Goal: Transaction & Acquisition: Purchase product/service

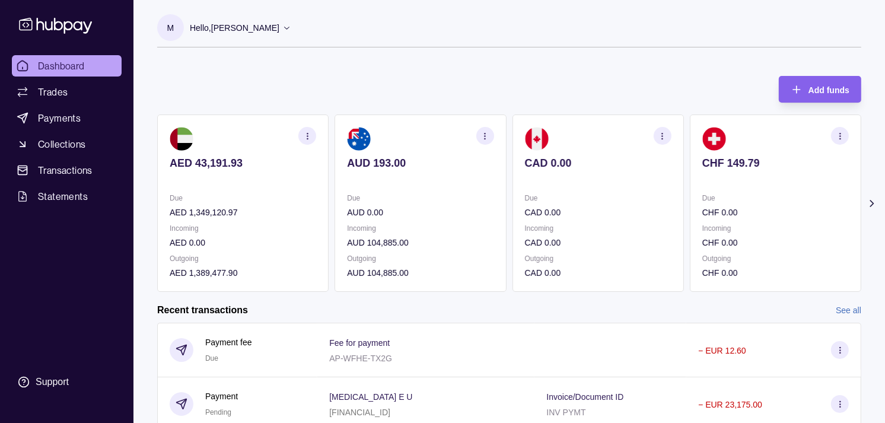
click at [660, 176] on section "CAD 0.00 Due CAD 0.00 Incoming CAD 0.00 Outgoing CAD 0.00" at bounding box center [597, 202] width 171 height 177
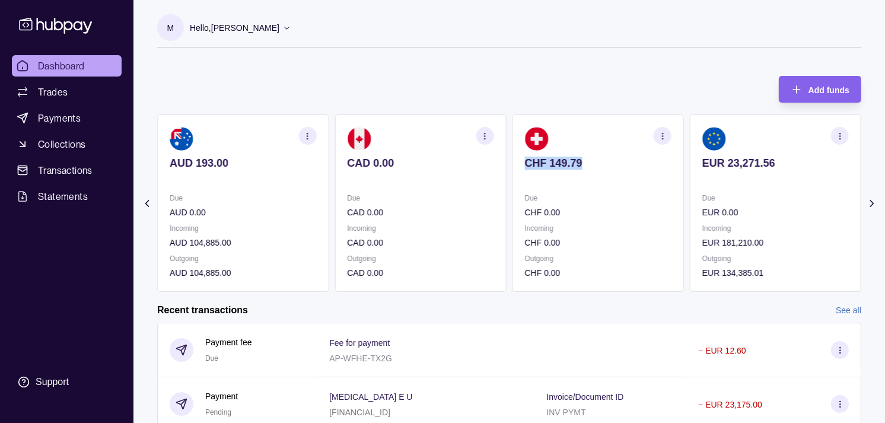
drag, startPoint x: 685, startPoint y: 167, endPoint x: 639, endPoint y: 170, distance: 45.7
click at [639, 170] on div "AED 43,191.93 Due AED 1,349,120.97 Incoming AED 0.00 Outgoing AED 1,389,477.90 …" at bounding box center [509, 202] width 704 height 177
click at [541, 53] on div "M Hello, Muralenath Nadarajah Strides Trading LLC Account Terms and conditions …" at bounding box center [509, 36] width 704 height 45
click at [689, 181] on section "EUR 23,271.56 Due EUR 0.00 Incoming EUR 181,210.00 Outgoing EUR 134,385.01" at bounding box center [774, 202] width 171 height 177
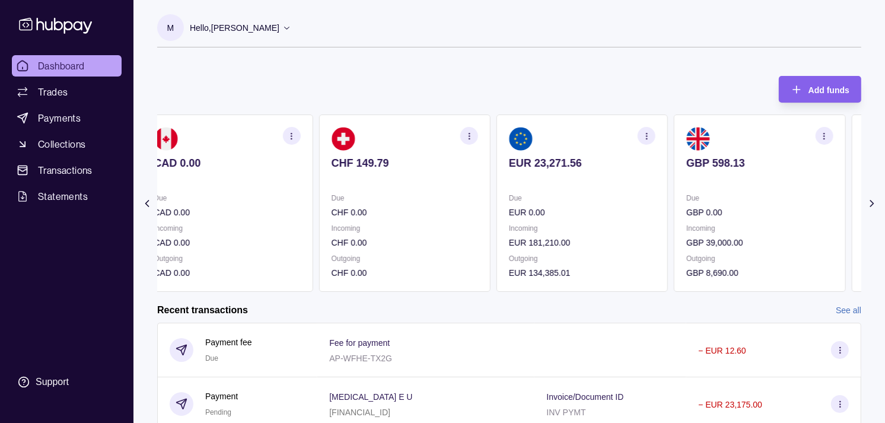
click at [490, 188] on div "AED 43,191.93 Due AED 1,349,120.97 Incoming AED 0.00 Outgoing AED 1,389,477.90 …" at bounding box center [139, 202] width 704 height 177
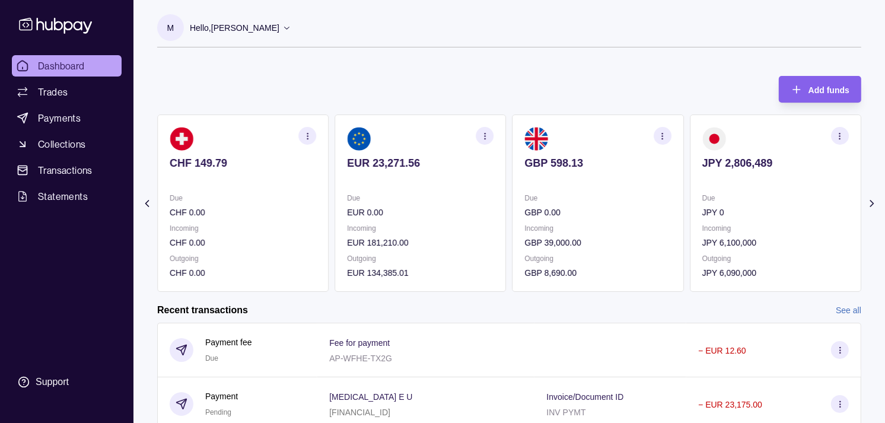
click at [835, 135] on icon "button" at bounding box center [839, 136] width 9 height 9
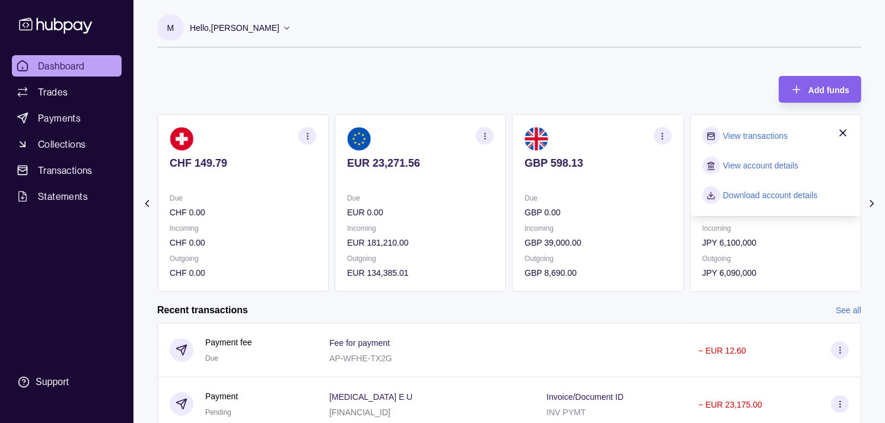
click at [766, 129] on link "View transactions" at bounding box center [755, 135] width 65 height 13
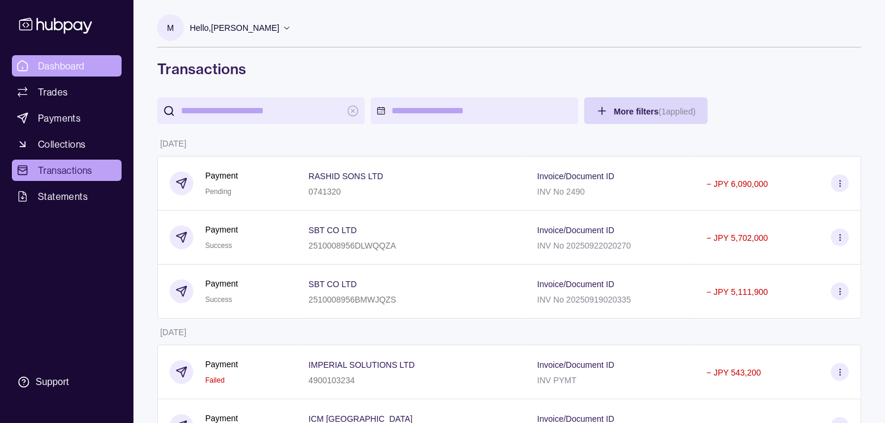
click at [81, 65] on span "Dashboard" at bounding box center [61, 66] width 47 height 14
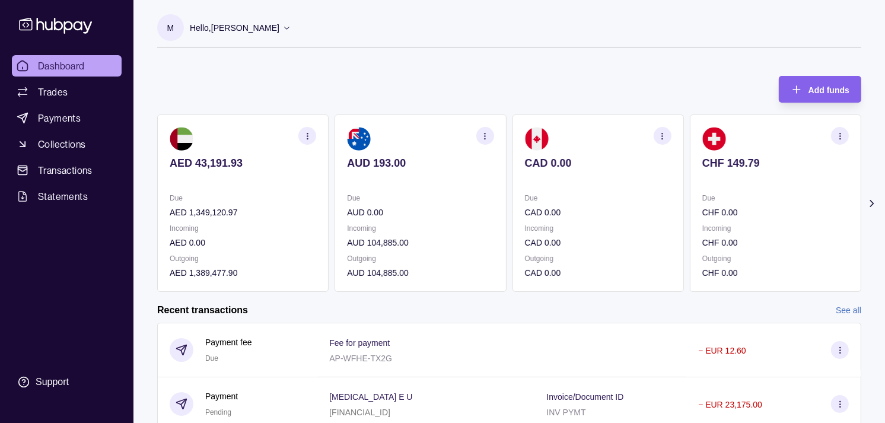
click at [589, 183] on p at bounding box center [598, 179] width 146 height 13
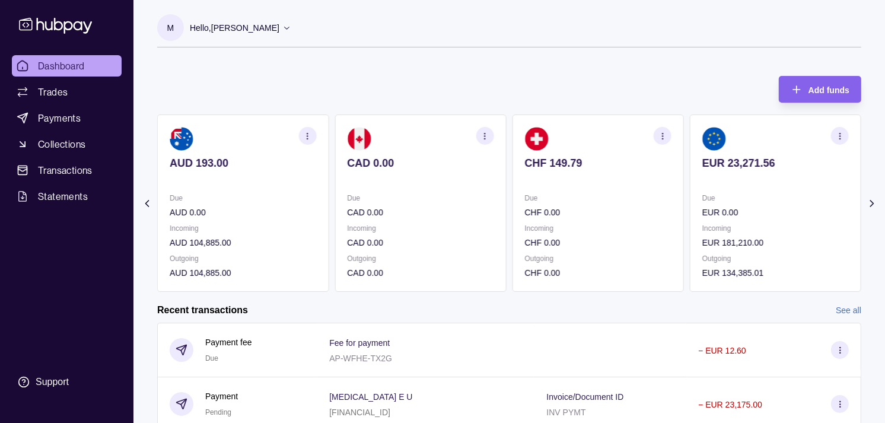
click at [620, 178] on p at bounding box center [598, 179] width 146 height 13
click at [560, 179] on p at bounding box center [598, 179] width 146 height 13
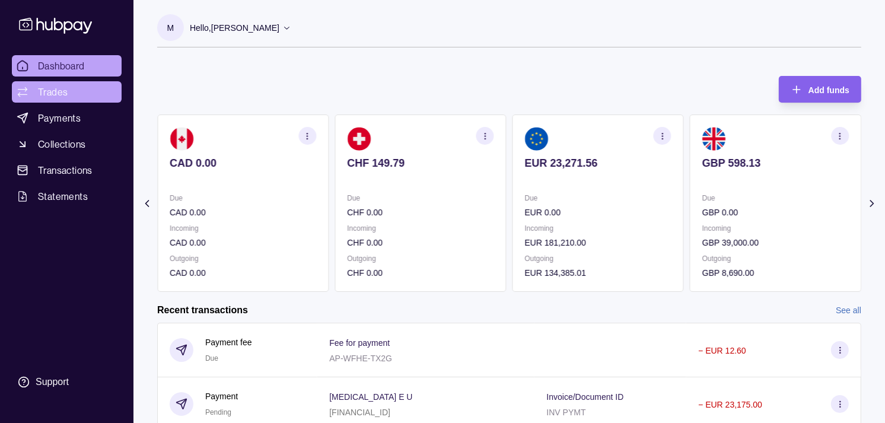
click at [71, 93] on link "Trades" at bounding box center [67, 91] width 110 height 21
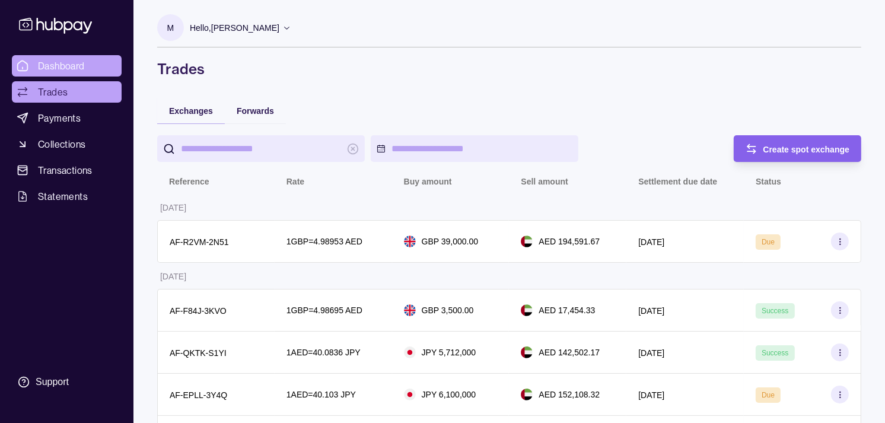
click at [66, 70] on span "Dashboard" at bounding box center [61, 66] width 47 height 14
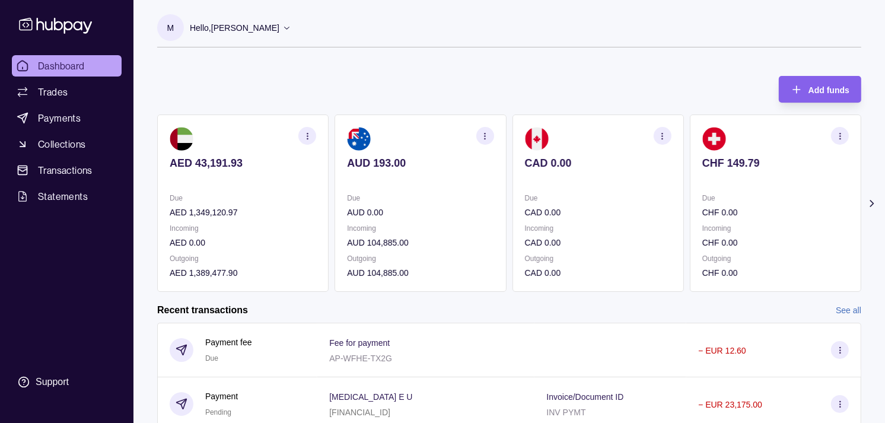
click at [559, 222] on p "Incoming" at bounding box center [598, 228] width 146 height 13
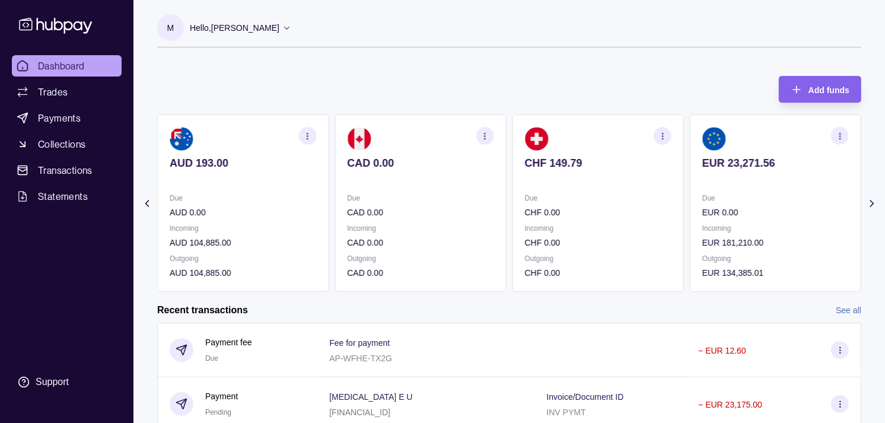
click at [578, 216] on p "CHF 0.00" at bounding box center [598, 212] width 146 height 13
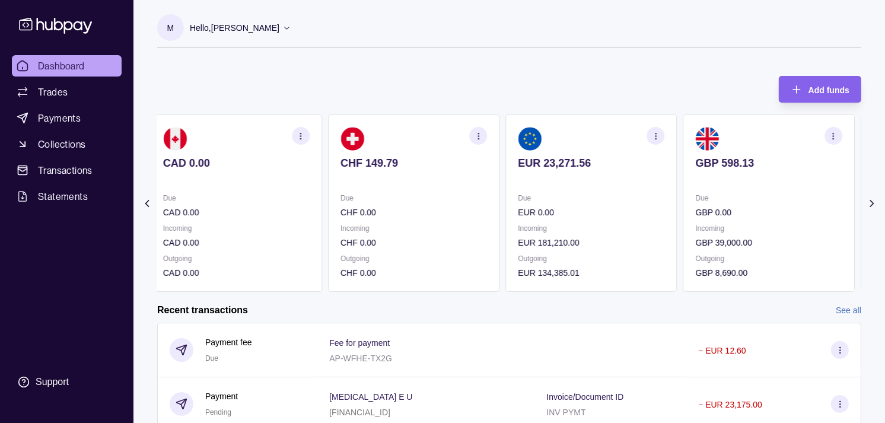
click at [717, 187] on section "GBP 598.13 Due GBP 0.00 Incoming GBP 39,000.00 Outgoing GBP 8,690.00" at bounding box center [768, 202] width 171 height 177
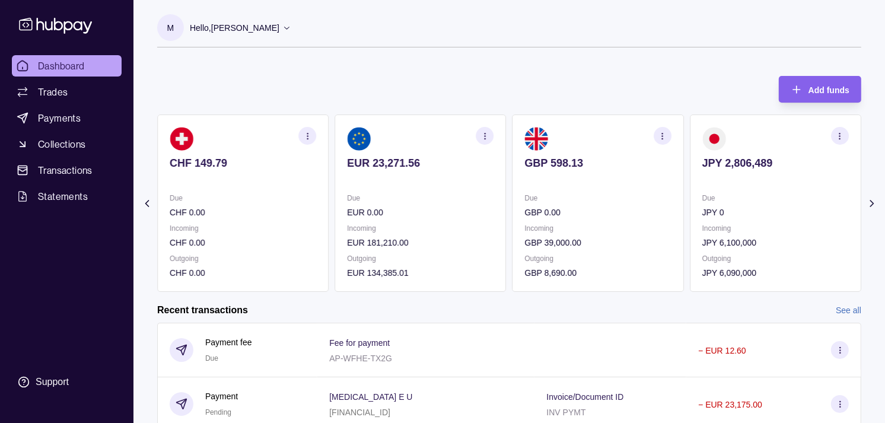
click at [702, 183] on p at bounding box center [775, 179] width 146 height 13
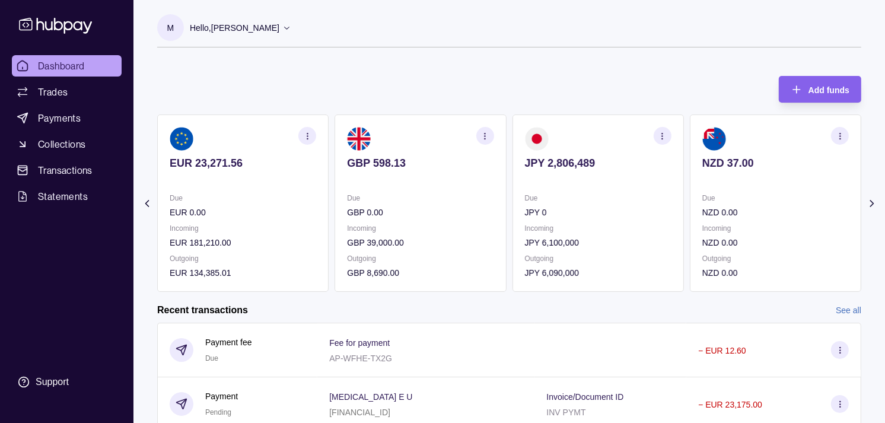
click at [588, 181] on p at bounding box center [598, 179] width 146 height 13
click at [525, 168] on div "JPY 2,806,489" at bounding box center [598, 171] width 146 height 29
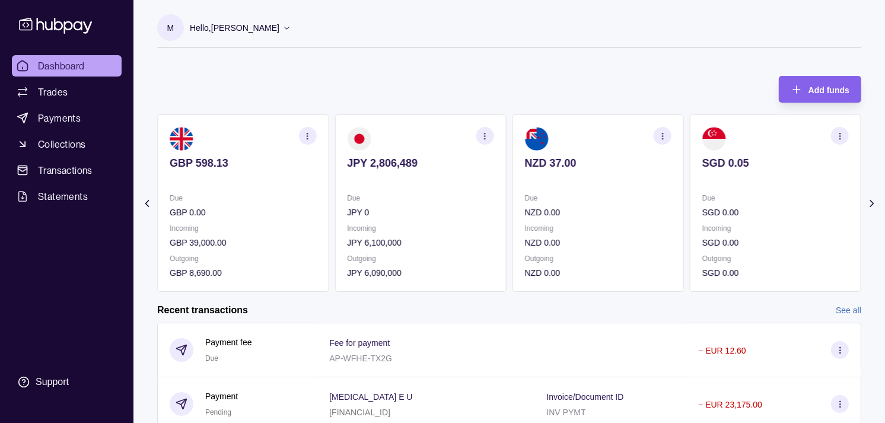
click at [554, 181] on p at bounding box center [598, 179] width 146 height 13
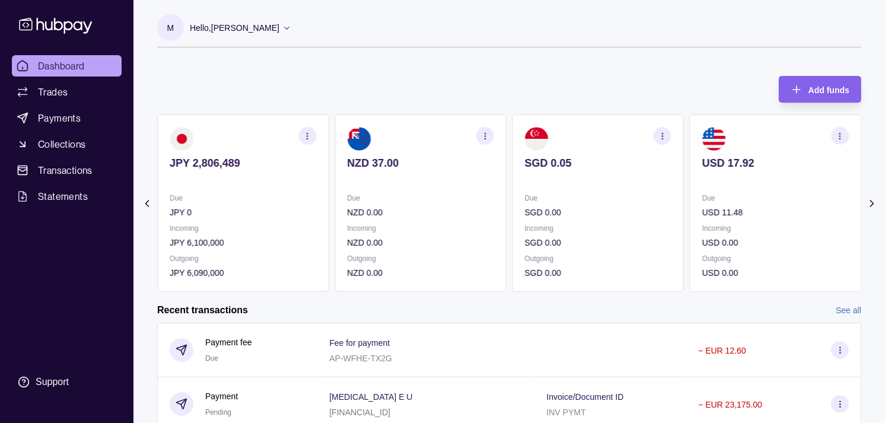
click at [541, 160] on p "SGD 0.05" at bounding box center [598, 163] width 146 height 13
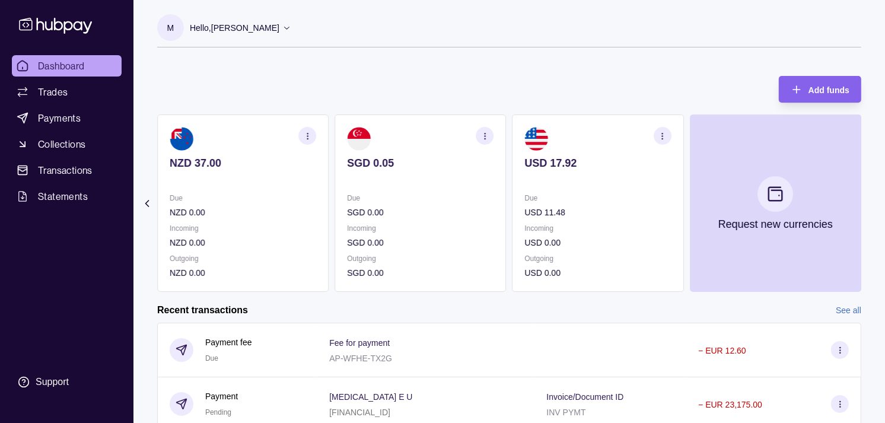
click at [547, 158] on p "USD 17.92" at bounding box center [598, 163] width 146 height 13
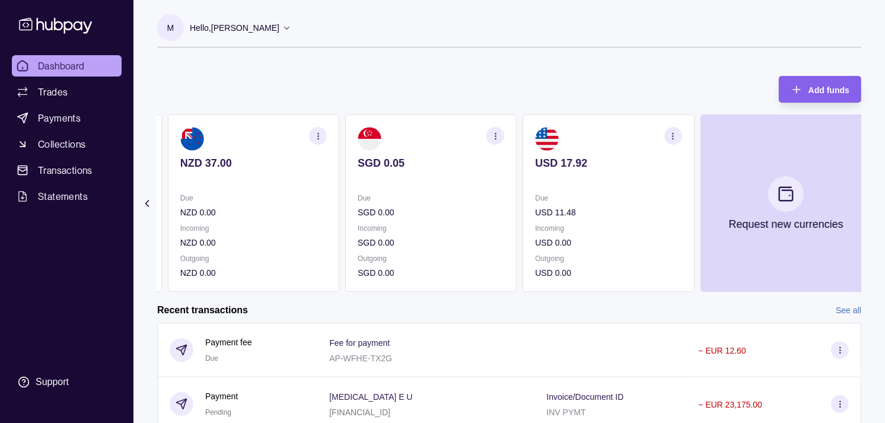
click at [572, 175] on section "USD 17.92 Due USD 11.48 Incoming USD 0.00 Outgoing USD 0.00" at bounding box center [607, 202] width 171 height 177
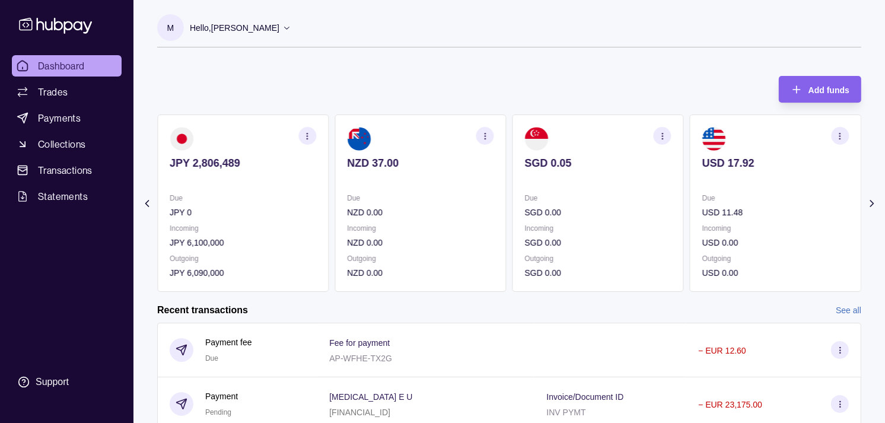
click at [578, 174] on p at bounding box center [598, 179] width 146 height 13
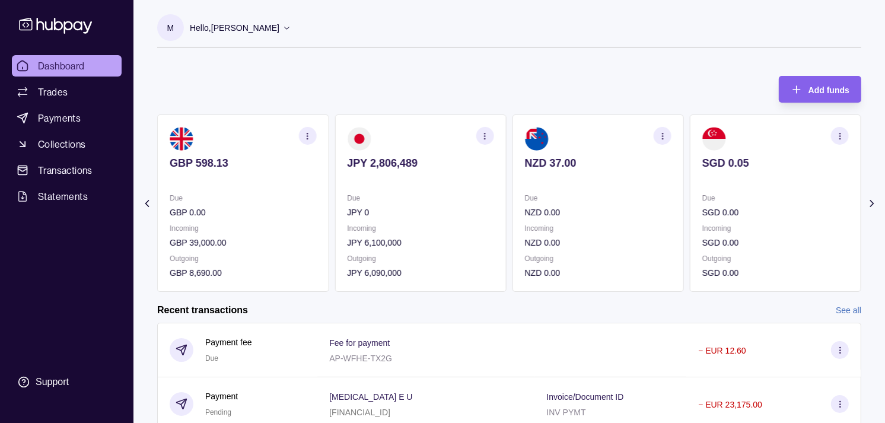
click at [569, 180] on p at bounding box center [598, 179] width 146 height 13
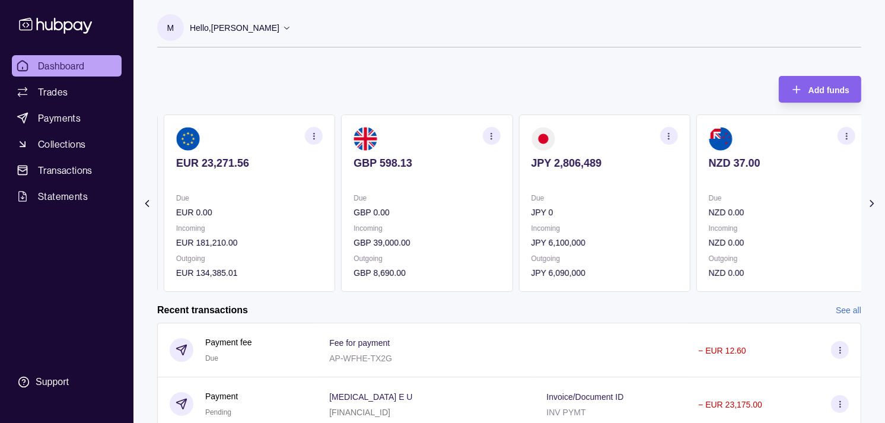
click at [572, 184] on section "JPY 2,806,489 Due JPY 0 Incoming JPY 6,100,000 Outgoing JPY 6,090,000" at bounding box center [603, 202] width 171 height 177
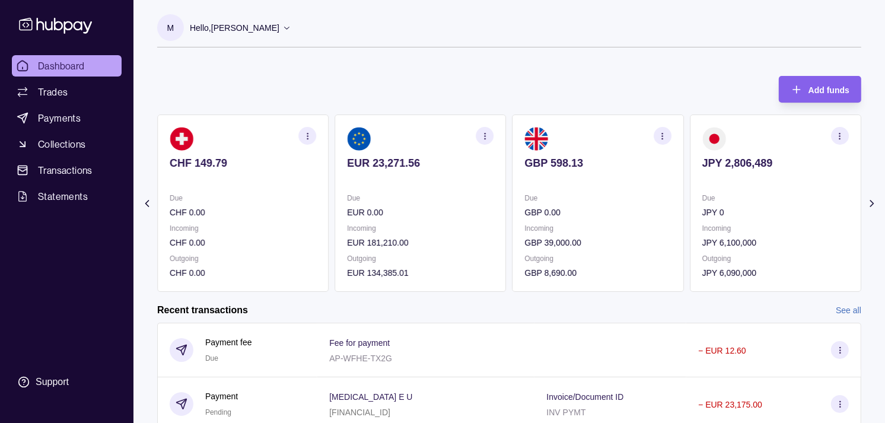
click at [560, 193] on p "Due" at bounding box center [598, 197] width 146 height 13
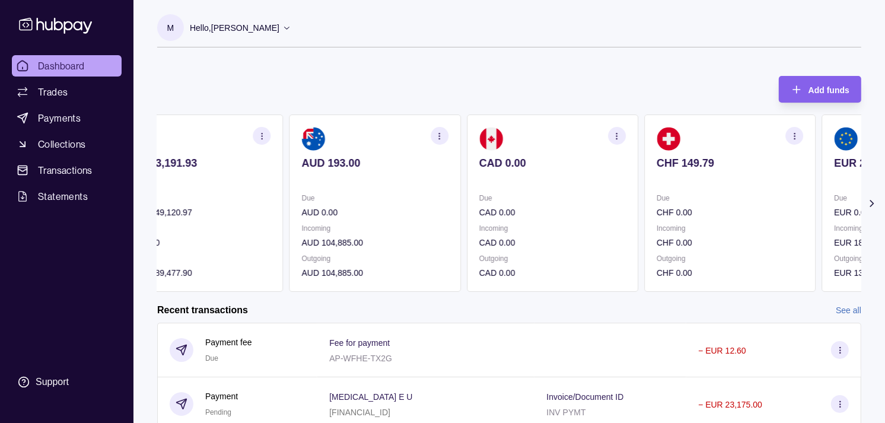
click at [656, 191] on p "Due" at bounding box center [729, 197] width 146 height 13
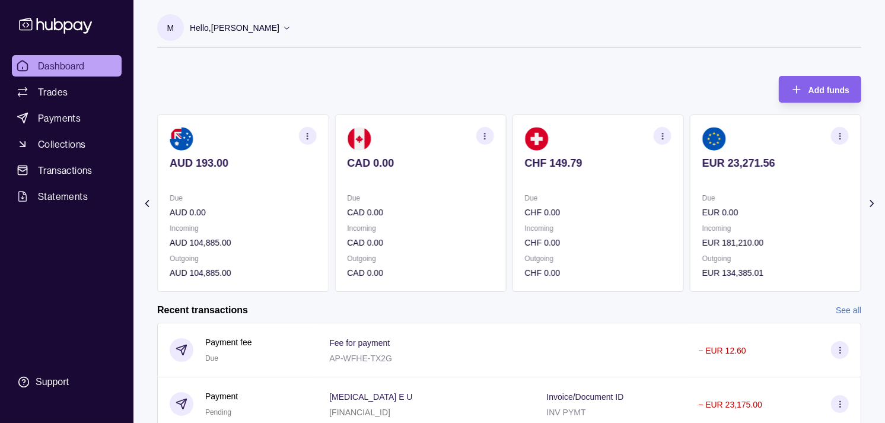
click at [542, 194] on p "Due" at bounding box center [598, 197] width 146 height 13
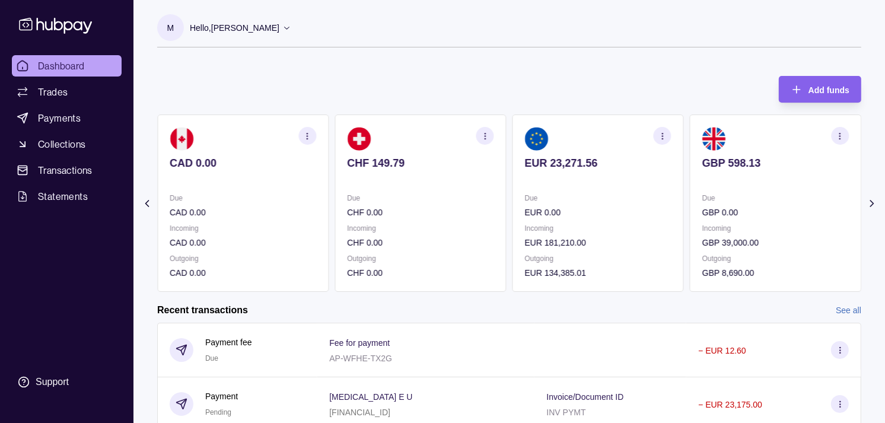
click at [512, 171] on section "EUR 23,271.56 Due EUR 0.00 Incoming EUR 181,210.00 Outgoing EUR 134,385.01" at bounding box center [597, 202] width 171 height 177
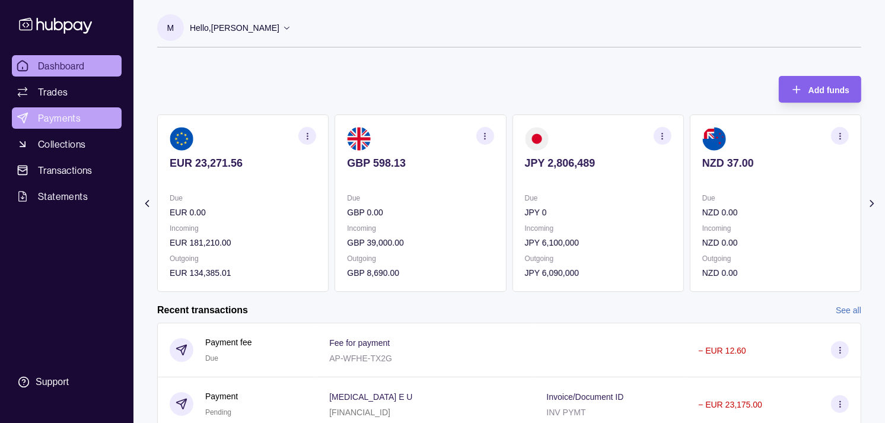
click at [60, 110] on link "Payments" at bounding box center [67, 117] width 110 height 21
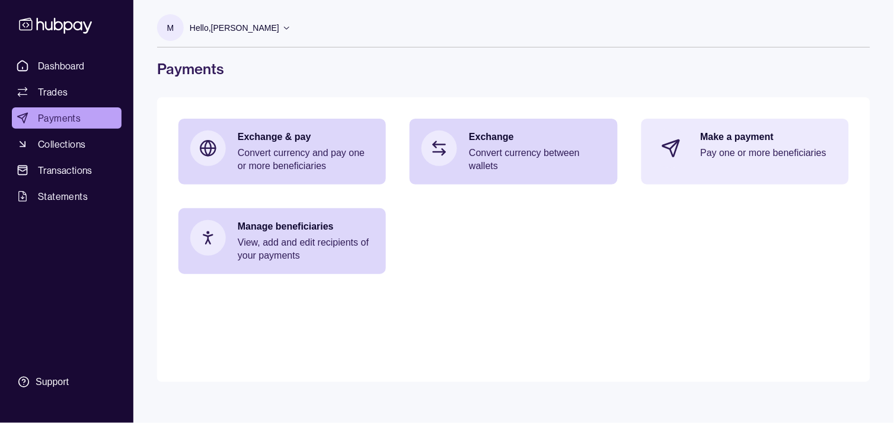
click at [774, 123] on div "Make a payment Pay one or more beneficiaries" at bounding box center [745, 148] width 208 height 59
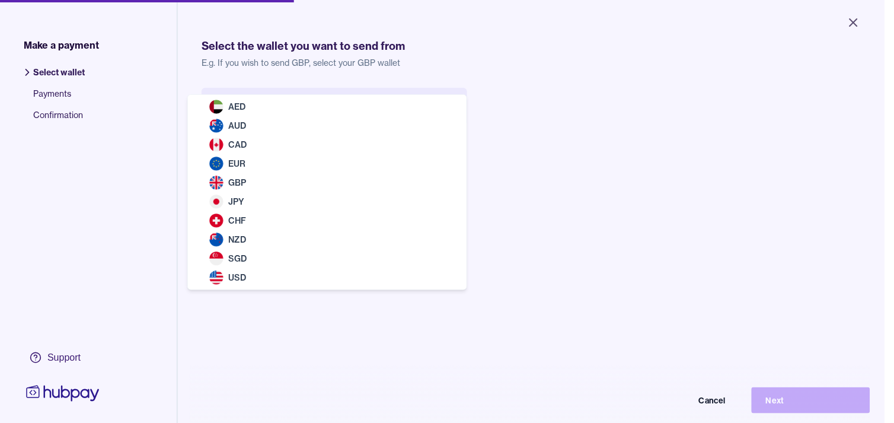
click at [249, 102] on body "Close Make a payment Select wallet Payments Confirmation Support Select the wal…" at bounding box center [442, 211] width 885 height 423
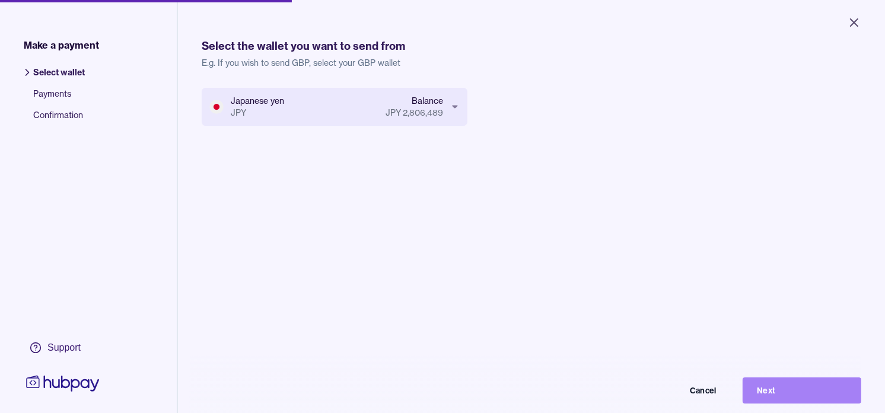
click at [806, 397] on button "Next" at bounding box center [801, 390] width 119 height 26
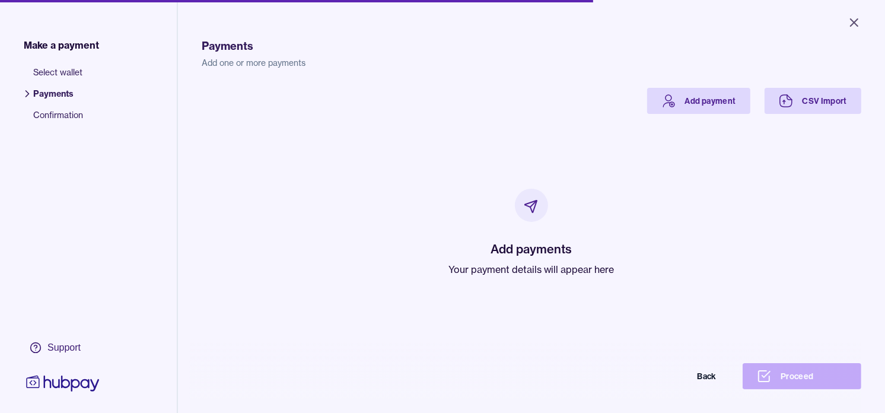
click at [517, 265] on p "Your payment details will appear here" at bounding box center [531, 269] width 165 height 14
drag, startPoint x: 517, startPoint y: 265, endPoint x: 302, endPoint y: 145, distance: 246.1
click at [301, 145] on div "Add payments Your payment details will appear here" at bounding box center [531, 232] width 631 height 237
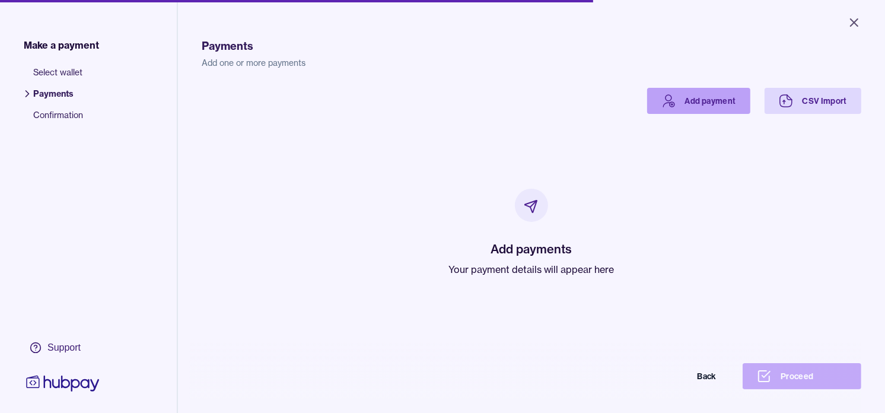
click at [672, 110] on link "Add payment" at bounding box center [698, 101] width 103 height 26
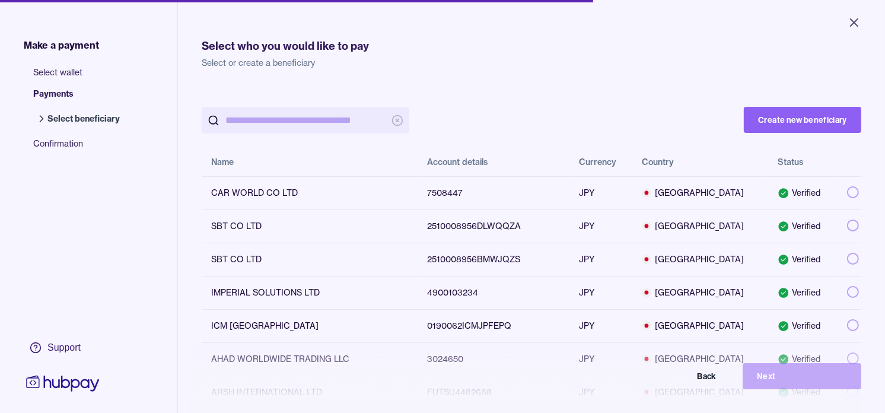
click at [276, 113] on input "search" at bounding box center [305, 120] width 160 height 27
paste input "*******"
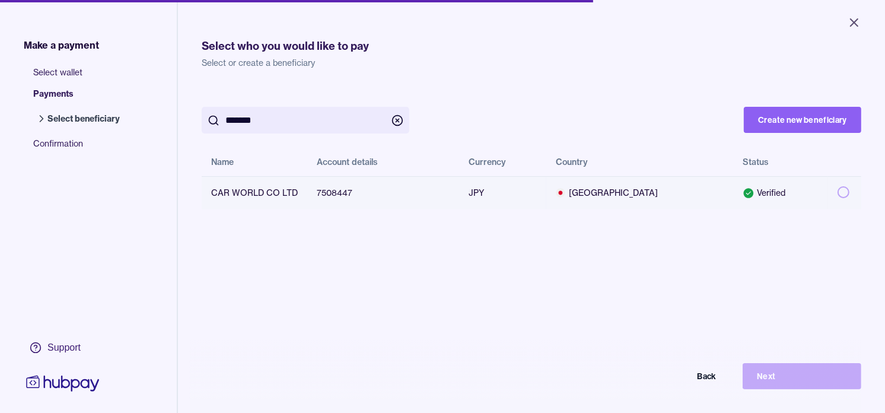
type input "*******"
click at [837, 187] on button "button" at bounding box center [843, 192] width 12 height 12
click at [803, 387] on button "Next" at bounding box center [801, 376] width 119 height 26
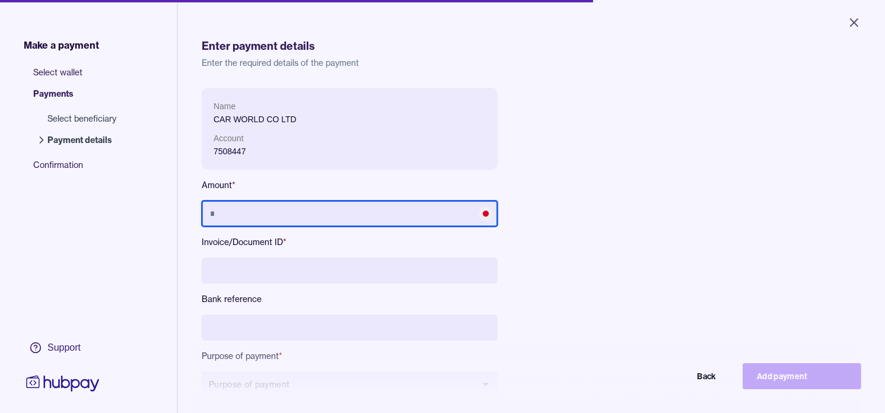
click at [364, 216] on input "text" at bounding box center [350, 213] width 296 height 26
type input "*********"
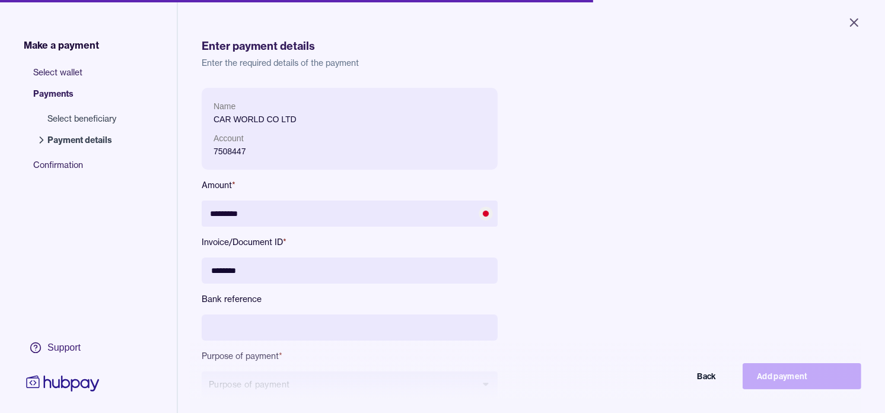
type input "********"
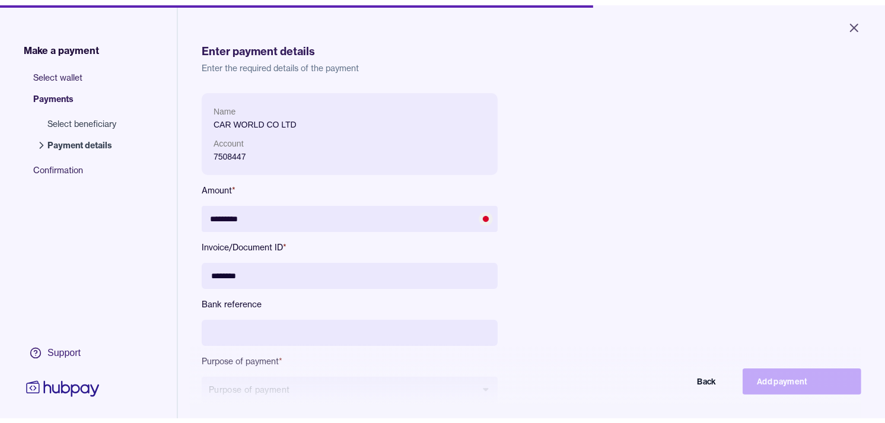
scroll to position [158, 0]
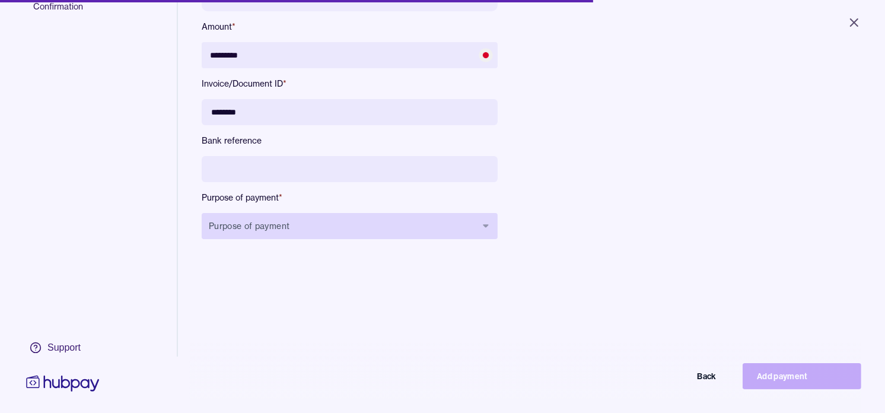
click at [295, 217] on button "Purpose of payment" at bounding box center [350, 226] width 296 height 26
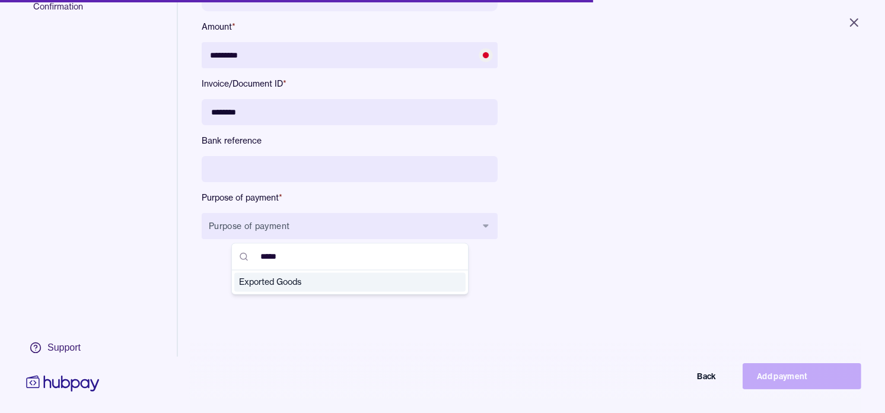
type input "*****"
click at [286, 280] on span "Exported Goods" at bounding box center [343, 282] width 208 height 12
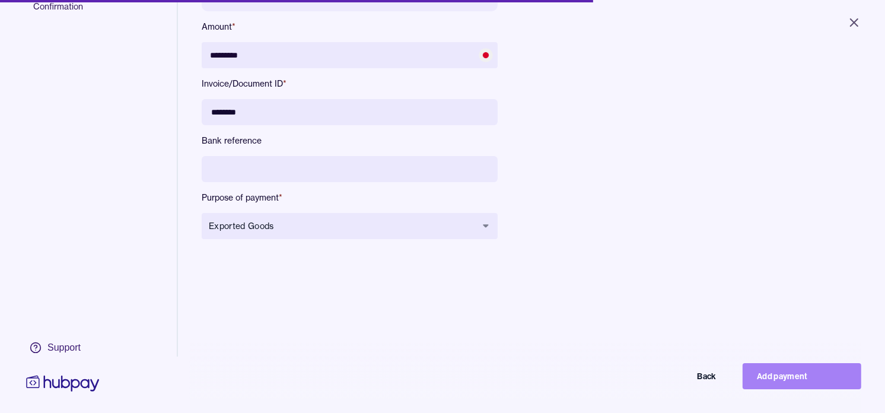
click at [802, 382] on button "Add payment" at bounding box center [801, 376] width 119 height 26
type input "*******"
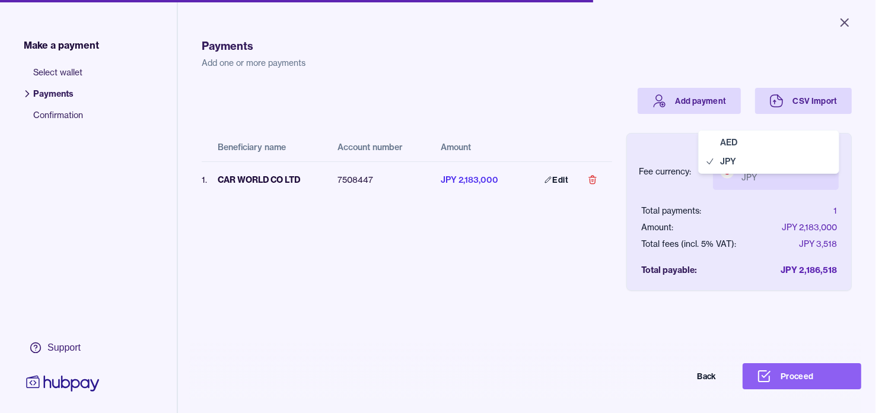
click at [796, 178] on body "Close Make a payment Select wallet Payments Confirmation Support Payments Add o…" at bounding box center [437, 206] width 875 height 413
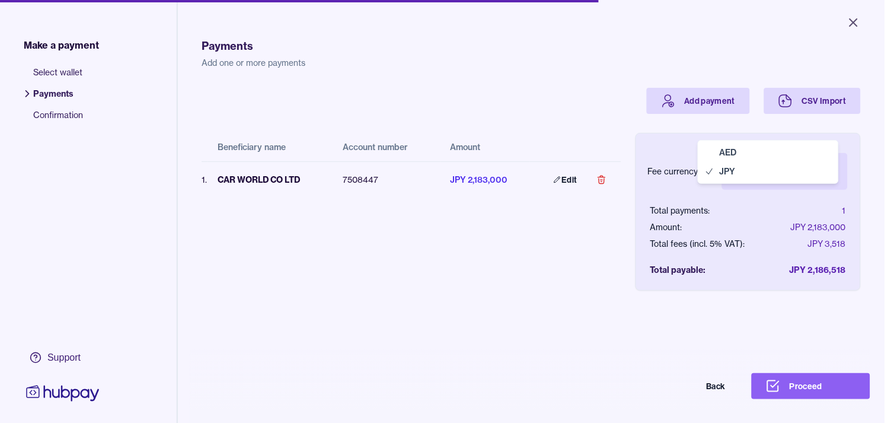
select select "***"
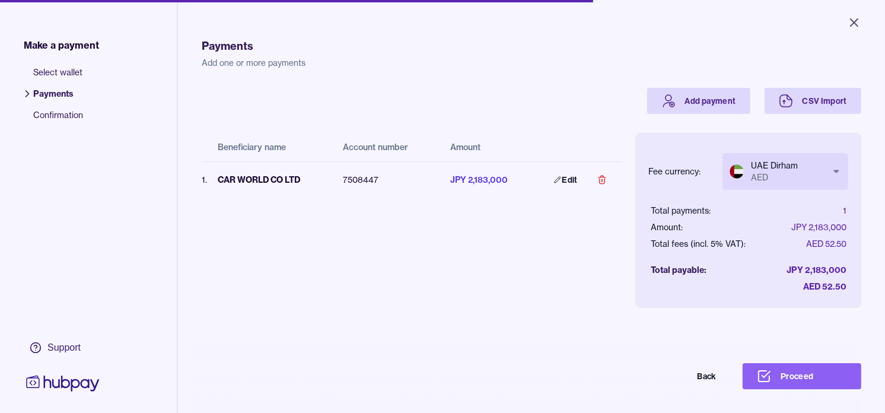
click at [830, 399] on div "Payments Add one or more payments Add payment CSV Import Beneficiary name Accou…" at bounding box center [531, 227] width 659 height 413
click at [828, 388] on button "Proceed" at bounding box center [801, 376] width 119 height 26
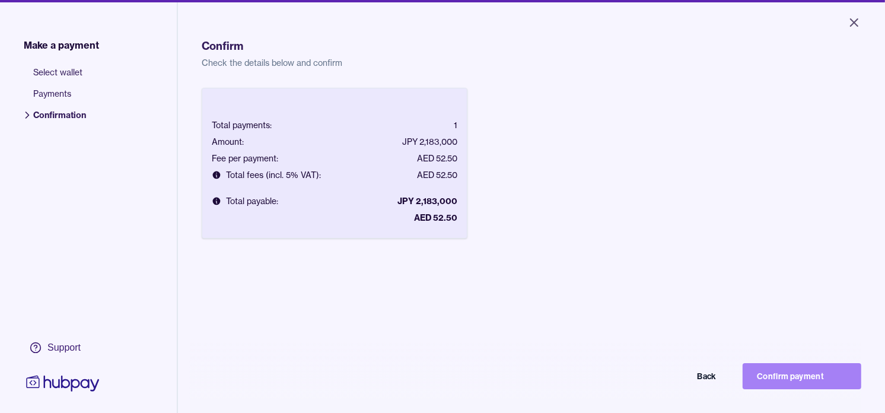
click at [827, 389] on button "Confirm payment" at bounding box center [801, 376] width 119 height 26
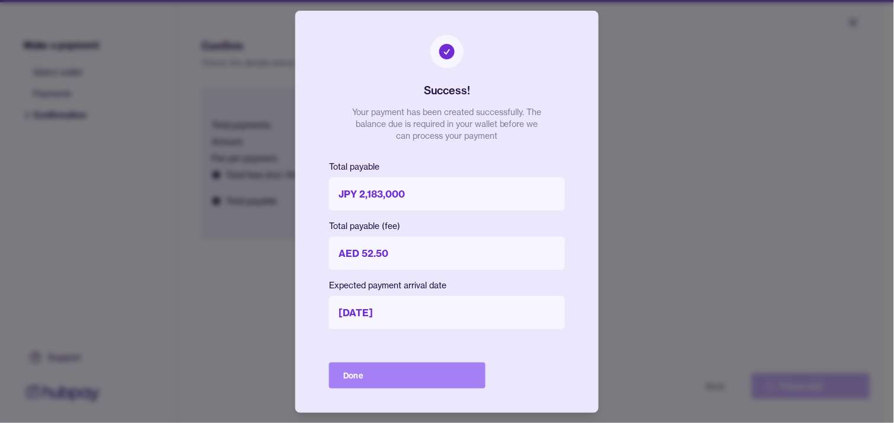
click at [429, 368] on button "Done" at bounding box center [407, 375] width 157 height 26
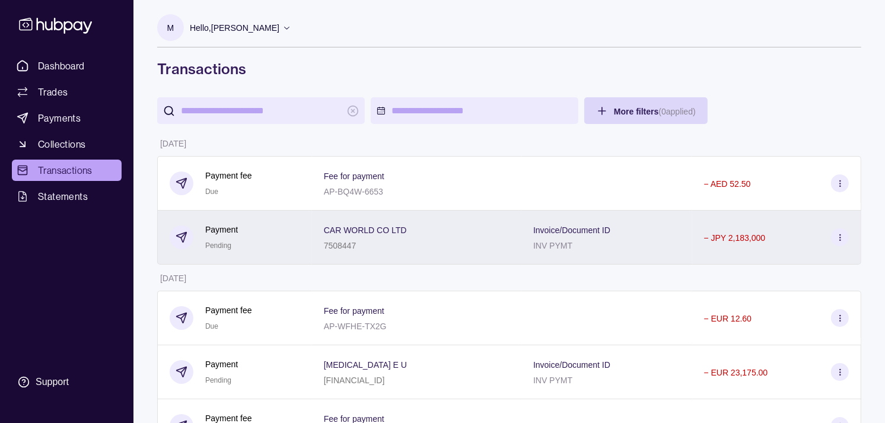
click at [279, 232] on div "Payment Pending" at bounding box center [235, 237] width 130 height 29
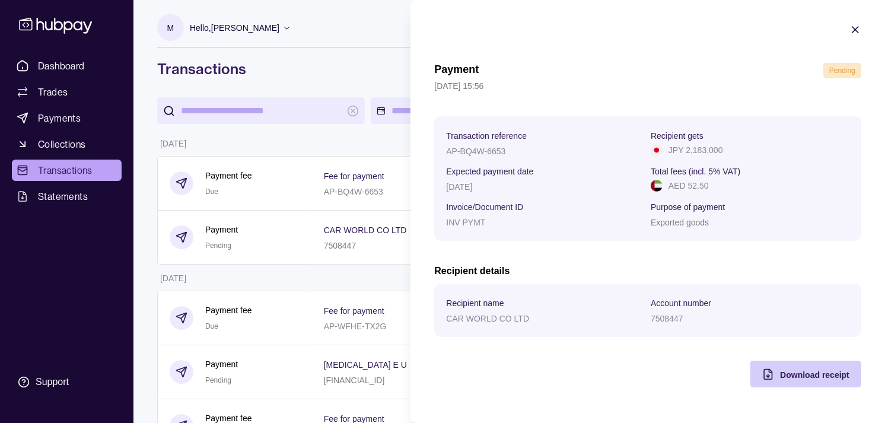
click at [805, 370] on div "Download receipt" at bounding box center [814, 374] width 69 height 14
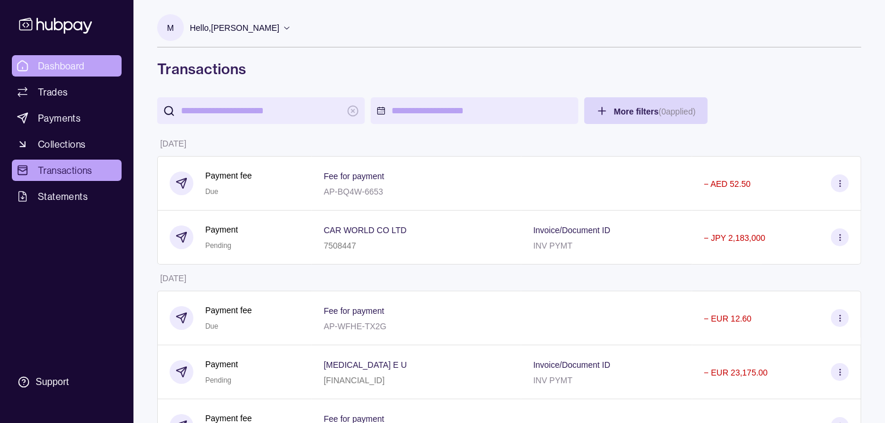
click at [106, 62] on link "Dashboard" at bounding box center [67, 65] width 110 height 21
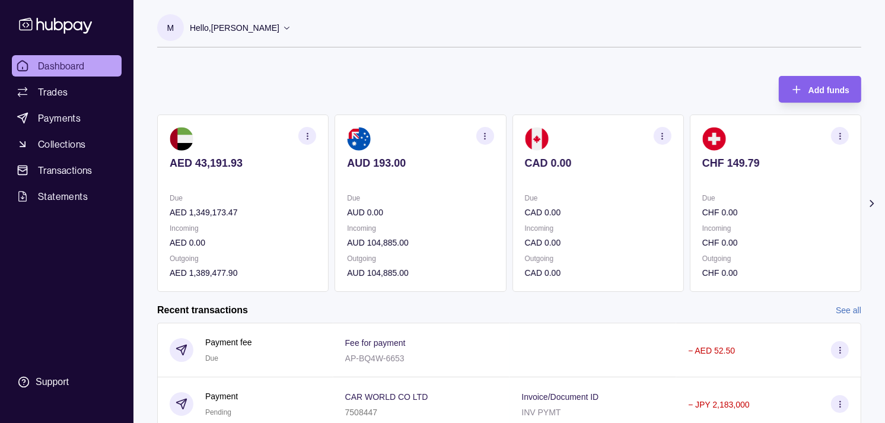
click at [702, 223] on div "Due CHF 0.00 Incoming CHF 0.00 Outgoing CHF 0.00" at bounding box center [775, 235] width 146 height 88
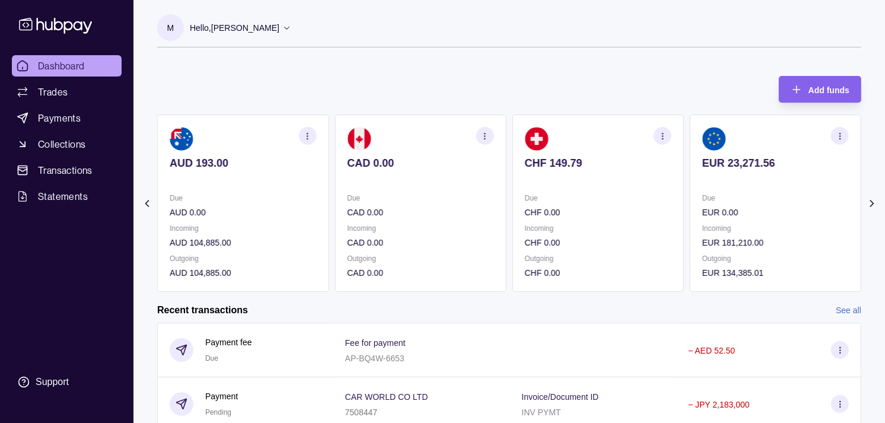
click at [702, 213] on p "EUR 0.00" at bounding box center [775, 212] width 146 height 13
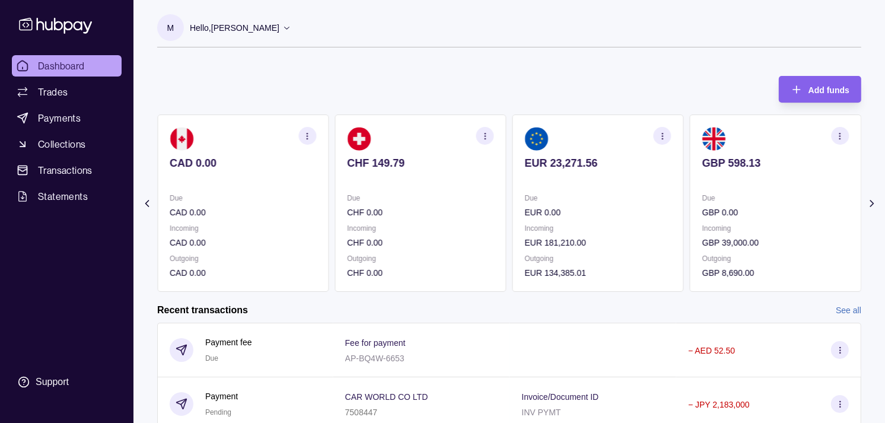
click at [604, 206] on p "EUR 0.00" at bounding box center [598, 212] width 146 height 13
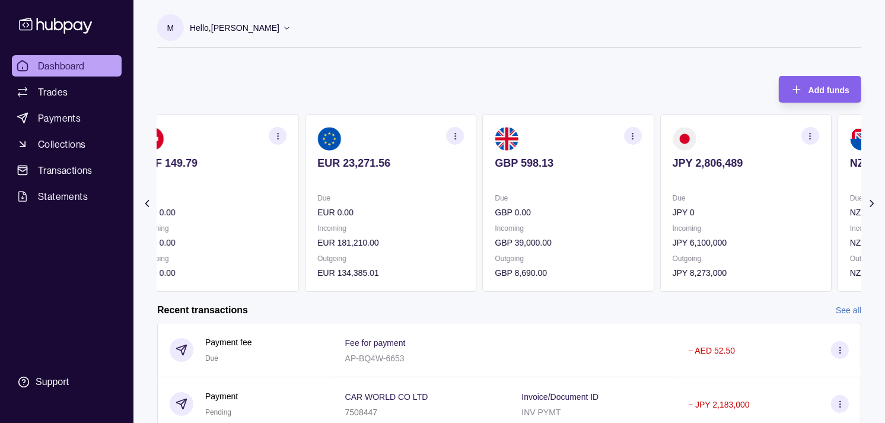
click at [591, 183] on section "GBP 598.13 Due GBP 0.00 Incoming GBP 39,000.00 Outgoing GBP 8,690.00" at bounding box center [568, 202] width 171 height 177
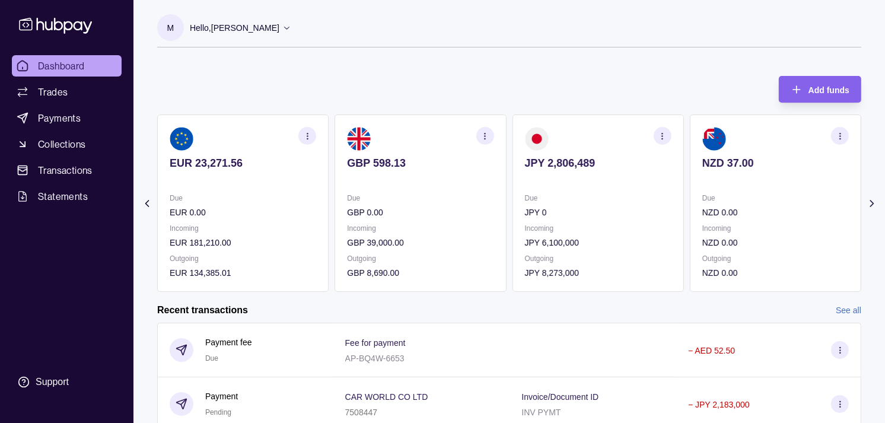
click at [316, 199] on p "Due" at bounding box center [243, 197] width 146 height 13
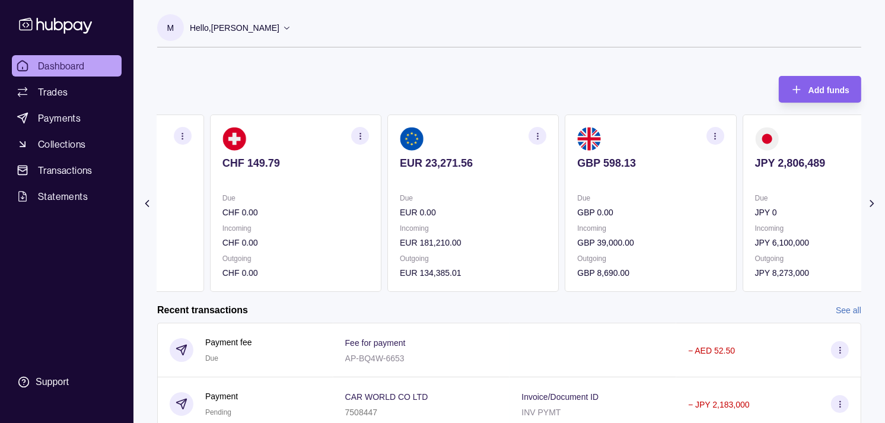
click at [369, 202] on p "Due" at bounding box center [295, 197] width 146 height 13
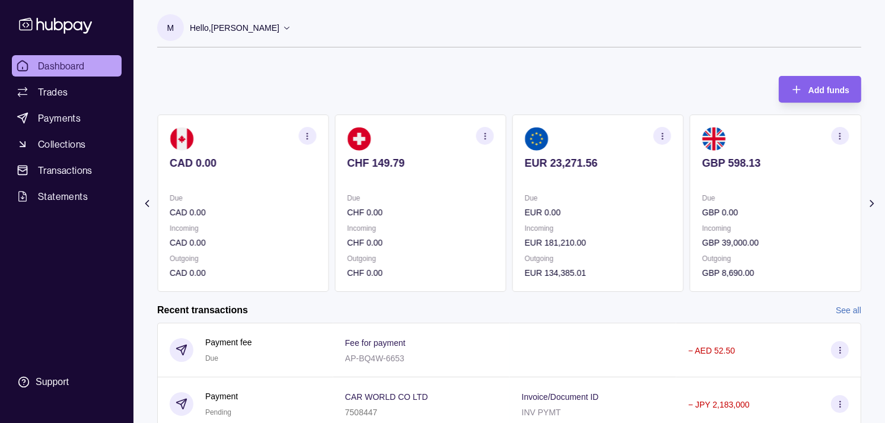
click at [433, 208] on p "CHF 0.00" at bounding box center [420, 212] width 146 height 13
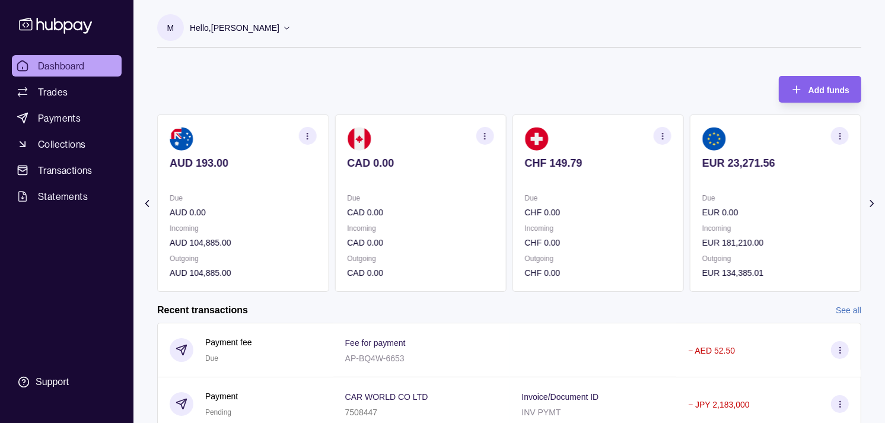
click at [422, 193] on p "Due" at bounding box center [420, 197] width 146 height 13
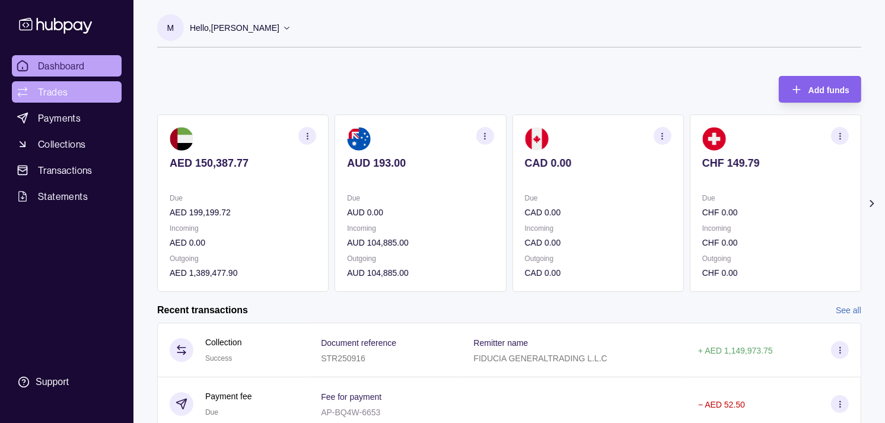
click at [56, 84] on link "Trades" at bounding box center [67, 91] width 110 height 21
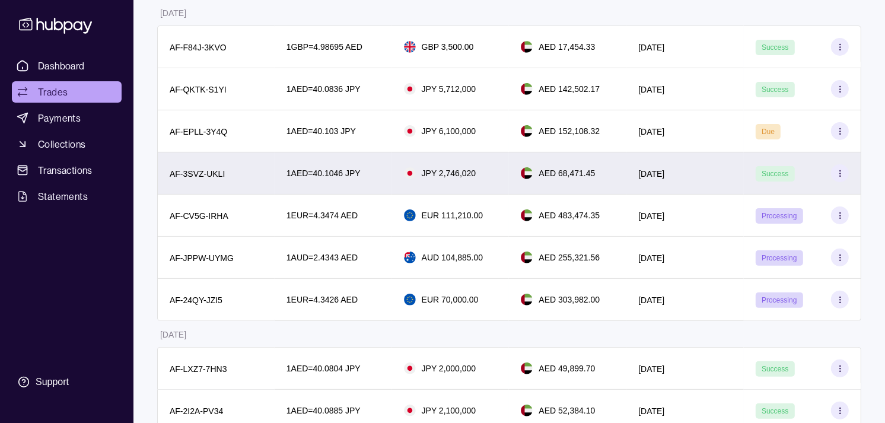
scroll to position [197, 0]
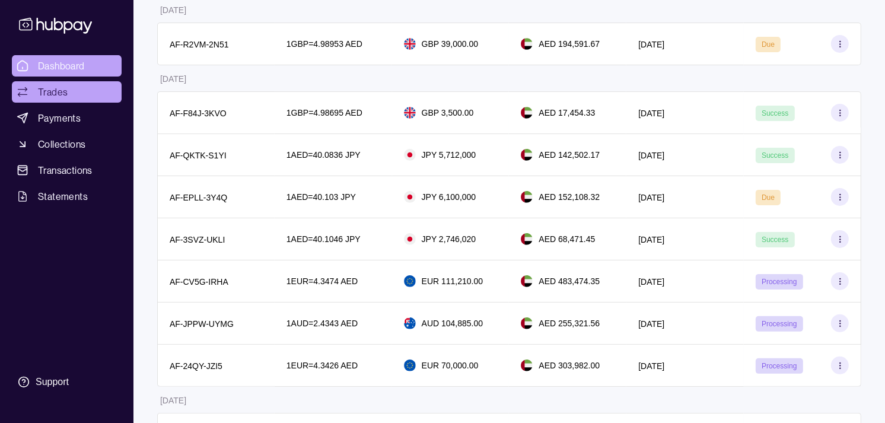
click at [108, 62] on link "Dashboard" at bounding box center [67, 65] width 110 height 21
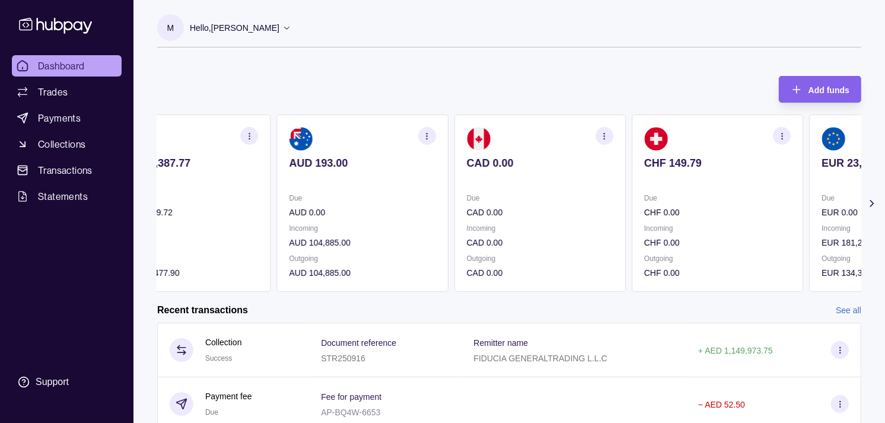
click at [691, 192] on p "Due" at bounding box center [717, 197] width 146 height 13
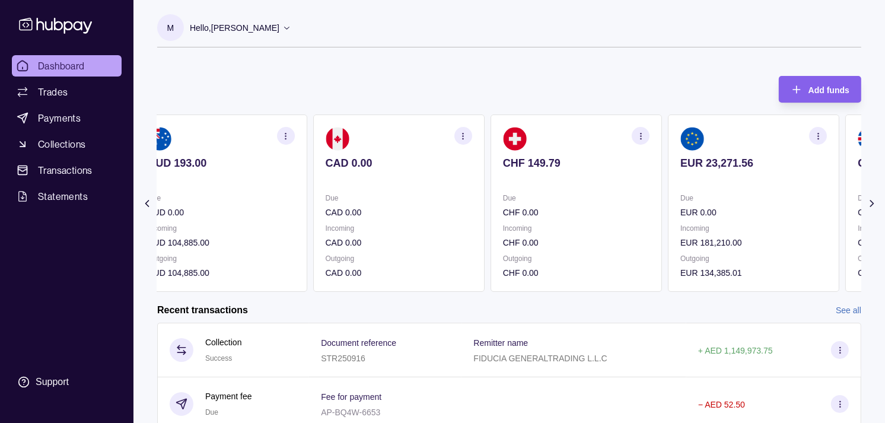
click at [676, 190] on section "EUR 23,271.56 Due EUR 0.00 Incoming EUR 181,210.00 Outgoing EUR 134,385.01" at bounding box center [753, 202] width 171 height 177
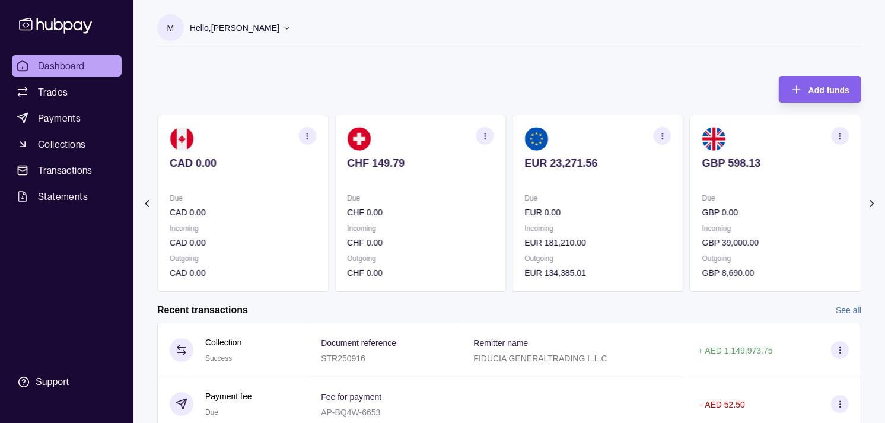
click at [703, 194] on p "Due" at bounding box center [775, 197] width 146 height 13
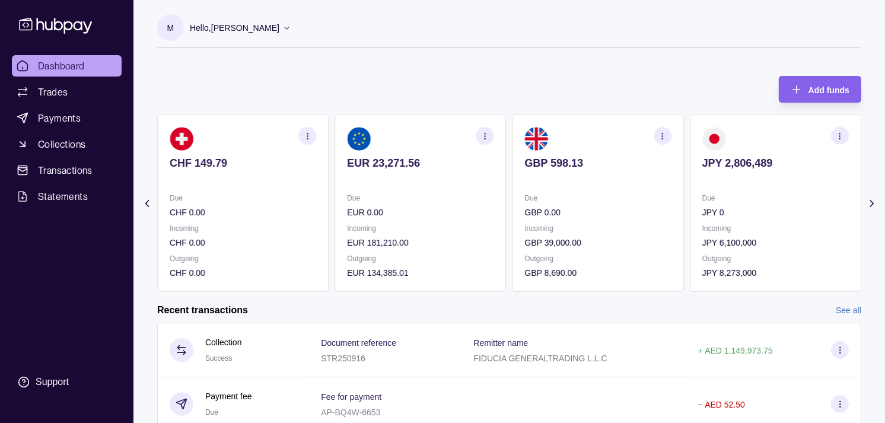
click at [689, 194] on section "JPY 2,806,489 Due JPY 0 Incoming JPY 6,100,000 Outgoing JPY 8,273,000" at bounding box center [774, 202] width 171 height 177
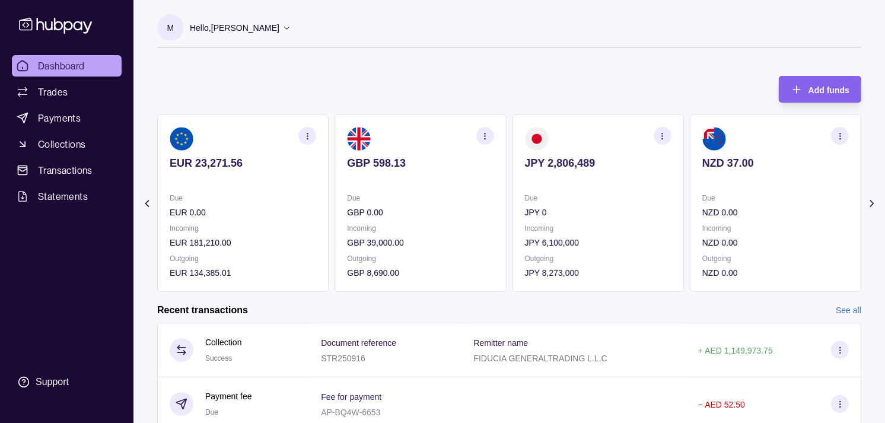
click at [662, 138] on circle "button" at bounding box center [662, 138] width 1 height 1
click at [566, 133] on link "View transactions" at bounding box center [577, 135] width 65 height 13
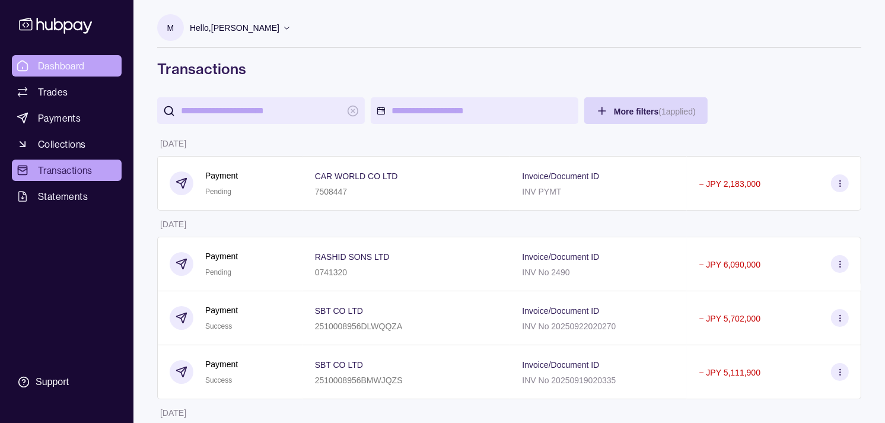
click at [55, 71] on span "Dashboard" at bounding box center [61, 66] width 47 height 14
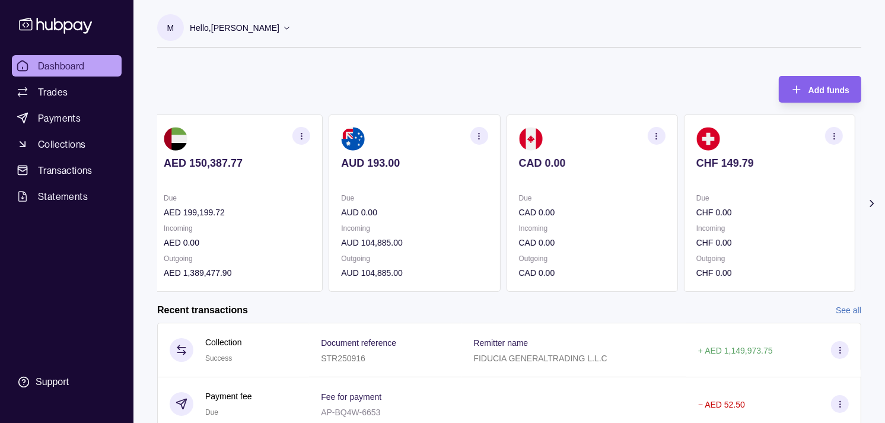
click at [695, 187] on section "CHF 149.79 Due CHF 0.00 Incoming CHF 0.00 Outgoing CHF 0.00" at bounding box center [769, 202] width 171 height 177
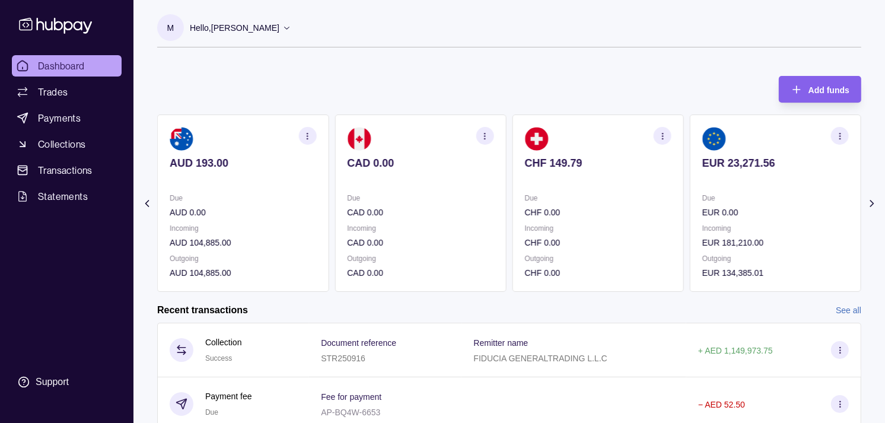
click at [689, 180] on section "EUR 23,271.56 Due EUR 0.00 Incoming EUR 181,210.00 Outgoing EUR 134,385.01" at bounding box center [774, 202] width 171 height 177
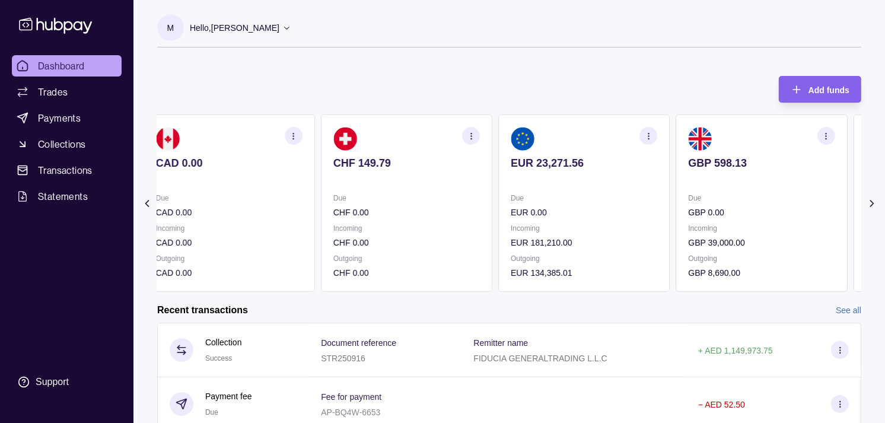
click at [688, 178] on p at bounding box center [761, 179] width 146 height 13
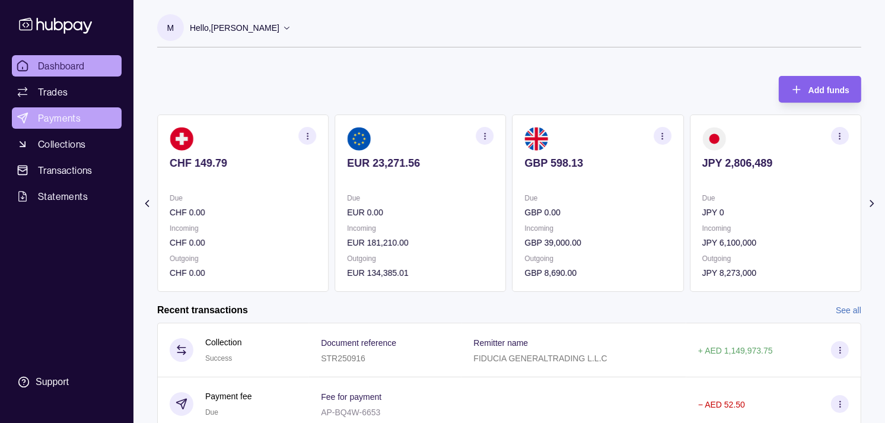
click at [75, 114] on span "Payments" at bounding box center [59, 118] width 43 height 14
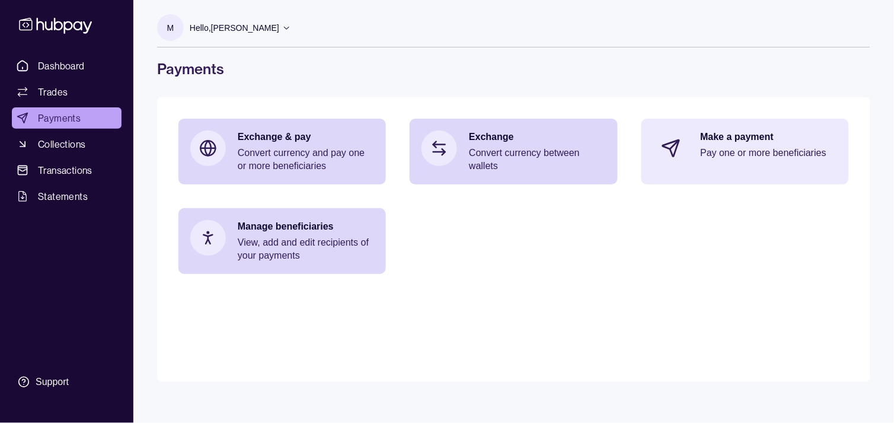
click at [752, 143] on div "Make a payment Pay one or more beneficiaries" at bounding box center [769, 148] width 136 height 36
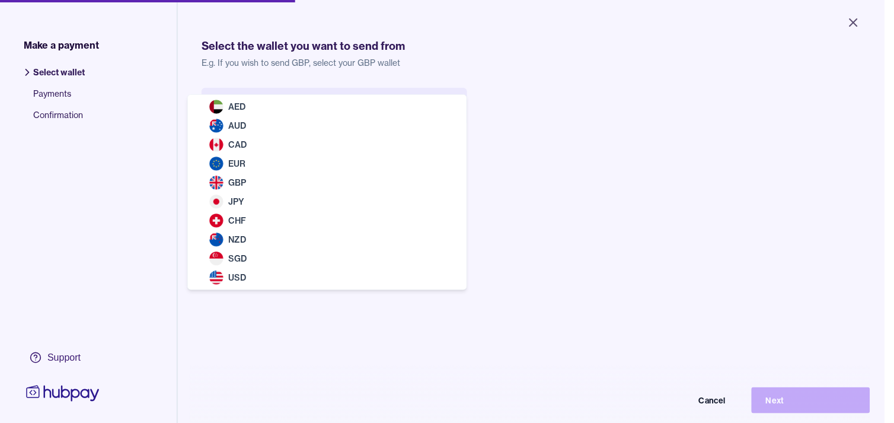
click at [379, 105] on body "Close Make a payment Select wallet Payments Confirmation Support Select the wal…" at bounding box center [442, 211] width 885 height 423
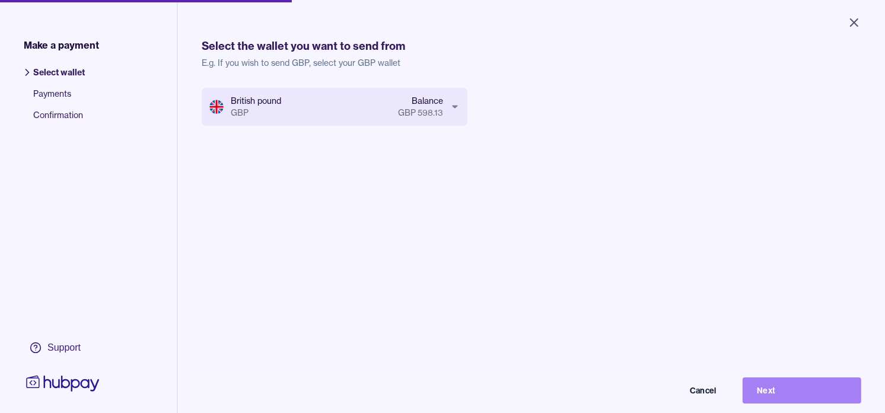
click at [825, 395] on button "Next" at bounding box center [801, 390] width 119 height 26
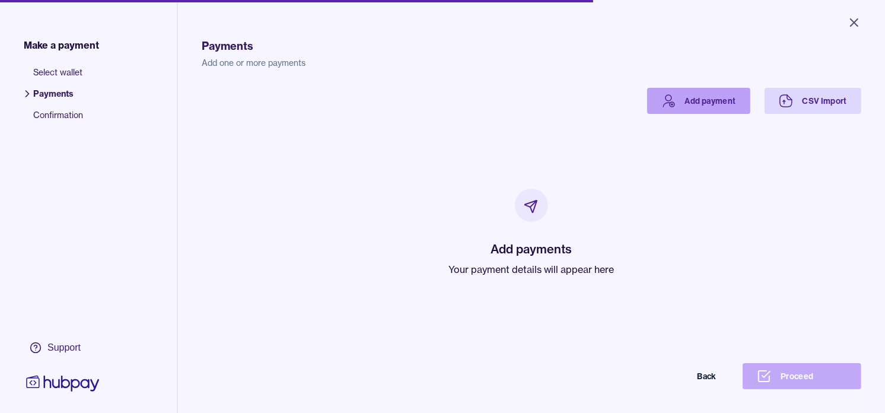
click at [692, 100] on link "Add payment" at bounding box center [698, 101] width 103 height 26
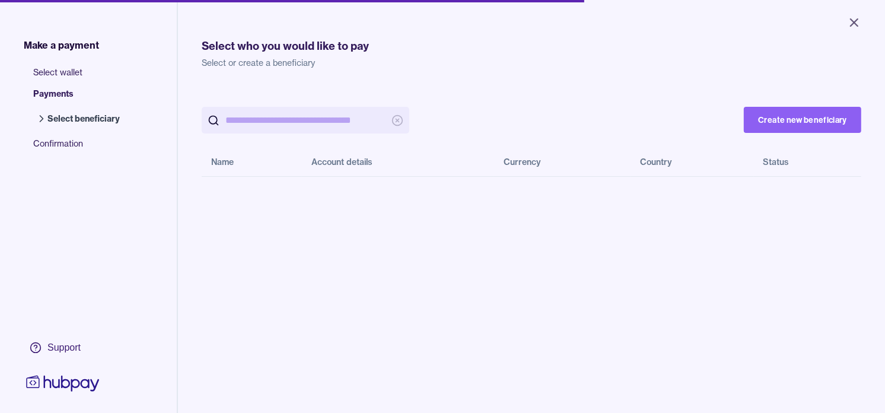
click at [288, 130] on input "search" at bounding box center [305, 120] width 160 height 27
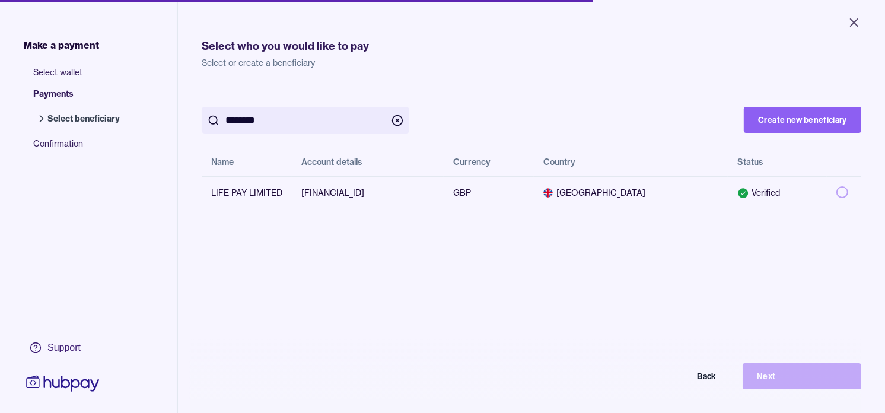
type input "********"
click at [620, 107] on div "********" at bounding box center [463, 120] width 523 height 27
click at [836, 191] on button "button" at bounding box center [842, 192] width 12 height 12
click at [799, 381] on button "Next" at bounding box center [801, 376] width 119 height 26
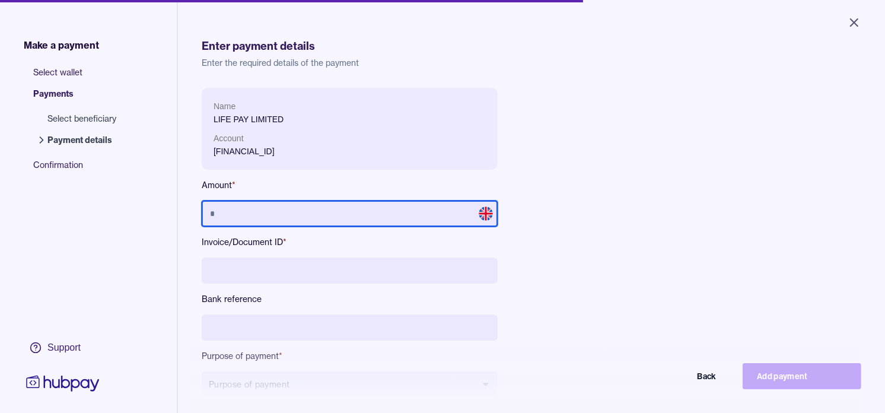
click at [325, 212] on input "text" at bounding box center [350, 213] width 296 height 26
type input "******"
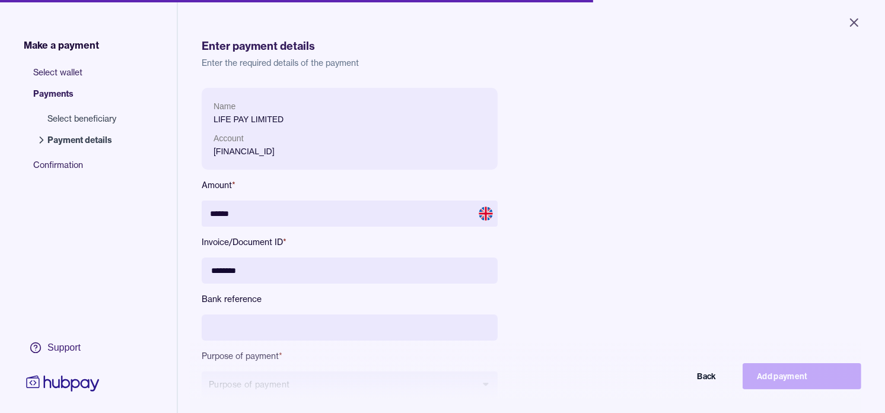
type input "********"
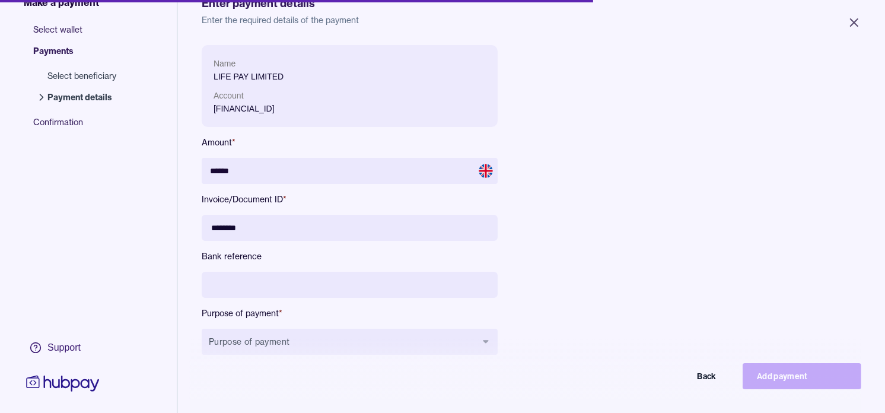
scroll to position [66, 0]
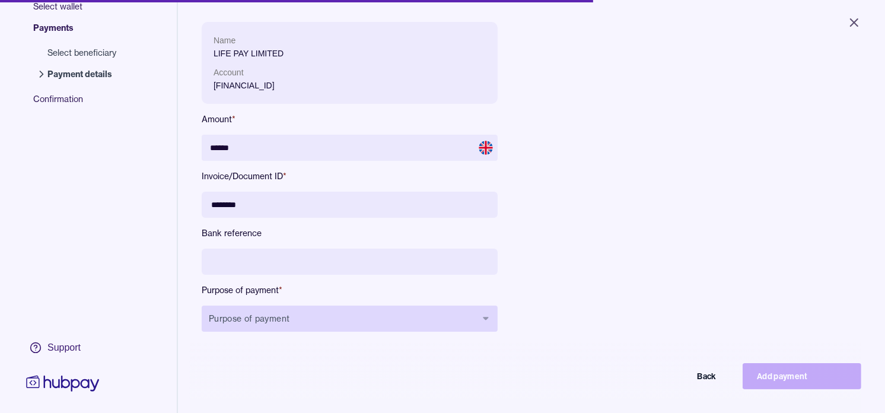
click at [423, 305] on button "Purpose of payment" at bounding box center [350, 318] width 296 height 26
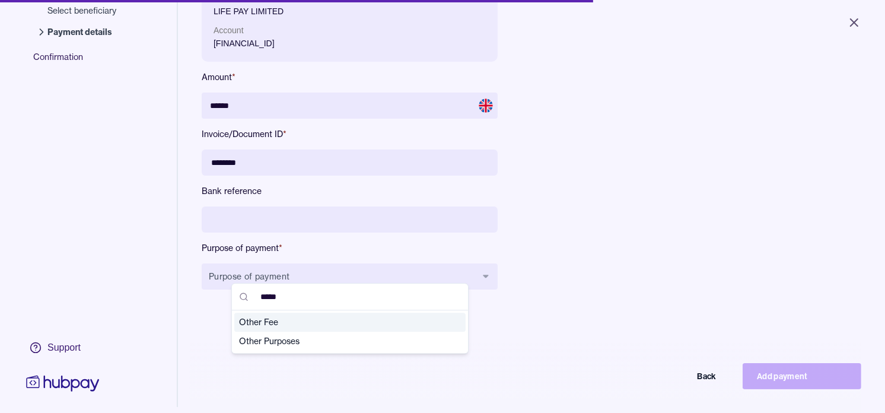
scroll to position [158, 0]
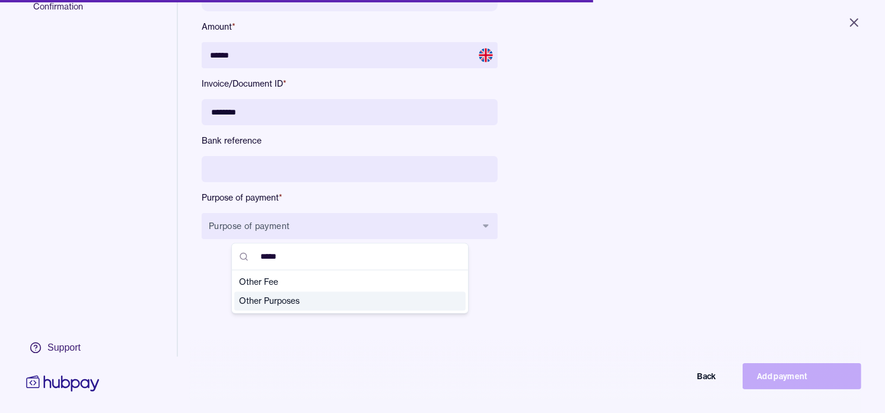
type input "*****"
click at [286, 300] on span "Other Purposes" at bounding box center [343, 301] width 208 height 12
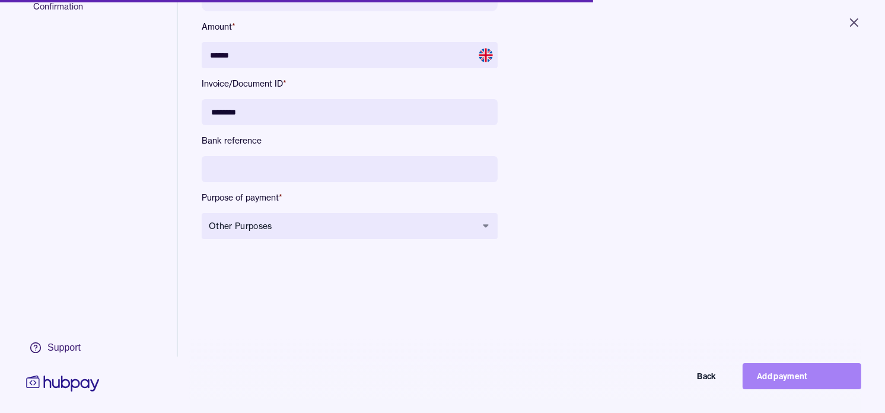
click at [826, 388] on button "Add payment" at bounding box center [801, 376] width 119 height 26
type input "*****"
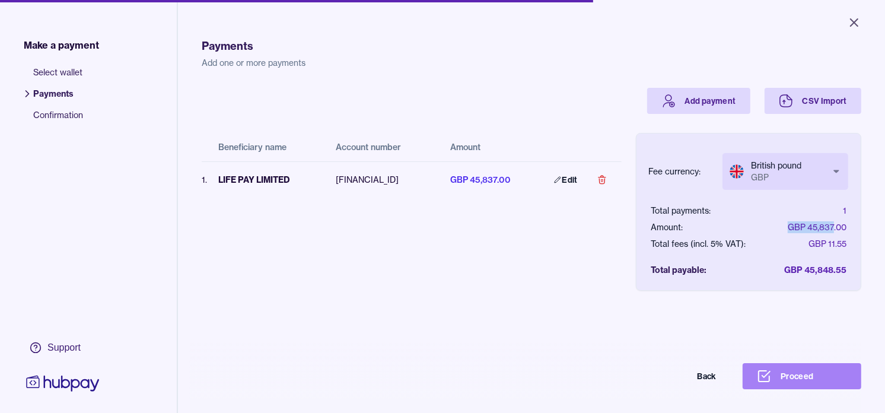
click at [825, 389] on button "Proceed" at bounding box center [801, 376] width 119 height 26
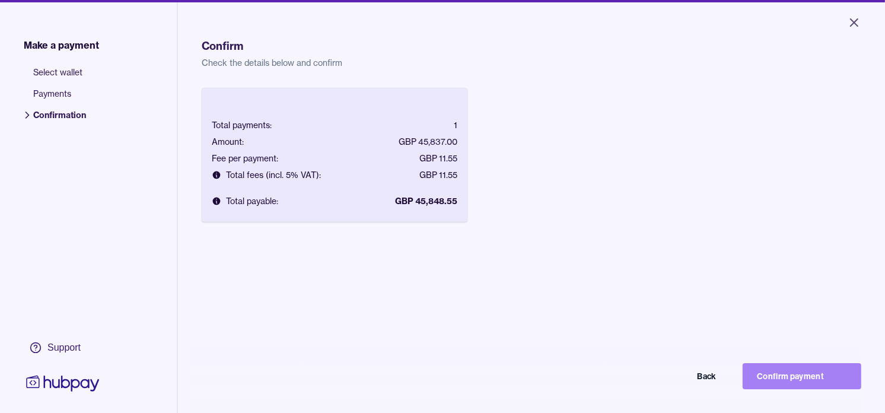
click at [836, 384] on button "Confirm payment" at bounding box center [801, 376] width 119 height 26
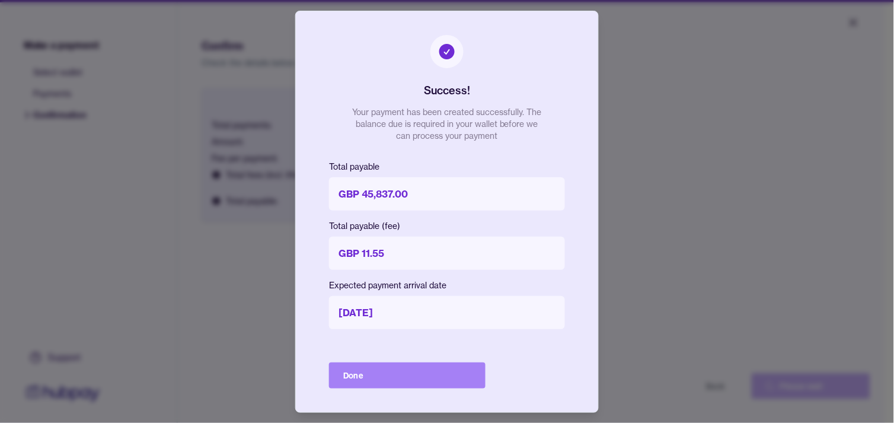
click at [458, 368] on button "Done" at bounding box center [407, 375] width 157 height 26
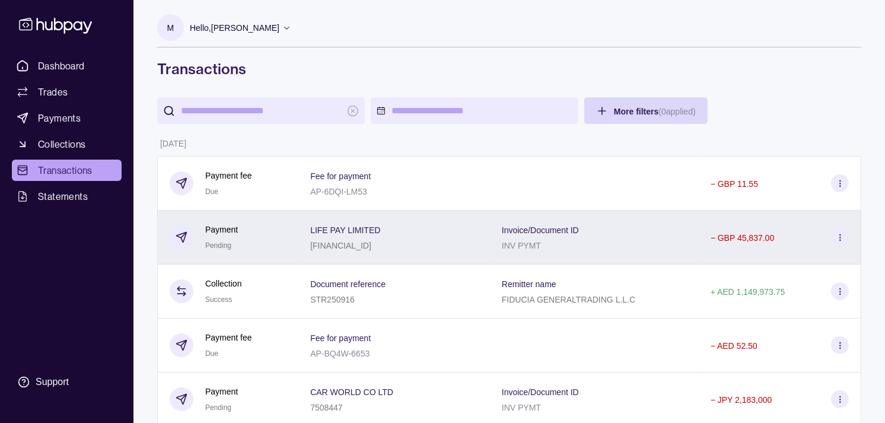
click at [282, 232] on div "Payment Pending" at bounding box center [228, 237] width 117 height 29
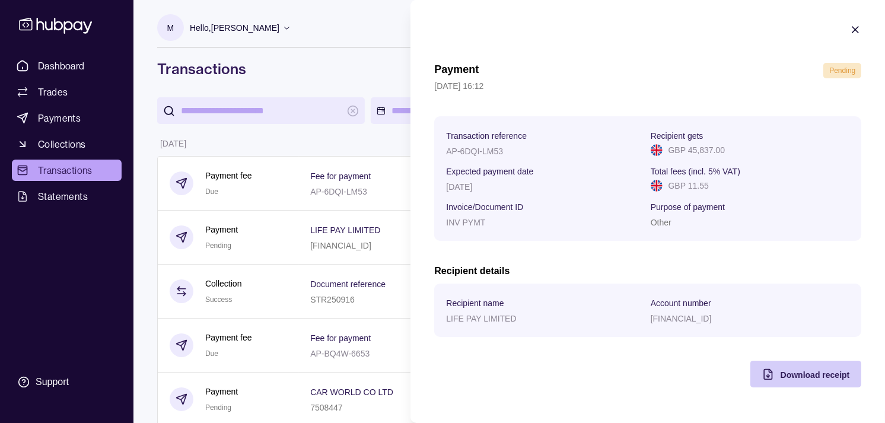
click at [796, 375] on span "Download receipt" at bounding box center [814, 374] width 69 height 9
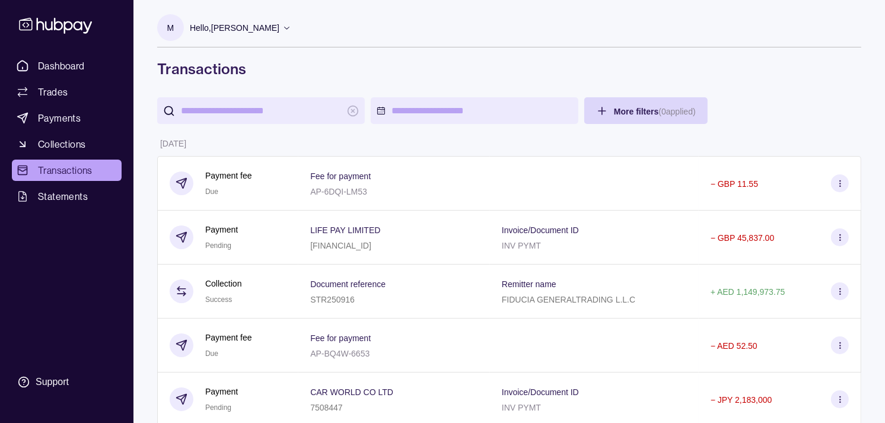
click at [79, 50] on div "Dashboard Trades Payments Collections Transactions Statements Support" at bounding box center [66, 211] width 133 height 423
click at [82, 61] on span "Dashboard" at bounding box center [61, 66] width 47 height 14
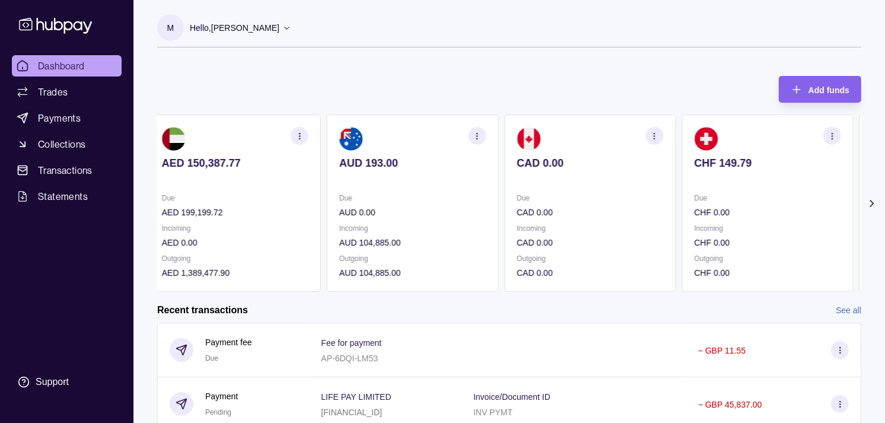
click at [601, 181] on section "CAD 0.00 Due CAD 0.00 Incoming CAD 0.00 Outgoing CAD 0.00" at bounding box center [589, 202] width 171 height 177
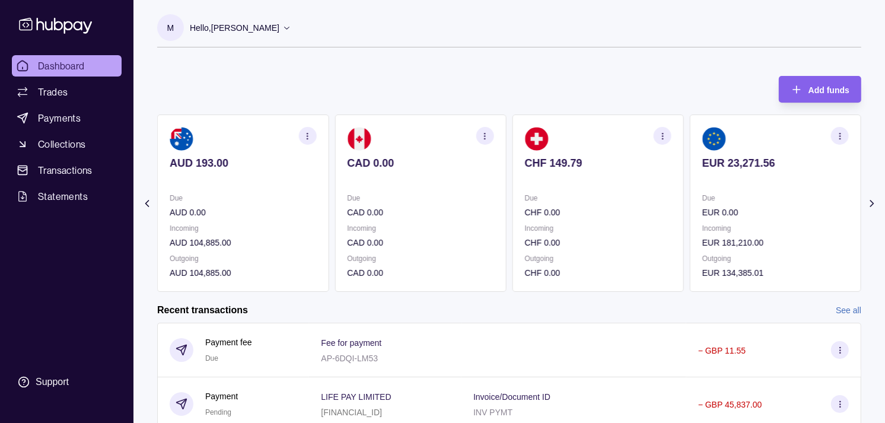
click at [541, 183] on p at bounding box center [598, 179] width 146 height 13
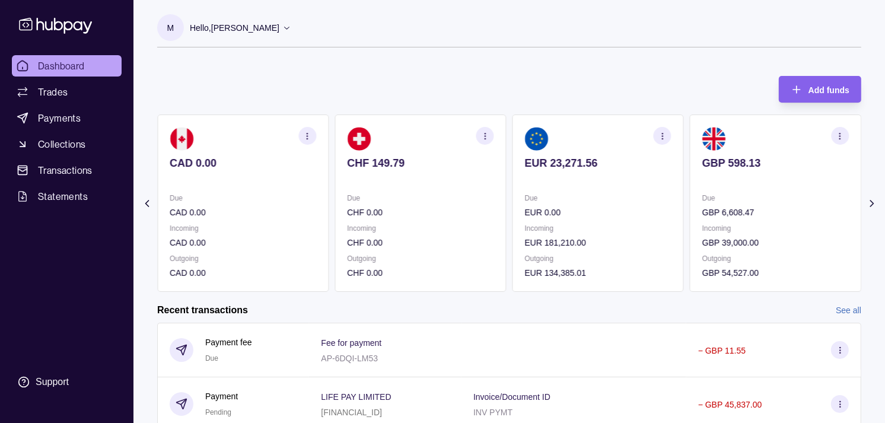
click at [839, 137] on icon "button" at bounding box center [839, 136] width 9 height 9
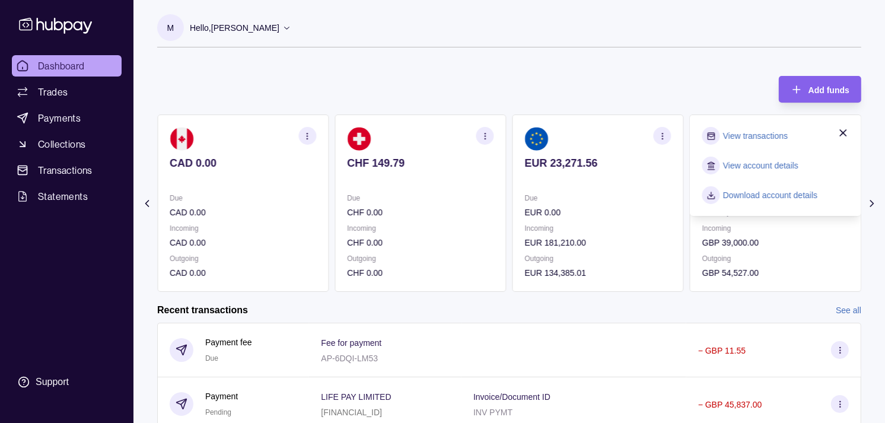
click at [713, 73] on div "Add funds AED 150,387.77 Due AED 199,199.72 Incoming AED 0.00 Outgoing AED 1,38…" at bounding box center [509, 178] width 704 height 228
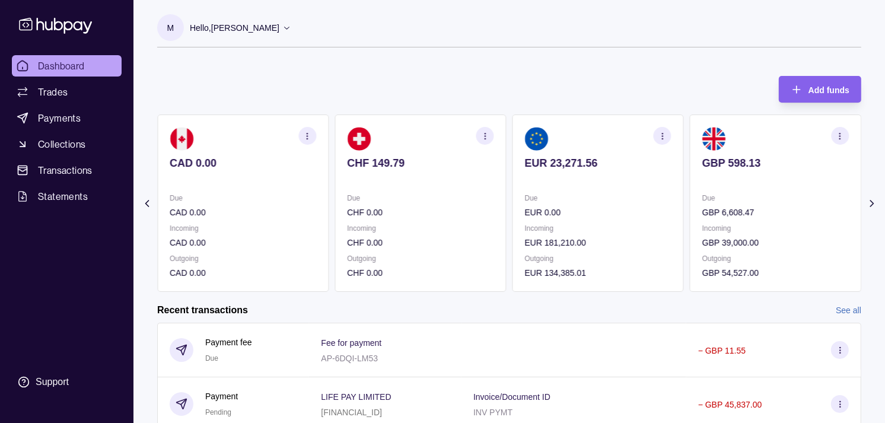
click at [845, 135] on section "button" at bounding box center [840, 136] width 18 height 18
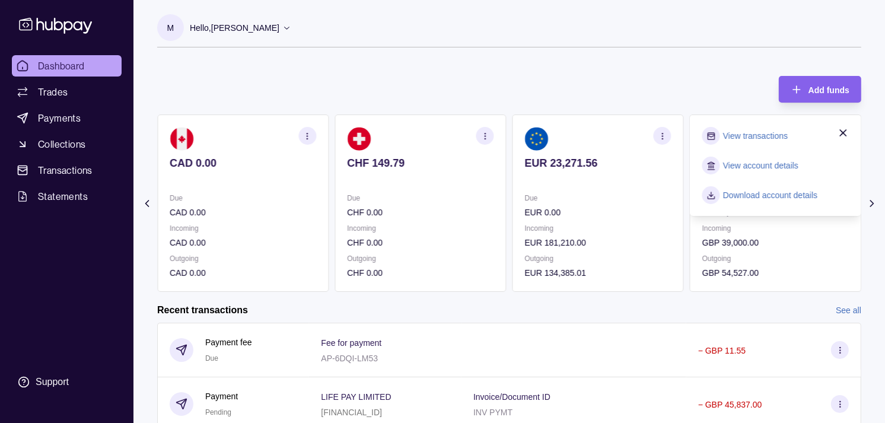
click at [762, 136] on link "View transactions" at bounding box center [755, 135] width 65 height 13
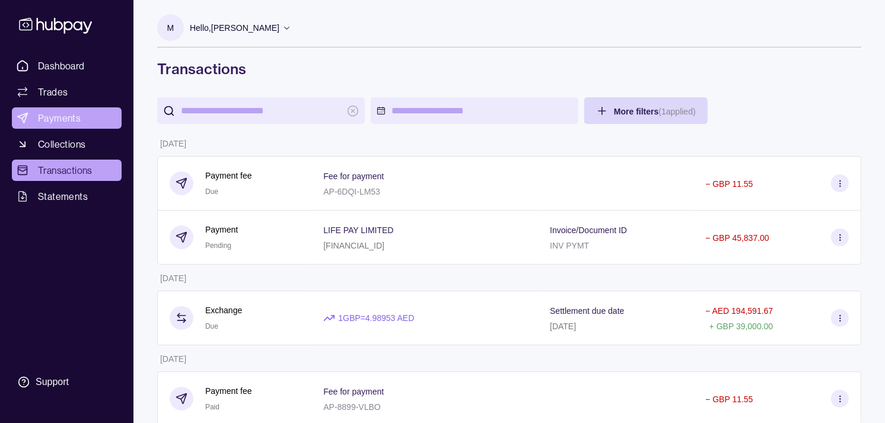
click at [46, 116] on span "Payments" at bounding box center [59, 118] width 43 height 14
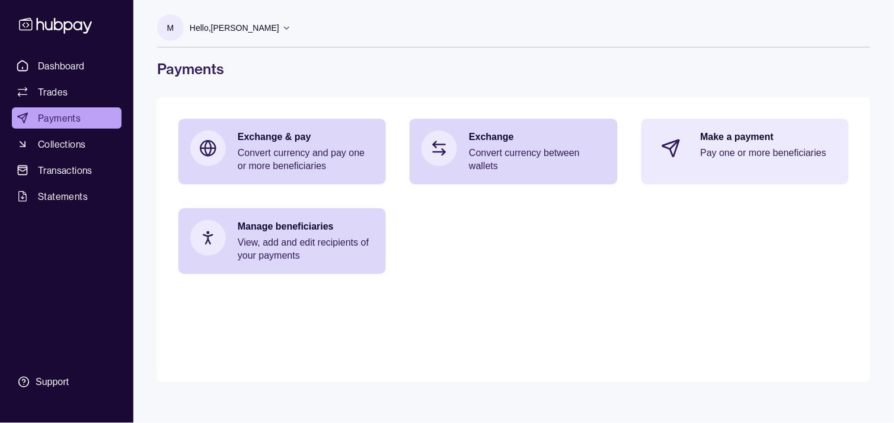
click at [761, 146] on p "Pay one or more beneficiaries" at bounding box center [769, 152] width 136 height 13
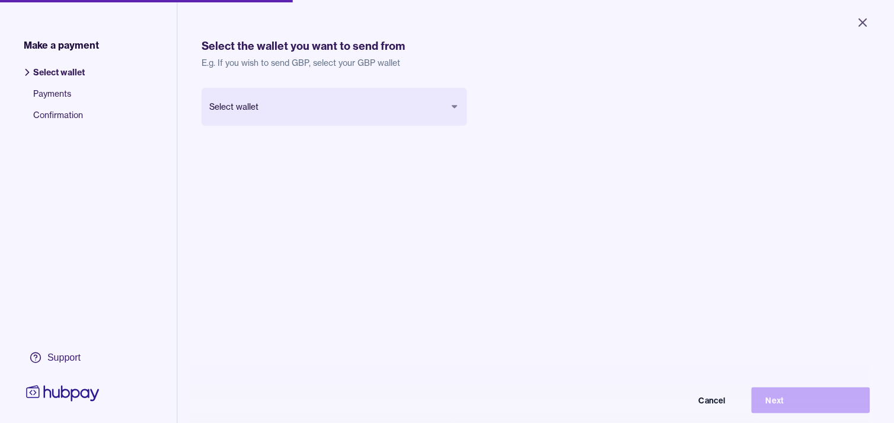
click at [372, 120] on body "Close Make a payment Select wallet Payments Confirmation Support Select the wal…" at bounding box center [447, 211] width 894 height 423
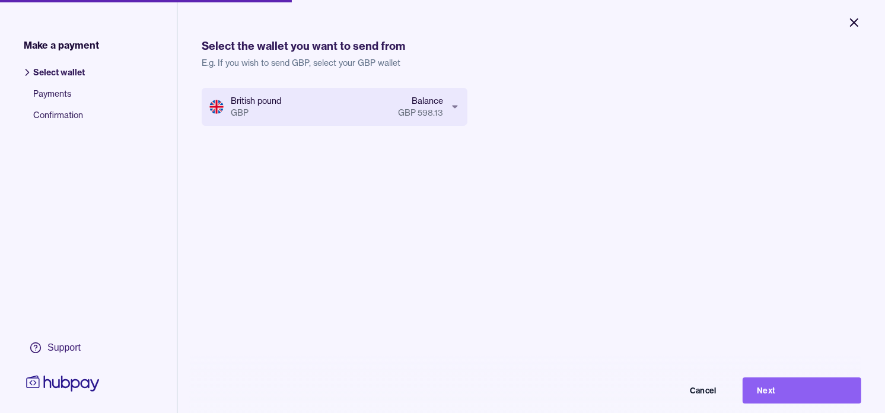
click at [854, 15] on icon "Close" at bounding box center [854, 22] width 14 height 14
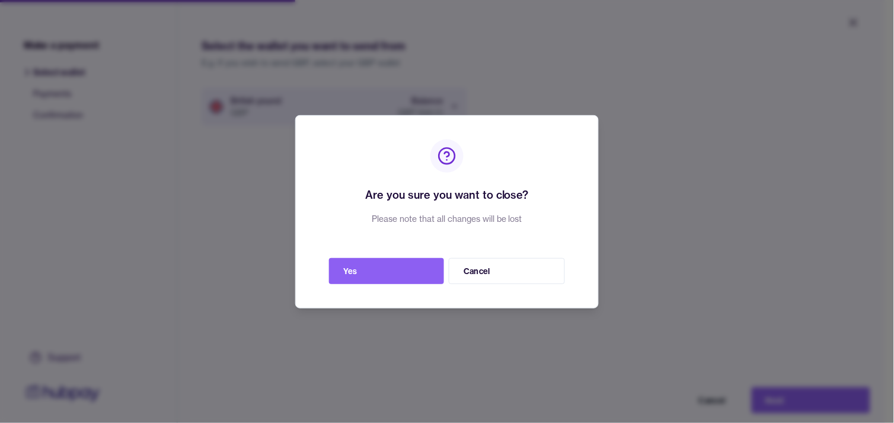
click at [410, 288] on div "Are you sure you want to close? Please note that all changes will be lost Yes C…" at bounding box center [447, 211] width 304 height 193
click at [410, 279] on button "Yes" at bounding box center [386, 271] width 115 height 26
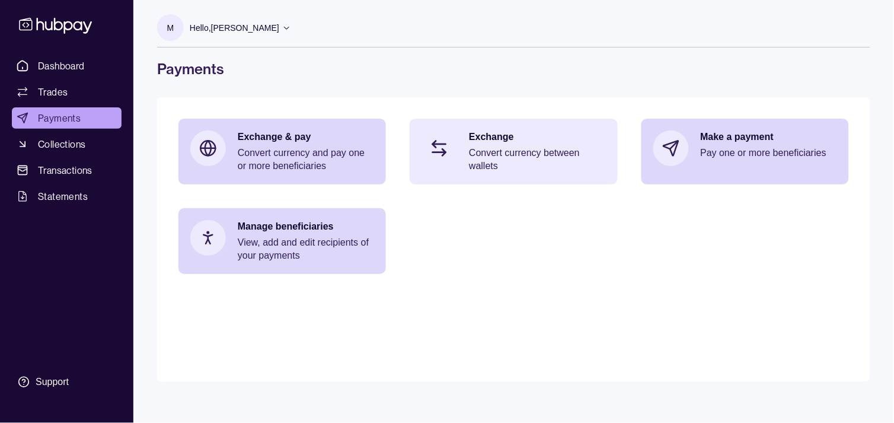
click at [552, 153] on p "Convert currency between wallets" at bounding box center [537, 159] width 136 height 26
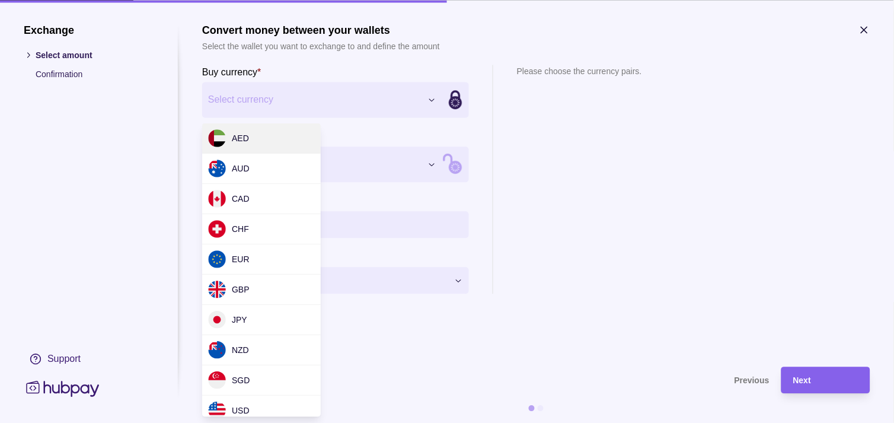
click at [421, 422] on div "Exchange Select amount Confirmation Support Convert money between your wallets …" at bounding box center [447, 423] width 894 height 0
click at [869, 422] on div "Exchange Select amount Confirmation Support Convert money between your wallets …" at bounding box center [447, 423] width 894 height 0
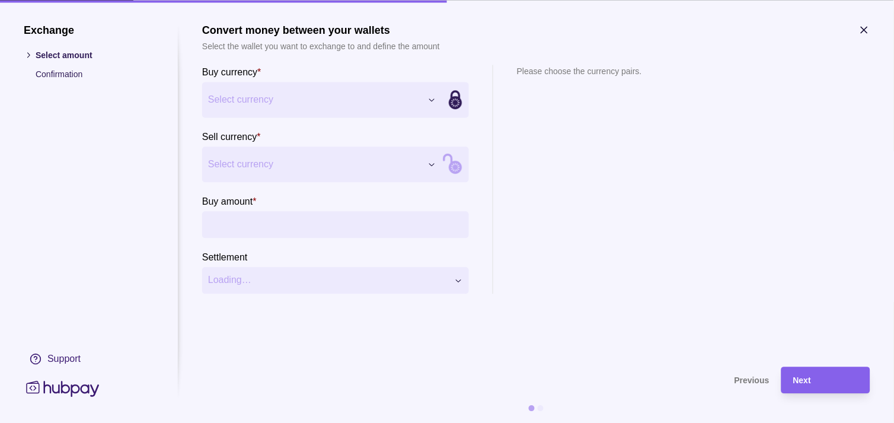
click at [864, 31] on icon "button" at bounding box center [864, 30] width 12 height 12
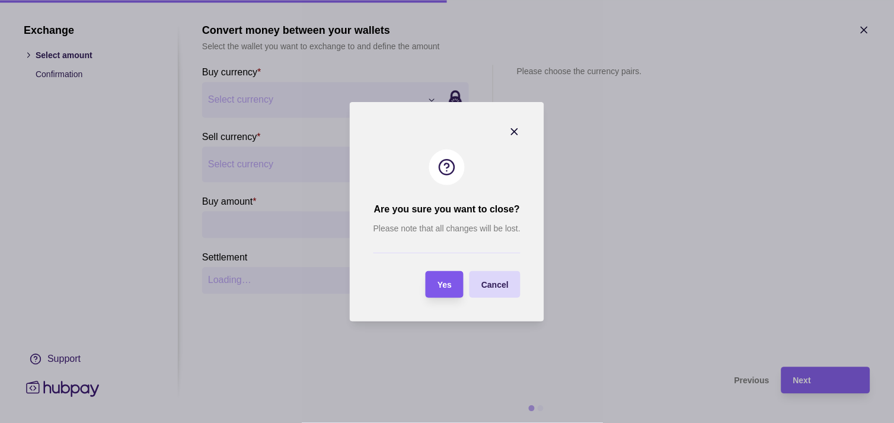
click at [447, 281] on span "Yes" at bounding box center [445, 284] width 14 height 9
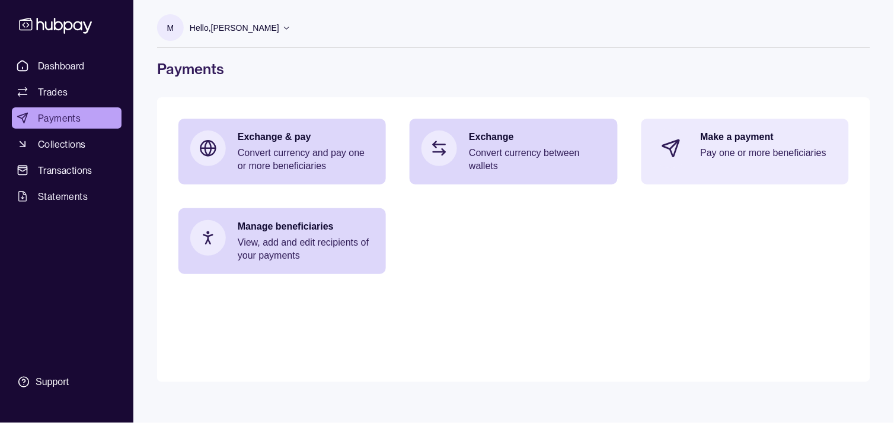
click at [756, 129] on div "Make a payment Pay one or more beneficiaries" at bounding box center [745, 148] width 208 height 59
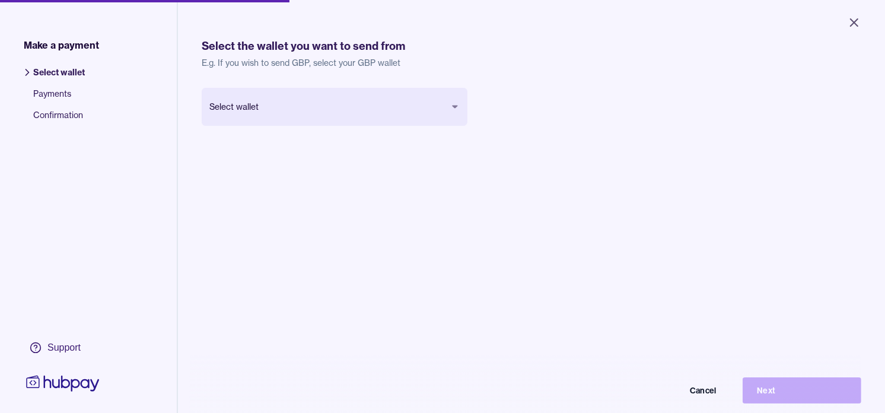
click at [416, 108] on body "Close Make a payment Select wallet Payments Confirmation Support Select the wal…" at bounding box center [442, 206] width 885 height 413
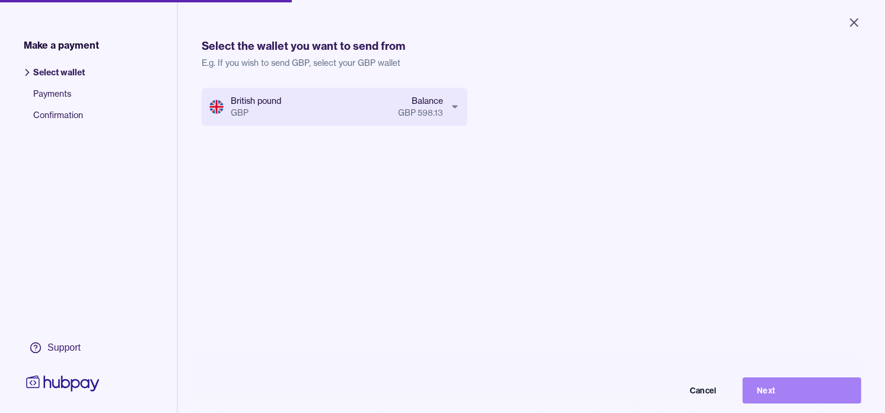
click at [791, 403] on button "Next" at bounding box center [801, 390] width 119 height 26
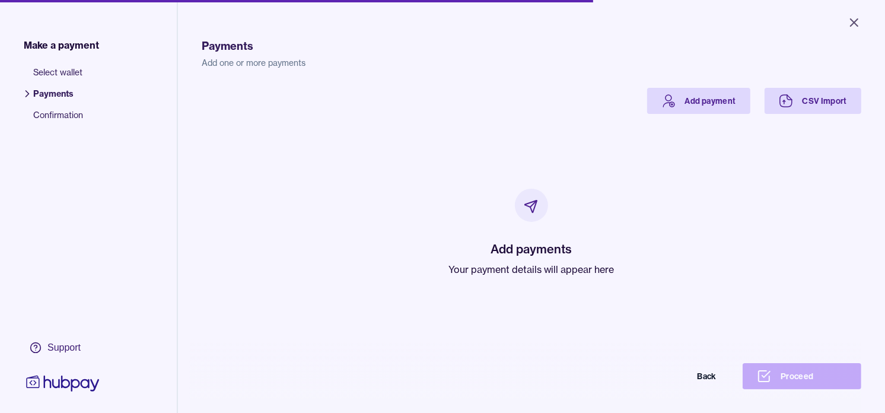
click at [498, 257] on h2 "Add payments" at bounding box center [531, 249] width 165 height 17
click at [493, 269] on p "Your payment details will appear here" at bounding box center [531, 269] width 165 height 14
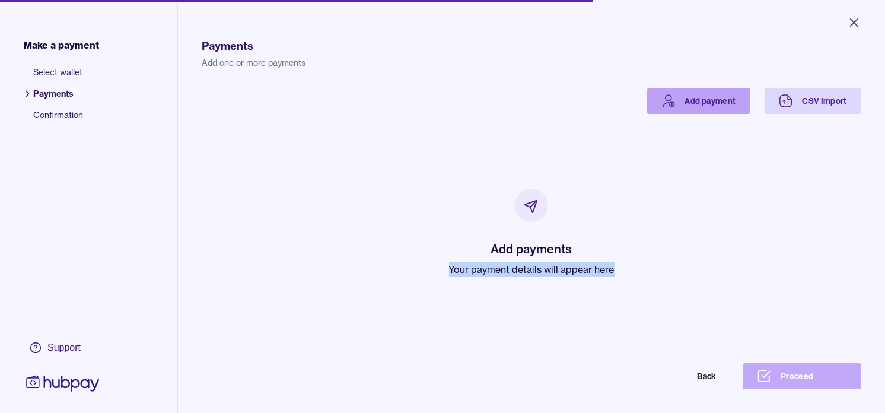
drag, startPoint x: 493, startPoint y: 269, endPoint x: 704, endPoint y: 97, distance: 272.2
click at [704, 97] on link "Add payment" at bounding box center [698, 101] width 103 height 26
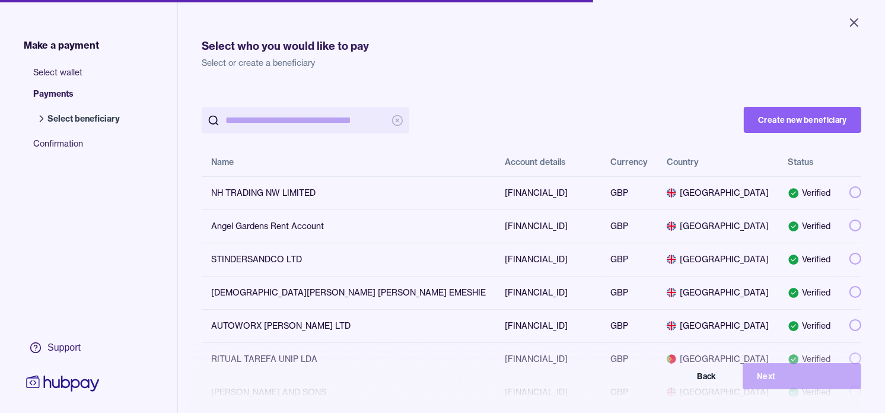
click at [257, 116] on input "search" at bounding box center [305, 120] width 160 height 27
paste input "**********"
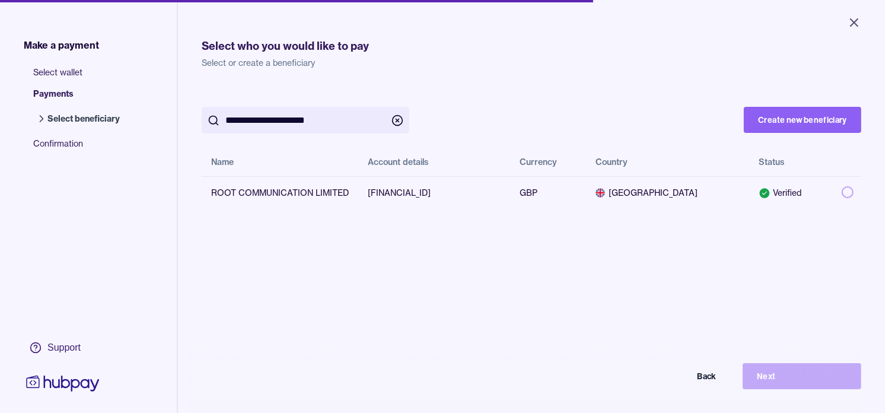
type input "**********"
click at [789, 233] on div "**********" at bounding box center [531, 294] width 659 height 413
click at [841, 191] on td at bounding box center [846, 192] width 29 height 33
click at [793, 378] on button "Next" at bounding box center [801, 376] width 119 height 26
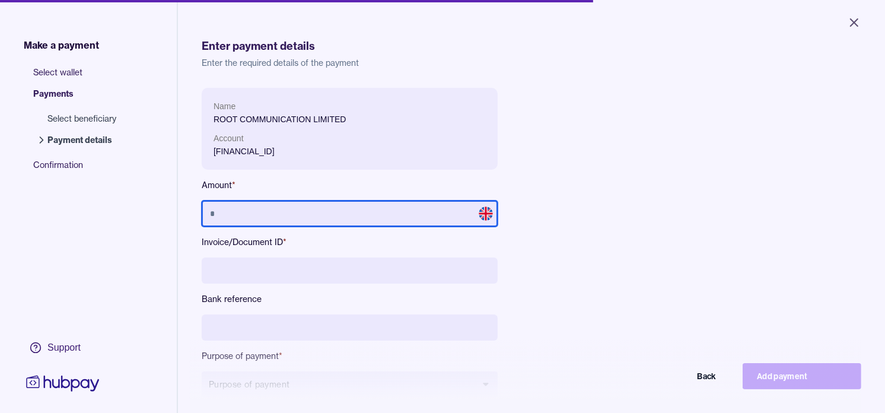
click at [299, 218] on input "text" at bounding box center [350, 213] width 296 height 26
type input "******"
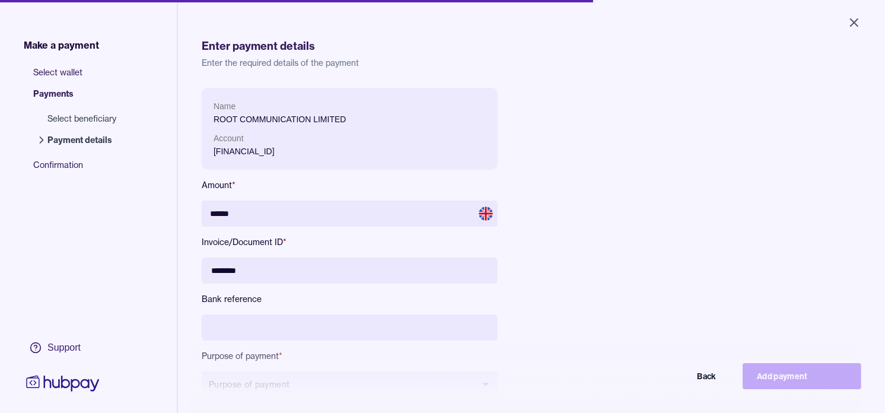
type input "********"
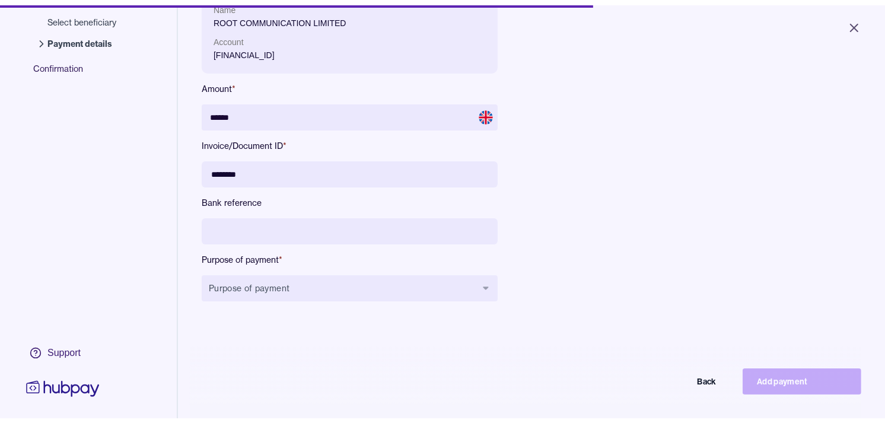
scroll to position [132, 0]
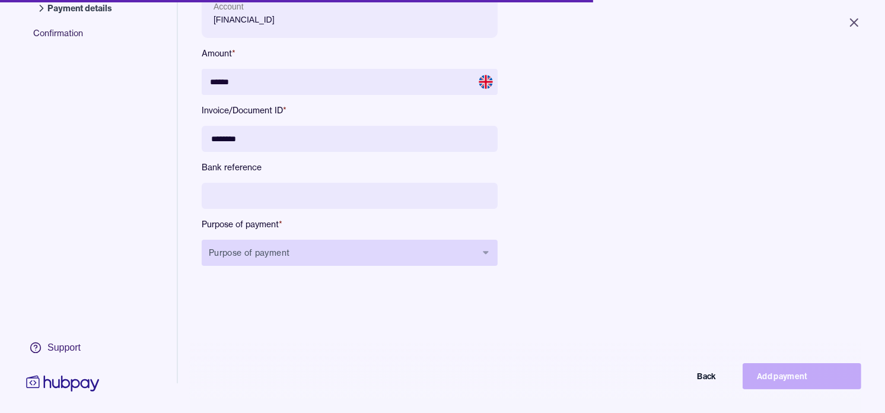
click at [331, 257] on button "Purpose of payment" at bounding box center [350, 253] width 296 height 26
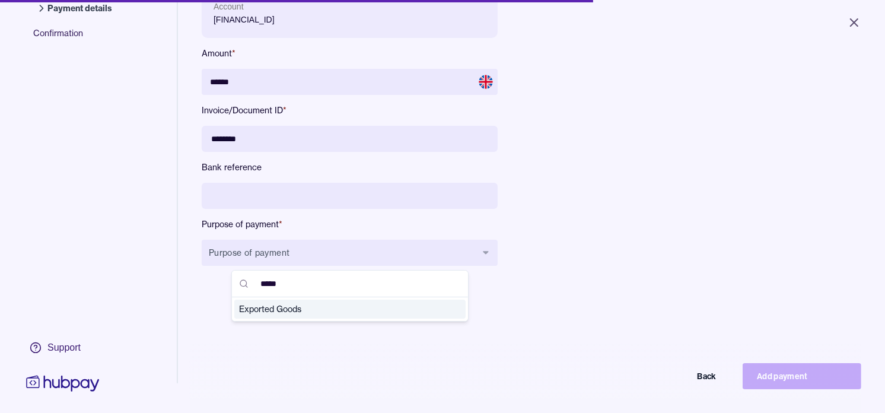
type input "*****"
click at [288, 311] on span "Exported Goods" at bounding box center [343, 309] width 208 height 12
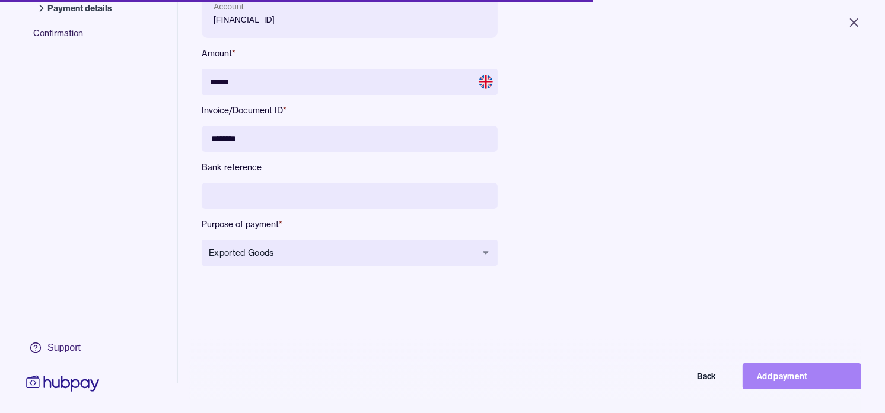
click at [771, 378] on button "Add payment" at bounding box center [801, 376] width 119 height 26
type input "*****"
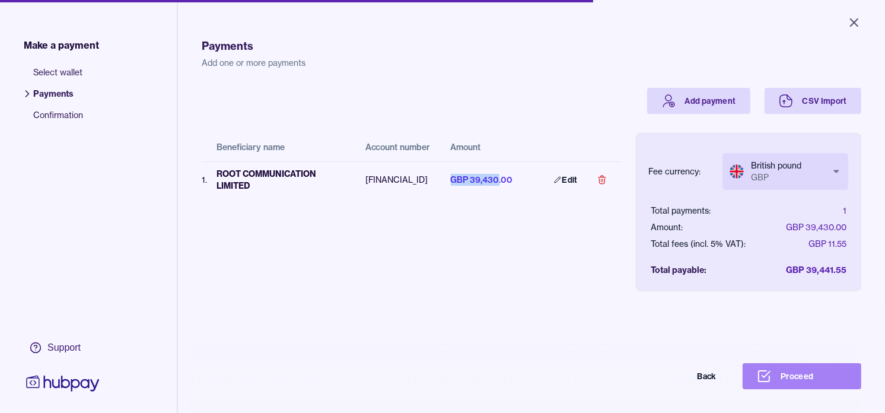
click at [786, 385] on button "Proceed" at bounding box center [801, 376] width 119 height 26
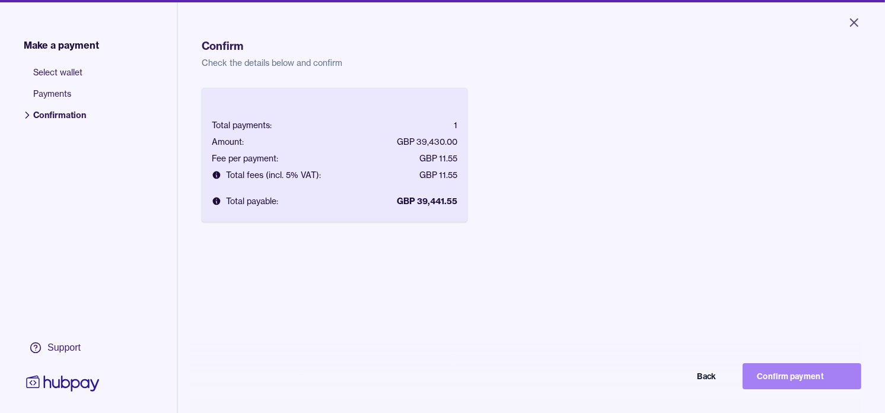
click at [803, 384] on button "Confirm payment" at bounding box center [801, 376] width 119 height 26
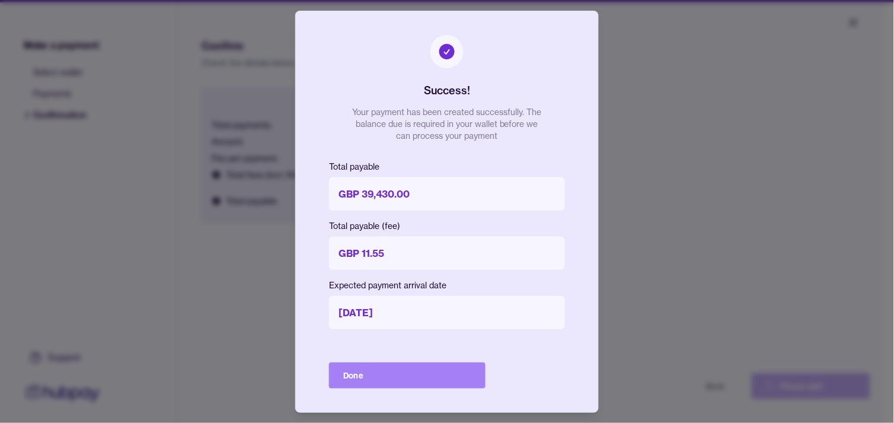
click at [406, 368] on button "Done" at bounding box center [407, 375] width 157 height 26
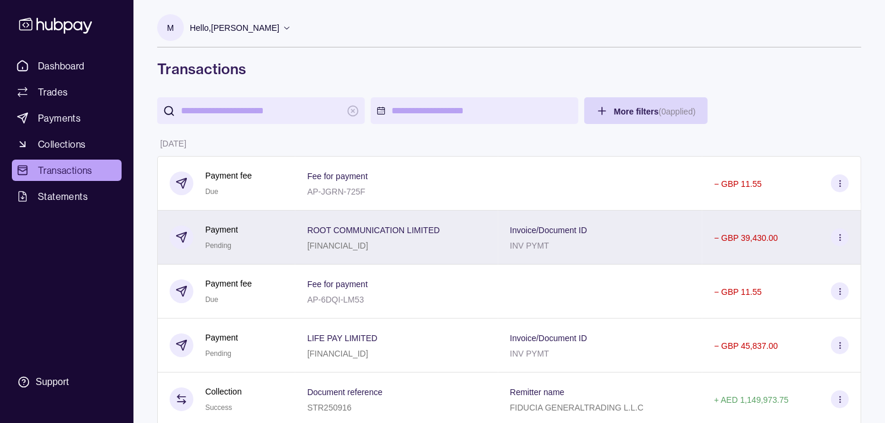
click at [366, 243] on p "[FINANCIAL_ID]" at bounding box center [337, 245] width 61 height 9
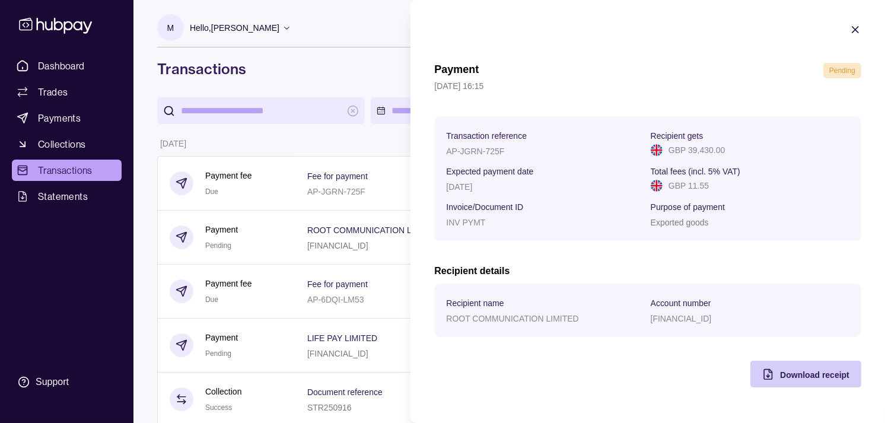
click at [778, 370] on div "Download receipt" at bounding box center [796, 373] width 105 height 27
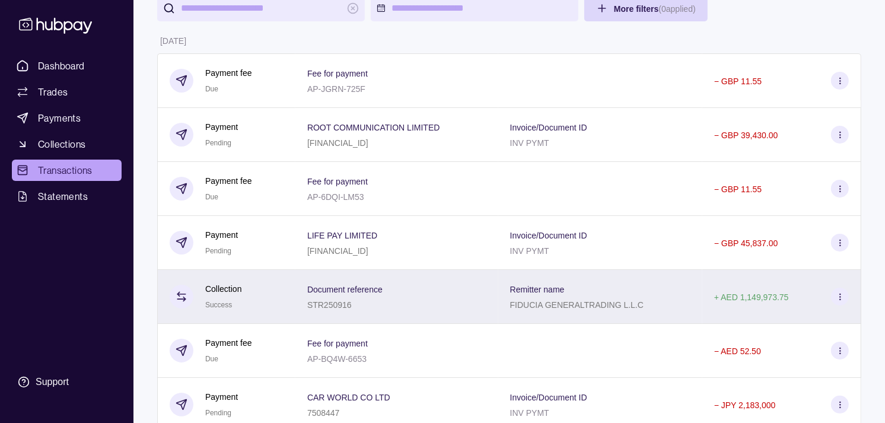
scroll to position [132, 0]
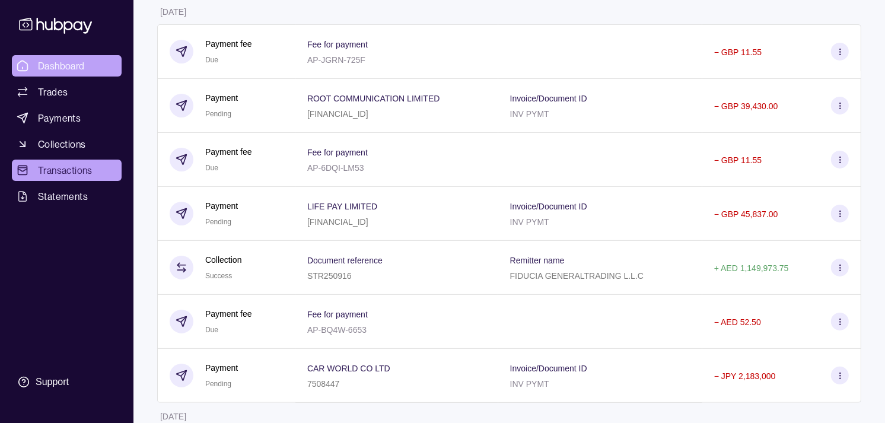
click at [98, 62] on link "Dashboard" at bounding box center [67, 65] width 110 height 21
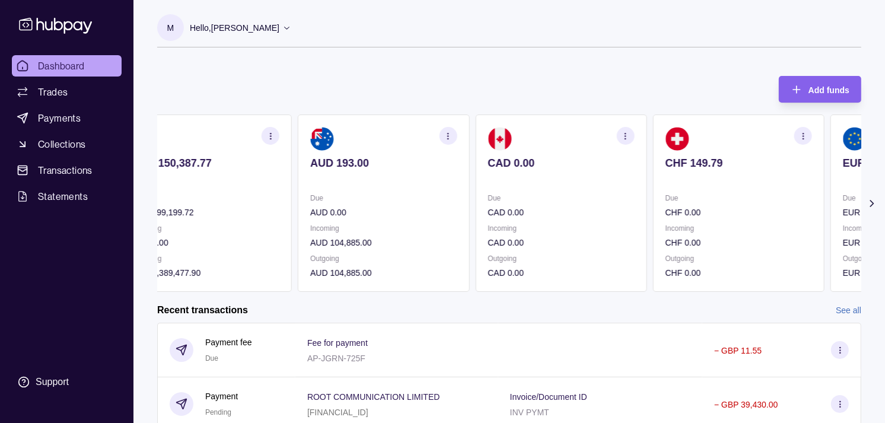
click at [706, 199] on p "Due" at bounding box center [738, 197] width 146 height 13
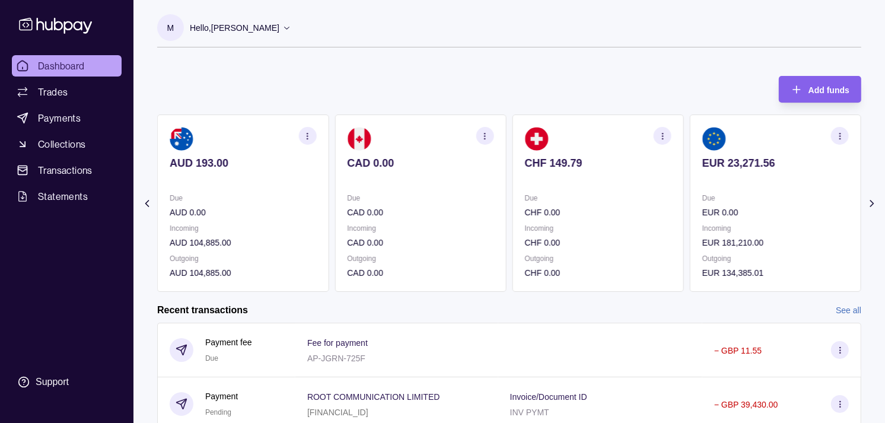
click at [702, 192] on div "Due EUR 0.00" at bounding box center [775, 204] width 146 height 27
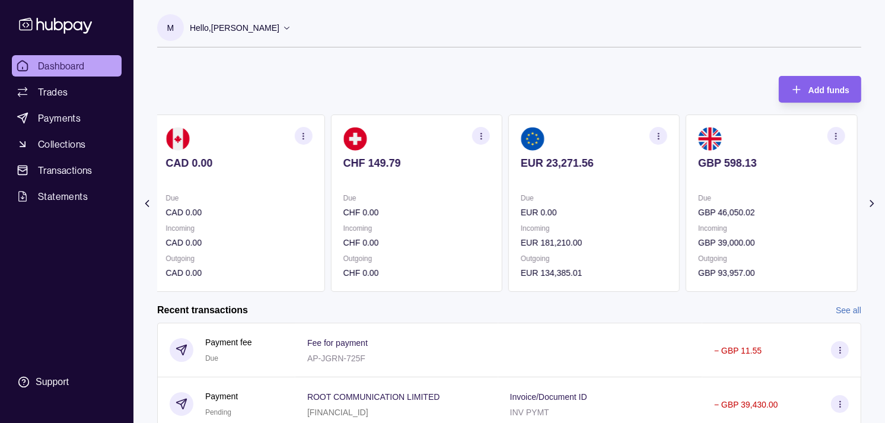
click at [698, 206] on p "GBP 46,050.02" at bounding box center [771, 212] width 146 height 13
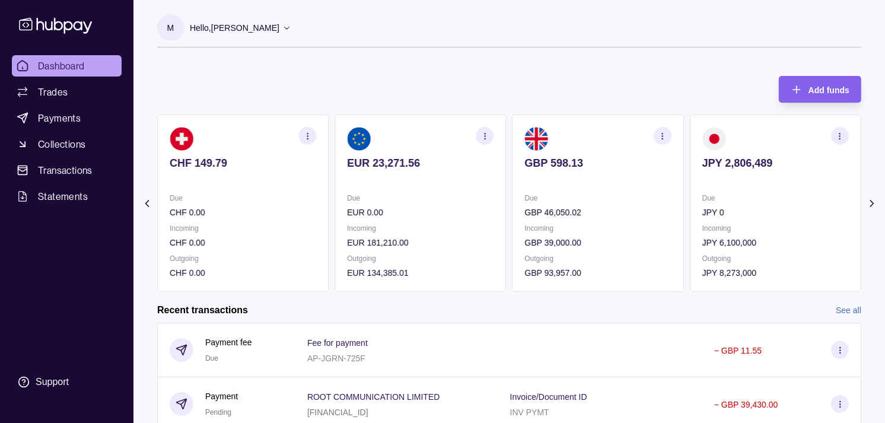
click at [666, 136] on icon "button" at bounding box center [661, 136] width 9 height 9
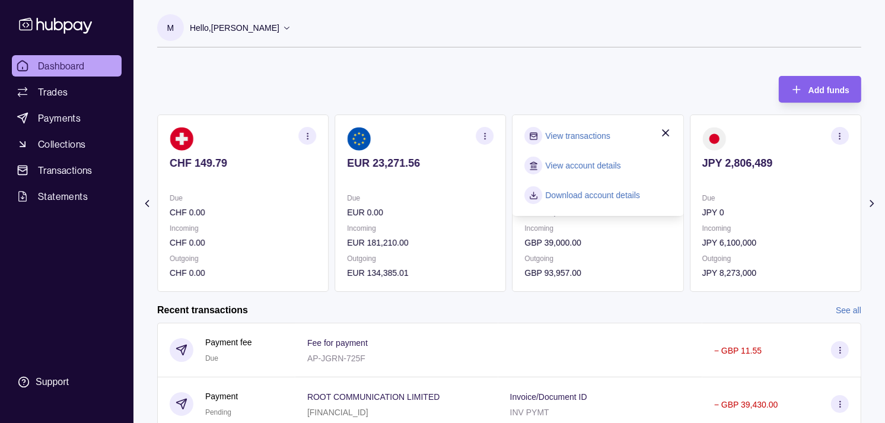
click at [601, 132] on link "View transactions" at bounding box center [577, 135] width 65 height 13
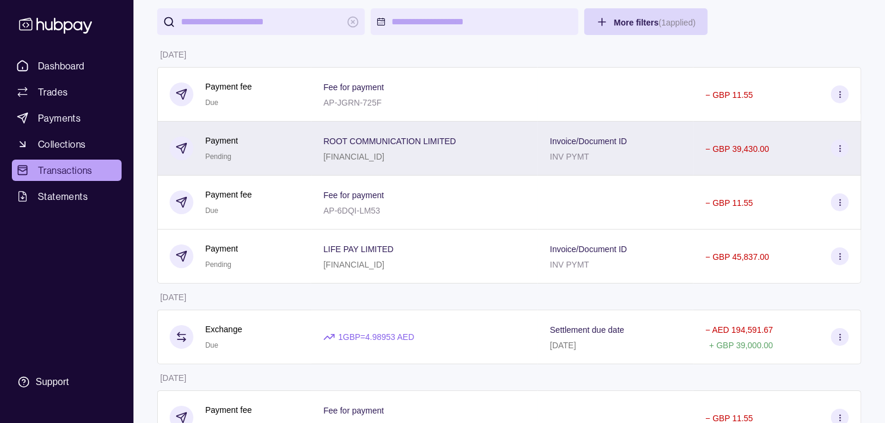
scroll to position [66, 0]
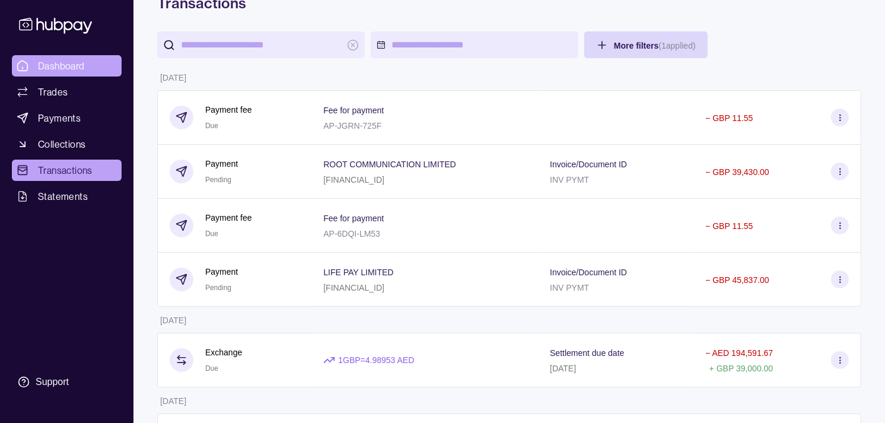
click at [70, 58] on link "Dashboard" at bounding box center [67, 65] width 110 height 21
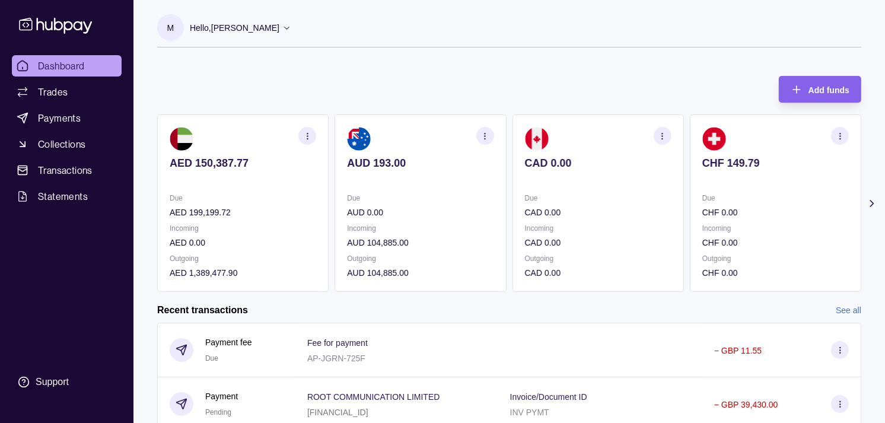
click at [733, 204] on div "Due CHF 0.00" at bounding box center [775, 204] width 146 height 27
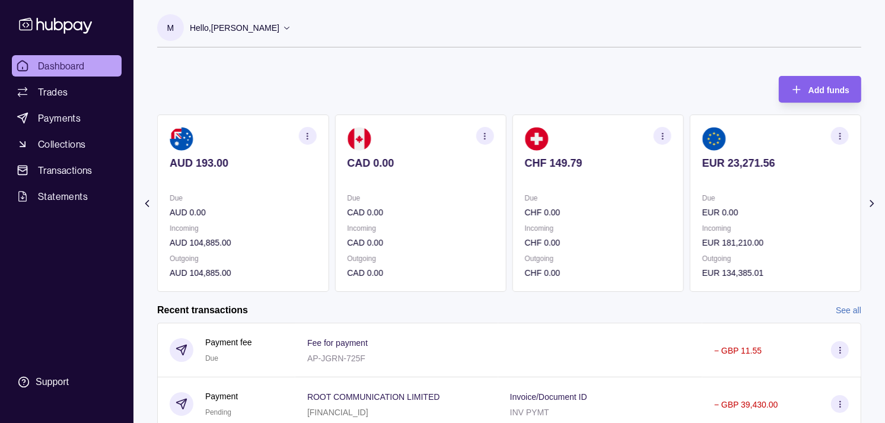
click at [702, 192] on p "Due" at bounding box center [775, 197] width 146 height 13
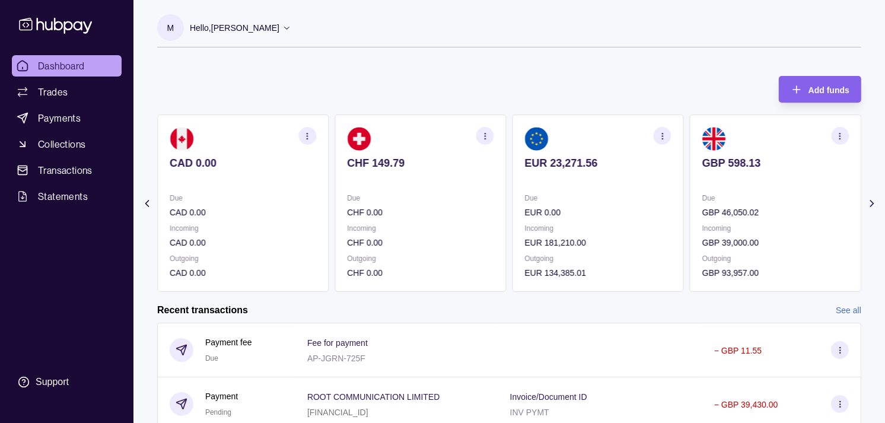
click at [689, 190] on section "GBP 598.13 Due GBP 46,050.02 Incoming GBP 39,000.00 Outgoing GBP 93,957.00" at bounding box center [774, 202] width 171 height 177
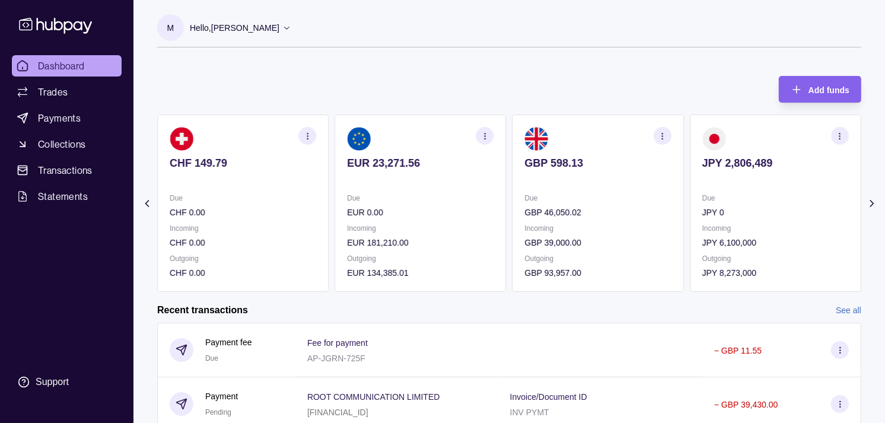
click at [656, 132] on section "button" at bounding box center [662, 136] width 18 height 18
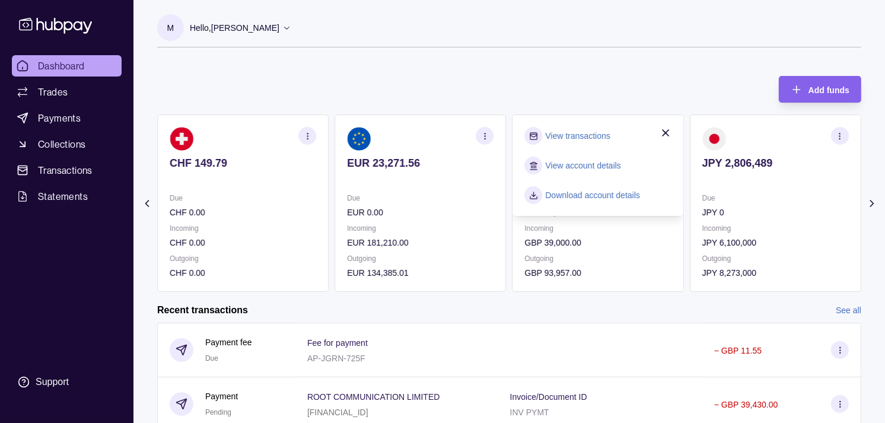
click at [600, 130] on link "View transactions" at bounding box center [577, 135] width 65 height 13
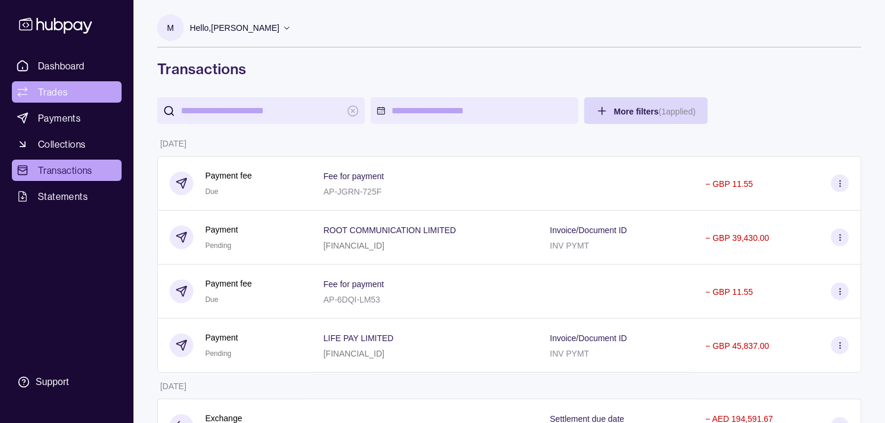
click at [84, 91] on link "Trades" at bounding box center [67, 91] width 110 height 21
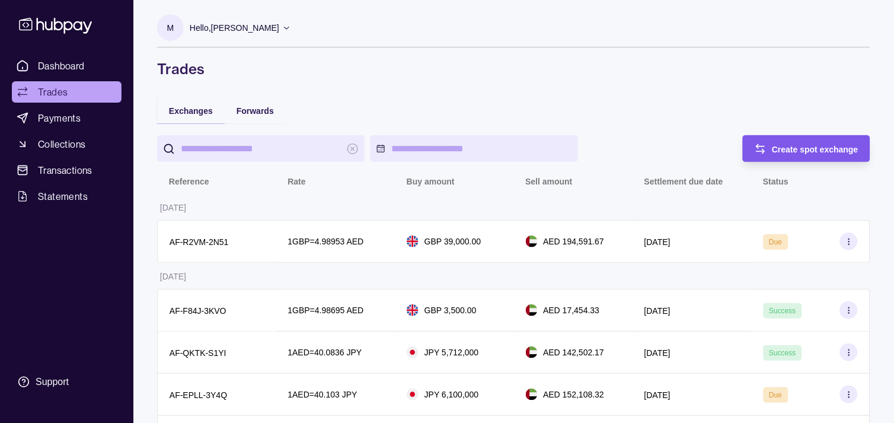
click at [834, 147] on span "Create spot exchange" at bounding box center [815, 149] width 87 height 9
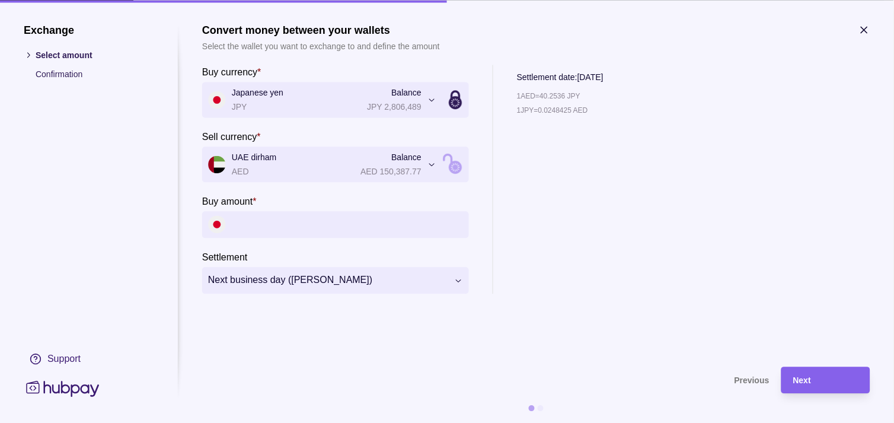
click at [869, 30] on icon "button" at bounding box center [864, 30] width 12 height 12
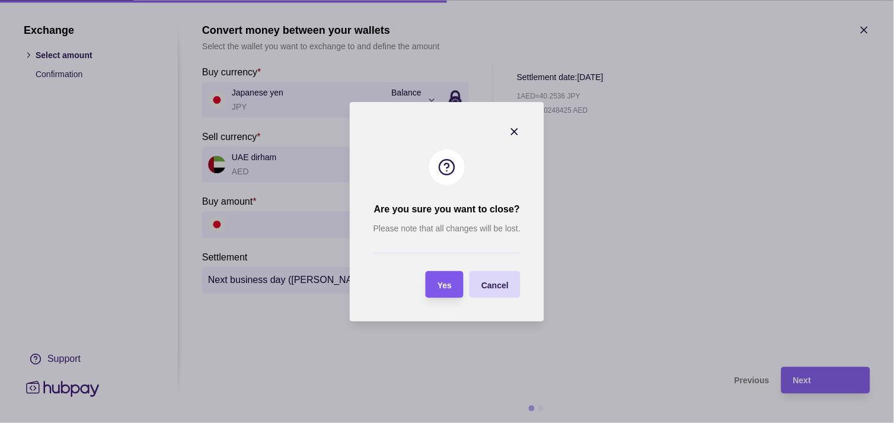
click at [446, 283] on span "Yes" at bounding box center [445, 284] width 14 height 9
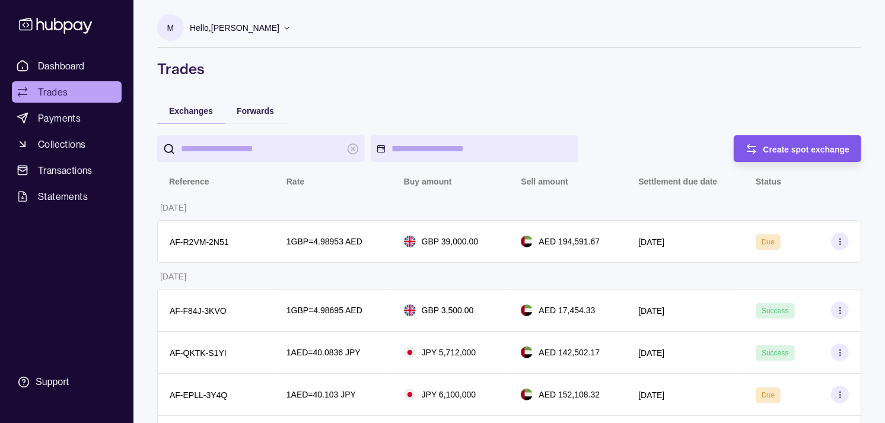
click at [801, 149] on span "Create spot exchange" at bounding box center [806, 149] width 87 height 9
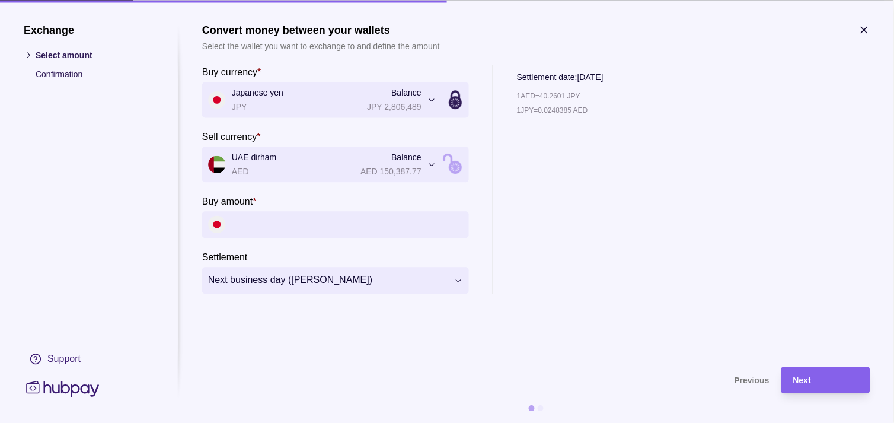
click at [317, 229] on input "Buy amount *" at bounding box center [347, 224] width 231 height 27
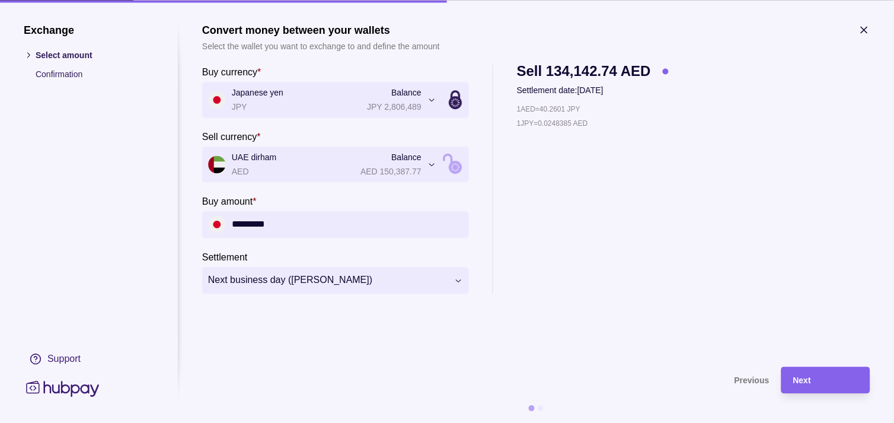
type input "*********"
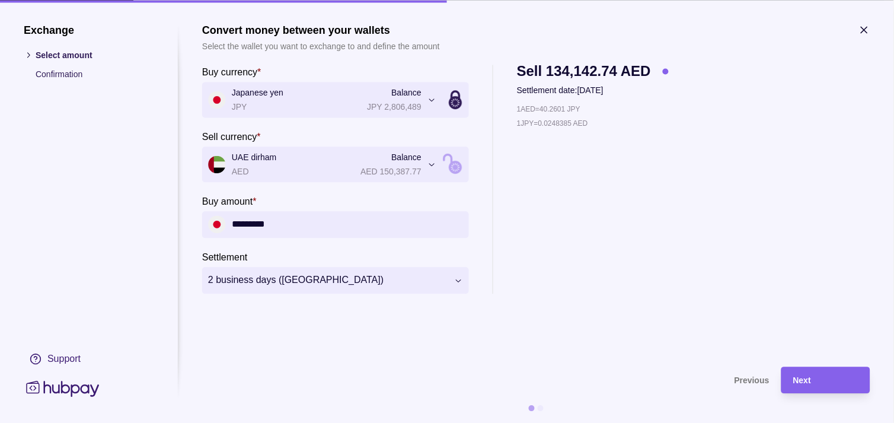
click at [834, 375] on div "Next" at bounding box center [825, 380] width 65 height 14
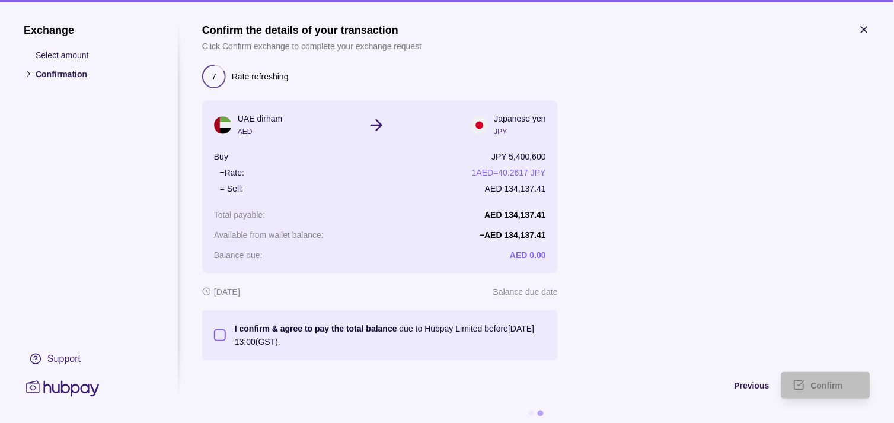
click at [221, 331] on button "I confirm & agree to pay the total balance due to Hubpay Limited before [DATE] …" at bounding box center [220, 335] width 12 height 12
type button "on"
click at [851, 388] on div "Confirm" at bounding box center [834, 385] width 47 height 14
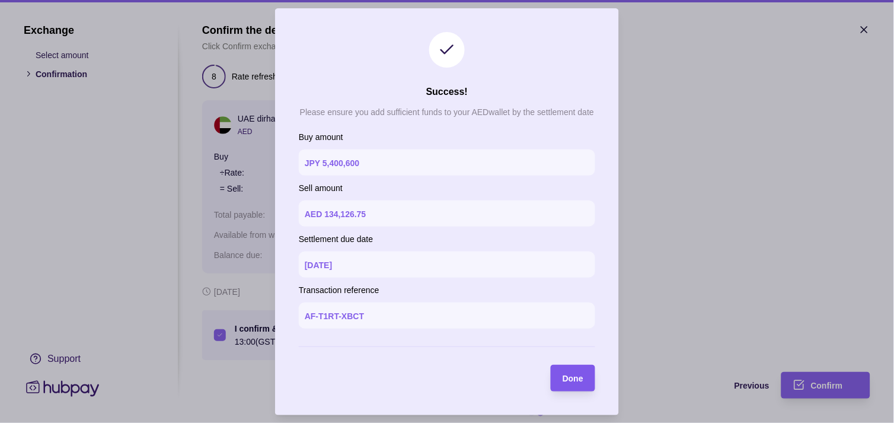
click at [576, 380] on span "Done" at bounding box center [573, 378] width 21 height 9
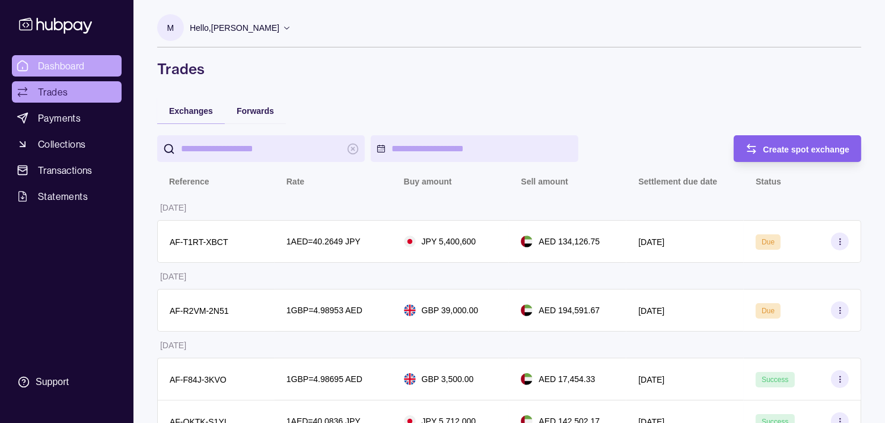
click at [72, 66] on span "Dashboard" at bounding box center [61, 66] width 47 height 14
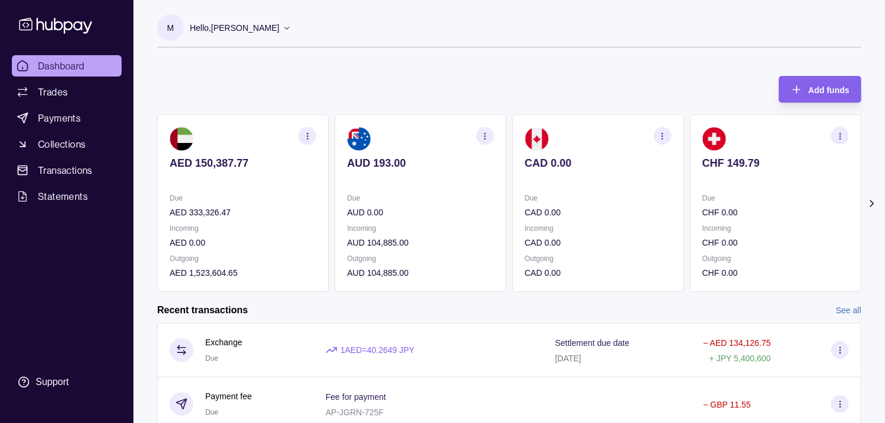
click at [702, 203] on p "Due" at bounding box center [775, 197] width 146 height 13
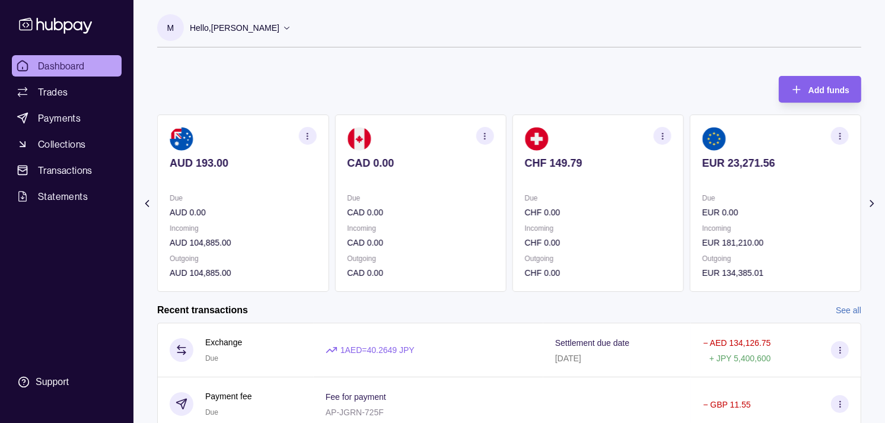
click at [702, 190] on section "EUR 23,271.56 Due EUR 0.00 Incoming EUR 181,210.00 Outgoing EUR 134,385.01" at bounding box center [774, 202] width 171 height 177
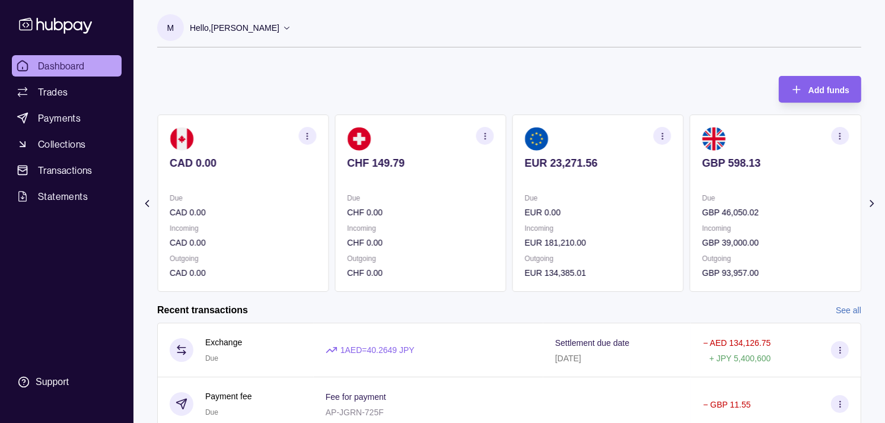
click at [689, 186] on section "GBP 598.13 Due GBP 46,050.02 Incoming GBP 39,000.00 Outgoing GBP 93,957.00" at bounding box center [774, 202] width 171 height 177
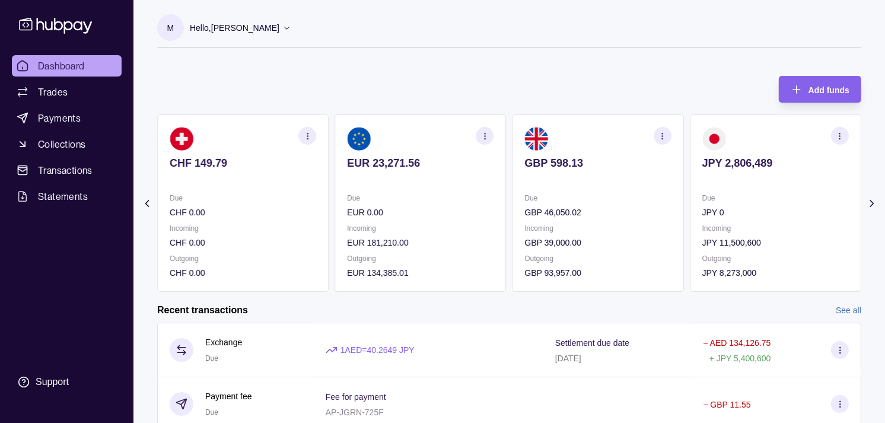
click at [663, 184] on div "AED 150,387.77 Due AED 333,326.47 Incoming AED 0.00 Outgoing AED 1,523,604.65 A…" at bounding box center [509, 202] width 704 height 177
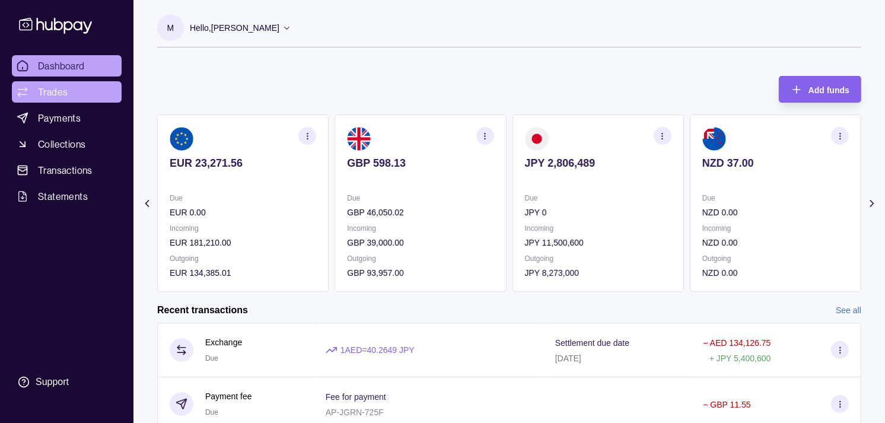
click at [82, 92] on link "Trades" at bounding box center [67, 91] width 110 height 21
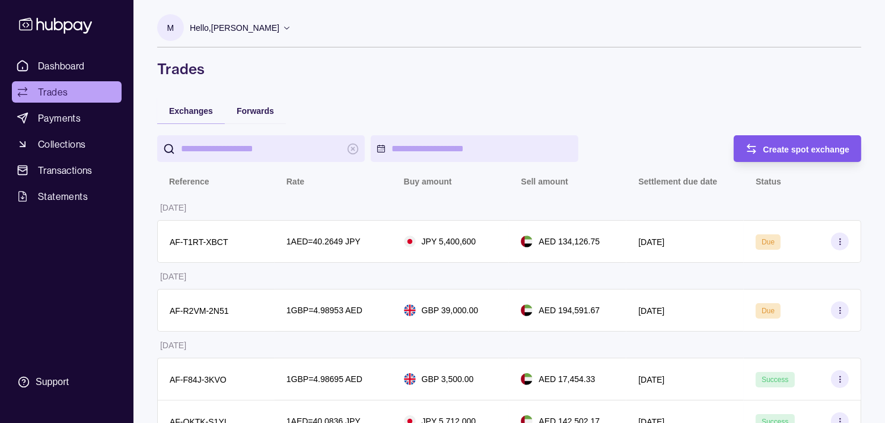
click at [802, 149] on span "Create spot exchange" at bounding box center [806, 149] width 87 height 9
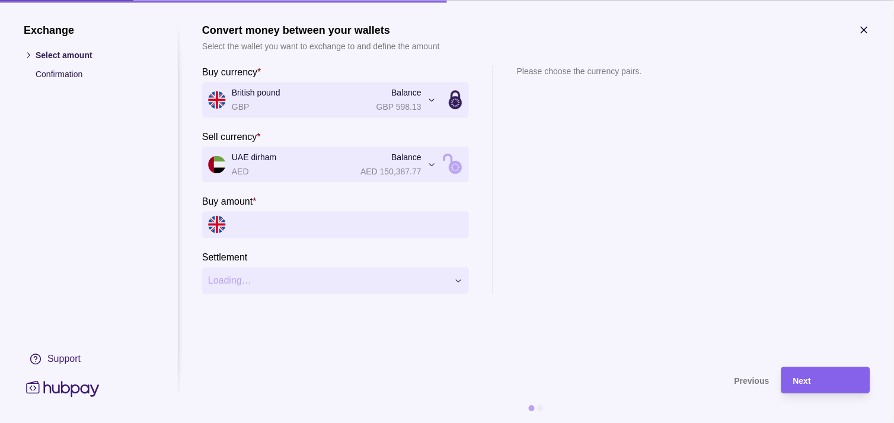
click at [294, 227] on input "Buy amount *" at bounding box center [347, 224] width 231 height 27
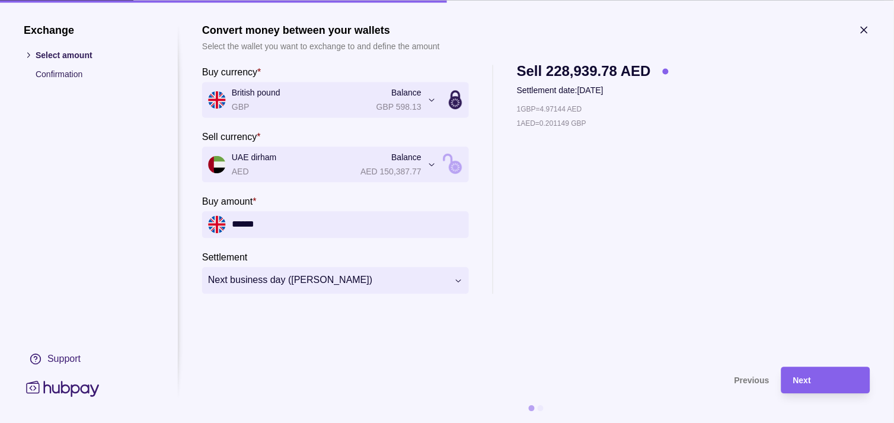
type input "******"
click at [814, 378] on div "Next" at bounding box center [825, 380] width 65 height 14
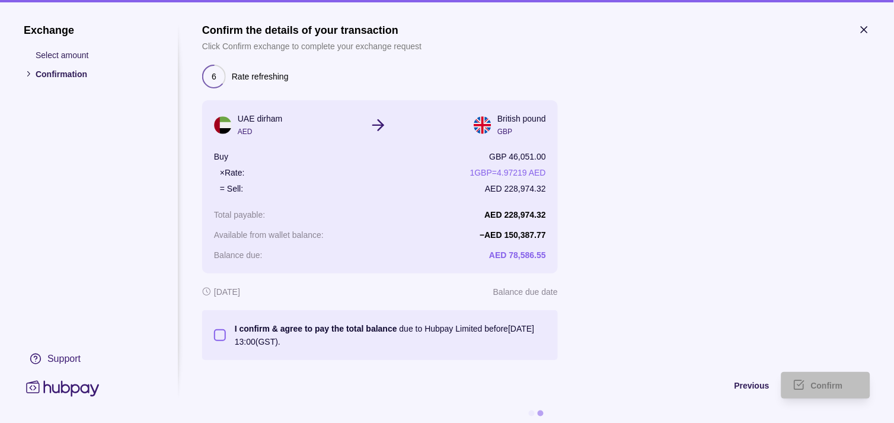
click at [218, 331] on button "I confirm & agree to pay the total balance due to Hubpay Limited before [DATE] …" at bounding box center [220, 335] width 12 height 12
click at [816, 382] on span "Confirm" at bounding box center [827, 385] width 32 height 9
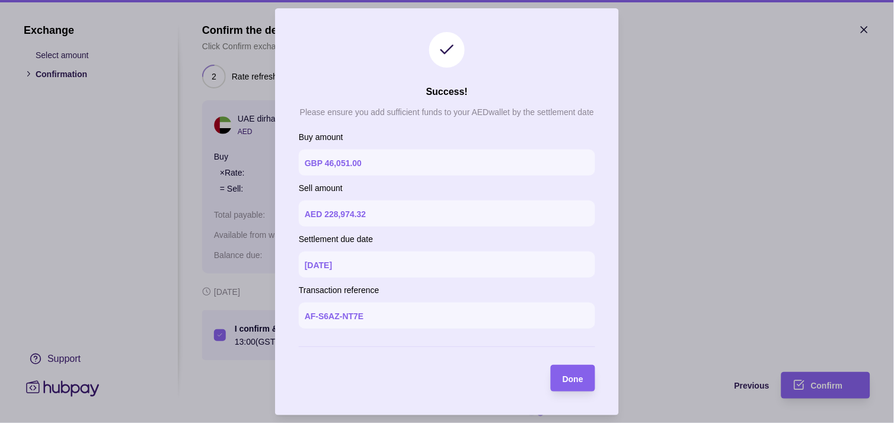
click at [789, 147] on div at bounding box center [447, 211] width 894 height 423
click at [563, 380] on span "Done" at bounding box center [573, 378] width 21 height 9
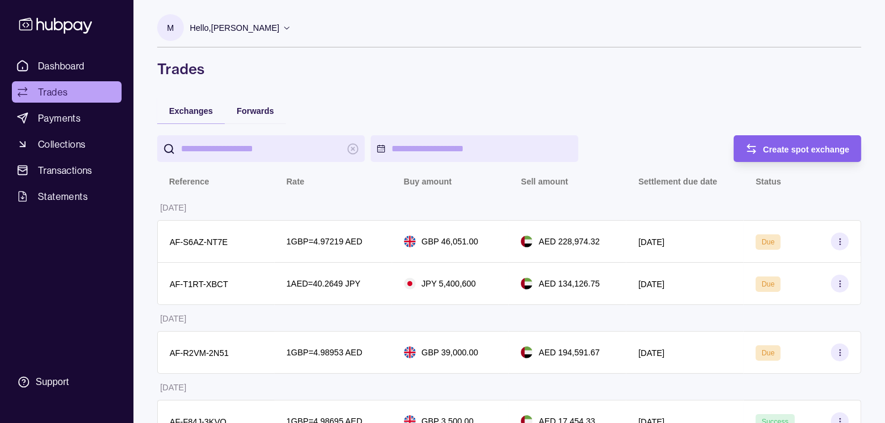
click at [79, 51] on div "Dashboard Trades Payments Collections Transactions Statements Support" at bounding box center [66, 211] width 133 height 423
click at [75, 65] on span "Dashboard" at bounding box center [61, 66] width 47 height 14
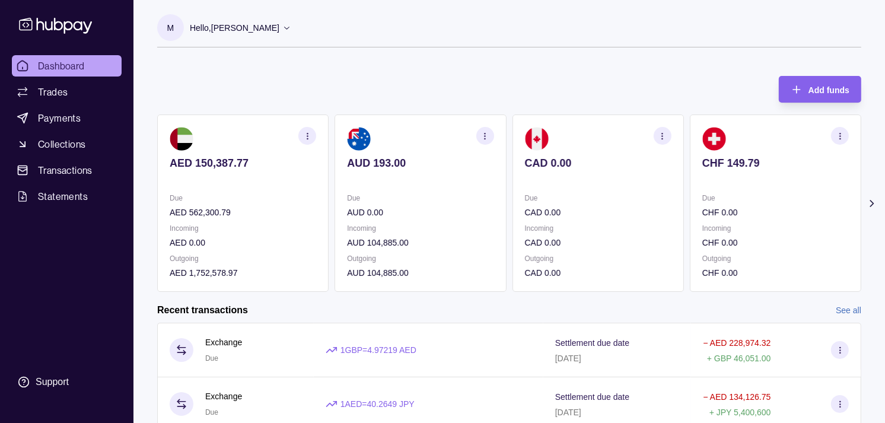
click at [726, 229] on p "Incoming" at bounding box center [775, 228] width 146 height 13
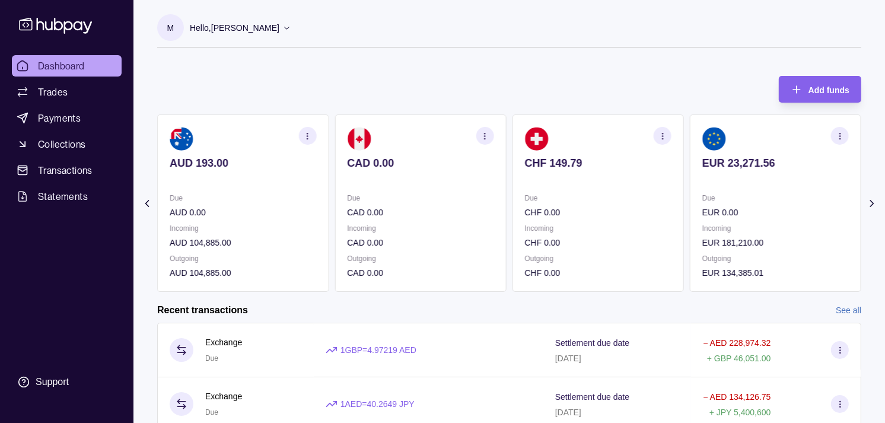
click at [720, 222] on p "Incoming" at bounding box center [775, 228] width 146 height 13
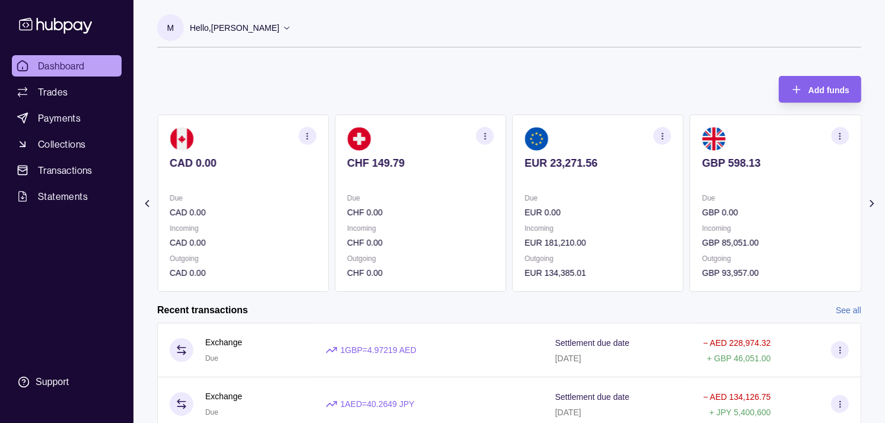
click at [837, 133] on icon "button" at bounding box center [839, 136] width 9 height 9
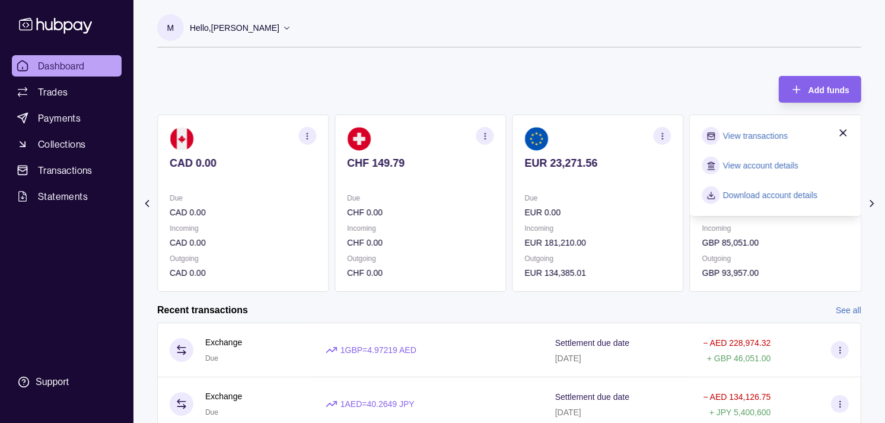
click at [747, 130] on link "View transactions" at bounding box center [755, 135] width 65 height 13
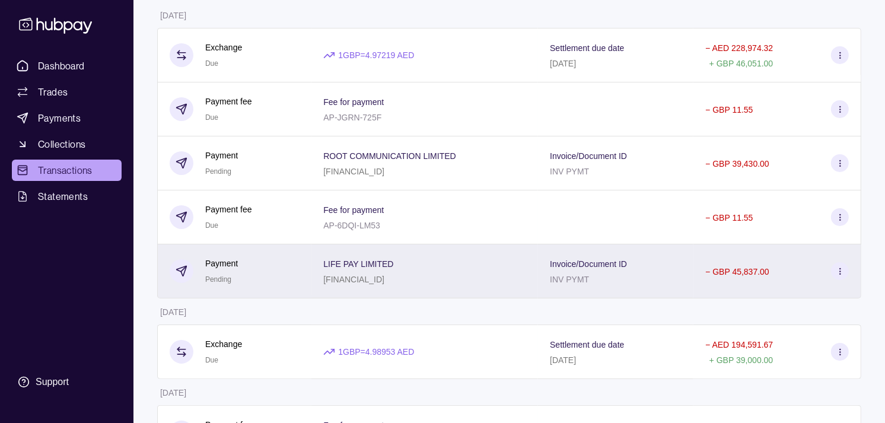
scroll to position [132, 0]
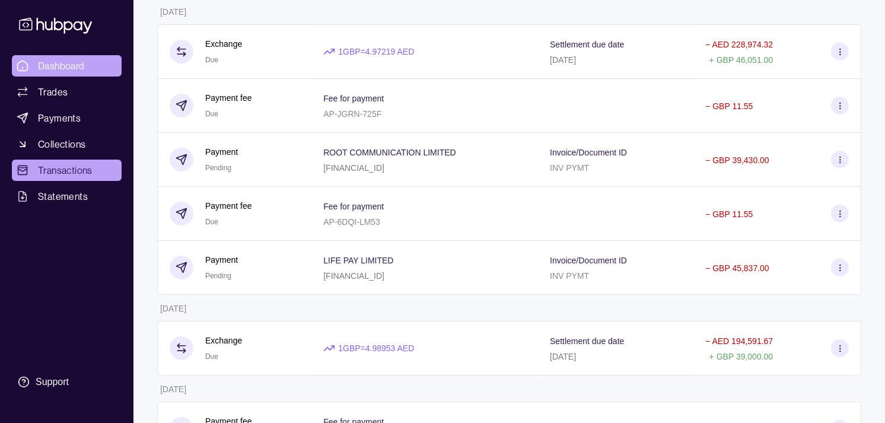
click at [50, 71] on span "Dashboard" at bounding box center [61, 66] width 47 height 14
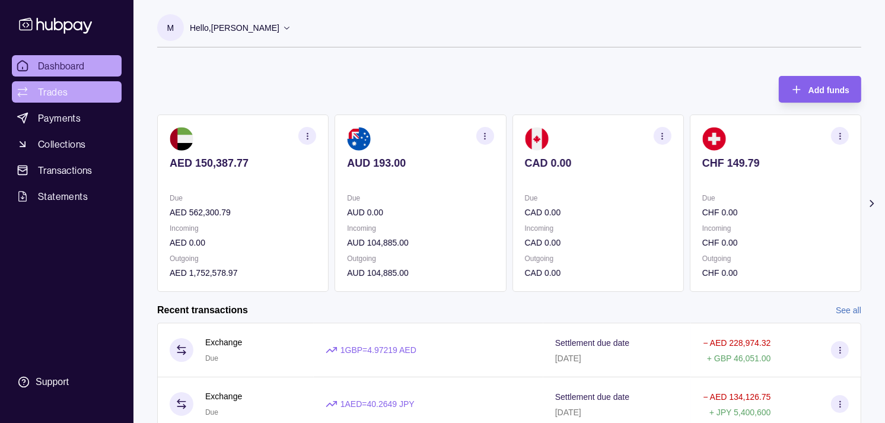
click at [62, 91] on span "Trades" at bounding box center [53, 92] width 30 height 14
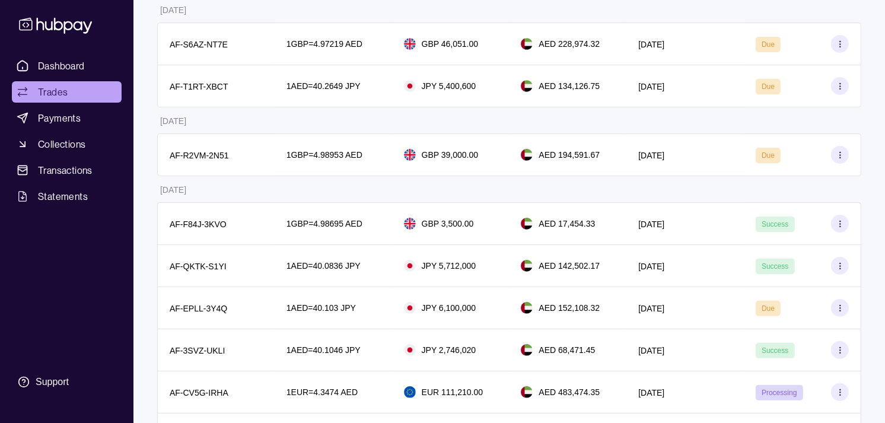
scroll to position [132, 0]
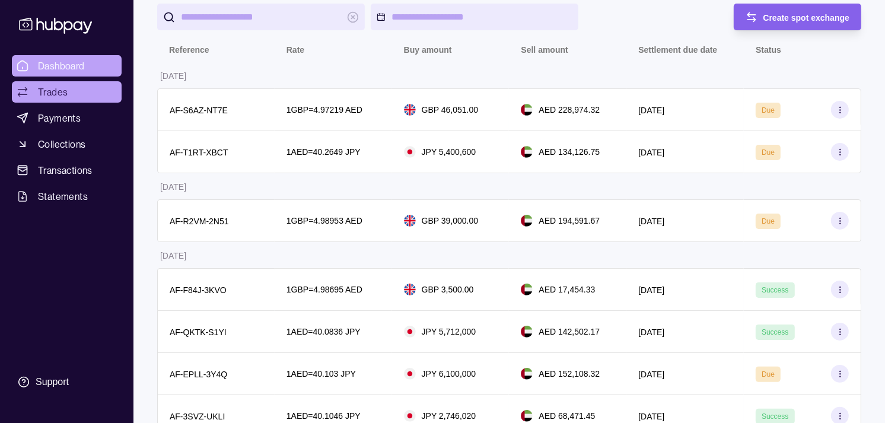
click at [68, 69] on span "Dashboard" at bounding box center [61, 66] width 47 height 14
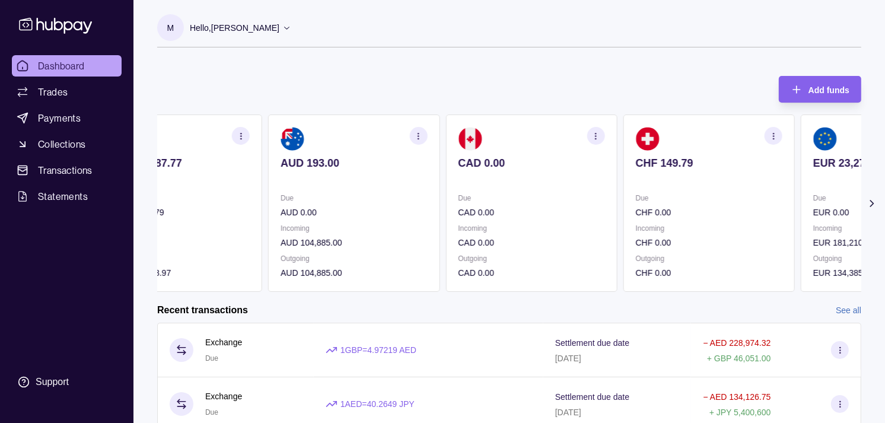
click at [547, 192] on p "Due" at bounding box center [531, 197] width 146 height 13
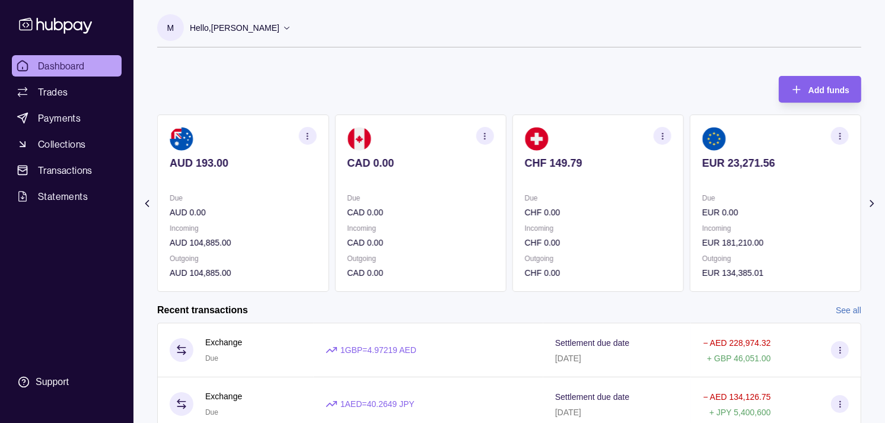
click at [579, 193] on p "Due" at bounding box center [598, 197] width 146 height 13
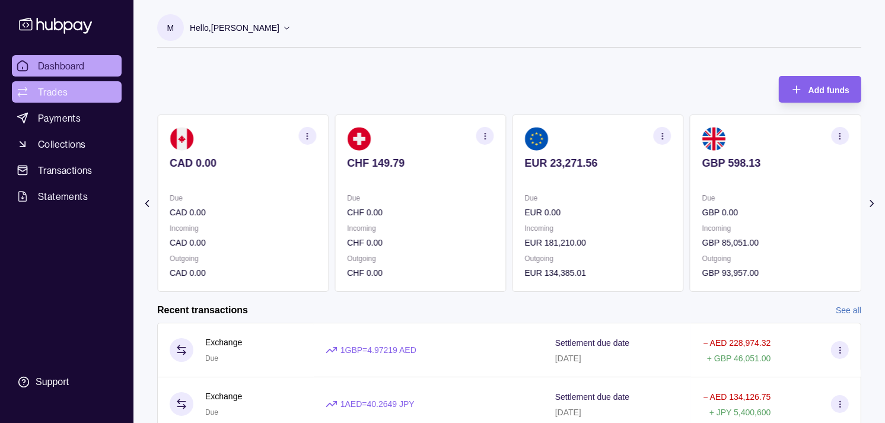
click at [62, 85] on span "Trades" at bounding box center [53, 92] width 30 height 14
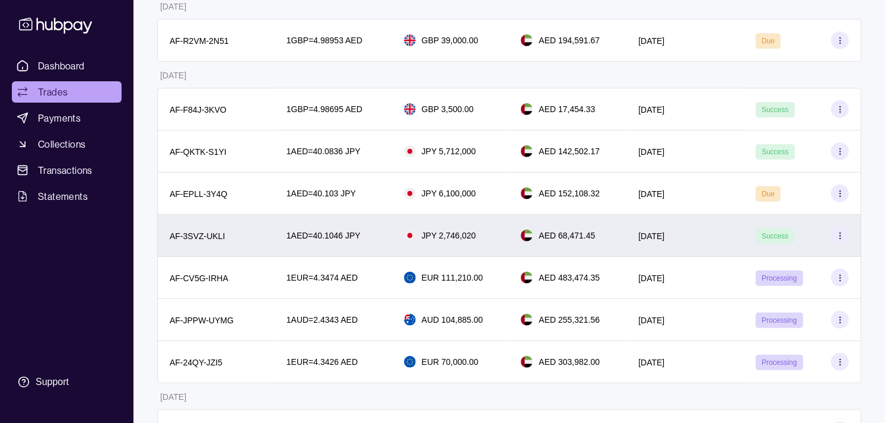
scroll to position [395, 0]
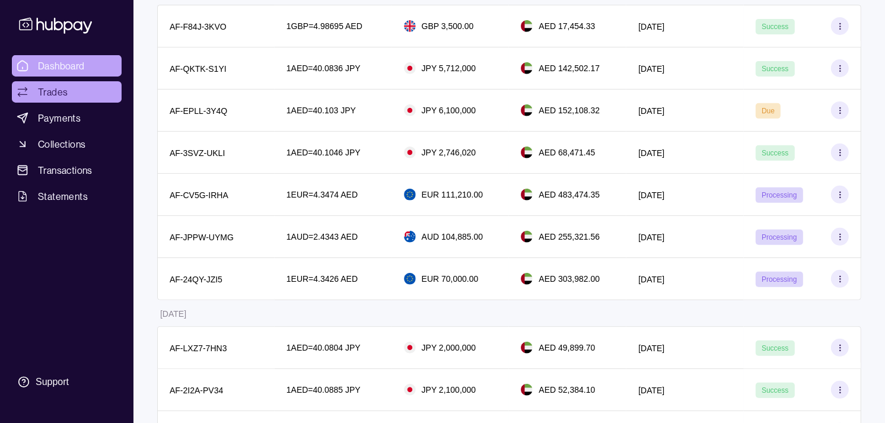
click at [60, 69] on span "Dashboard" at bounding box center [61, 66] width 47 height 14
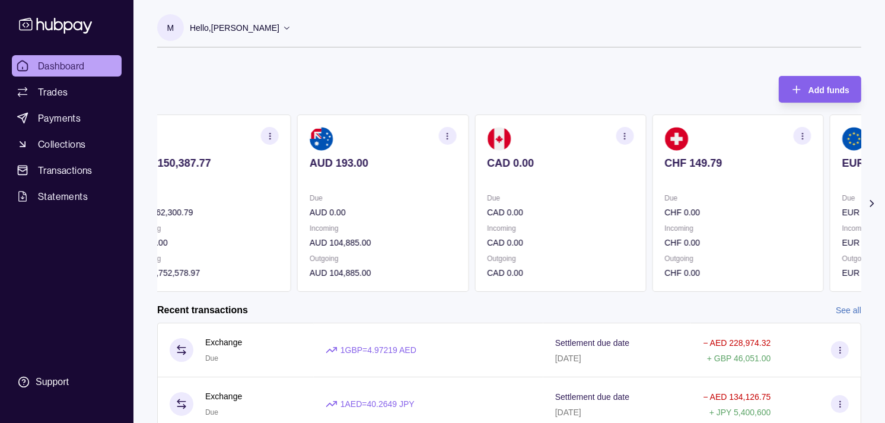
click at [760, 206] on p "CHF 0.00" at bounding box center [737, 212] width 146 height 13
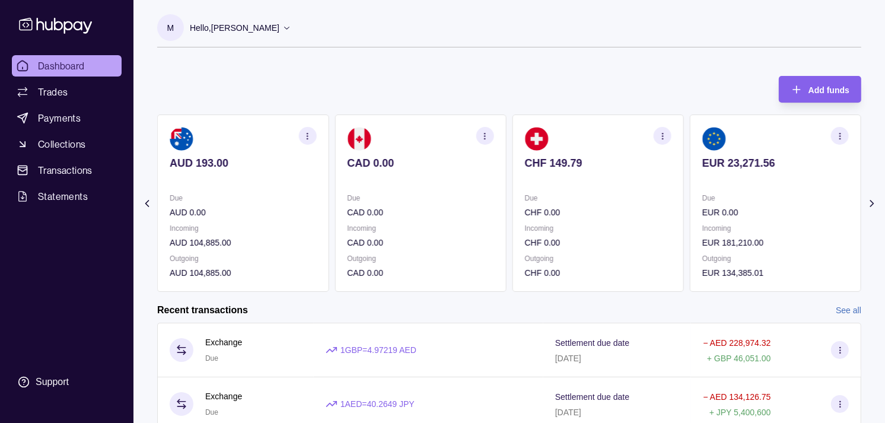
click at [738, 190] on section "EUR 23,271.56 Due EUR 0.00 Incoming EUR 181,210.00 Outgoing EUR 134,385.01" at bounding box center [774, 202] width 171 height 177
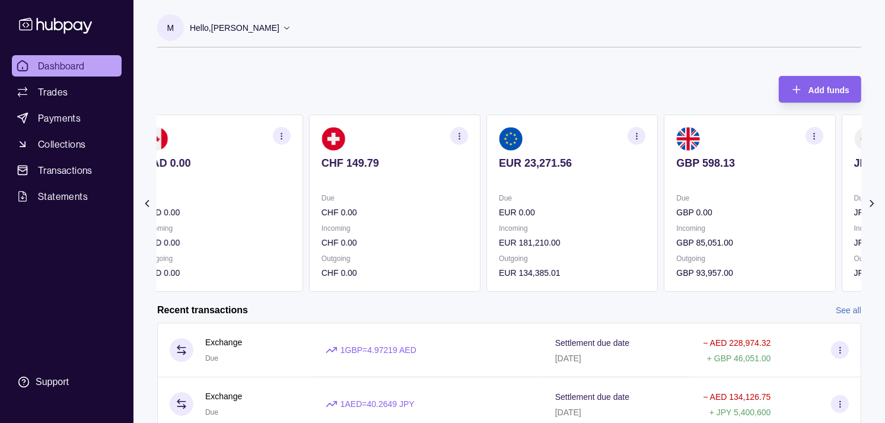
click at [715, 184] on section "GBP 598.13 Due GBP 0.00 Incoming GBP 85,051.00 Outgoing GBP 93,957.00" at bounding box center [748, 202] width 171 height 177
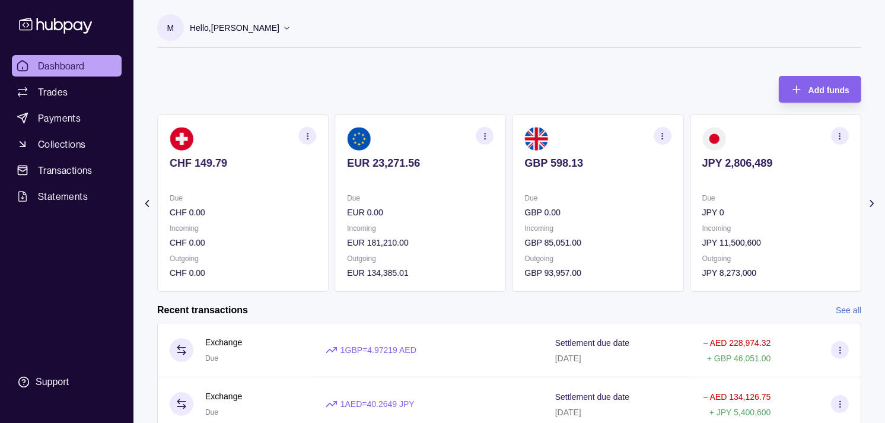
click at [724, 167] on div "JPY 2,806,489" at bounding box center [775, 171] width 146 height 29
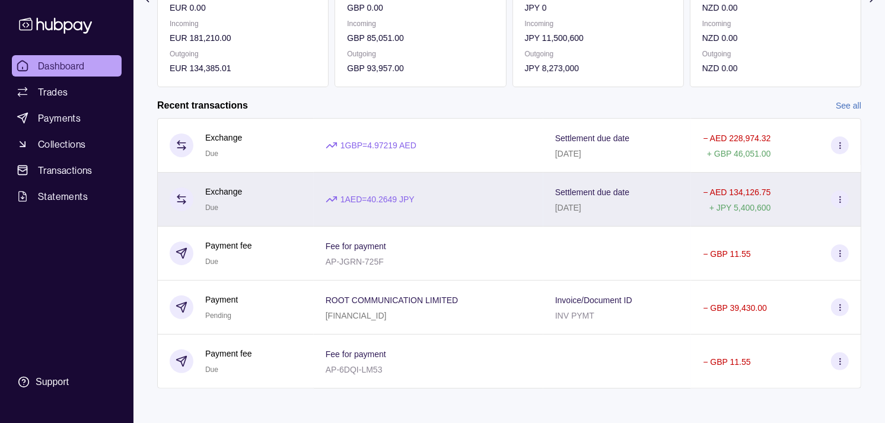
scroll to position [209, 0]
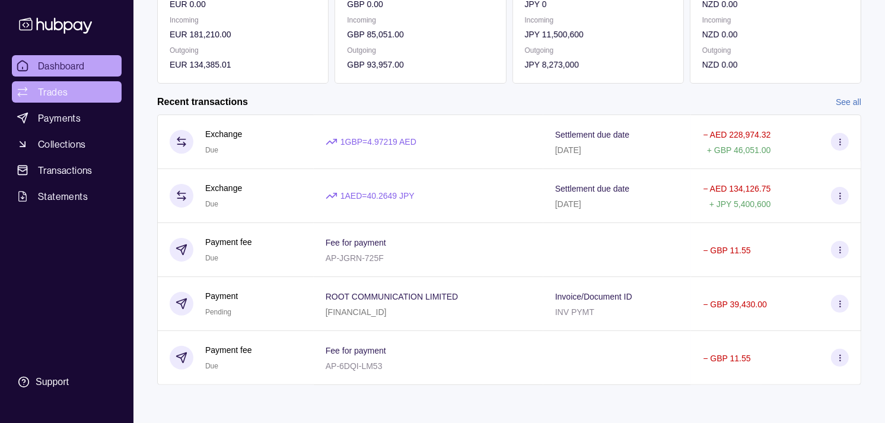
click at [63, 92] on span "Trades" at bounding box center [53, 92] width 30 height 14
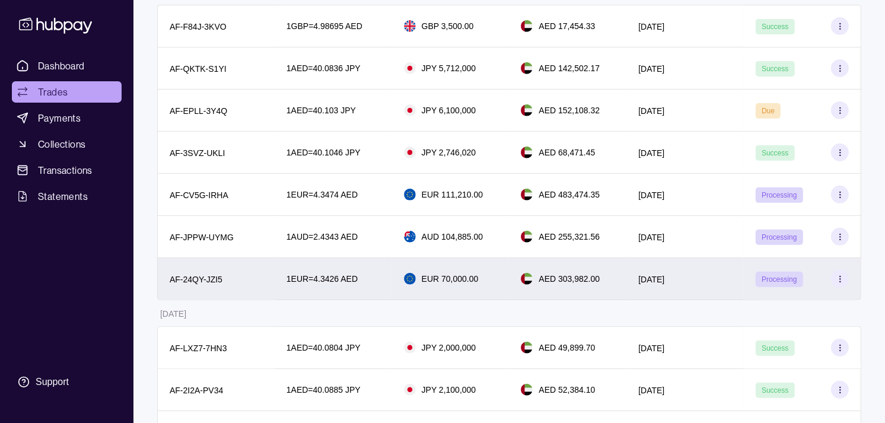
scroll to position [263, 0]
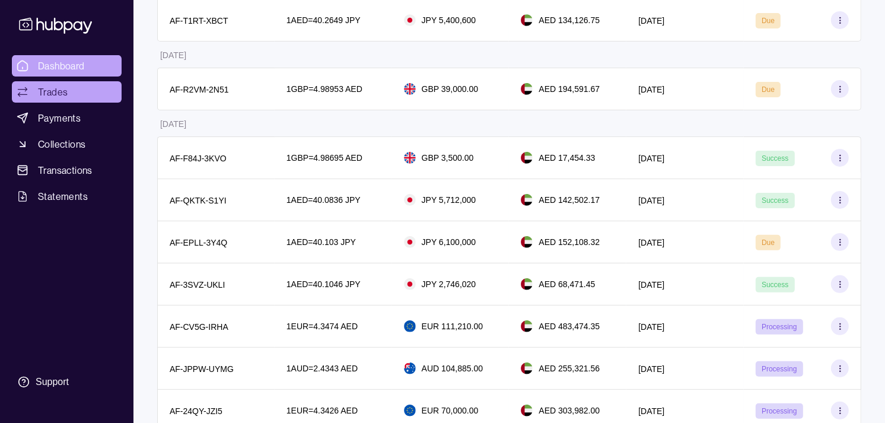
click at [66, 63] on span "Dashboard" at bounding box center [61, 66] width 47 height 14
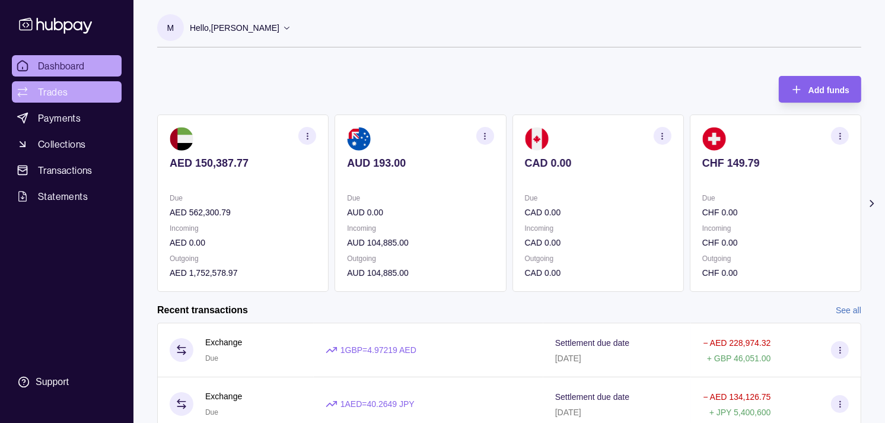
click at [61, 89] on span "Trades" at bounding box center [53, 92] width 30 height 14
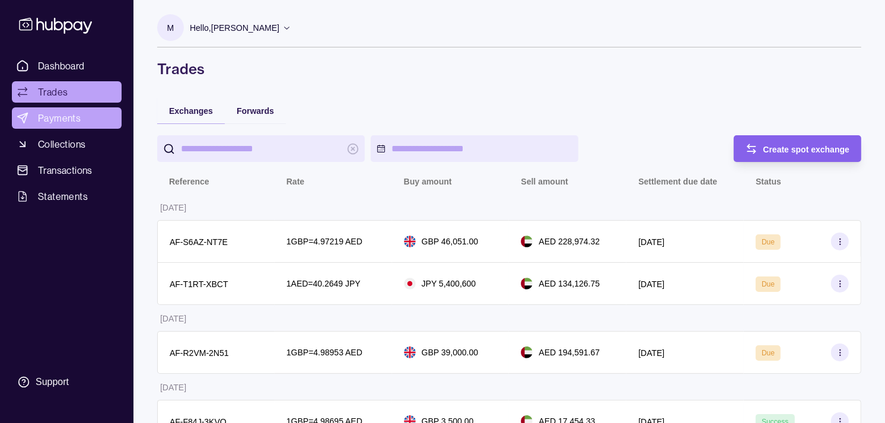
click at [58, 114] on span "Payments" at bounding box center [59, 118] width 43 height 14
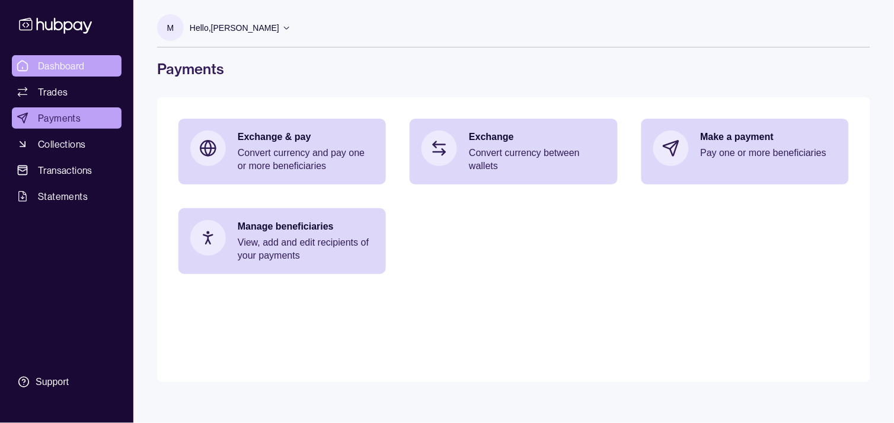
click at [60, 67] on span "Dashboard" at bounding box center [61, 66] width 47 height 14
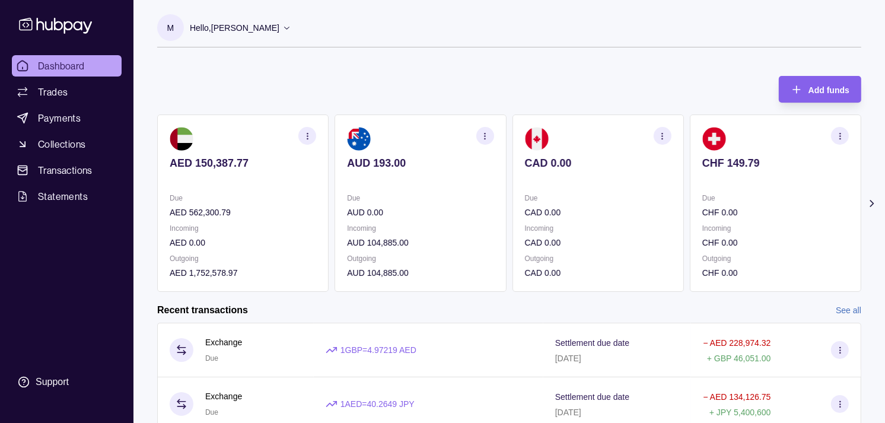
click at [58, 91] on span "Trades" at bounding box center [53, 92] width 30 height 14
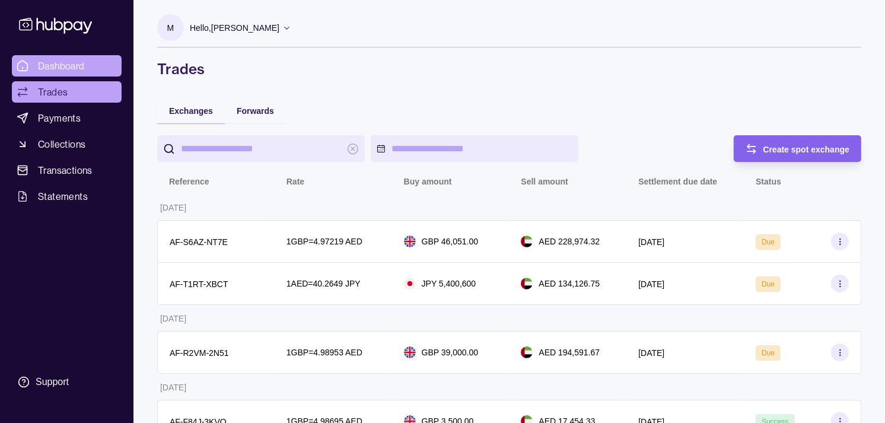
click at [66, 64] on span "Dashboard" at bounding box center [61, 66] width 47 height 14
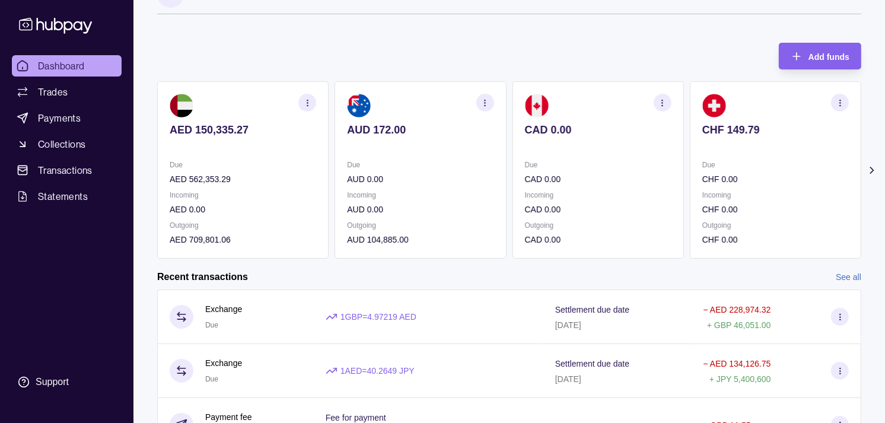
scroll to position [66, 0]
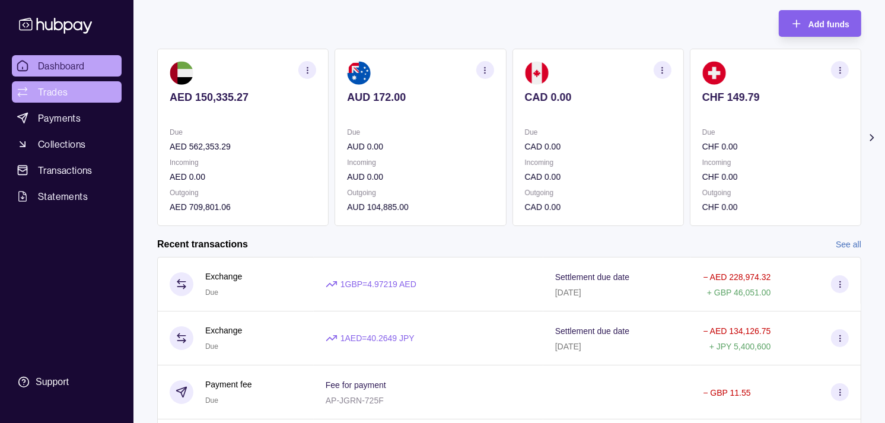
click at [66, 91] on span "Trades" at bounding box center [53, 92] width 30 height 14
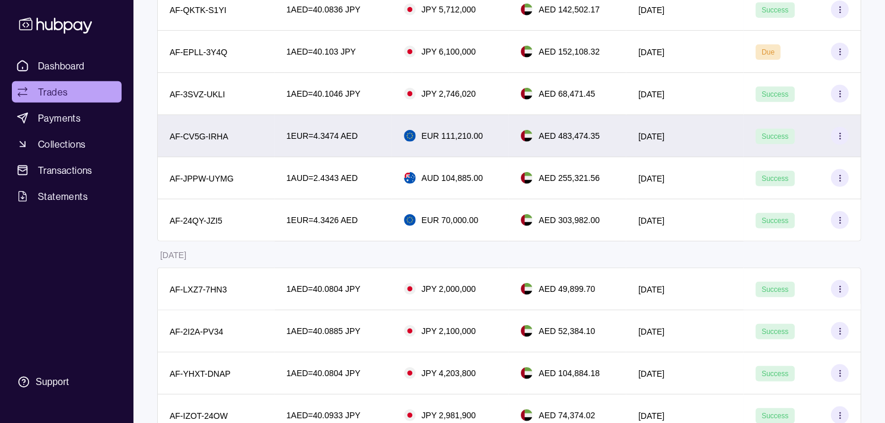
scroll to position [461, 0]
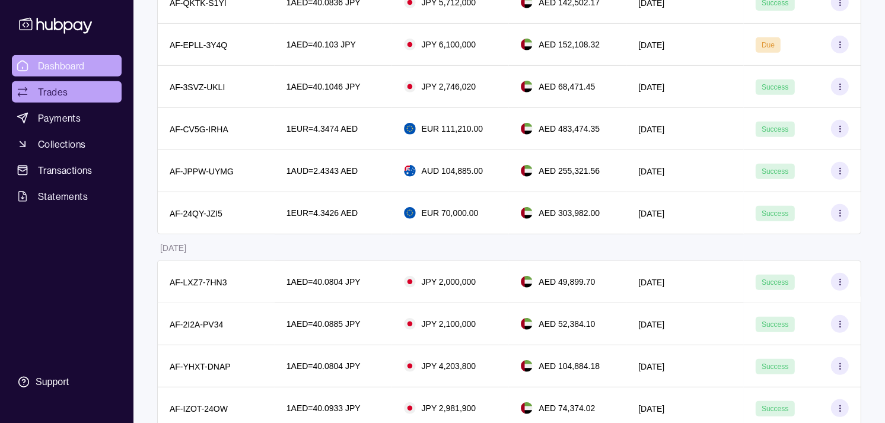
click at [79, 62] on span "Dashboard" at bounding box center [61, 66] width 47 height 14
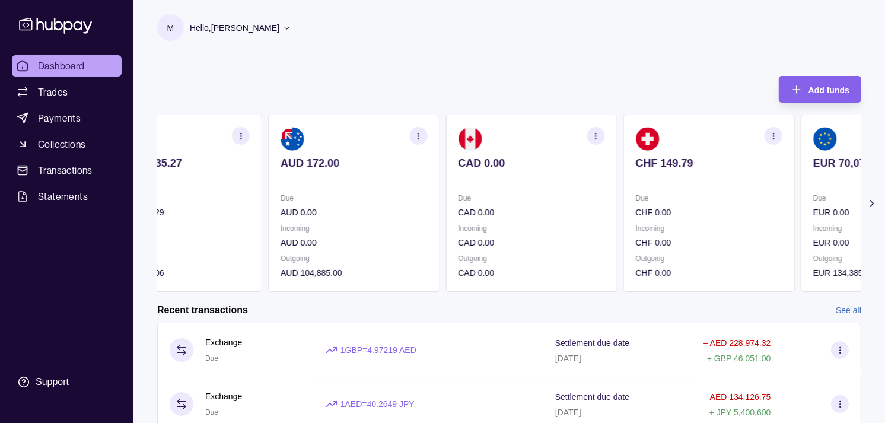
click at [452, 180] on section "CAD 0.00 Due CAD 0.00 Incoming CAD 0.00 Outgoing CAD 0.00" at bounding box center [530, 202] width 171 height 177
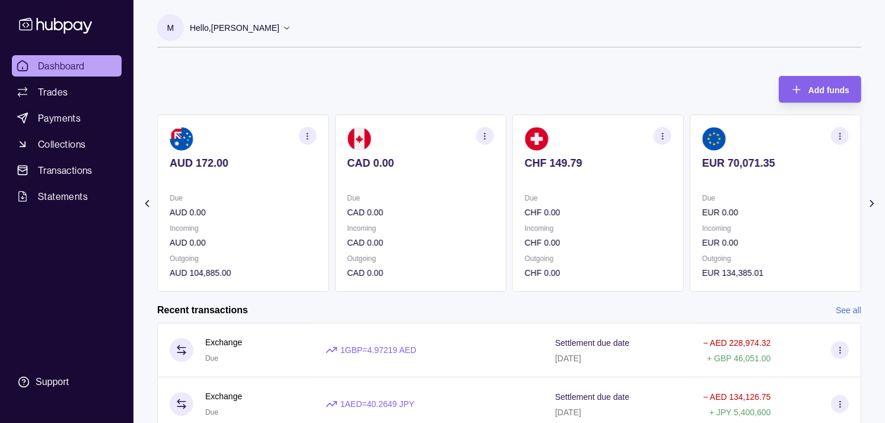
click at [551, 199] on div "Due CHF 0.00" at bounding box center [598, 204] width 146 height 27
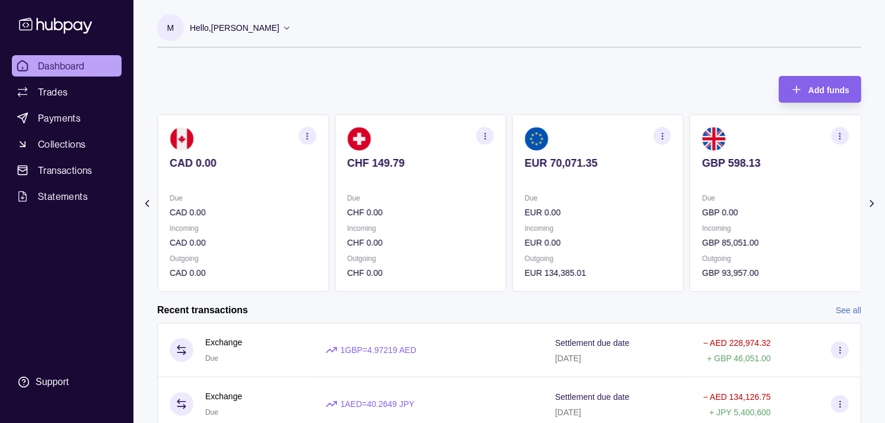
click at [560, 199] on div "Due EUR 0.00" at bounding box center [598, 204] width 146 height 27
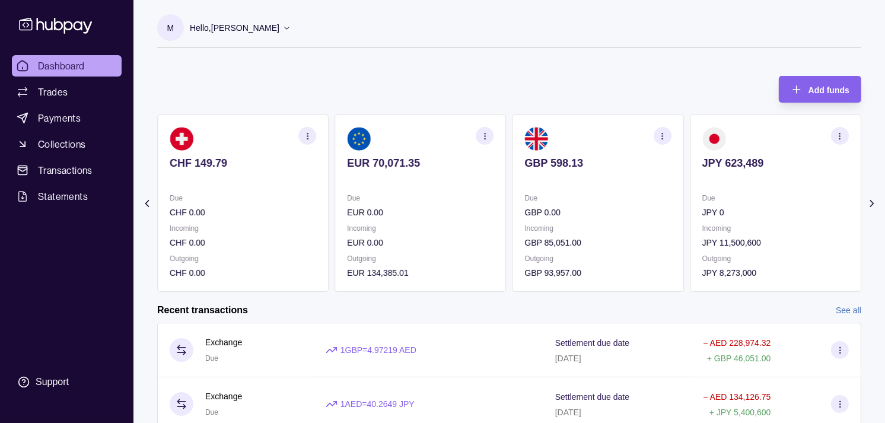
click at [837, 134] on icon "button" at bounding box center [839, 136] width 9 height 9
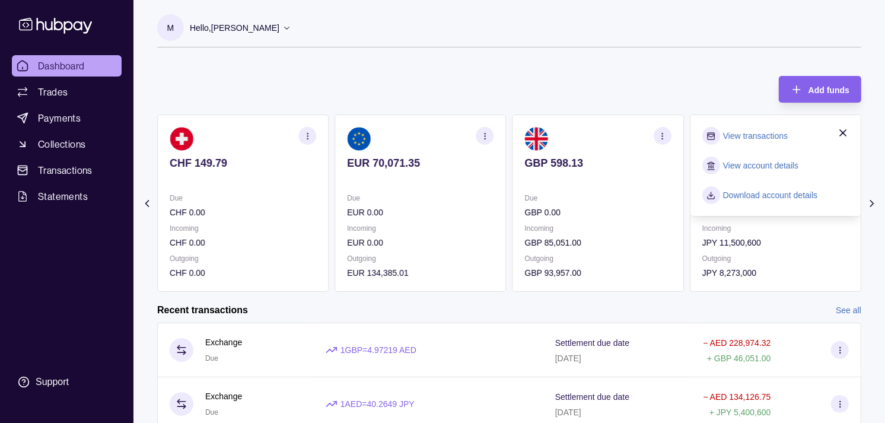
click at [673, 79] on div "Add funds AED 150,335.27 Due AED 562,353.29 Incoming AED 0.00 Outgoing AED 709,…" at bounding box center [509, 178] width 704 height 228
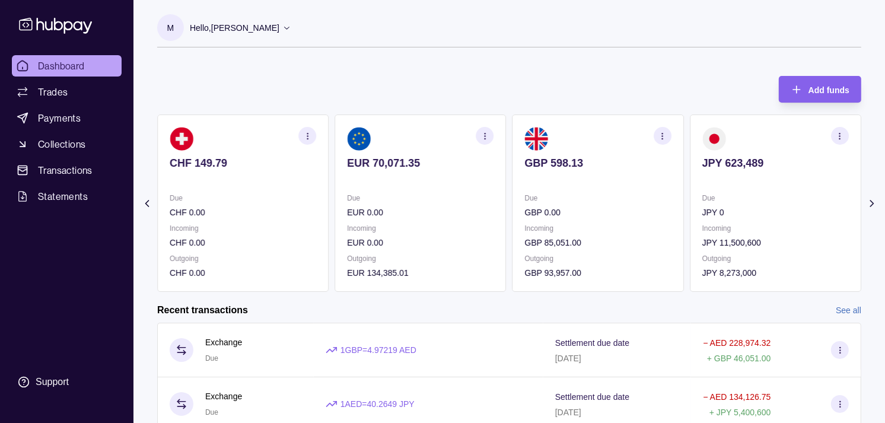
click at [838, 137] on icon "button" at bounding box center [839, 136] width 9 height 9
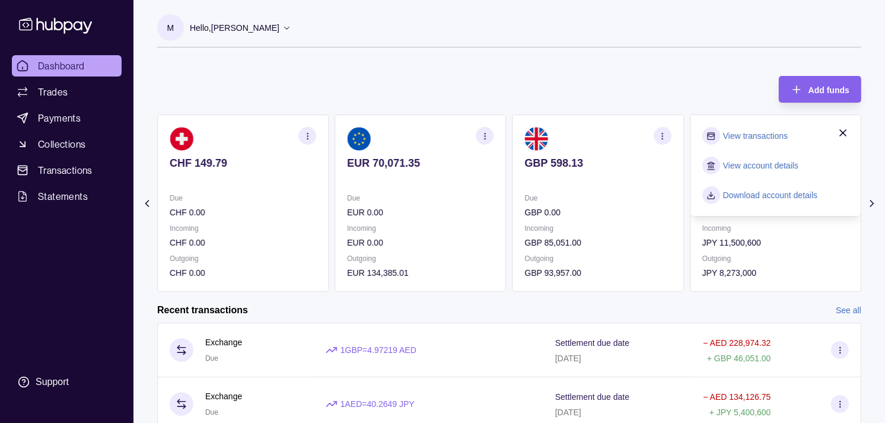
click at [745, 130] on link "View transactions" at bounding box center [755, 135] width 65 height 13
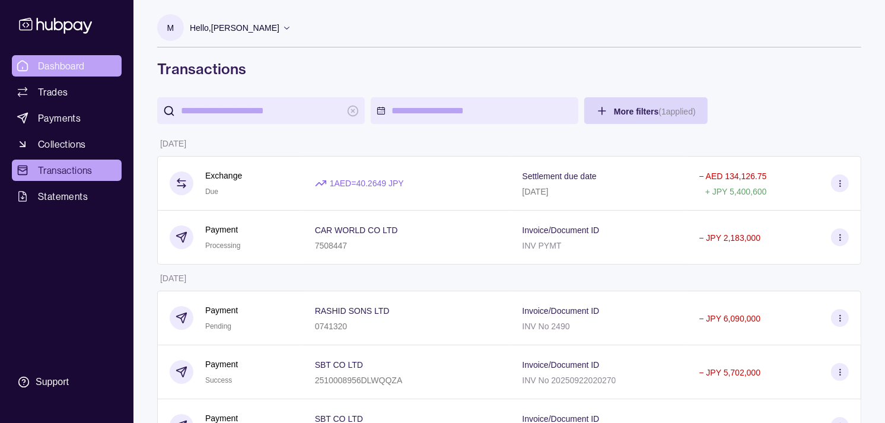
click at [73, 59] on span "Dashboard" at bounding box center [61, 66] width 47 height 14
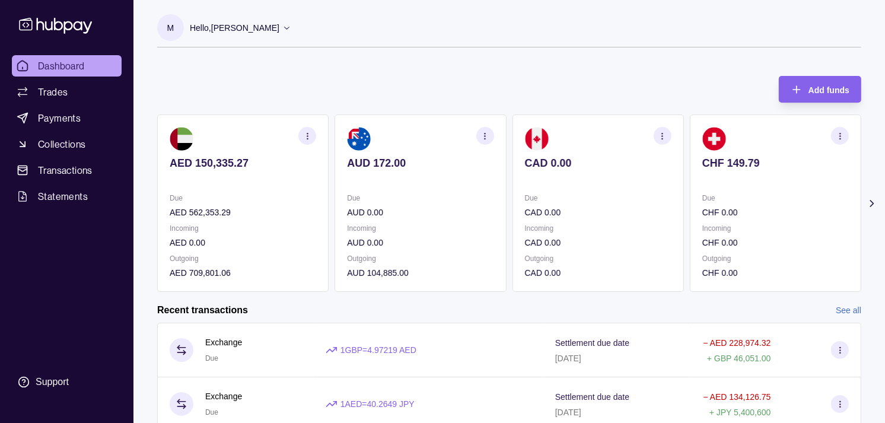
click at [596, 177] on section "CAD 0.00 Due CAD 0.00 Incoming CAD 0.00 Outgoing CAD 0.00" at bounding box center [597, 202] width 171 height 177
click at [597, 171] on div "CAD 0.00" at bounding box center [598, 171] width 146 height 29
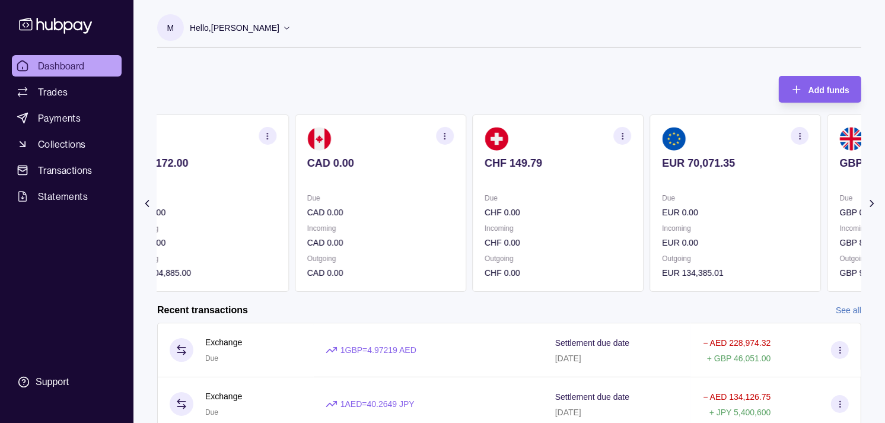
click at [574, 180] on p at bounding box center [557, 179] width 146 height 13
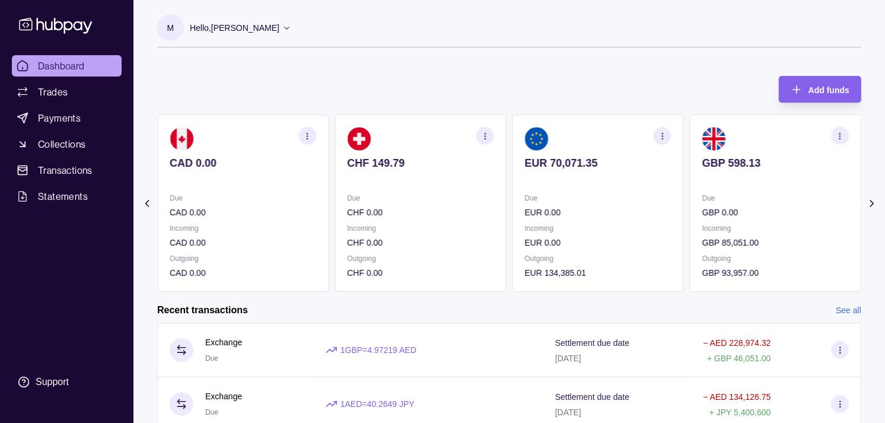
click at [68, 69] on span "Dashboard" at bounding box center [61, 66] width 47 height 14
click at [659, 137] on icon "button" at bounding box center [661, 136] width 9 height 9
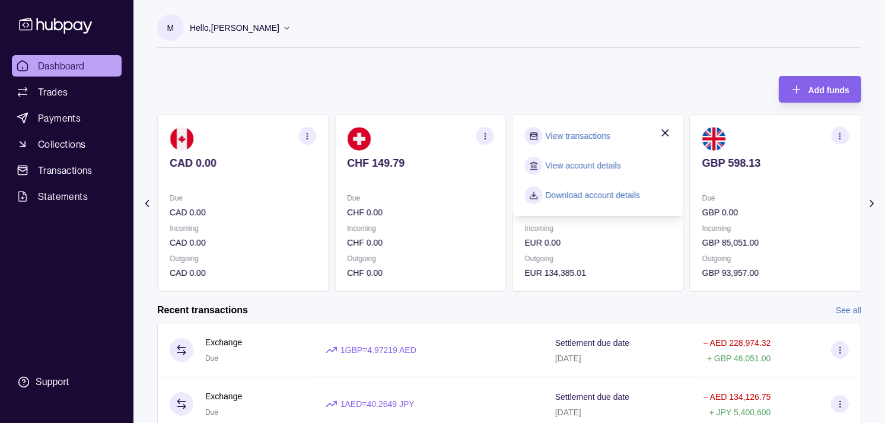
click at [586, 135] on link "View transactions" at bounding box center [577, 135] width 65 height 13
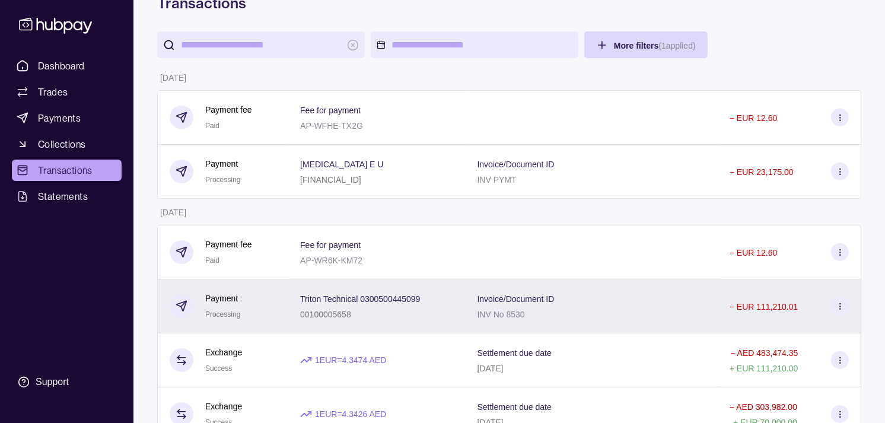
scroll to position [132, 0]
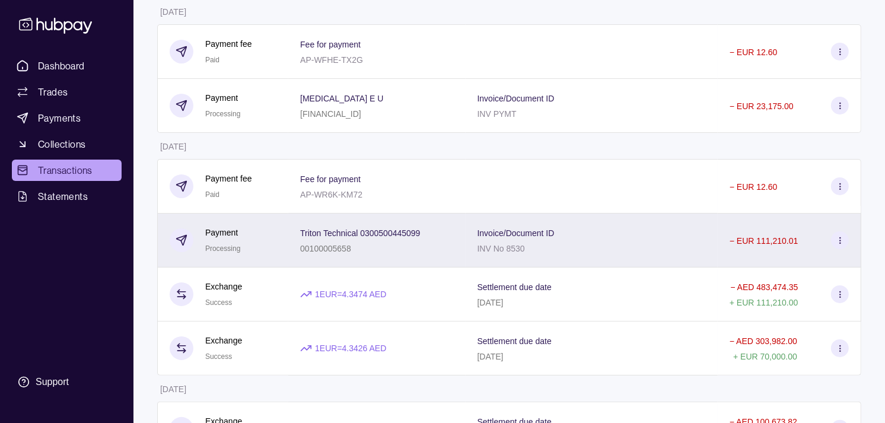
click at [300, 243] on div "00100005658" at bounding box center [360, 248] width 120 height 14
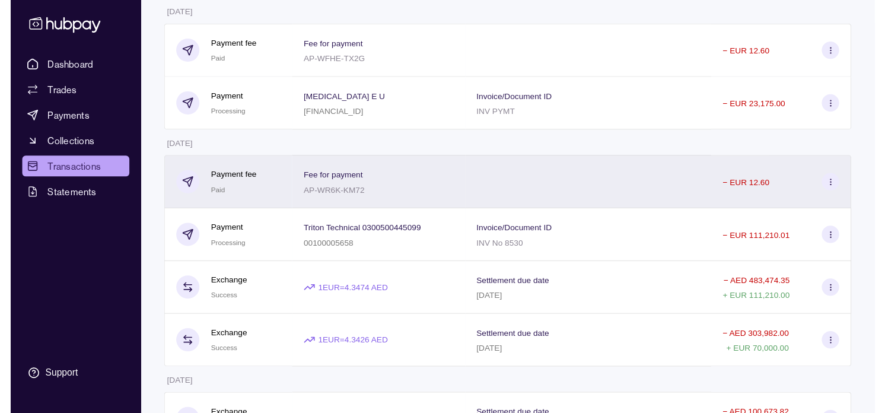
scroll to position [0, 0]
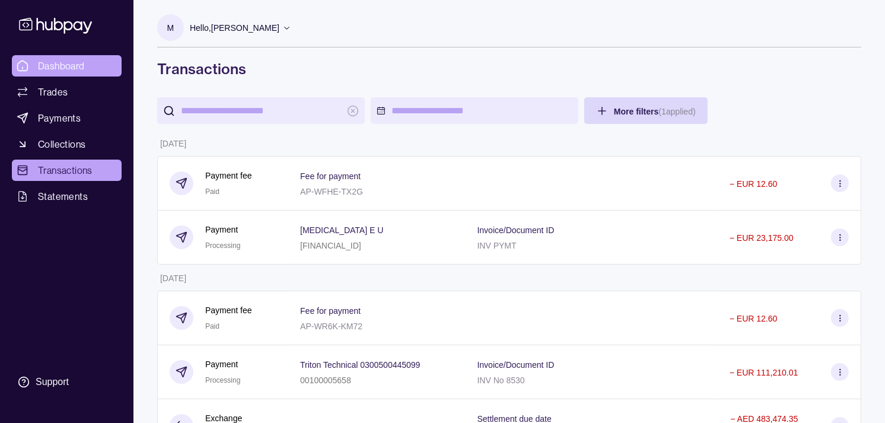
click at [78, 62] on span "Dashboard" at bounding box center [61, 66] width 47 height 14
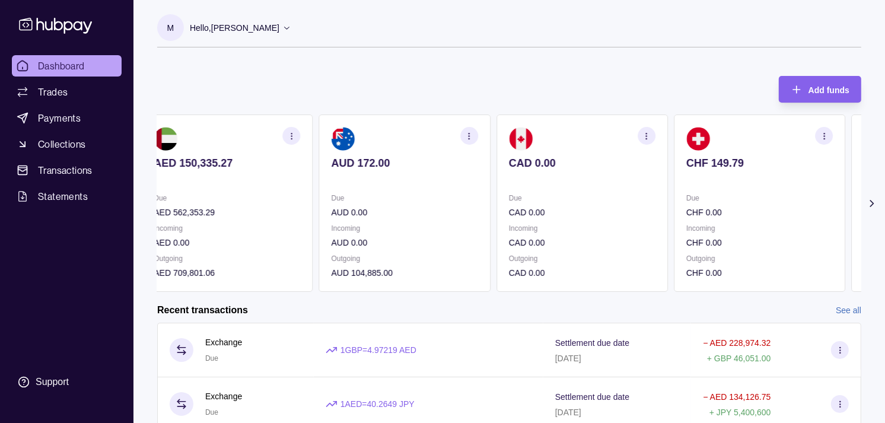
click at [505, 189] on section "CAD 0.00 Due CAD 0.00 Incoming CAD 0.00 Outgoing CAD 0.00" at bounding box center [581, 202] width 171 height 177
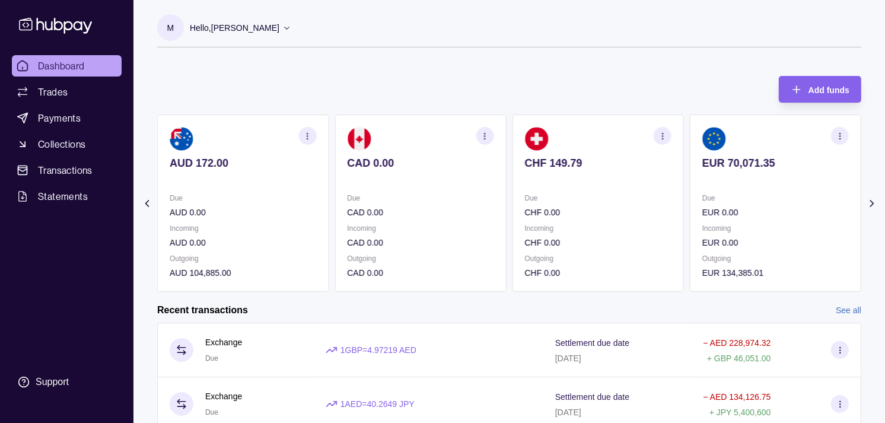
click at [542, 184] on p at bounding box center [598, 179] width 146 height 13
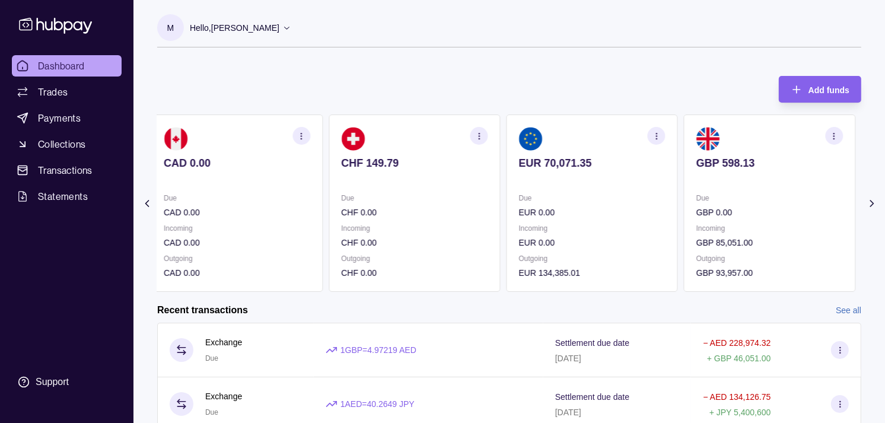
click at [532, 175] on p at bounding box center [592, 179] width 146 height 13
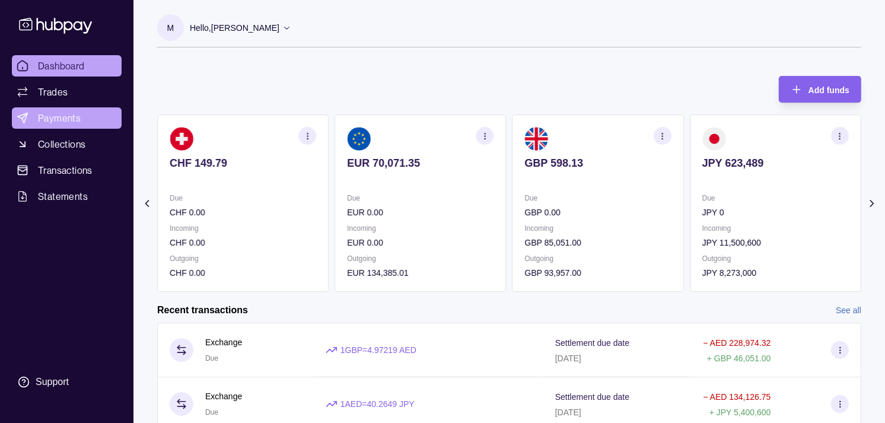
click at [57, 116] on span "Payments" at bounding box center [59, 118] width 43 height 14
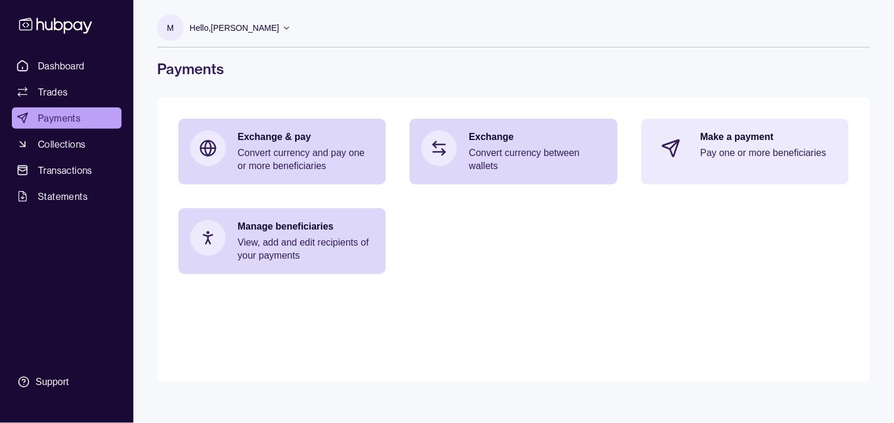
click at [796, 146] on p "Pay one or more beneficiaries" at bounding box center [769, 152] width 136 height 13
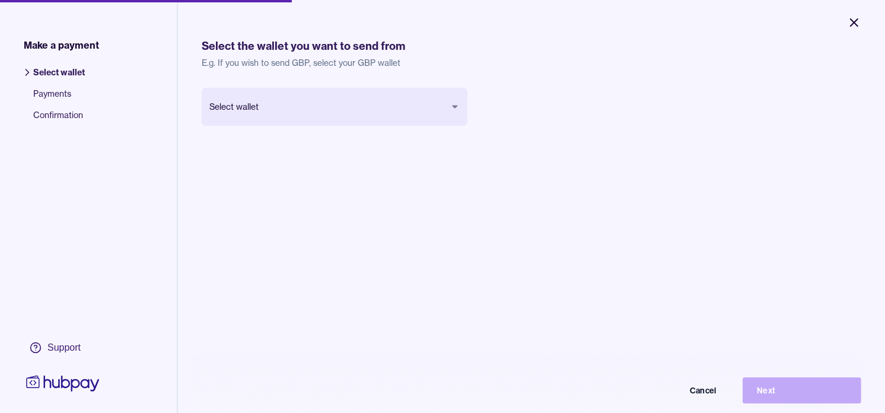
click at [852, 25] on icon "Close" at bounding box center [854, 22] width 14 height 14
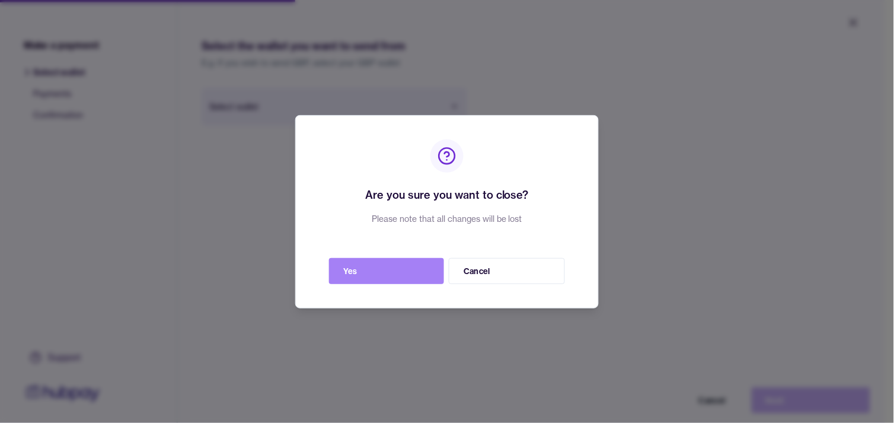
click at [376, 274] on button "Yes" at bounding box center [386, 271] width 115 height 26
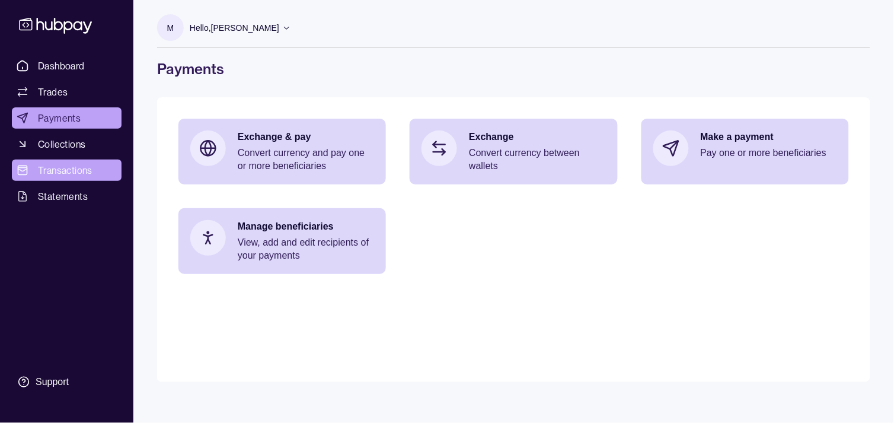
click at [68, 167] on span "Transactions" at bounding box center [65, 170] width 55 height 14
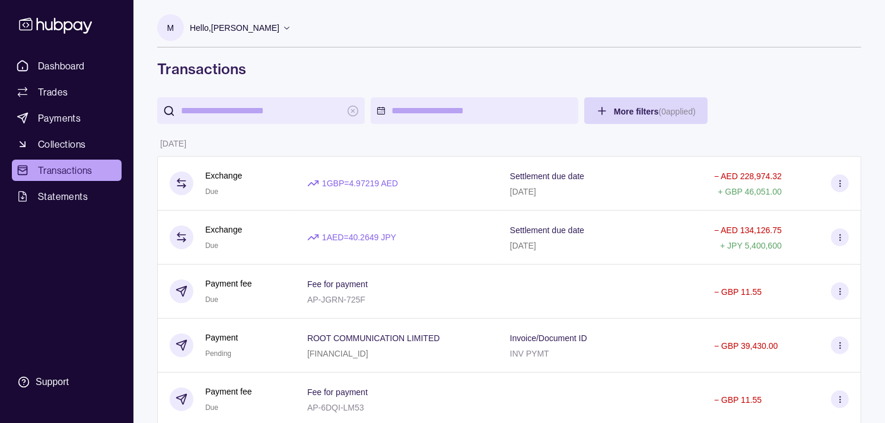
click at [251, 114] on input "search" at bounding box center [261, 110] width 160 height 27
paste input "**********"
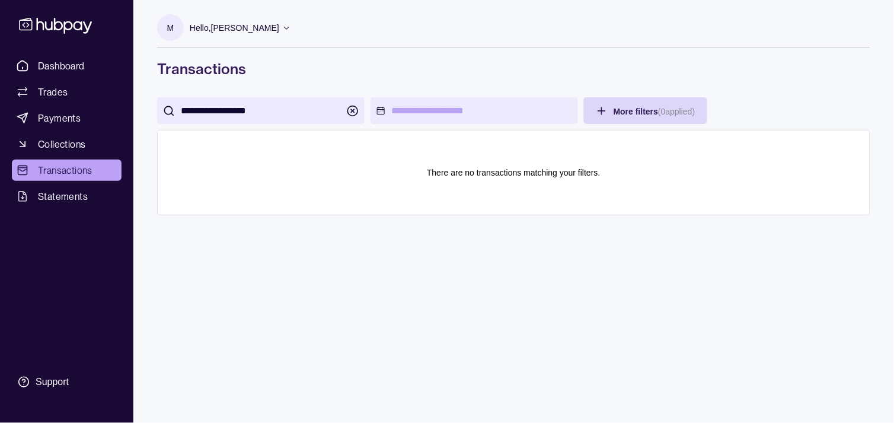
click at [234, 107] on input "**********" at bounding box center [261, 110] width 160 height 27
type input "**********"
click at [68, 68] on span "Dashboard" at bounding box center [61, 66] width 47 height 14
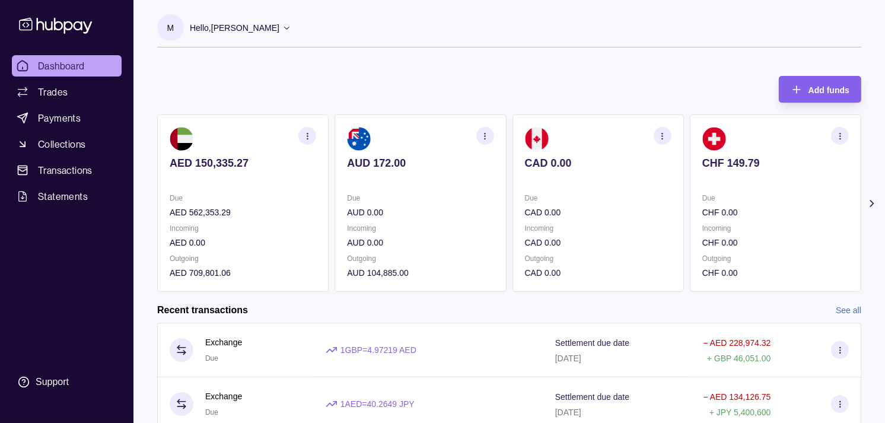
click at [726, 157] on p "CHF 149.79" at bounding box center [775, 163] width 146 height 13
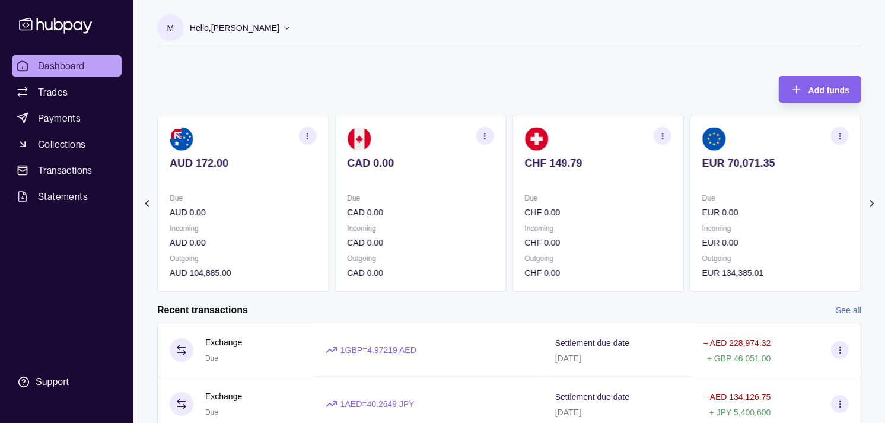
click at [729, 158] on p "EUR 70,071.35" at bounding box center [775, 163] width 146 height 13
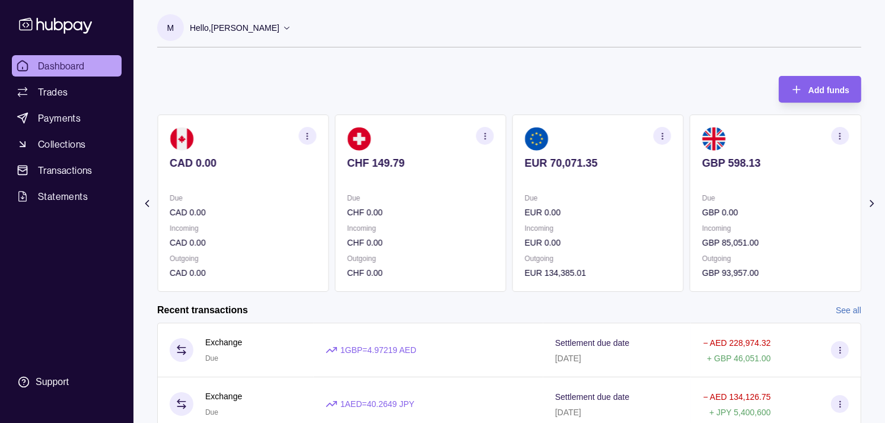
click at [655, 134] on section "button" at bounding box center [662, 136] width 18 height 18
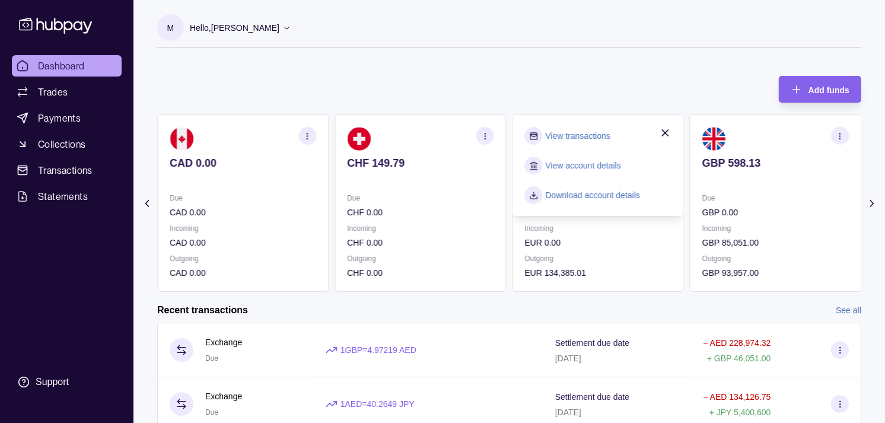
click at [599, 138] on link "View transactions" at bounding box center [577, 135] width 65 height 13
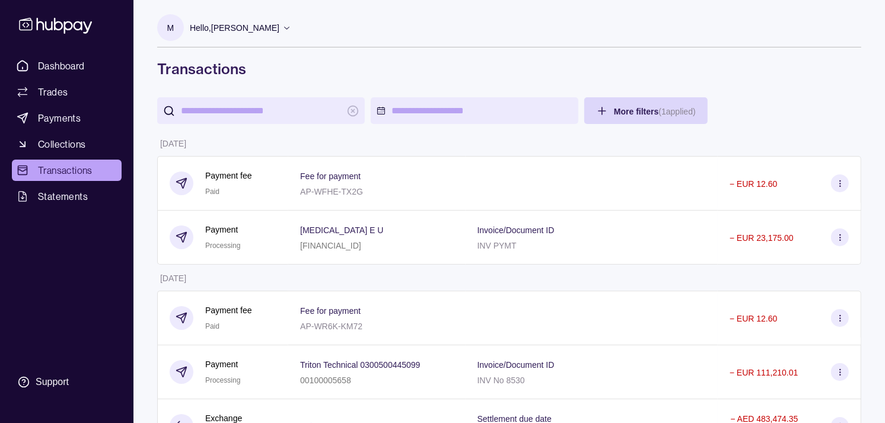
click at [240, 113] on input "search" at bounding box center [261, 110] width 160 height 27
paste input "**********"
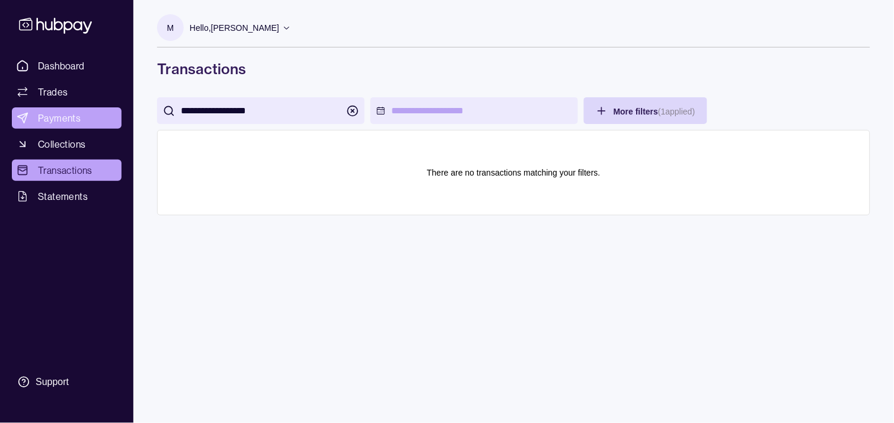
type input "**********"
click at [53, 120] on span "Payments" at bounding box center [59, 118] width 43 height 14
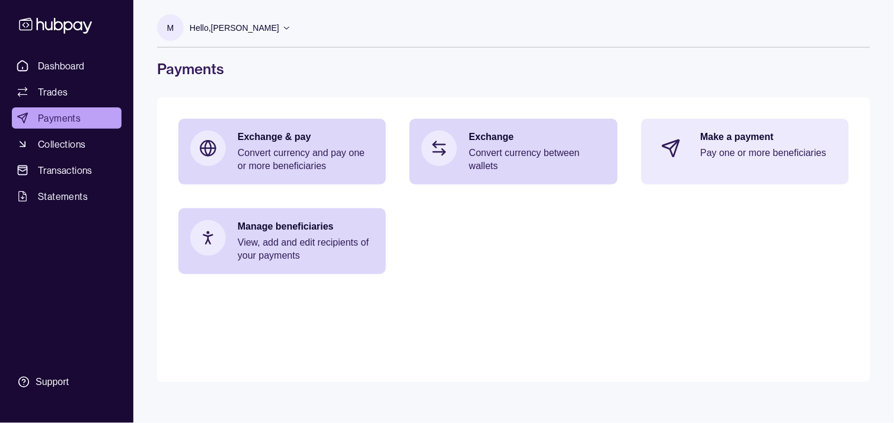
click at [775, 141] on p "Make a payment" at bounding box center [769, 136] width 136 height 13
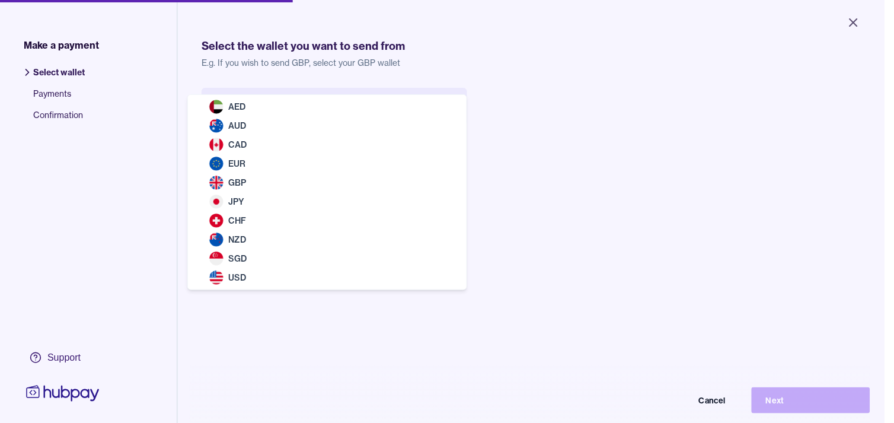
click at [327, 114] on body "Close Make a payment Select wallet Payments Confirmation Support Select the wal…" at bounding box center [442, 211] width 885 height 423
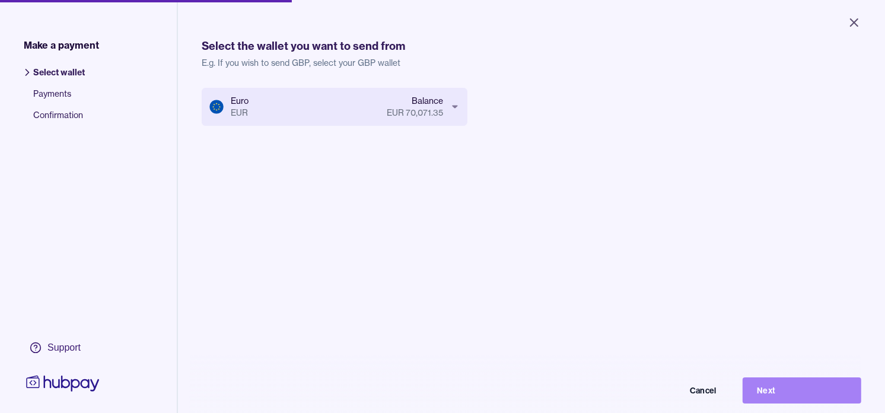
click at [836, 397] on button "Next" at bounding box center [801, 390] width 119 height 26
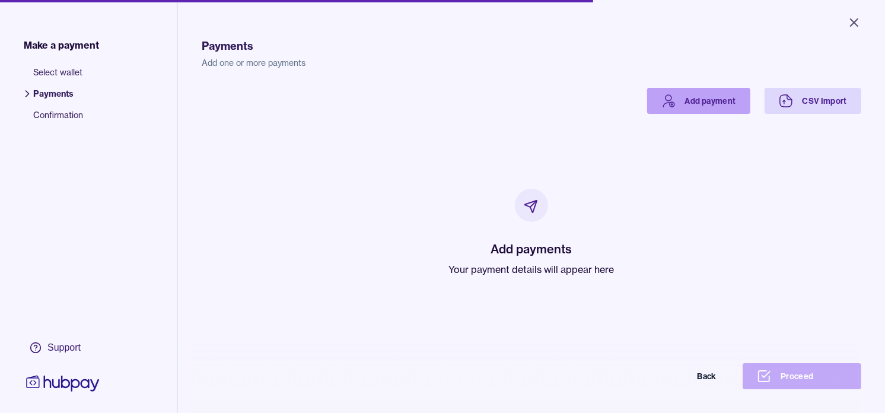
click at [661, 104] on icon at bounding box center [668, 101] width 14 height 14
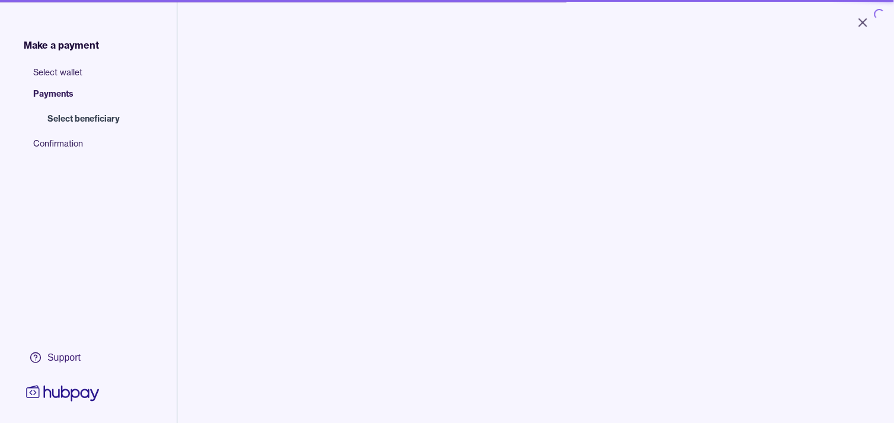
click at [288, 119] on input "search" at bounding box center [305, 121] width 160 height 27
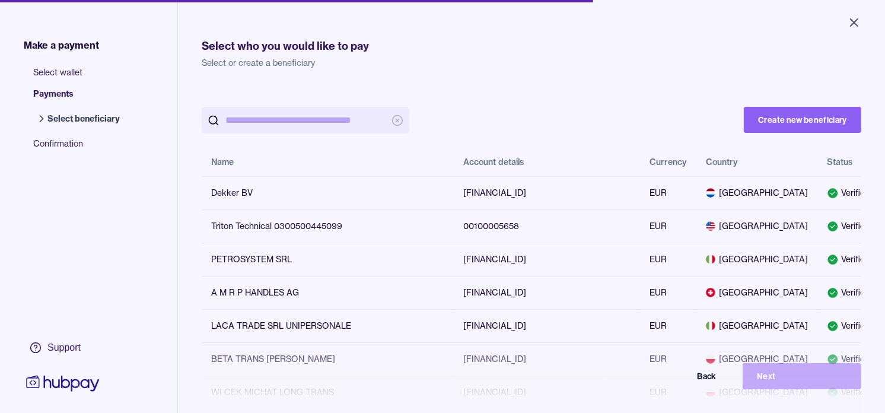
paste input "**********"
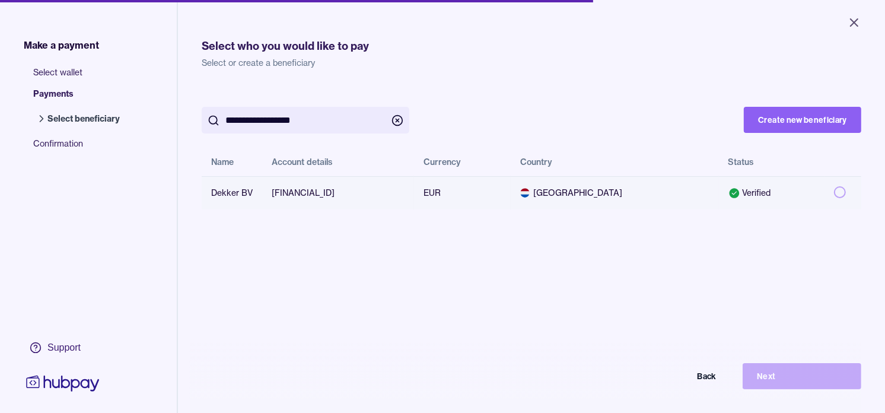
type input "**********"
click at [834, 190] on button "button" at bounding box center [840, 192] width 12 height 12
click at [803, 378] on button "Next" at bounding box center [801, 376] width 119 height 26
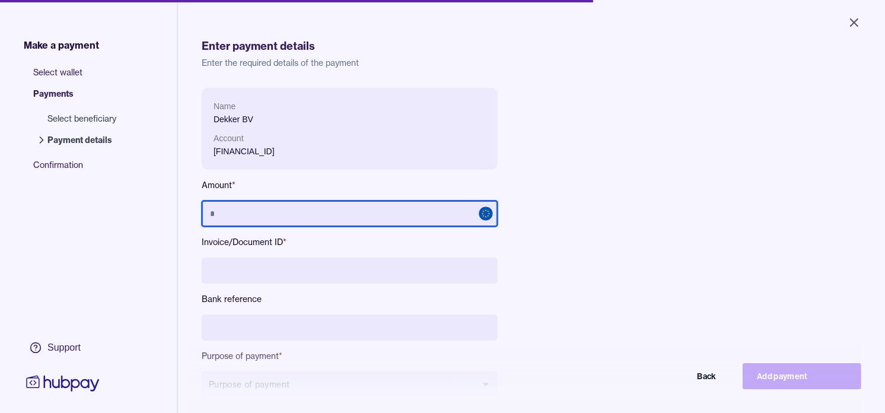
click at [375, 212] on input "text" at bounding box center [350, 213] width 296 height 26
click at [331, 209] on input "text" at bounding box center [350, 213] width 296 height 26
paste input "******"
type input "******"
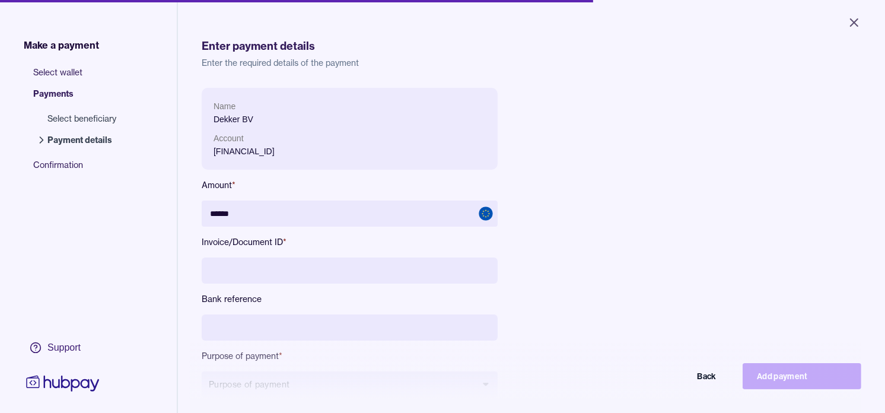
scroll to position [132, 0]
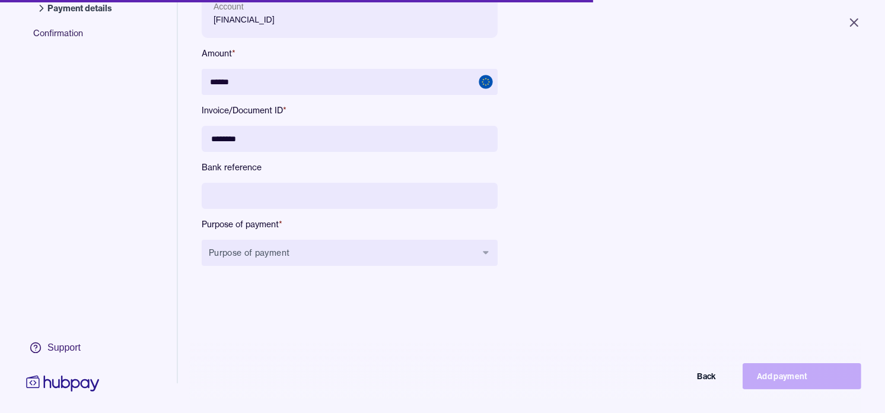
type input "********"
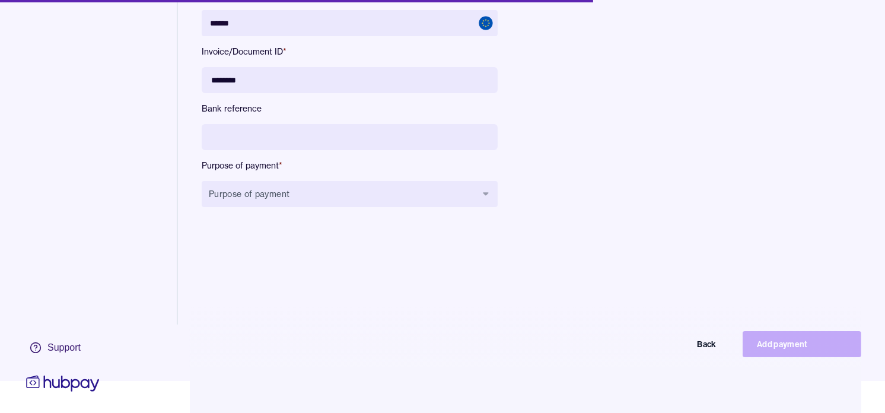
scroll to position [57, 0]
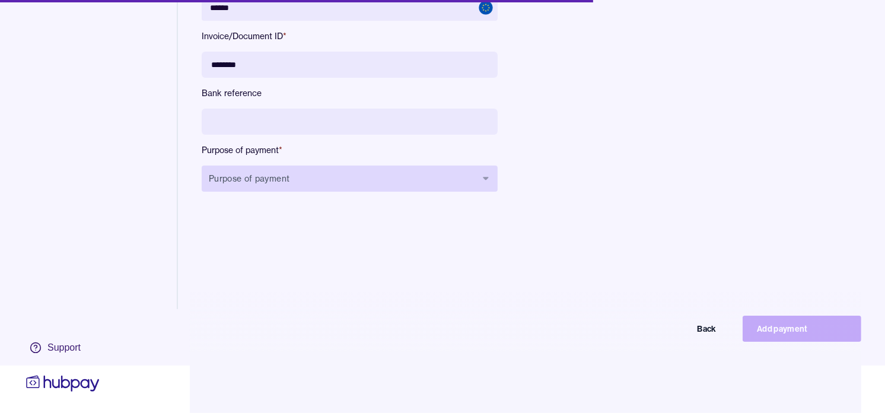
click at [324, 165] on button "Purpose of payment" at bounding box center [350, 178] width 296 height 26
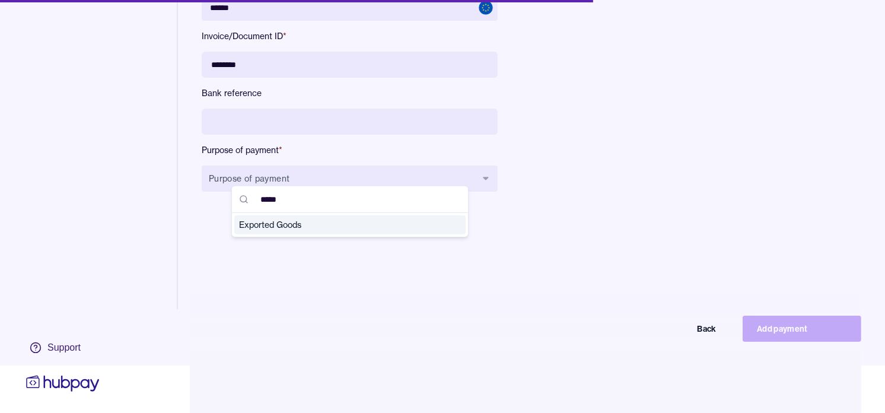
type input "*****"
click at [283, 227] on span "Exported Goods" at bounding box center [343, 225] width 208 height 12
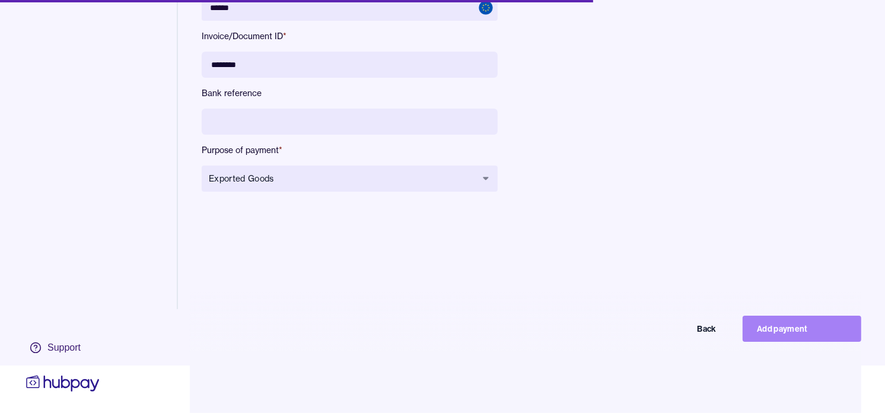
click at [846, 323] on button "Add payment" at bounding box center [801, 328] width 119 height 26
type input "*****"
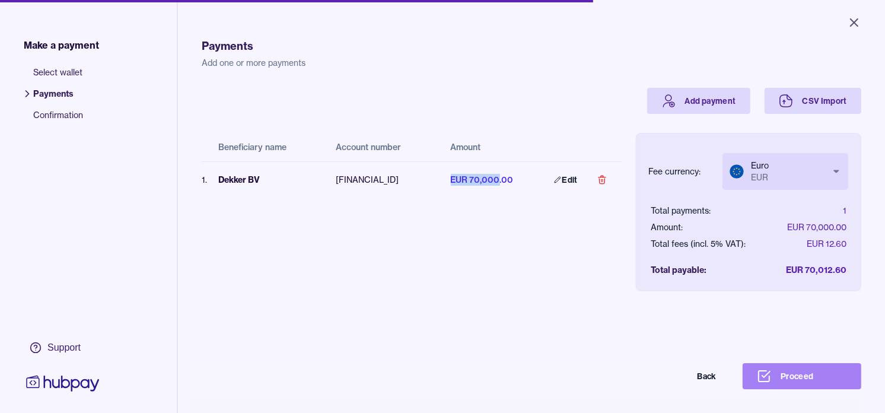
click at [825, 385] on button "Proceed" at bounding box center [801, 376] width 119 height 26
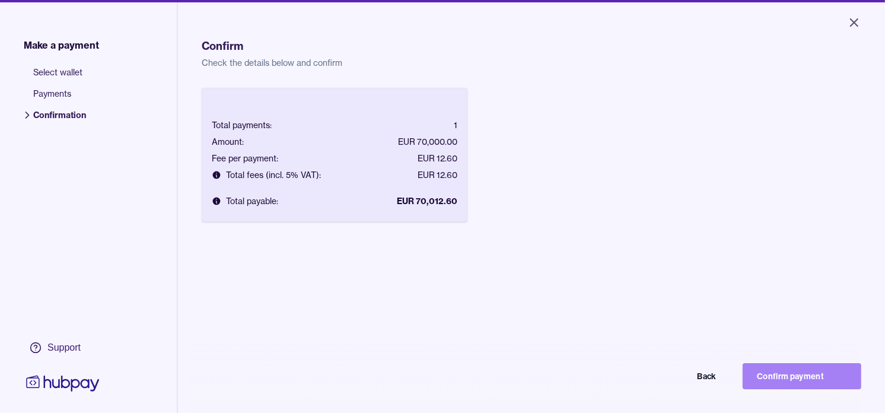
click at [819, 380] on button "Confirm payment" at bounding box center [801, 376] width 119 height 26
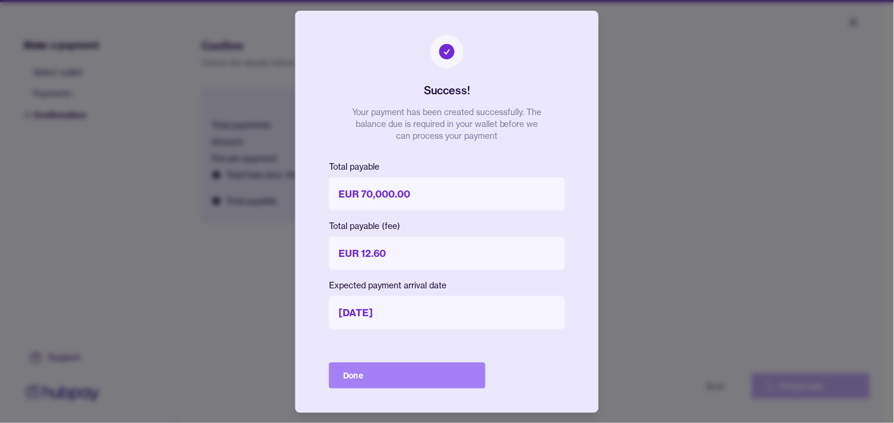
click at [434, 384] on button "Done" at bounding box center [407, 375] width 157 height 26
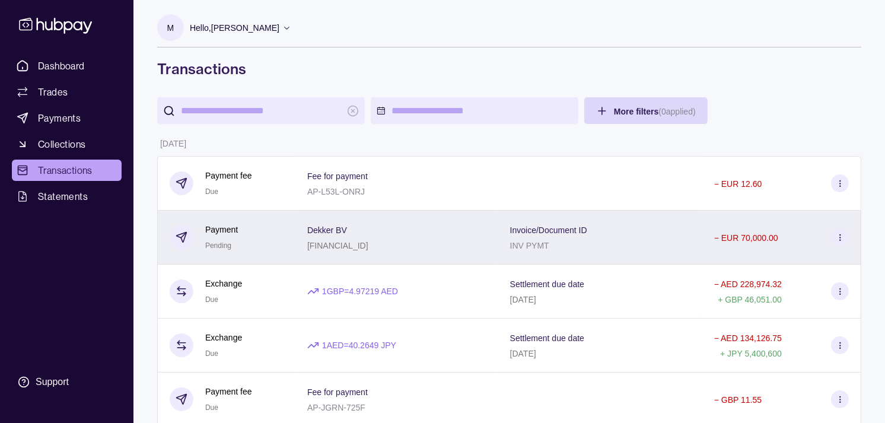
click at [427, 231] on div "Dekker BV [FINANCIAL_ID]" at bounding box center [396, 237] width 179 height 30
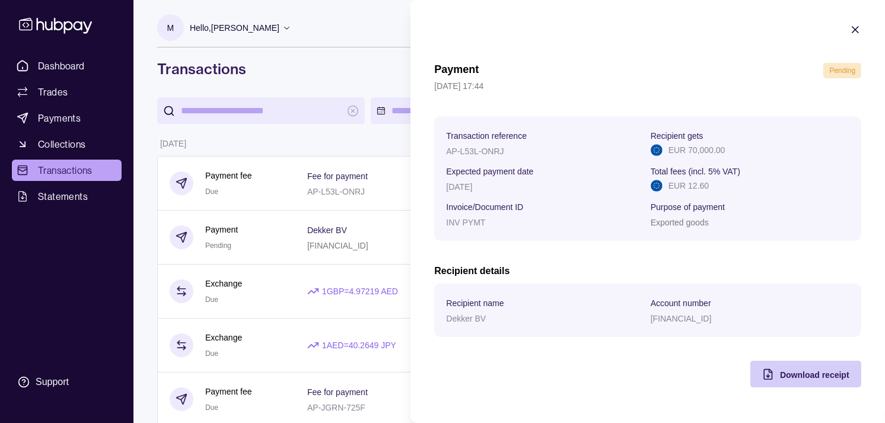
click at [821, 372] on span "Download receipt" at bounding box center [814, 374] width 69 height 9
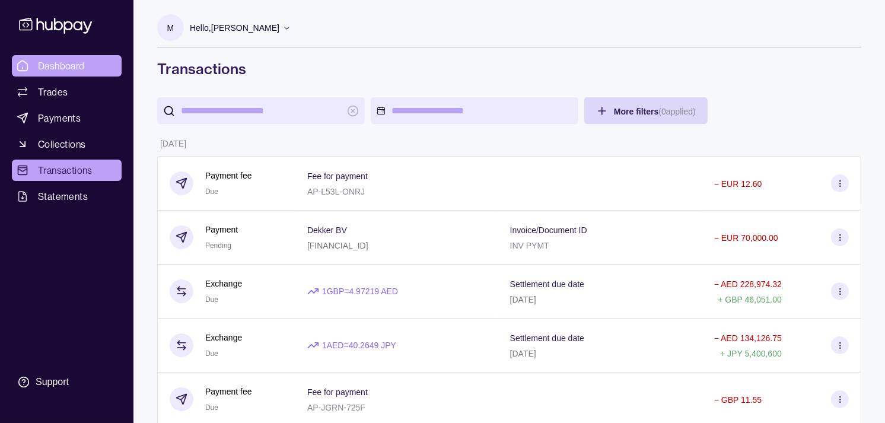
click at [72, 66] on span "Dashboard" at bounding box center [61, 66] width 47 height 14
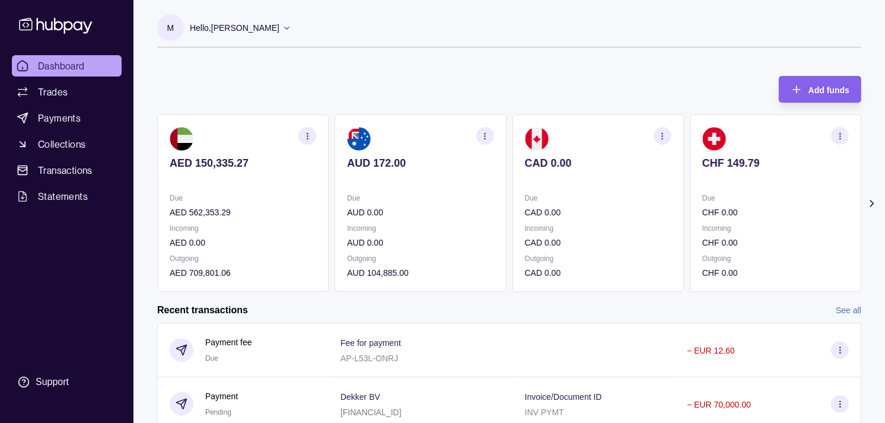
click at [542, 200] on div "Due CAD 0.00" at bounding box center [598, 204] width 146 height 27
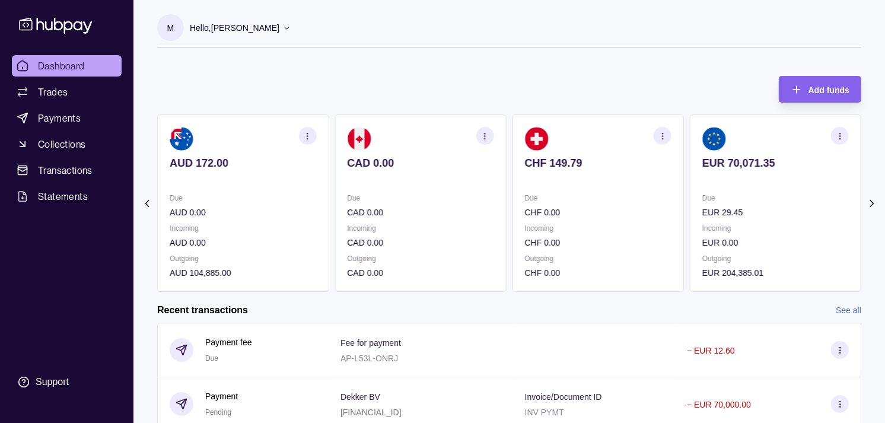
click at [565, 190] on section "CHF 149.79 Due CHF 0.00 Incoming CHF 0.00 Outgoing CHF 0.00" at bounding box center [597, 202] width 171 height 177
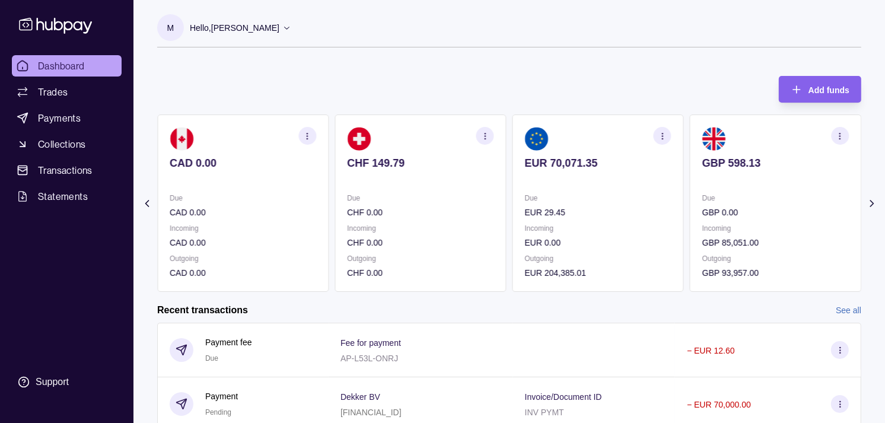
click at [557, 188] on section "EUR 70,071.35 Due EUR 29.45 Incoming EUR 0.00 Outgoing EUR 204,385.01" at bounding box center [597, 202] width 171 height 177
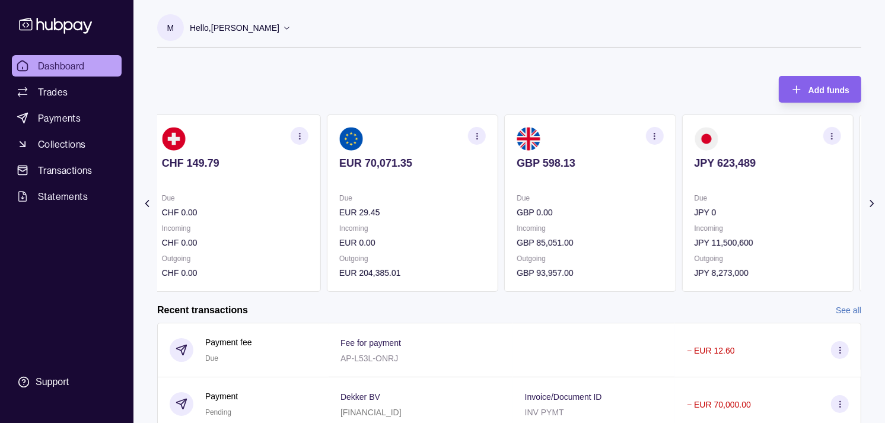
click at [694, 233] on p "Incoming" at bounding box center [767, 228] width 146 height 13
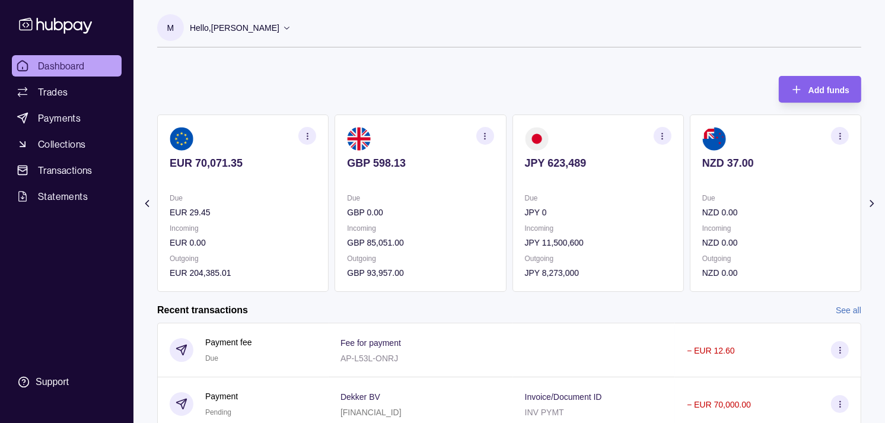
click at [702, 228] on p "Incoming" at bounding box center [775, 228] width 146 height 13
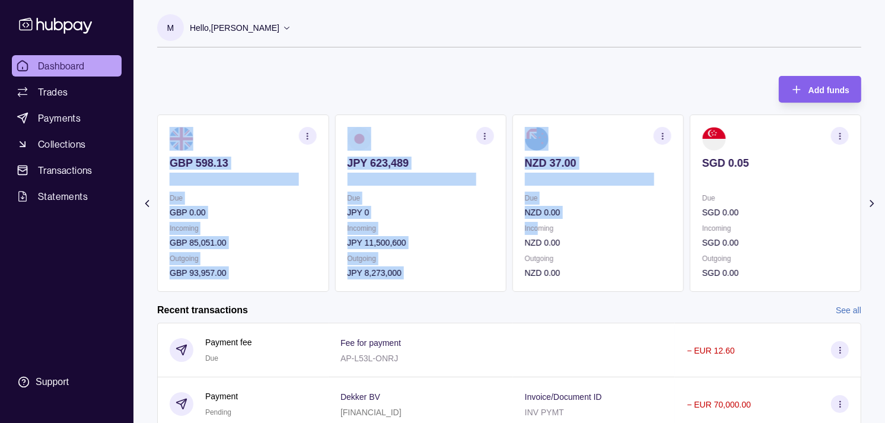
click at [550, 226] on div "AED 150,335.27 Due AED 562,353.29 Incoming AED 0.00 Outgoing AED 709,801.06 AUD…" at bounding box center [509, 202] width 704 height 177
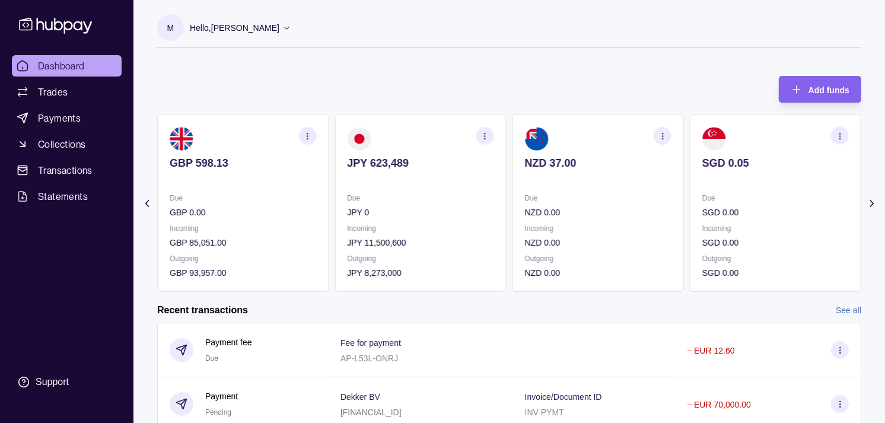
click at [392, 77] on div "Add funds AED 150,335.27 Due AED 562,353.29 Incoming AED 0.00 Outgoing AED 709,…" at bounding box center [509, 178] width 704 height 228
click at [443, 197] on p "Due" at bounding box center [420, 197] width 146 height 13
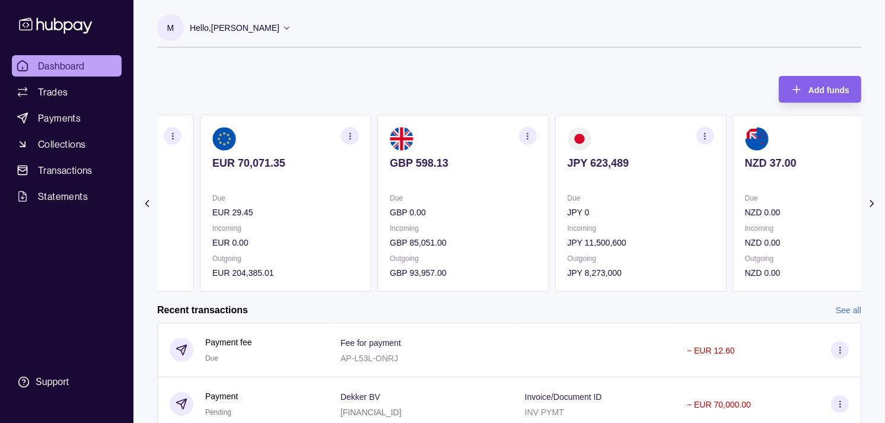
click at [430, 202] on p "Due" at bounding box center [463, 197] width 146 height 13
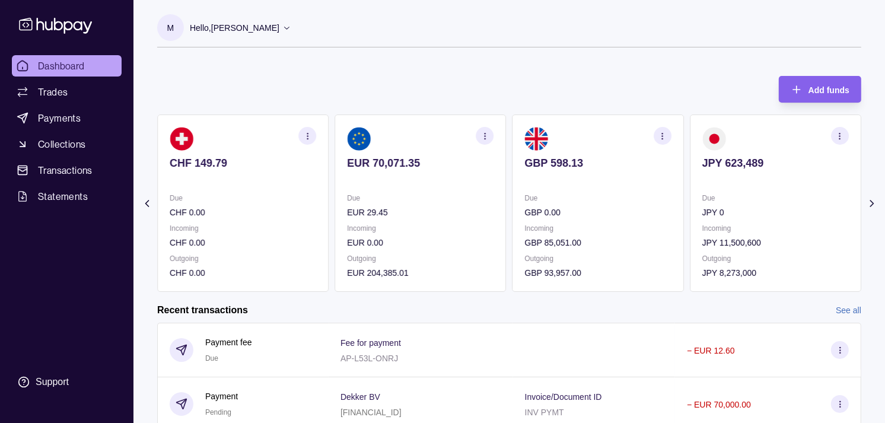
click at [312, 212] on p "CHF 0.00" at bounding box center [243, 212] width 146 height 13
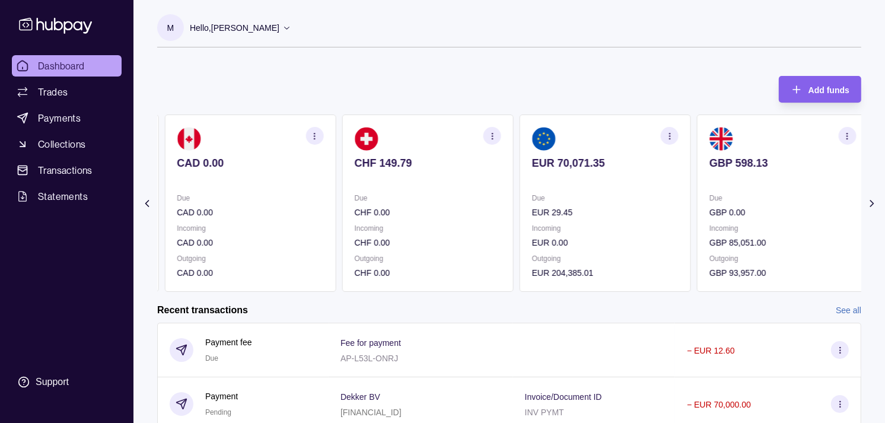
click at [331, 197] on section "CAD 0.00 Due CAD 0.00 Incoming CAD 0.00 Outgoing CAD 0.00" at bounding box center [249, 202] width 171 height 177
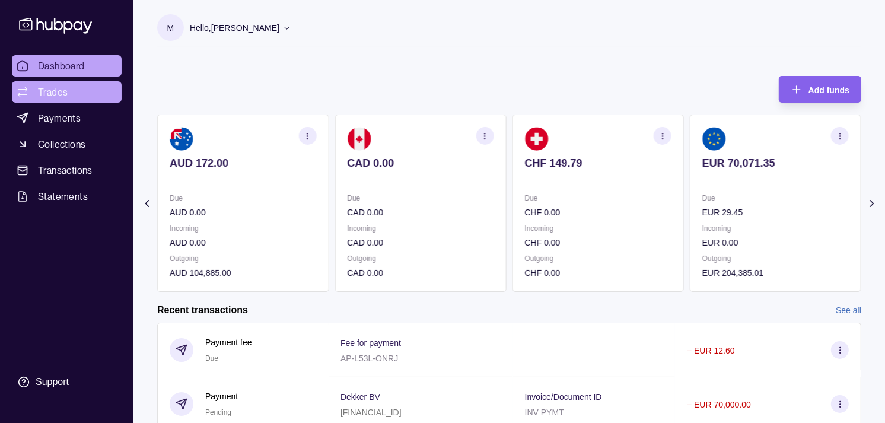
click at [60, 85] on span "Trades" at bounding box center [53, 92] width 30 height 14
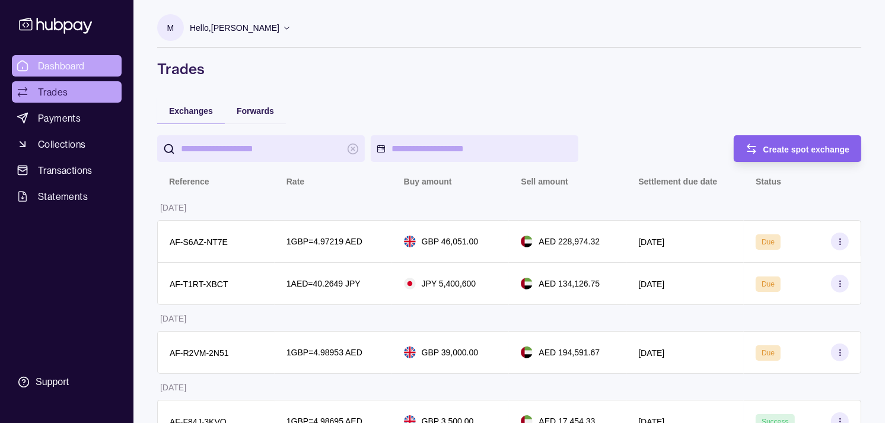
click at [62, 63] on span "Dashboard" at bounding box center [61, 66] width 47 height 14
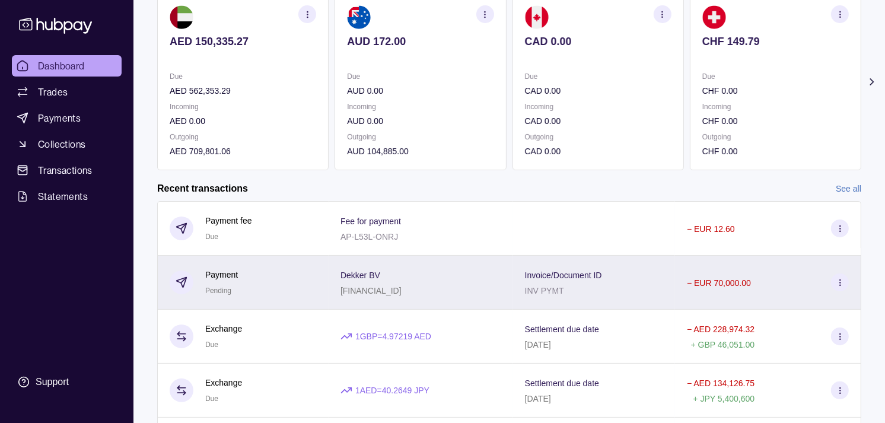
scroll to position [132, 0]
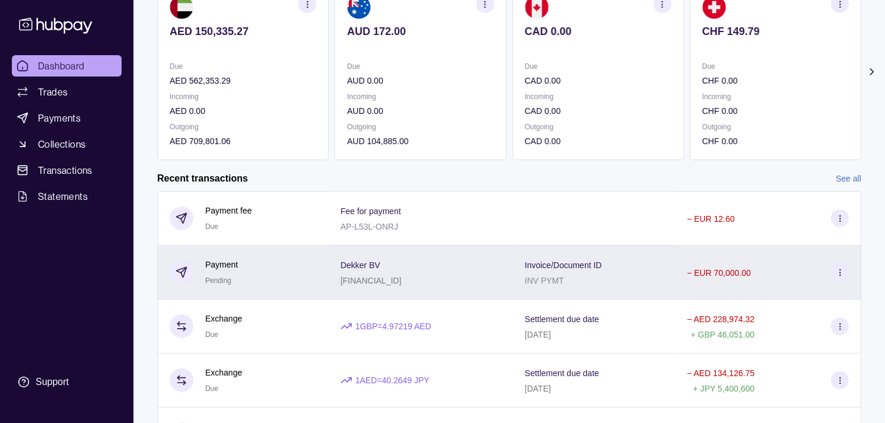
click at [249, 274] on div "Payment Pending" at bounding box center [243, 272] width 147 height 29
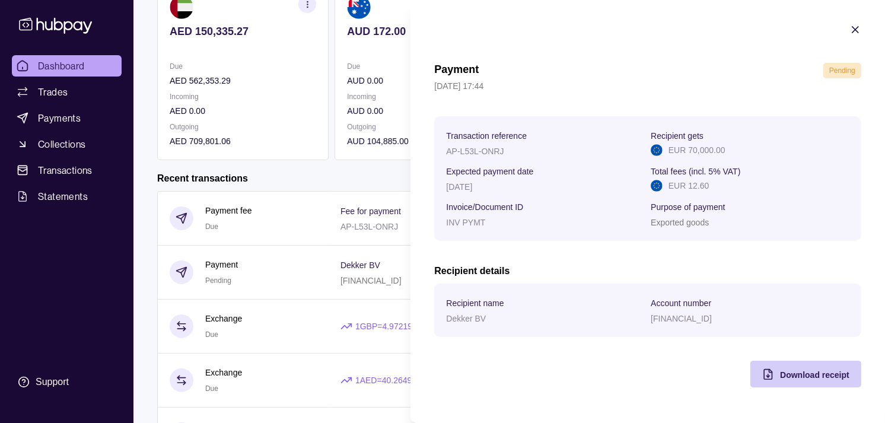
scroll to position [197, 0]
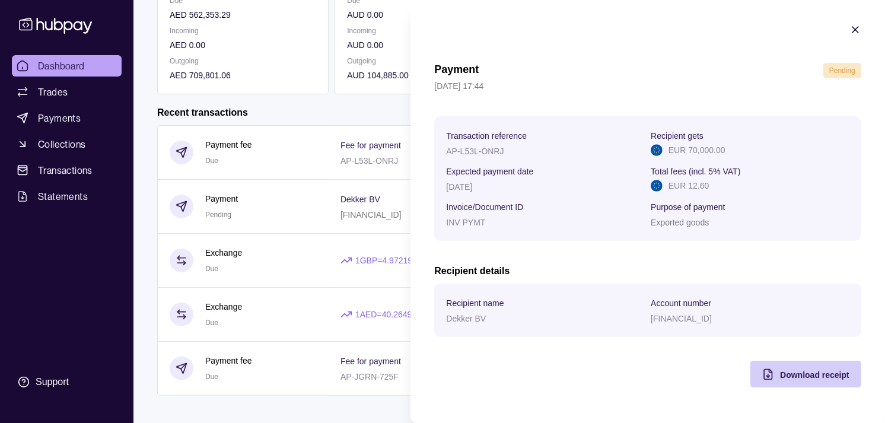
click at [797, 375] on span "Download receipt" at bounding box center [814, 374] width 69 height 9
click at [151, 119] on html "Dashboard Trades Payments Collections Transactions Statements Support M Hello, …" at bounding box center [442, 118] width 885 height 631
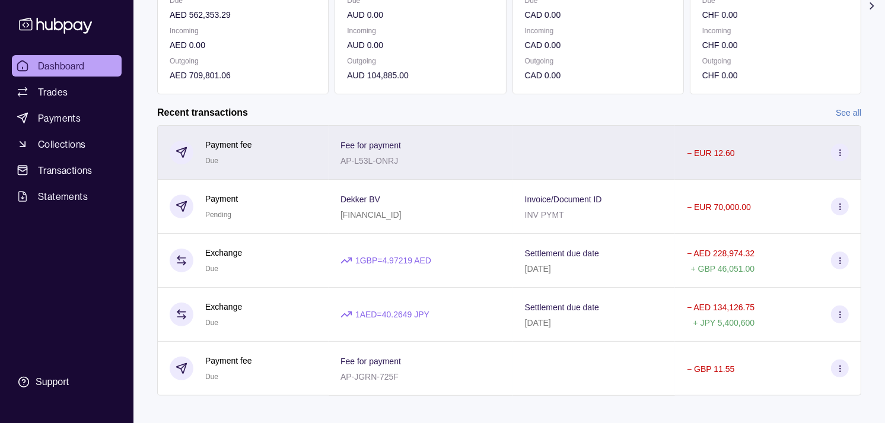
scroll to position [0, 0]
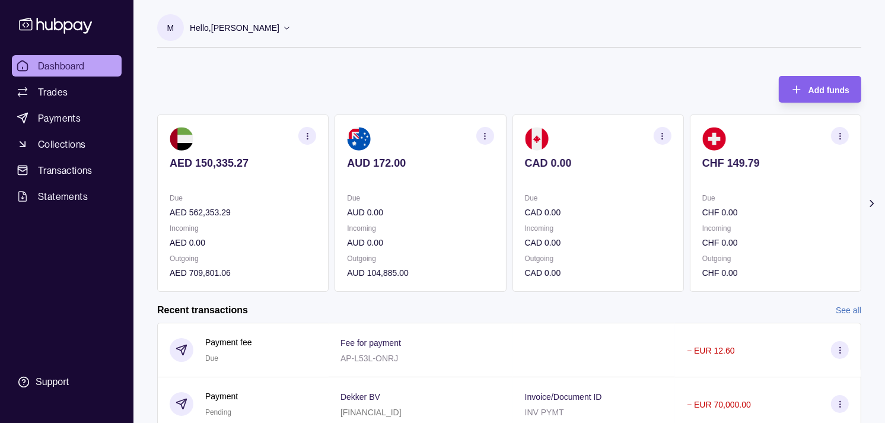
click at [52, 65] on span "Dashboard" at bounding box center [61, 66] width 47 height 14
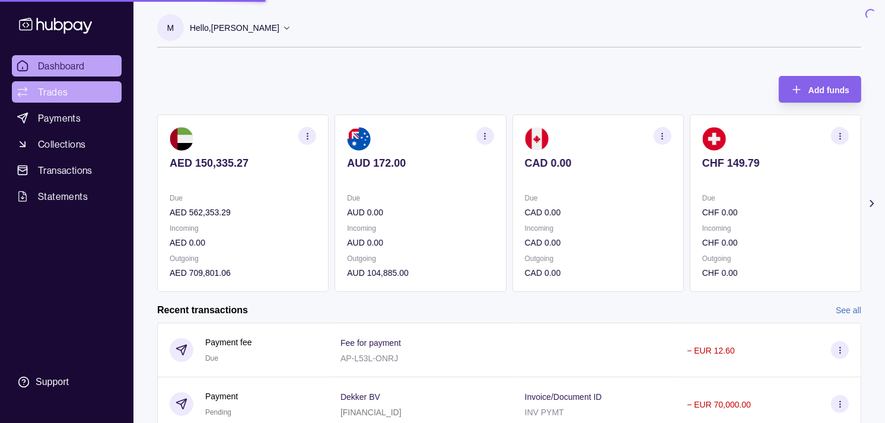
click at [52, 93] on span "Trades" at bounding box center [53, 92] width 30 height 14
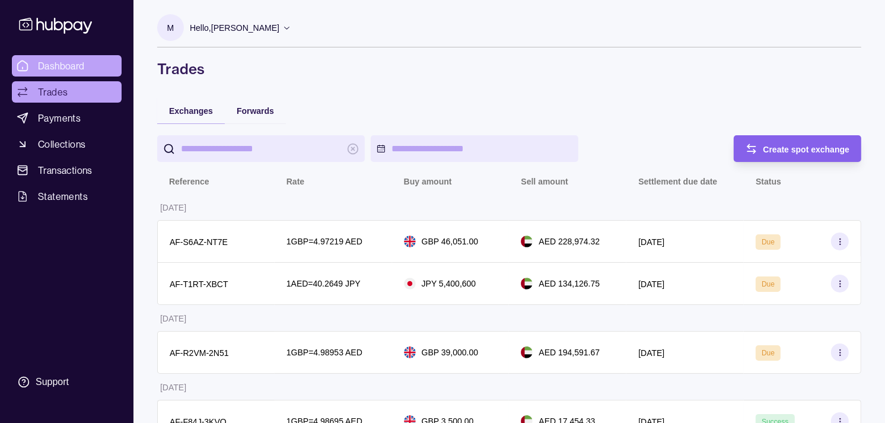
click at [80, 66] on span "Dashboard" at bounding box center [61, 66] width 47 height 14
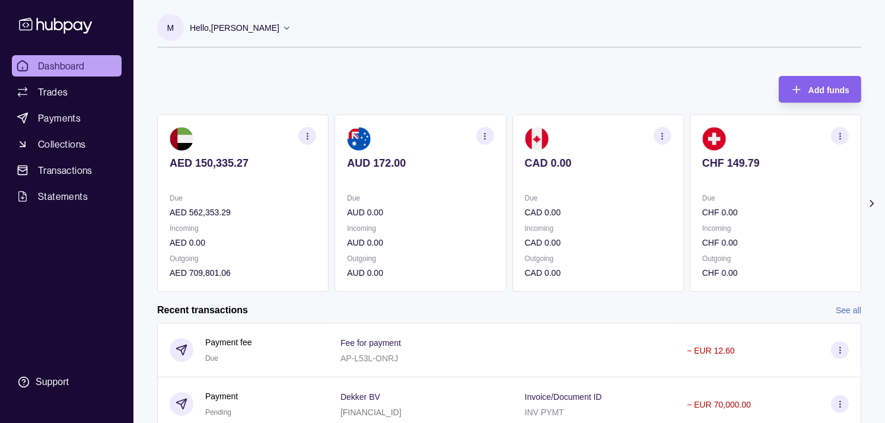
click at [480, 130] on section "button" at bounding box center [485, 136] width 18 height 18
click at [408, 133] on link "View transactions" at bounding box center [400, 135] width 65 height 13
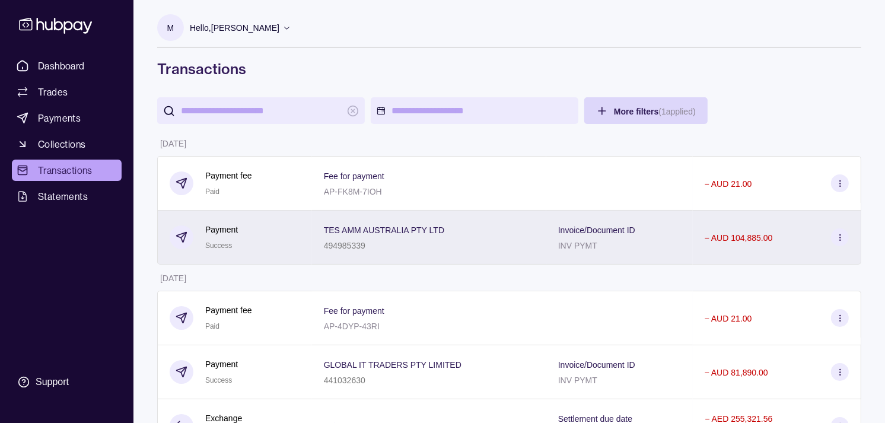
scroll to position [66, 0]
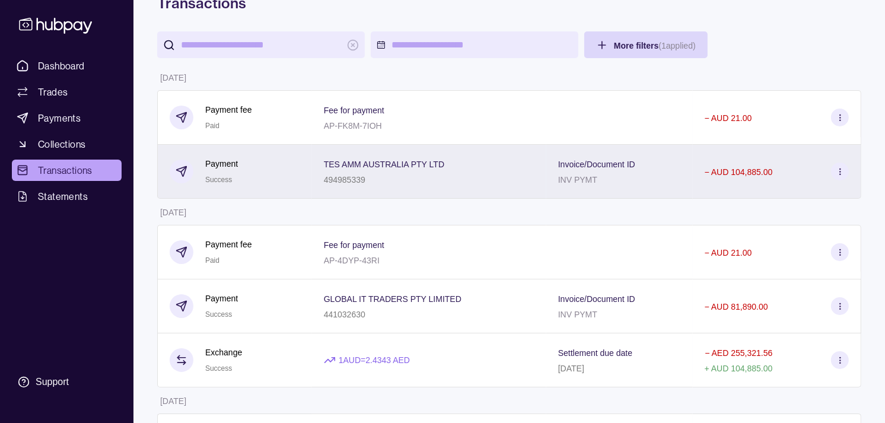
click at [272, 174] on div "Payment Success" at bounding box center [235, 171] width 130 height 29
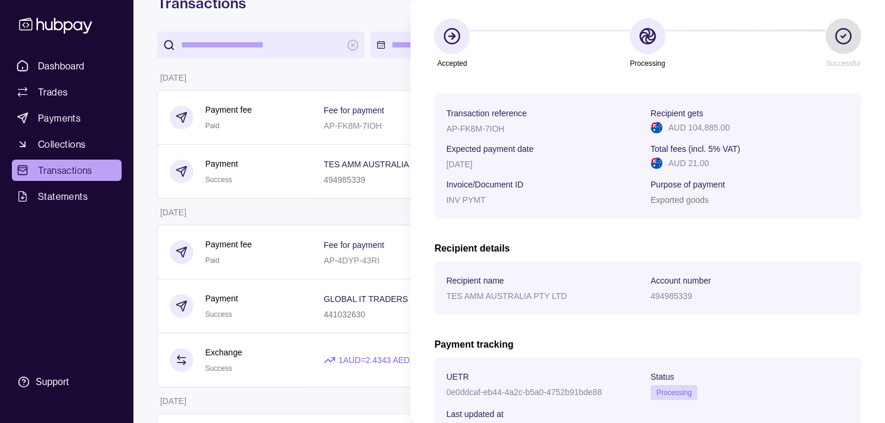
scroll to position [132, 0]
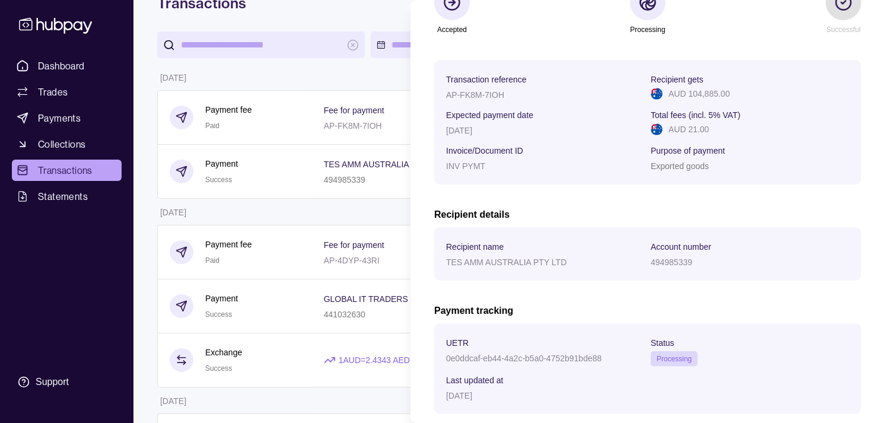
click at [457, 359] on p "0e0ddcaf-eb44-4a2c-b5a0-4752b91bde88" at bounding box center [523, 357] width 155 height 9
drag, startPoint x: 457, startPoint y: 359, endPoint x: 560, endPoint y: 360, distance: 103.2
click at [560, 360] on p "0e0ddcaf-eb44-4a2c-b5a0-4752b91bde88" at bounding box center [523, 357] width 155 height 9
copy p "0e0ddcaf-eb44-4a2c-b5a0-4752b91bde88"
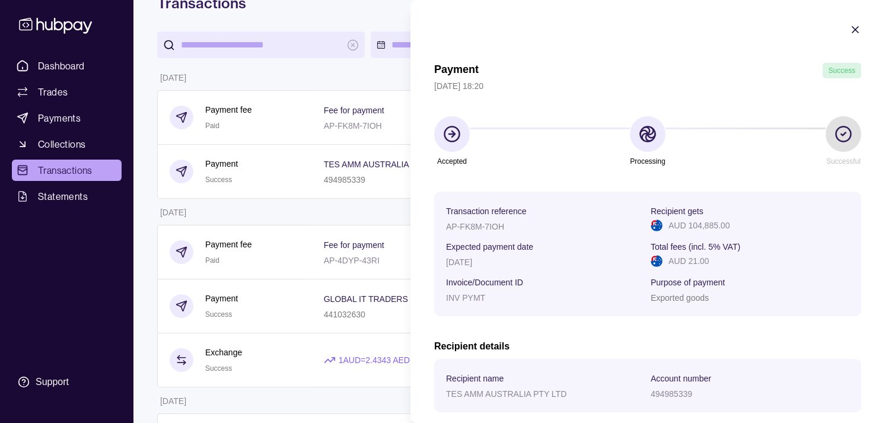
click at [849, 27] on icon "button" at bounding box center [855, 30] width 12 height 12
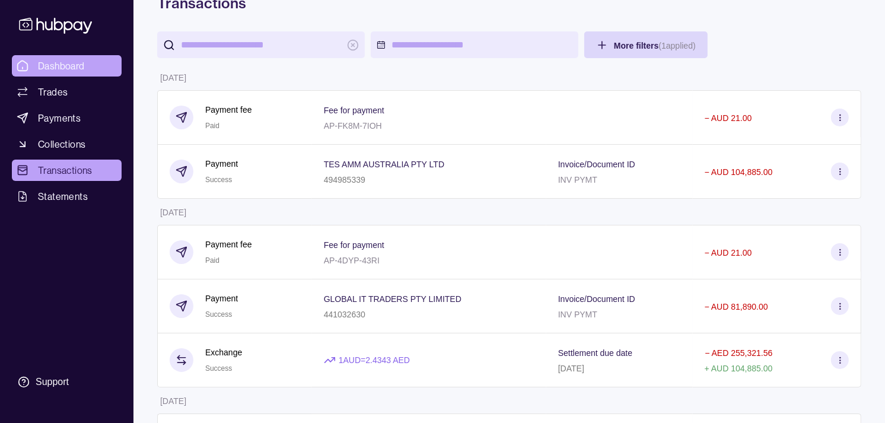
click at [96, 58] on link "Dashboard" at bounding box center [67, 65] width 110 height 21
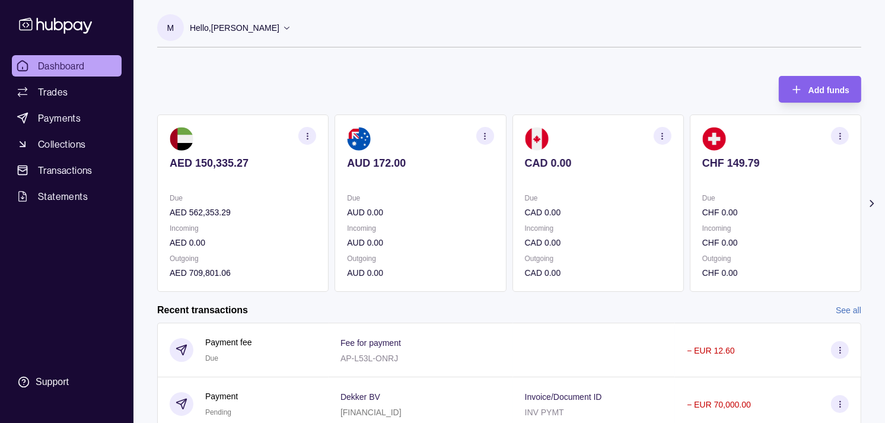
click at [544, 200] on p "Due" at bounding box center [598, 197] width 146 height 13
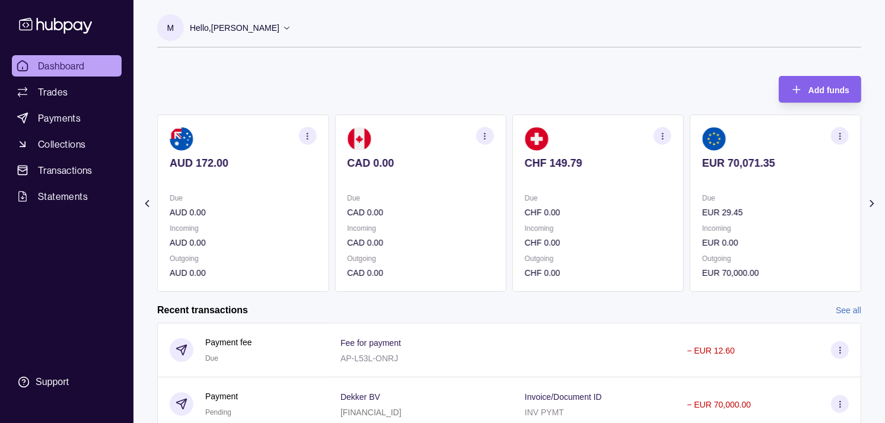
click at [560, 192] on p "Due" at bounding box center [598, 197] width 146 height 13
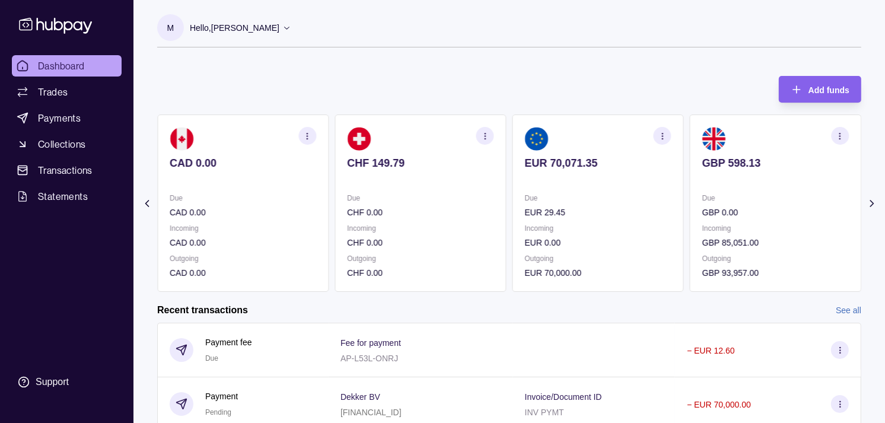
click at [558, 193] on p "Due" at bounding box center [598, 197] width 146 height 13
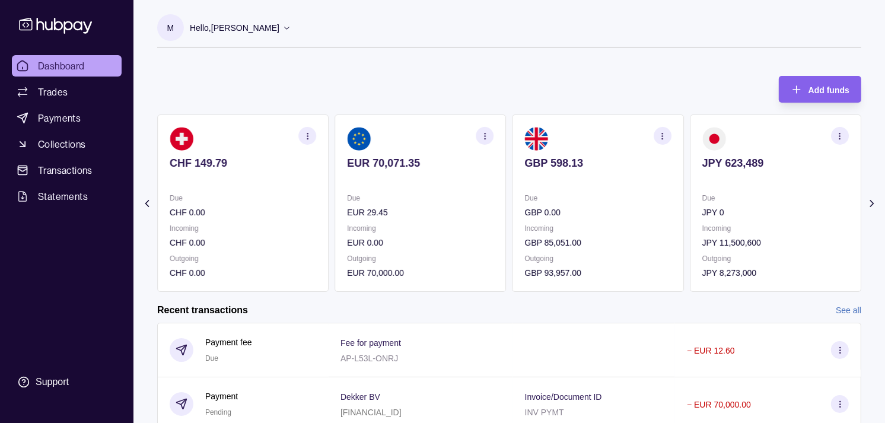
click at [482, 137] on icon "button" at bounding box center [484, 136] width 9 height 9
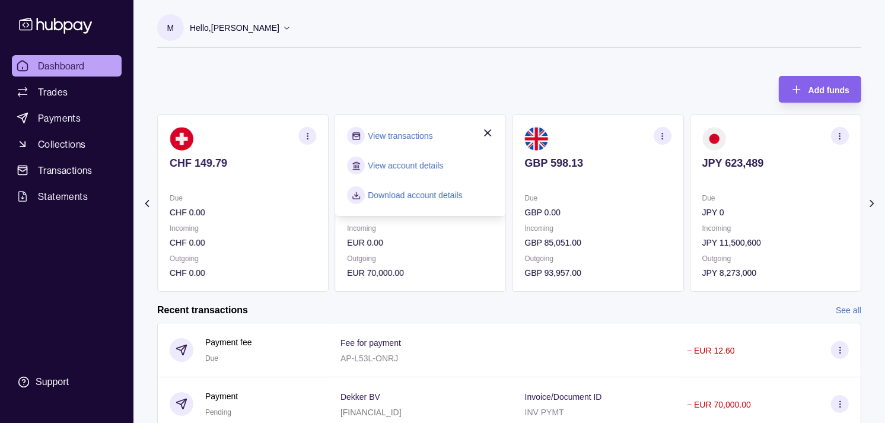
click at [413, 133] on link "View transactions" at bounding box center [400, 135] width 65 height 13
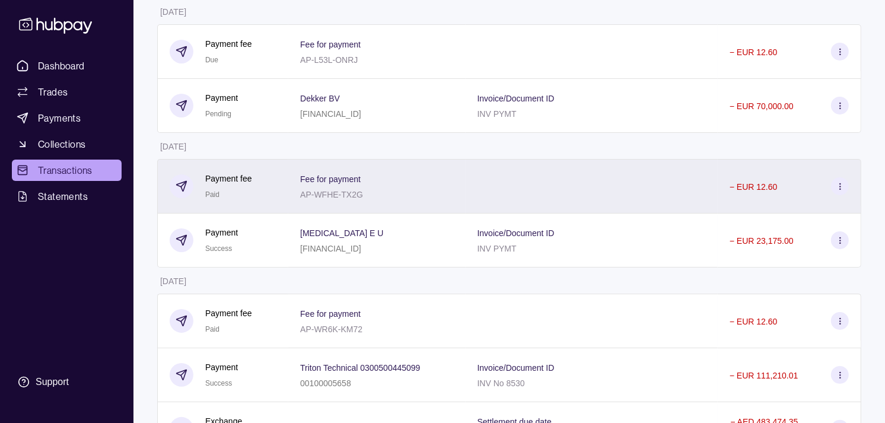
scroll to position [197, 0]
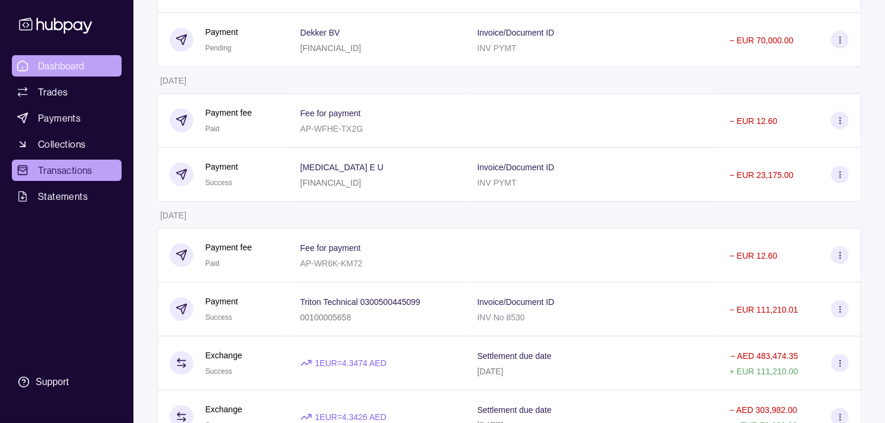
click at [69, 66] on span "Dashboard" at bounding box center [61, 66] width 47 height 14
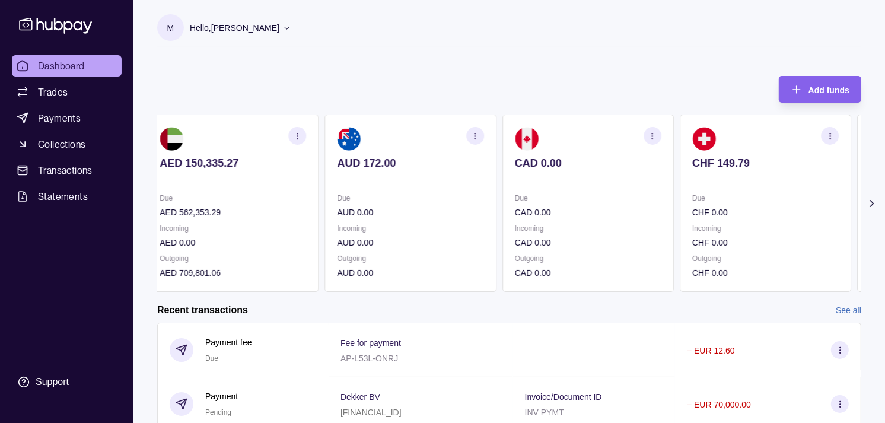
click at [597, 169] on div "CAD 0.00" at bounding box center [588, 171] width 146 height 29
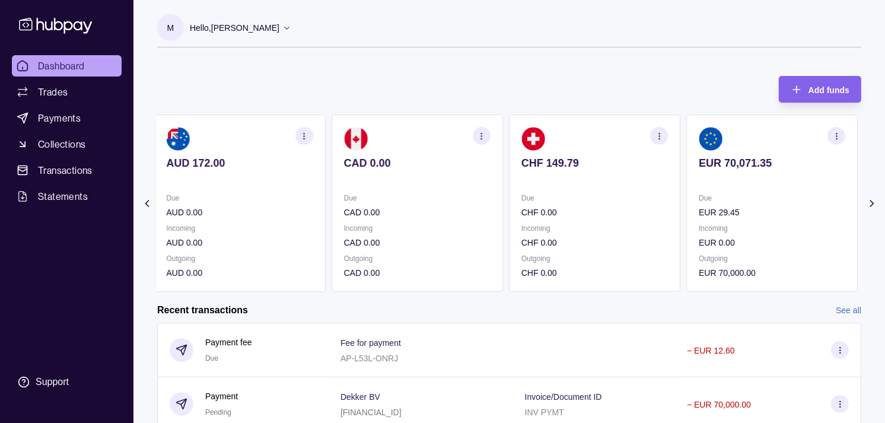
click at [628, 170] on div "CHF 149.79" at bounding box center [594, 171] width 146 height 29
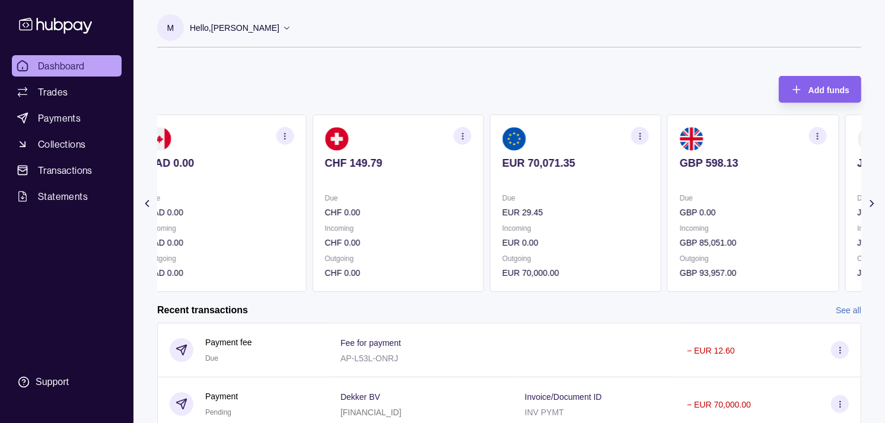
click at [615, 168] on div "EUR 70,071.35" at bounding box center [575, 171] width 146 height 29
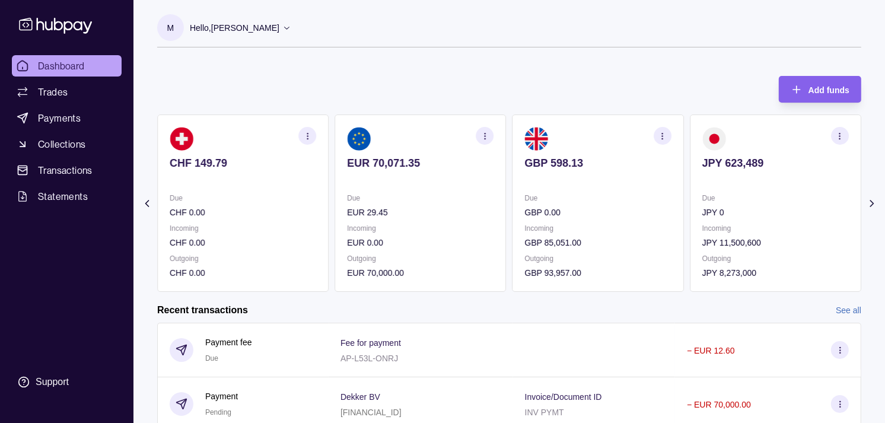
click at [585, 171] on div "GBP 598.13" at bounding box center [598, 171] width 146 height 29
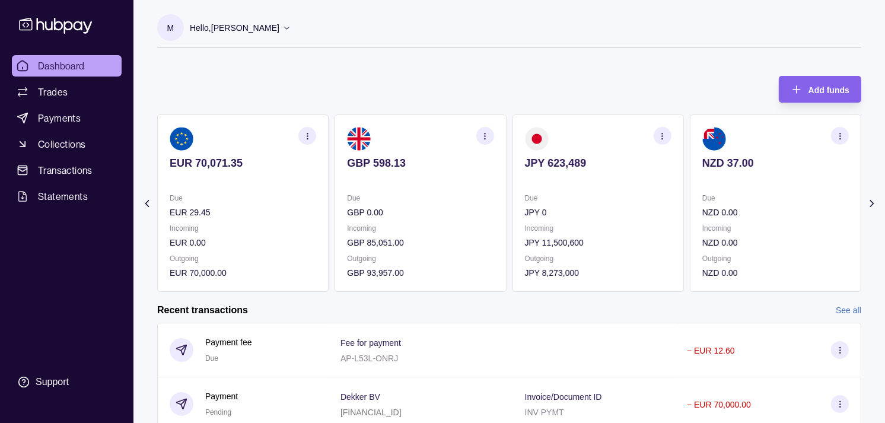
click at [663, 132] on icon "button" at bounding box center [661, 136] width 9 height 9
click at [595, 138] on link "View transactions" at bounding box center [577, 135] width 65 height 13
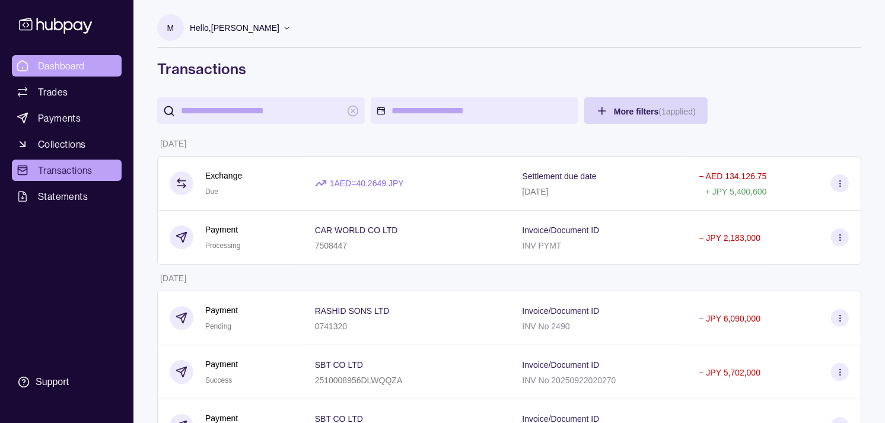
click at [66, 67] on span "Dashboard" at bounding box center [61, 66] width 47 height 14
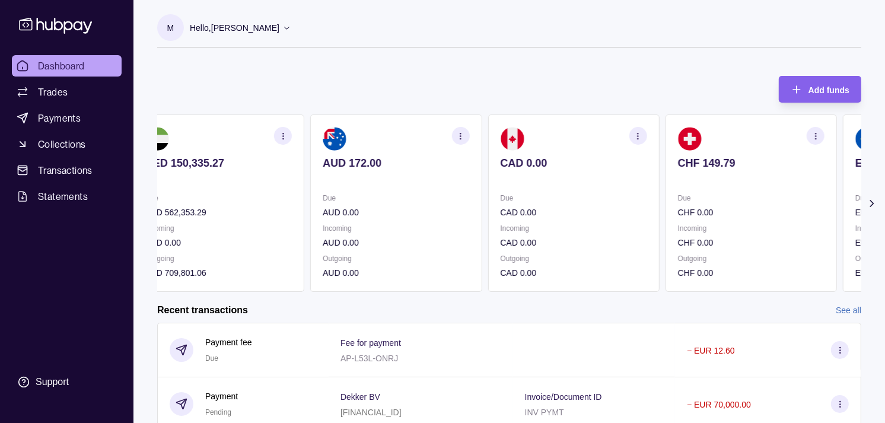
click at [726, 185] on section "CHF 149.79 Due CHF 0.00 Incoming CHF 0.00 Outgoing CHF 0.00" at bounding box center [750, 202] width 171 height 177
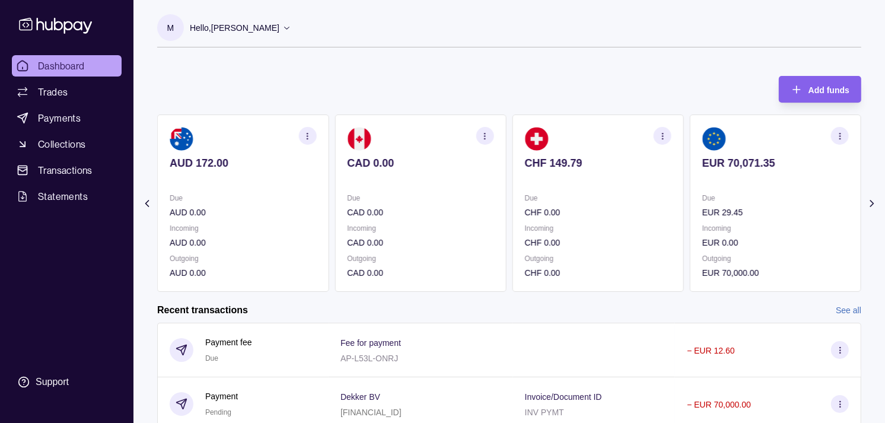
click at [717, 175] on p at bounding box center [775, 179] width 146 height 13
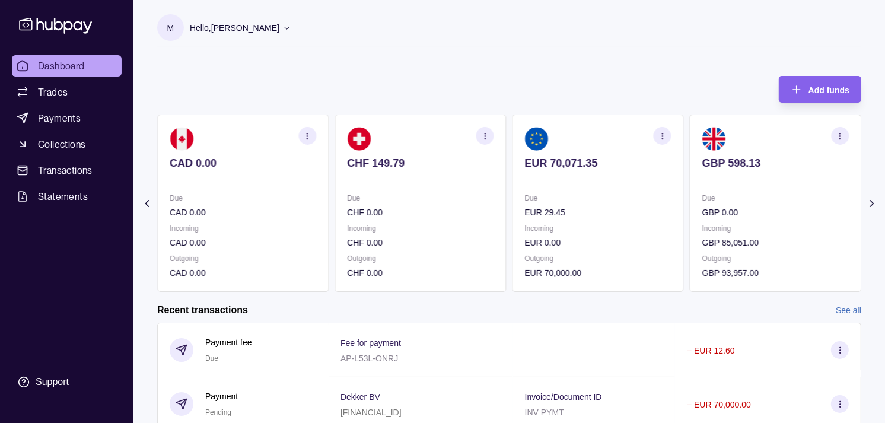
click at [702, 167] on div "GBP 598.13" at bounding box center [775, 171] width 146 height 29
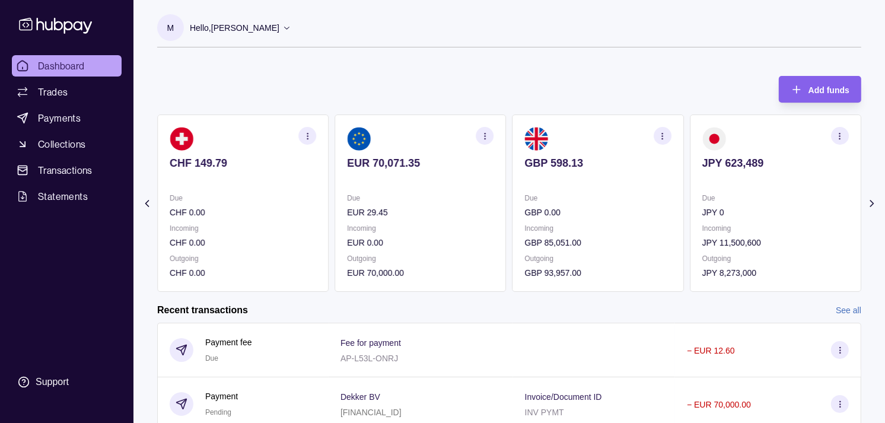
click at [689, 152] on section "JPY 623,489 Due JPY 0 Incoming JPY 11,500,600 Outgoing JPY 8,273,000" at bounding box center [774, 202] width 171 height 177
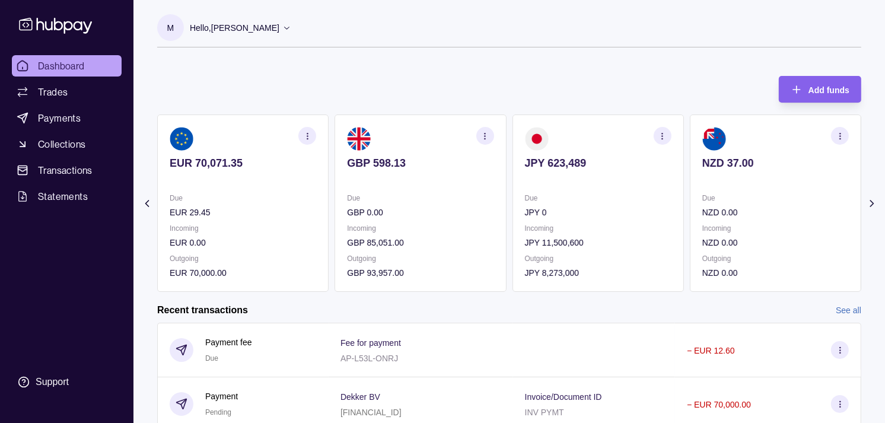
click at [667, 148] on section "JPY 623,489 Due JPY 0 Incoming JPY 11,500,600 Outgoing JPY 8,273,000" at bounding box center [597, 202] width 171 height 177
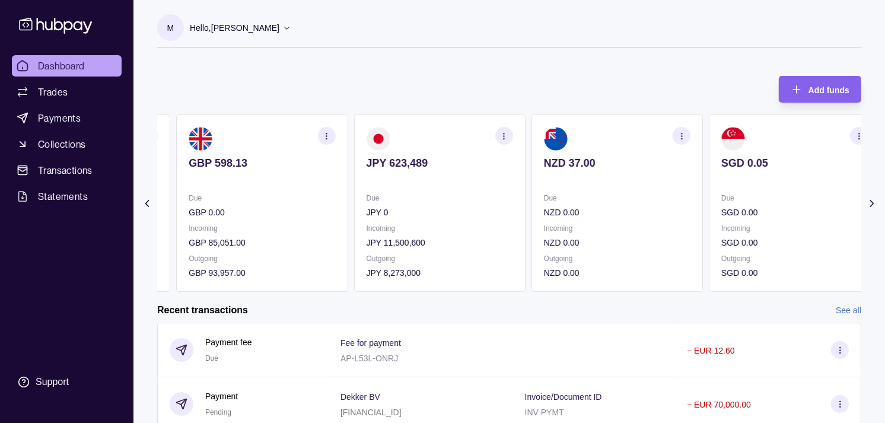
click at [625, 187] on section "NZD 37.00 Due NZD 0.00 Incoming NZD 0.00 Outgoing NZD 0.00" at bounding box center [616, 202] width 171 height 177
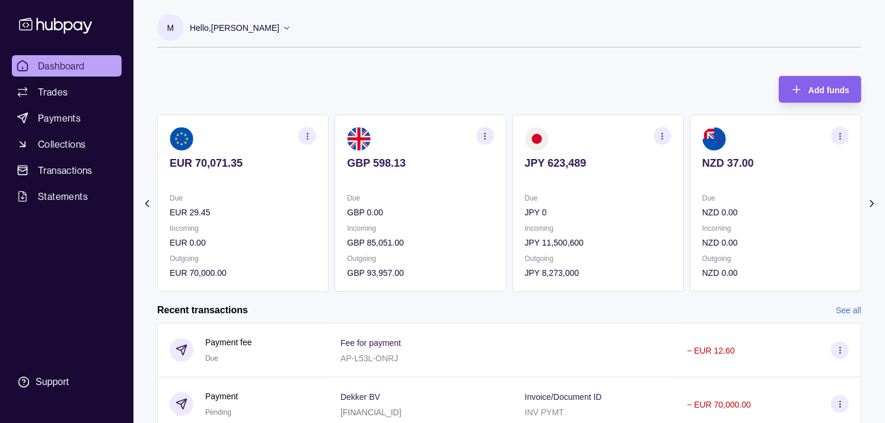
click at [483, 133] on icon "button" at bounding box center [484, 136] width 9 height 9
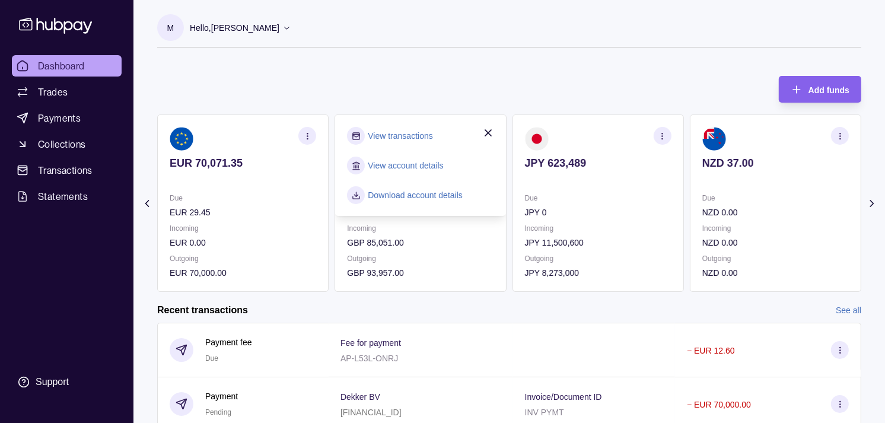
click at [422, 132] on link "View transactions" at bounding box center [400, 135] width 65 height 13
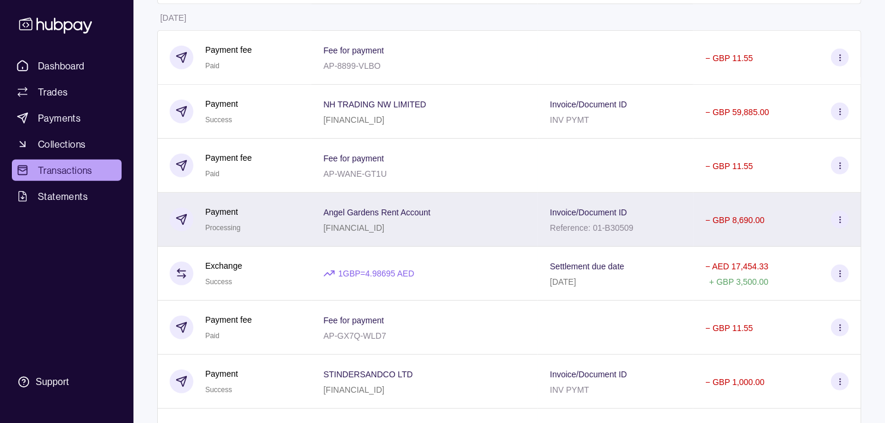
scroll to position [526, 0]
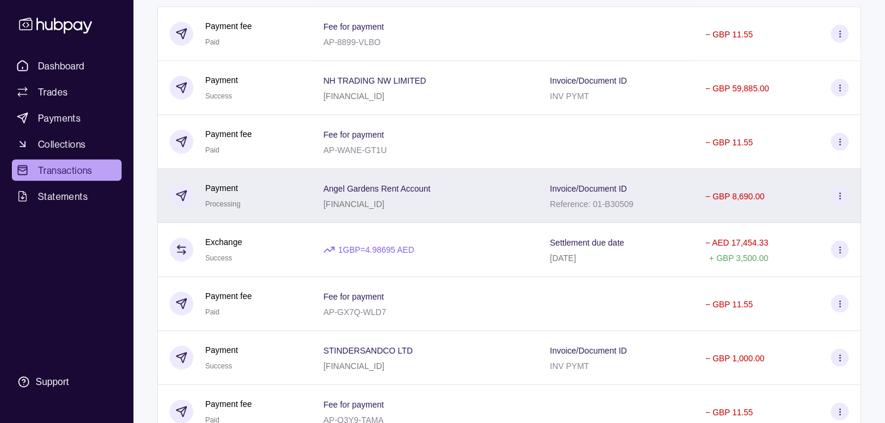
click at [268, 194] on div "Payment Processing" at bounding box center [235, 195] width 130 height 29
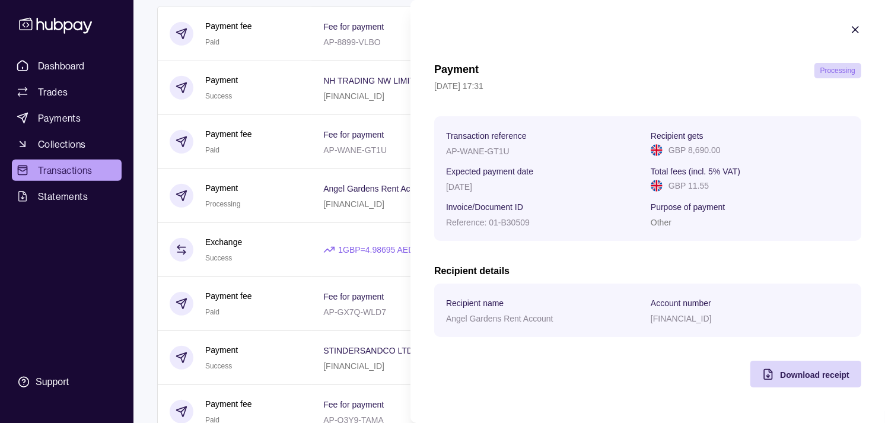
click at [449, 148] on p "AP-WANE-GT1U" at bounding box center [477, 150] width 63 height 9
drag, startPoint x: 449, startPoint y: 148, endPoint x: 494, endPoint y: 149, distance: 45.7
click at [494, 149] on p "AP-WANE-GT1U" at bounding box center [477, 150] width 63 height 9
copy p "AP-WANE-GT1U"
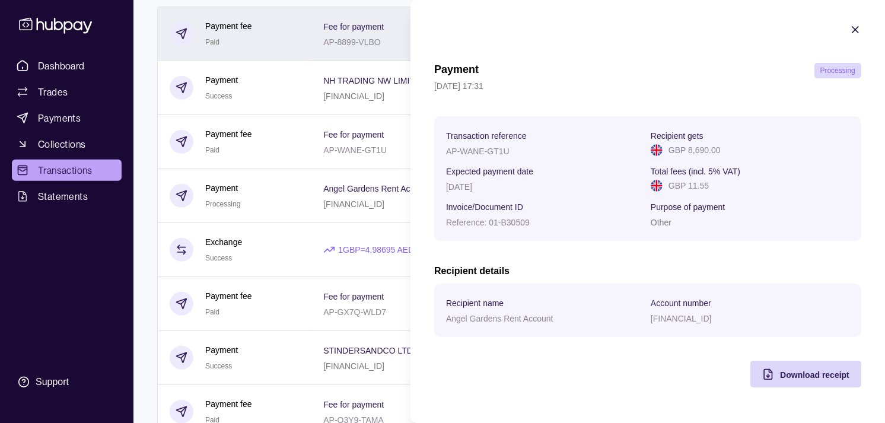
click at [267, 60] on html "Dashboard Trades Payments Collections Transactions Statements Support M Hello, …" at bounding box center [442, 157] width 885 height 1366
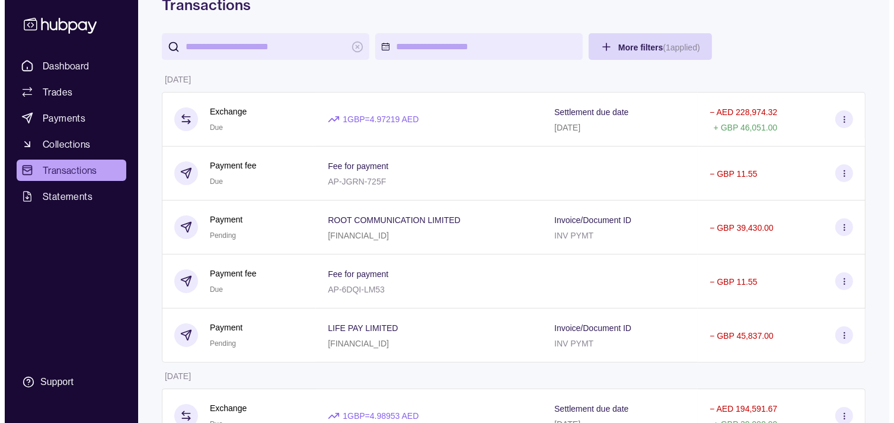
scroll to position [0, 0]
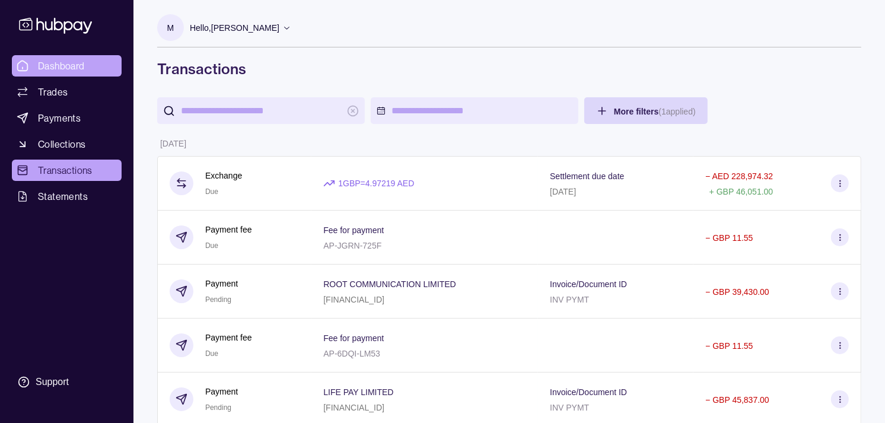
click at [83, 64] on span "Dashboard" at bounding box center [61, 66] width 47 height 14
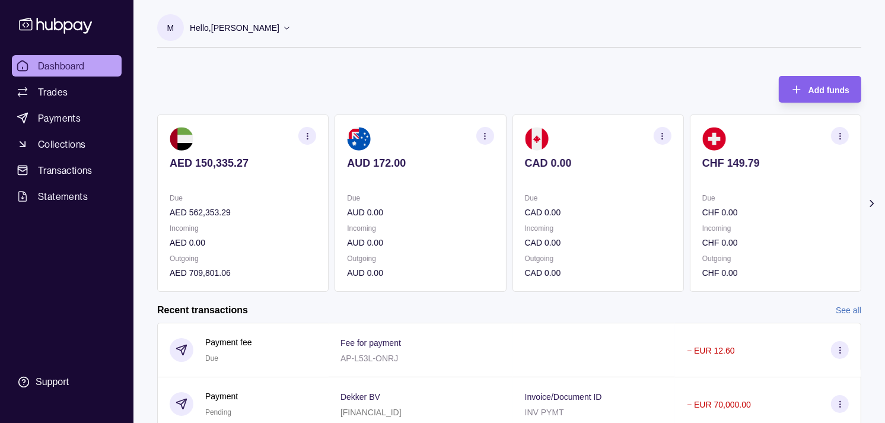
click at [706, 158] on p "CHF 149.79" at bounding box center [775, 163] width 146 height 13
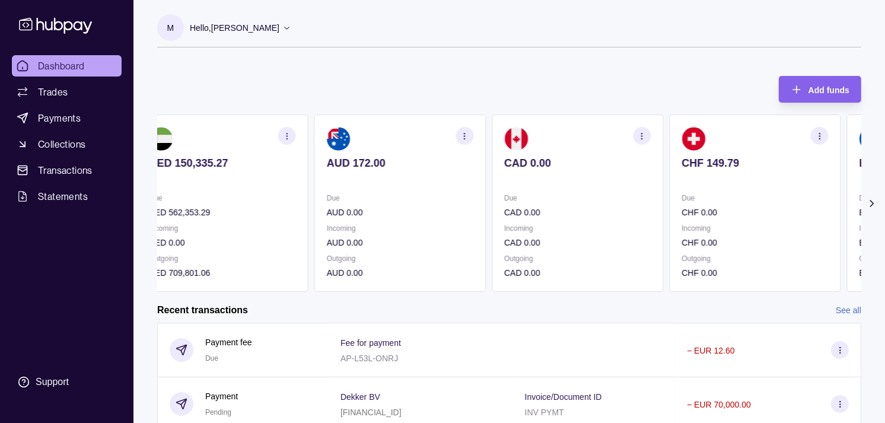
click at [695, 165] on p "CHF 149.79" at bounding box center [754, 163] width 146 height 13
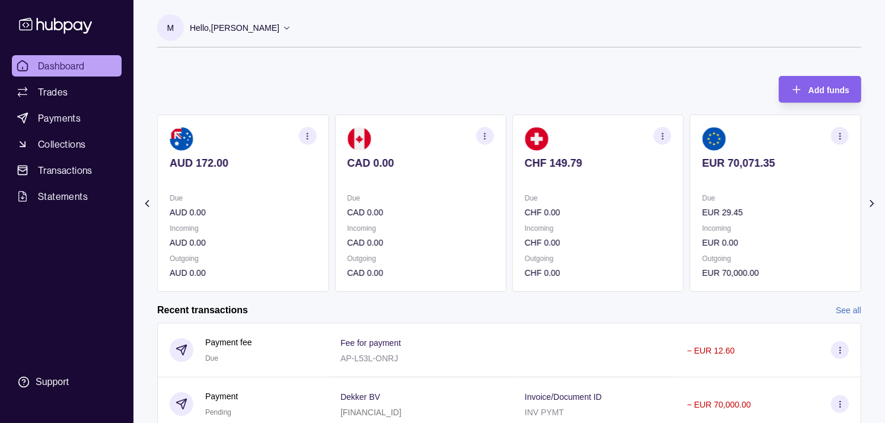
click at [493, 174] on p at bounding box center [420, 179] width 146 height 13
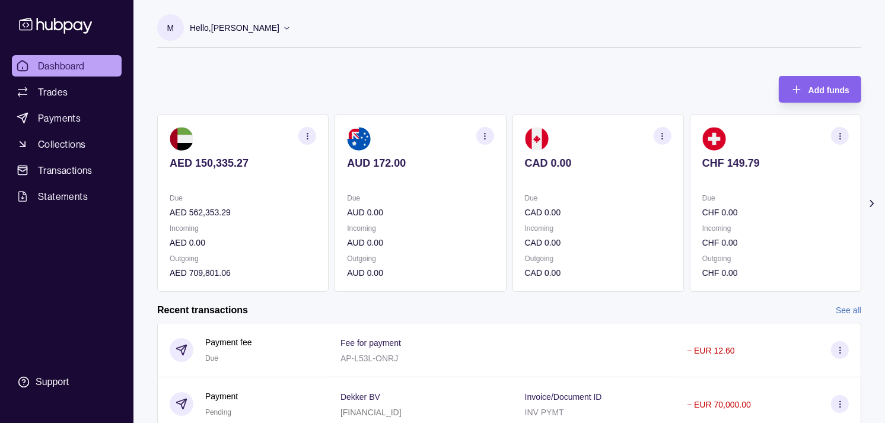
click at [710, 184] on section "CHF 149.79 Due CHF 0.00 Incoming CHF 0.00 Outgoing CHF 0.00" at bounding box center [774, 202] width 171 height 177
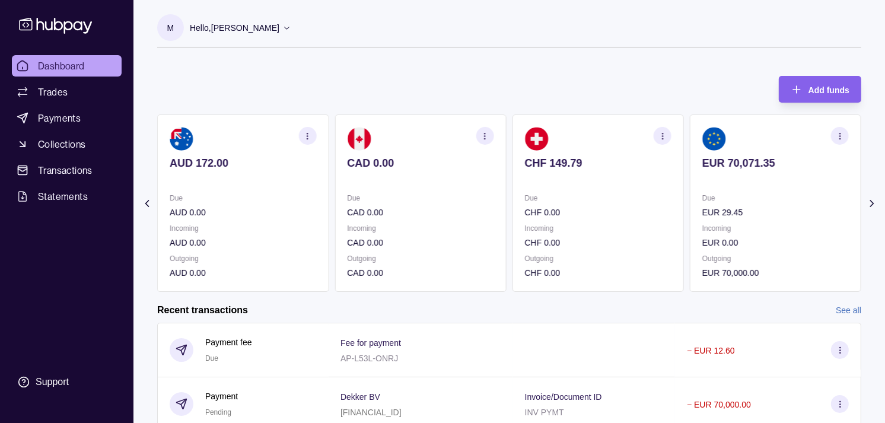
click at [733, 175] on p at bounding box center [775, 179] width 146 height 13
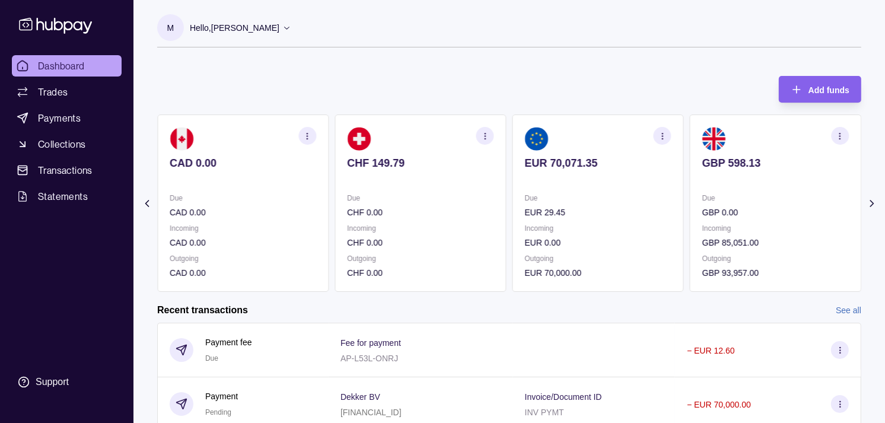
click at [506, 200] on section "CHF 149.79 Due CHF 0.00 Incoming CHF 0.00 Outgoing CHF 0.00" at bounding box center [419, 202] width 171 height 177
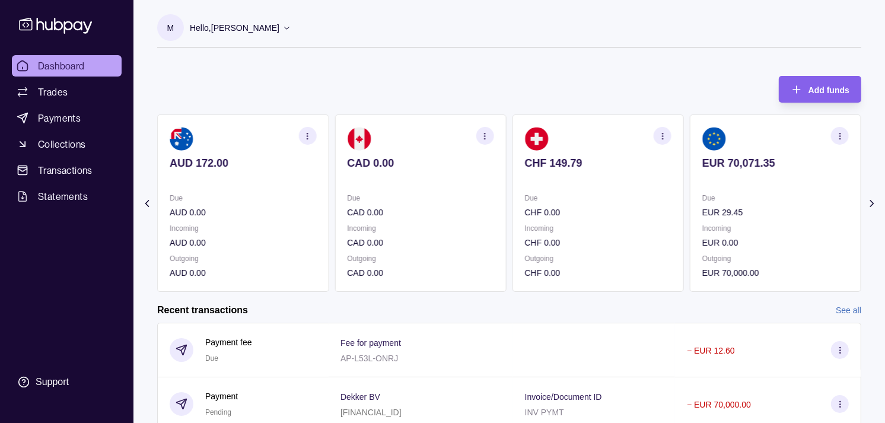
click at [566, 183] on section "CHF 149.79 Due CHF 0.00 Incoming CHF 0.00 Outgoing CHF 0.00" at bounding box center [597, 202] width 171 height 177
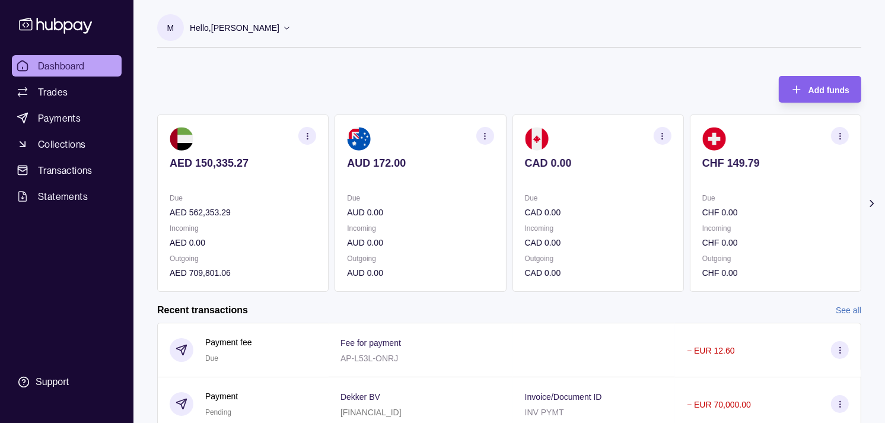
click at [564, 185] on section "CAD 0.00 Due CAD 0.00 Incoming CAD 0.00 Outgoing CAD 0.00" at bounding box center [597, 202] width 171 height 177
click at [550, 191] on p "Due" at bounding box center [598, 197] width 146 height 13
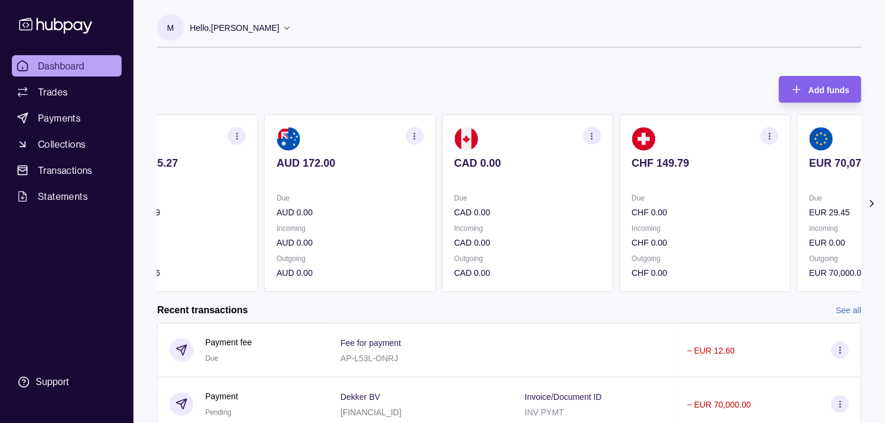
click at [566, 187] on section "CAD 0.00 Due CAD 0.00 Incoming CAD 0.00 Outgoing CAD 0.00" at bounding box center [527, 202] width 171 height 177
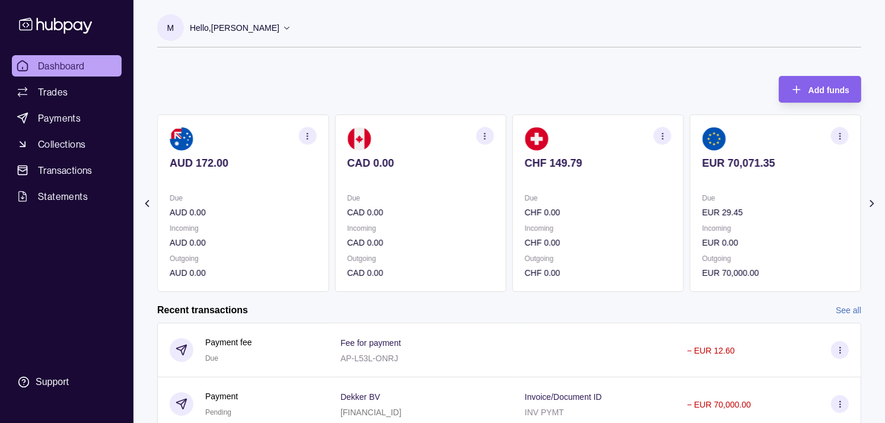
click at [582, 193] on section "CHF 149.79 Due CHF 0.00 Incoming CHF 0.00 Outgoing CHF 0.00" at bounding box center [597, 202] width 171 height 177
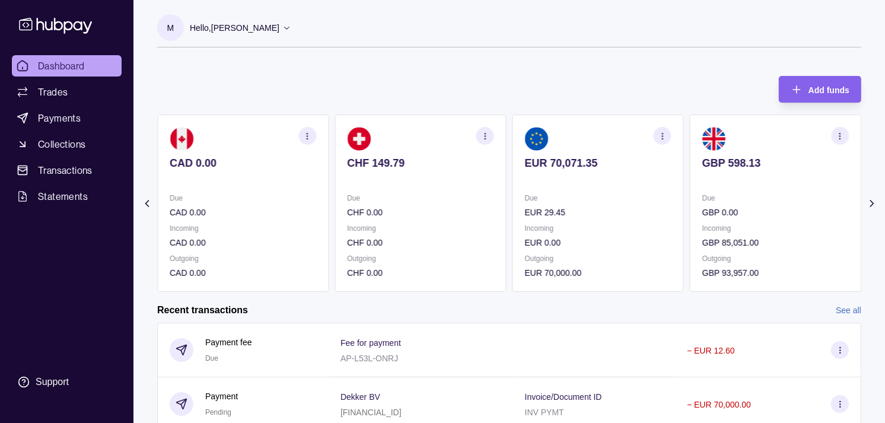
click at [570, 186] on section "EUR 70,071.35 Due EUR 29.45 Incoming EUR 0.00 Outgoing EUR 70,000.00" at bounding box center [597, 202] width 171 height 177
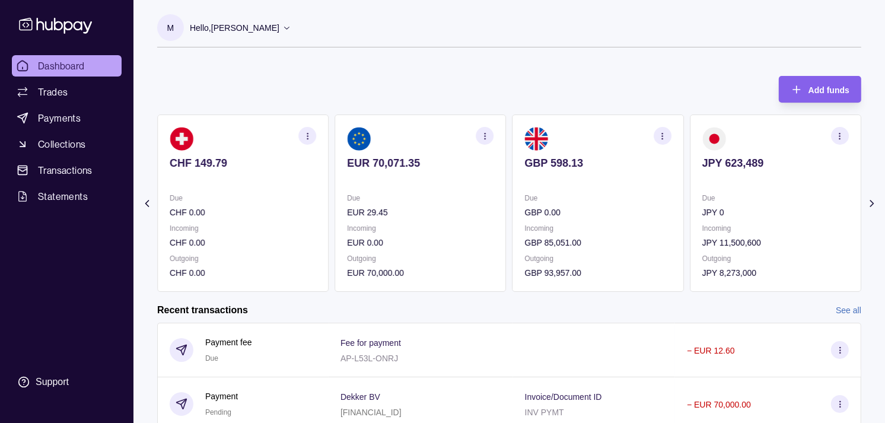
click at [575, 181] on p at bounding box center [598, 179] width 146 height 13
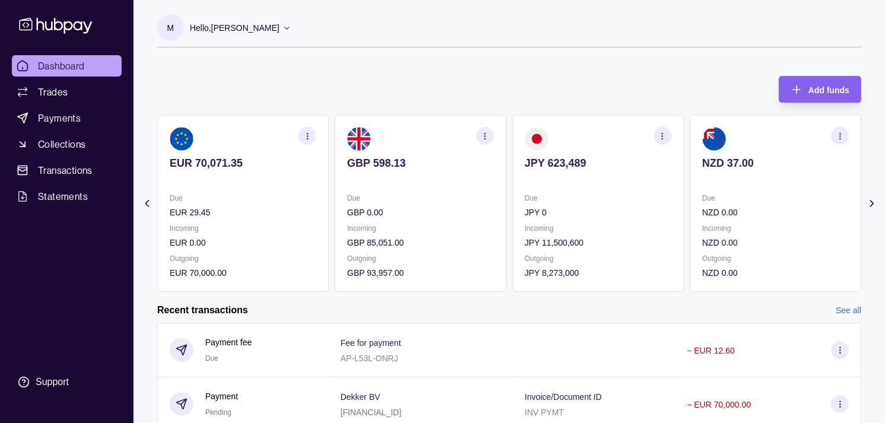
click at [328, 186] on section "EUR 70,071.35 Due EUR 29.45 Incoming EUR 0.00 Outgoing EUR 70,000.00" at bounding box center [242, 202] width 171 height 177
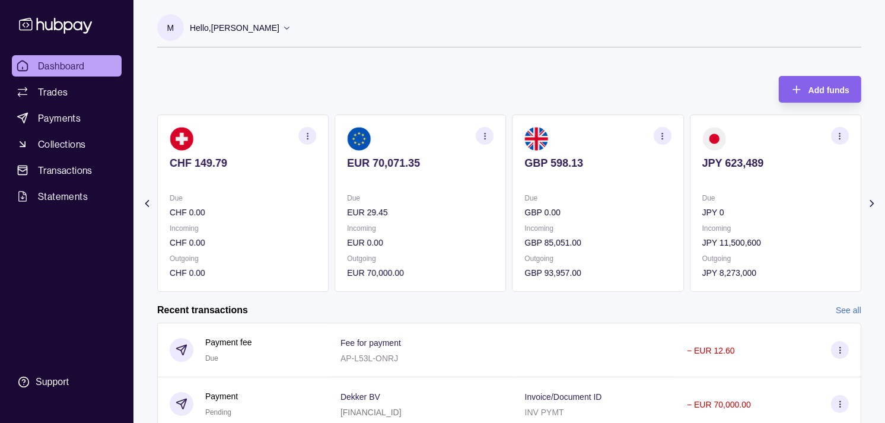
click at [316, 183] on p at bounding box center [243, 179] width 146 height 13
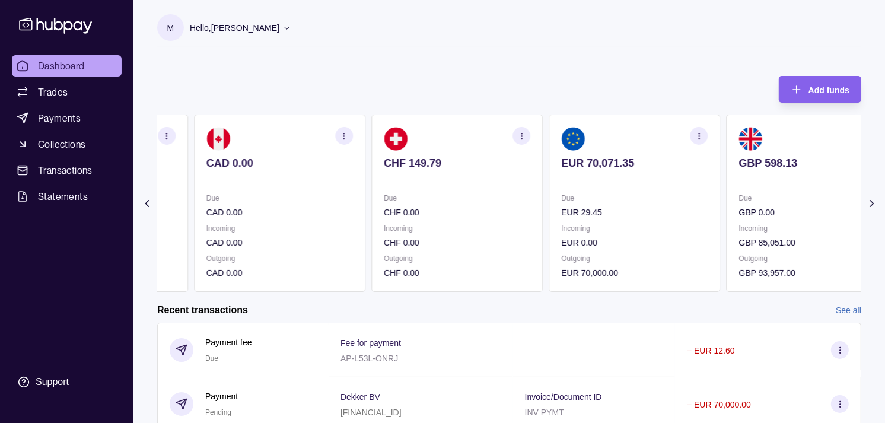
click at [329, 178] on p at bounding box center [279, 179] width 146 height 13
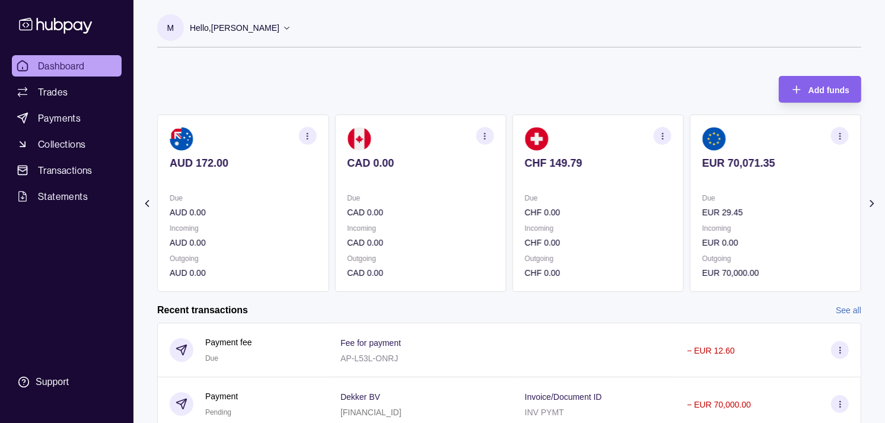
click at [316, 186] on p at bounding box center [243, 179] width 146 height 13
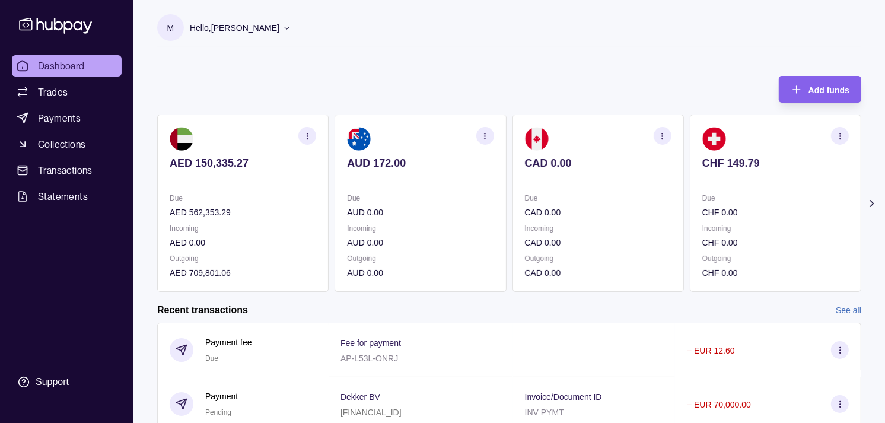
click at [332, 180] on div "AED 150,335.27 Due AED 562,353.29 Incoming AED 0.00 Outgoing AED 709,801.06 AUD…" at bounding box center [509, 202] width 704 height 177
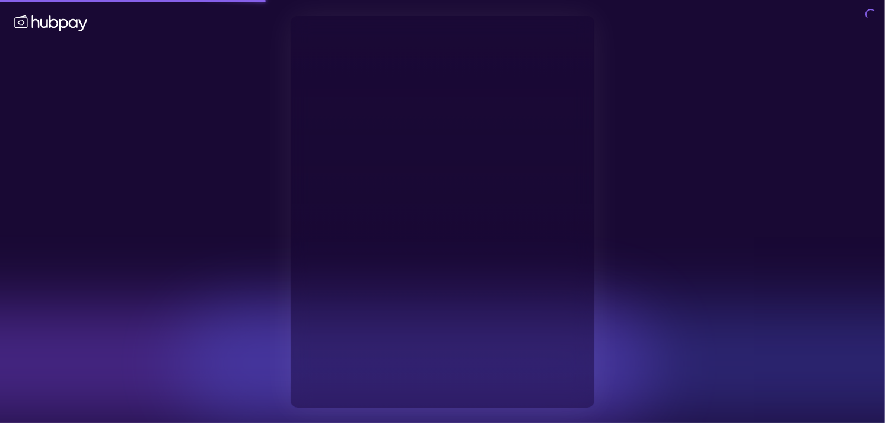
type input "**********"
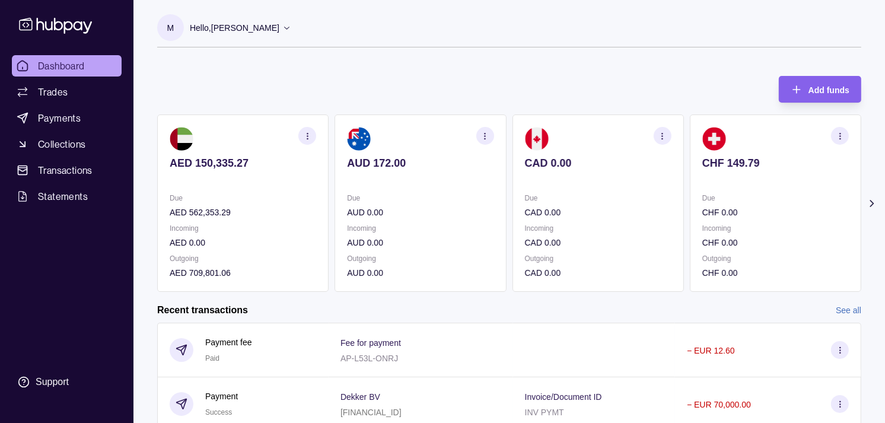
click at [702, 209] on div "Due CHF 0.00 Incoming CHF 0.00 Outgoing CHF 0.00" at bounding box center [775, 235] width 146 height 88
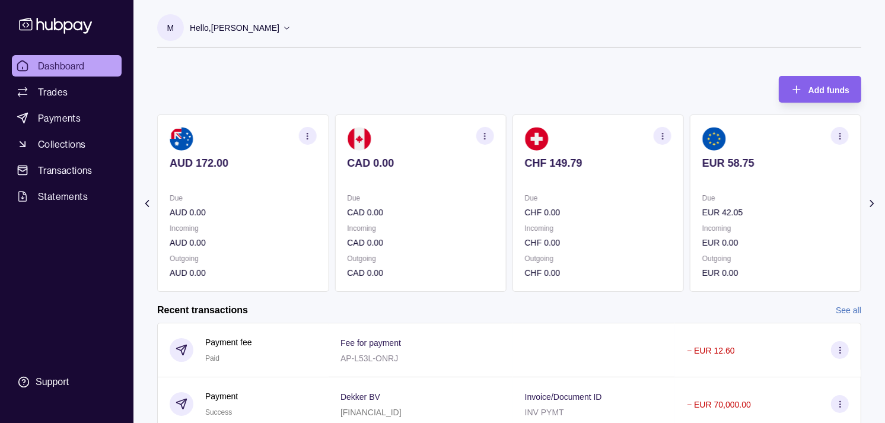
click at [702, 196] on div "Due EUR 42.05" at bounding box center [775, 204] width 146 height 27
click at [663, 133] on icon "button" at bounding box center [661, 136] width 9 height 9
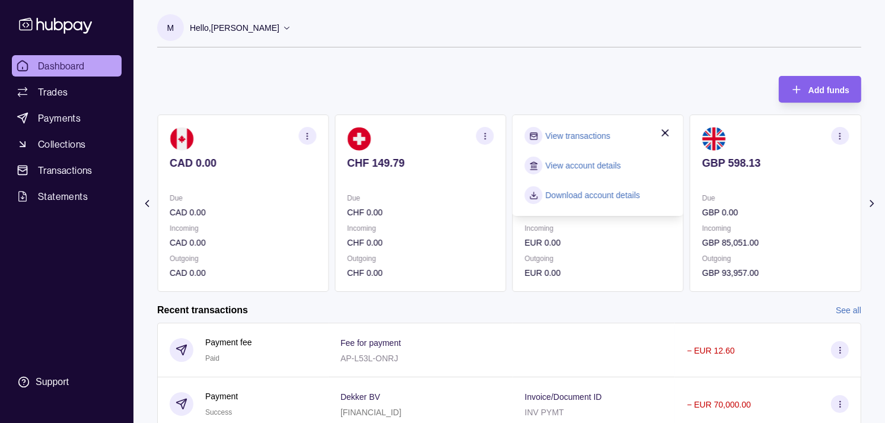
click at [569, 130] on link "View transactions" at bounding box center [577, 135] width 65 height 13
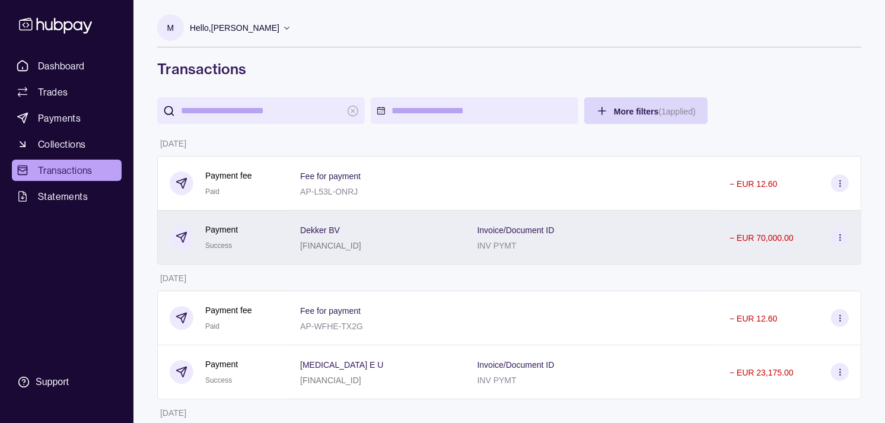
click at [271, 235] on div "Payment Success" at bounding box center [223, 237] width 107 height 29
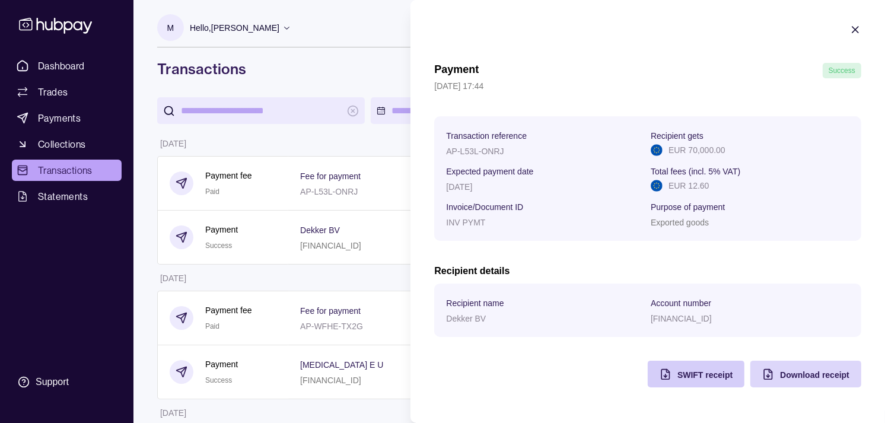
click at [685, 381] on div "SWIFT receipt" at bounding box center [704, 374] width 55 height 14
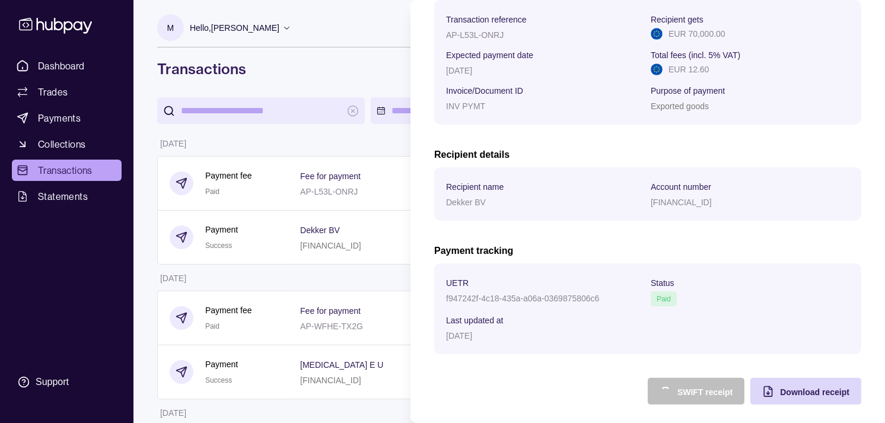
scroll to position [198, 0]
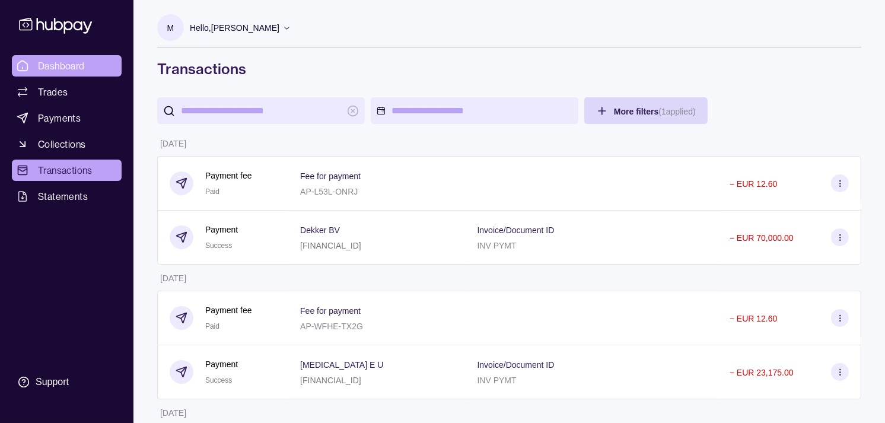
click at [78, 62] on span "Dashboard" at bounding box center [61, 66] width 47 height 14
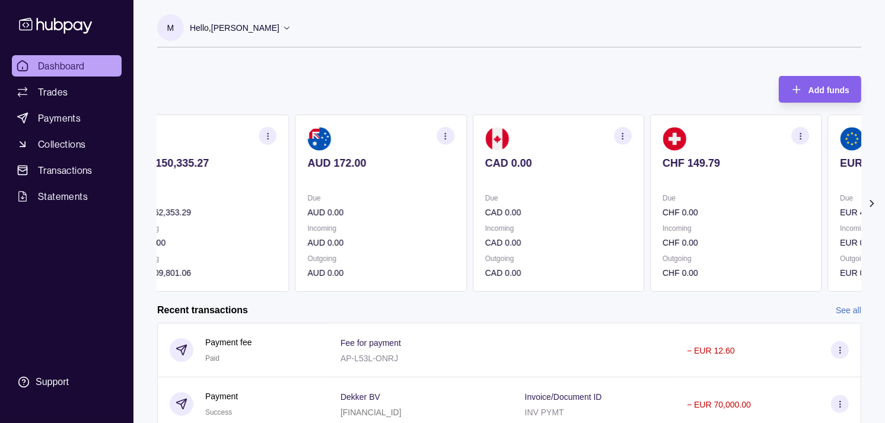
click at [452, 211] on div "AED 150,335.27 Due AED 562,353.29 Incoming AED 0.00 Outgoing AED 709,801.06 AUD…" at bounding box center [469, 202] width 704 height 177
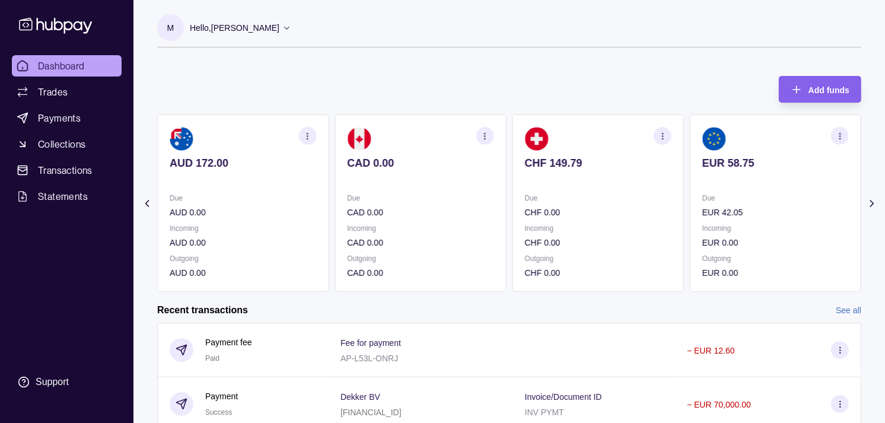
click at [458, 208] on section "CAD 0.00 Due CAD 0.00 Incoming CAD 0.00 Outgoing CAD 0.00" at bounding box center [419, 202] width 171 height 177
click at [512, 193] on section "EUR 58.75 Due EUR 42.05 Incoming EUR 0.00 Outgoing EUR 0.00" at bounding box center [597, 202] width 171 height 177
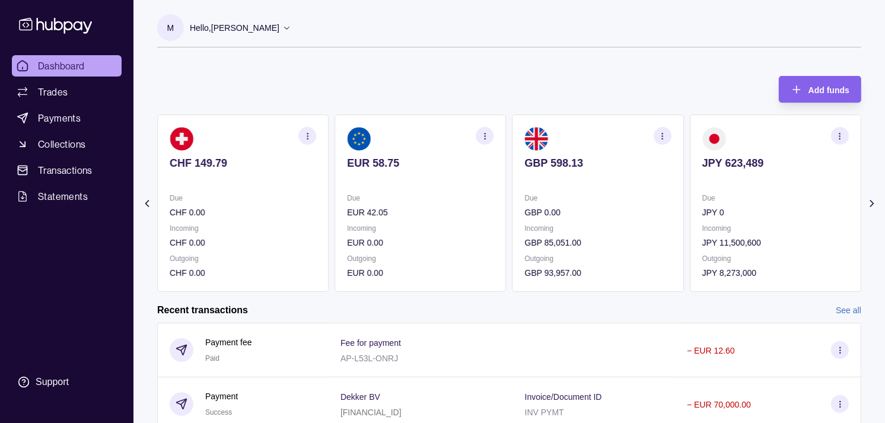
click at [838, 133] on icon "button" at bounding box center [839, 136] width 9 height 9
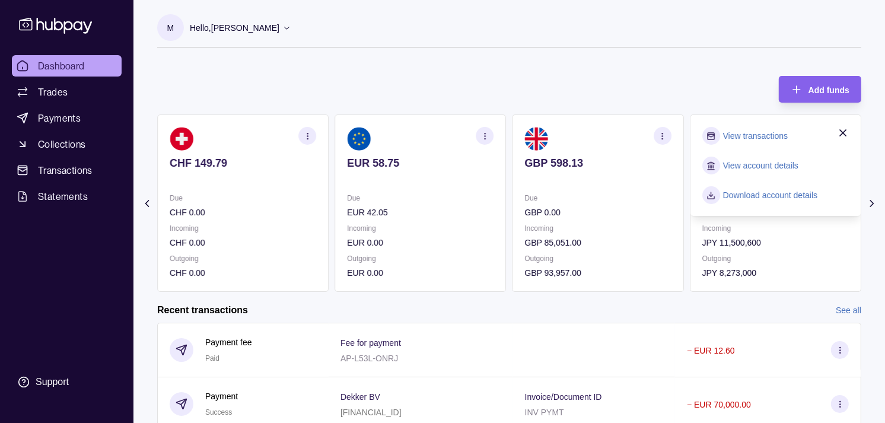
click at [751, 132] on link "View transactions" at bounding box center [755, 135] width 65 height 13
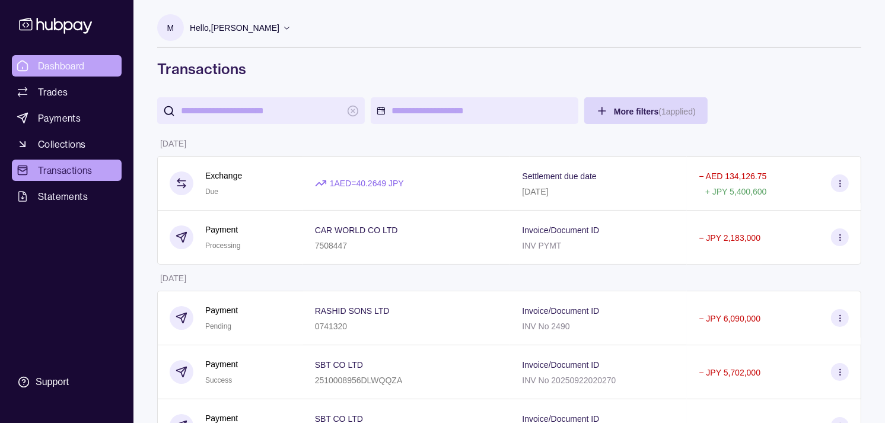
click at [56, 59] on span "Dashboard" at bounding box center [61, 66] width 47 height 14
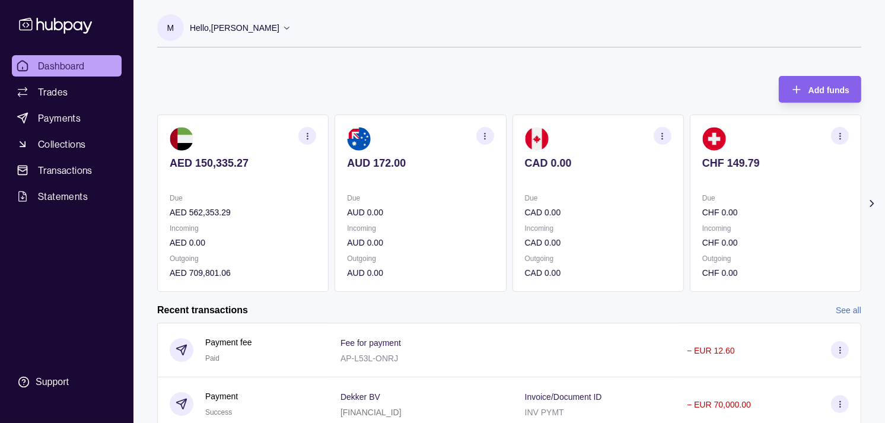
click at [563, 222] on p "Incoming" at bounding box center [598, 228] width 146 height 13
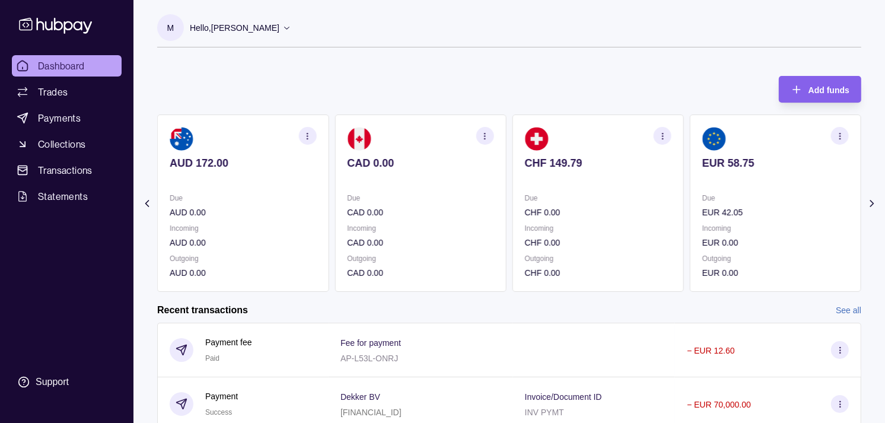
click at [557, 216] on div "Due CHF 0.00 Incoming CHF 0.00 Outgoing CHF 0.00" at bounding box center [598, 235] width 146 height 88
click at [406, 209] on p "CHF 0.00" at bounding box center [420, 212] width 146 height 13
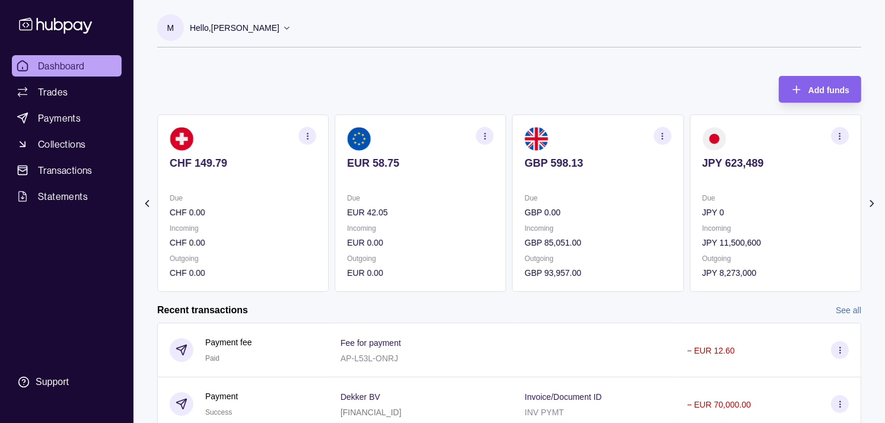
click at [422, 205] on div "Due EUR 42.05" at bounding box center [420, 204] width 146 height 27
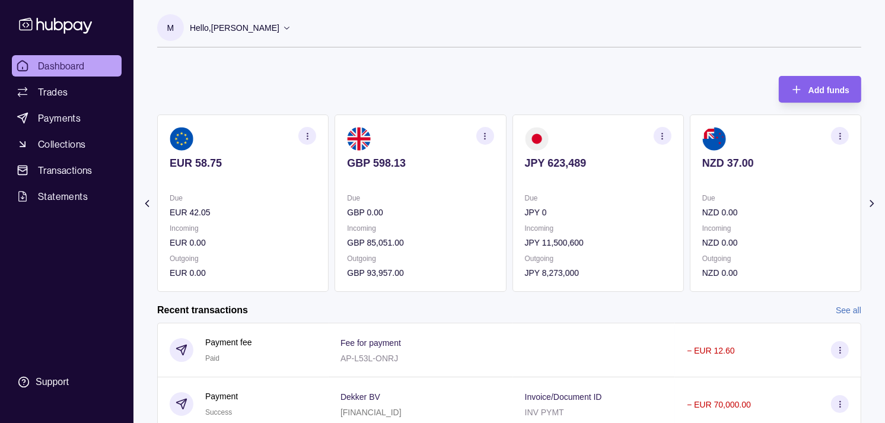
click at [573, 192] on section "JPY 623,489 Due JPY 0 Incoming JPY 11,500,600 Outgoing JPY 8,273,000" at bounding box center [597, 202] width 171 height 177
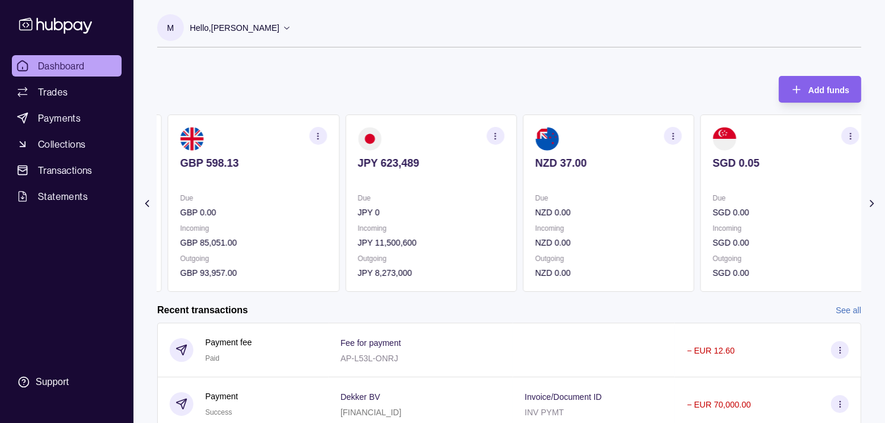
click at [504, 206] on div "Due JPY 0" at bounding box center [430, 204] width 146 height 27
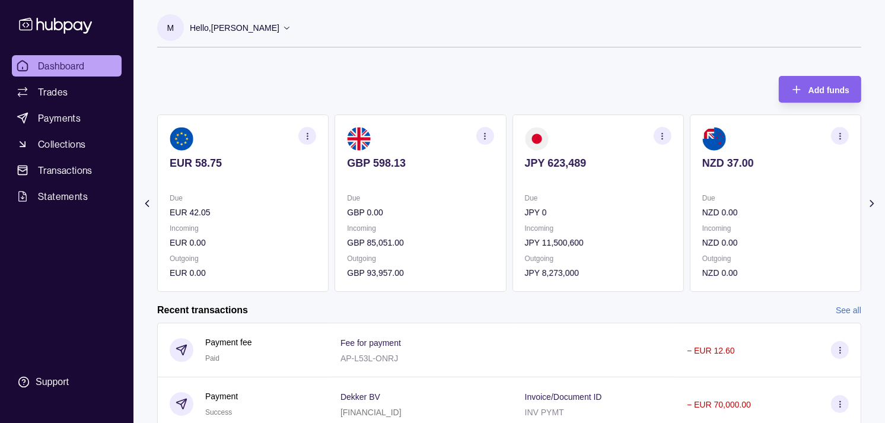
click at [472, 197] on p "Due" at bounding box center [420, 197] width 146 height 13
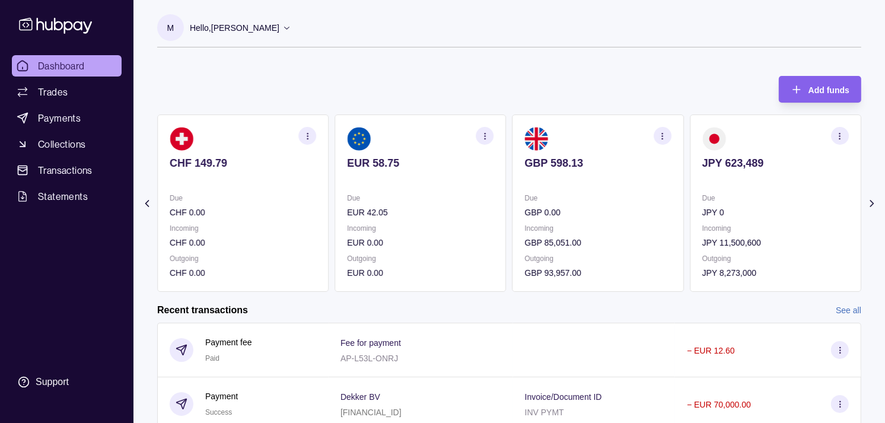
click at [493, 197] on p "Due" at bounding box center [420, 197] width 146 height 13
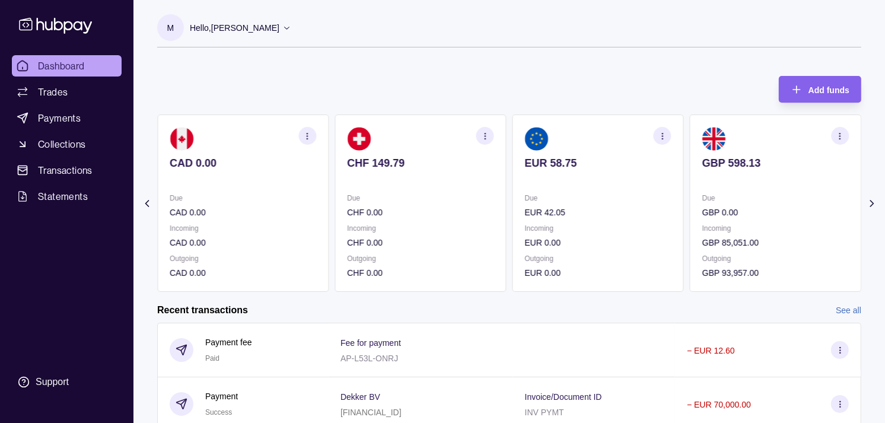
click at [490, 197] on div "Due CHF 0.00" at bounding box center [420, 204] width 146 height 27
click at [465, 211] on p "CAD 0.00" at bounding box center [420, 212] width 146 height 13
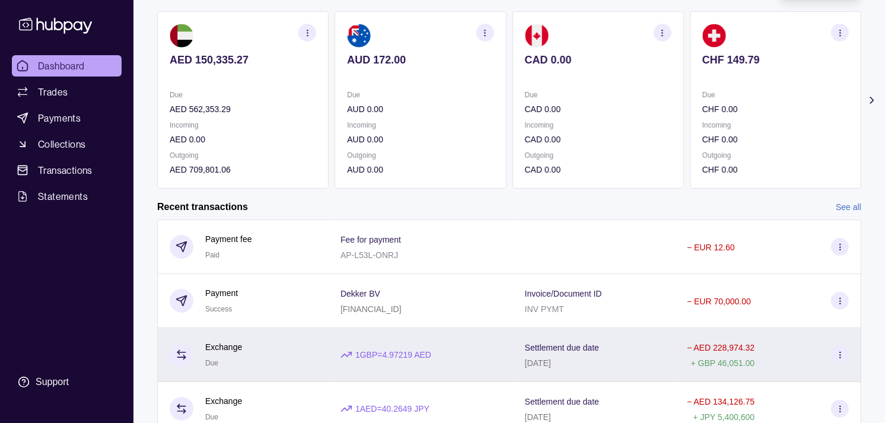
scroll to position [209, 0]
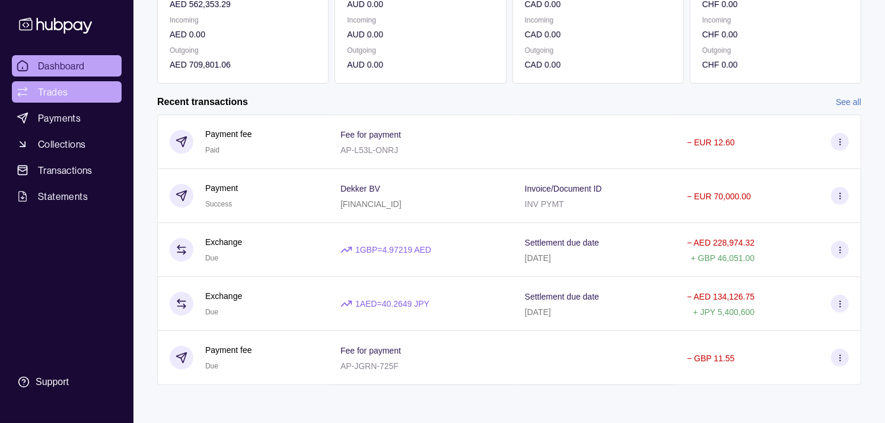
click at [62, 96] on span "Trades" at bounding box center [53, 92] width 30 height 14
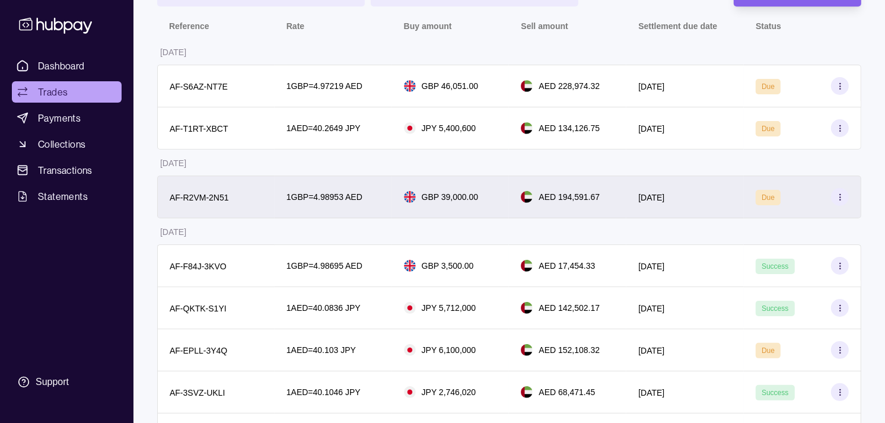
scroll to position [132, 0]
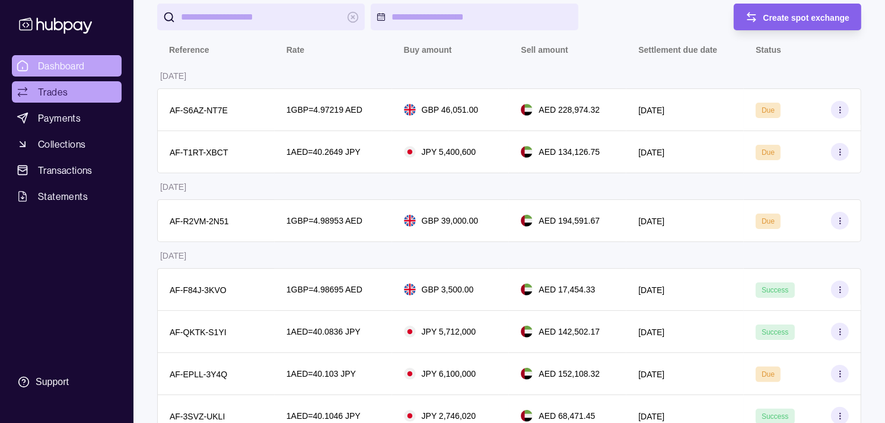
click at [61, 61] on span "Dashboard" at bounding box center [61, 66] width 47 height 14
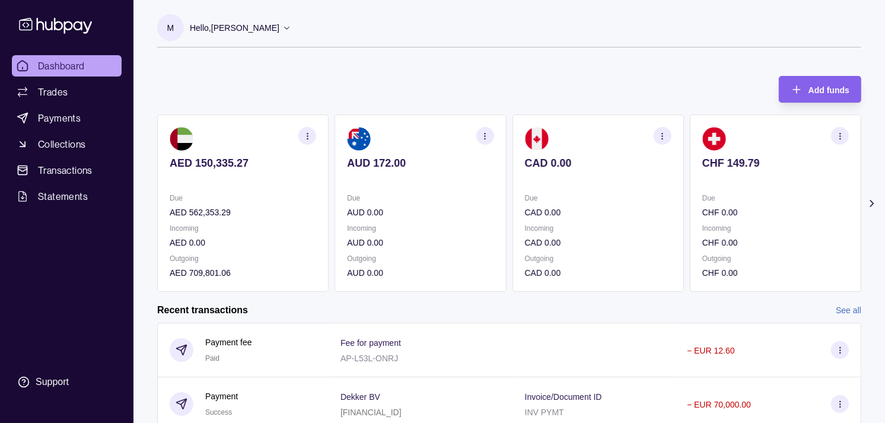
click at [702, 169] on div "CHF 149.79" at bounding box center [775, 171] width 146 height 29
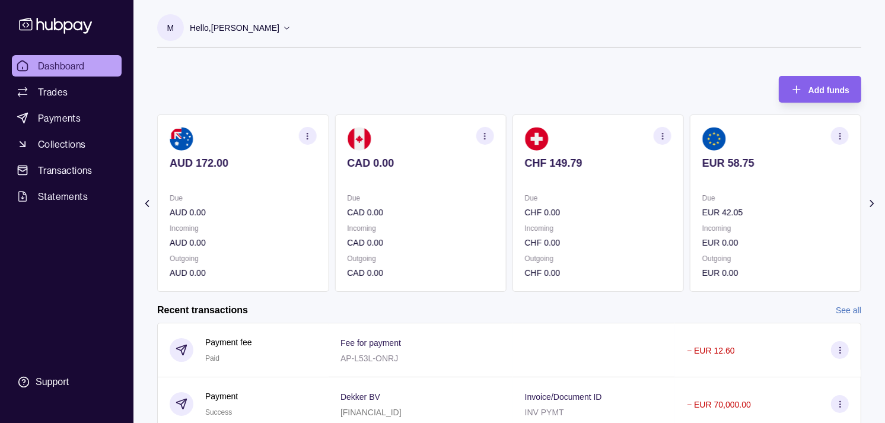
click at [702, 168] on div "EUR 58.75" at bounding box center [775, 171] width 146 height 29
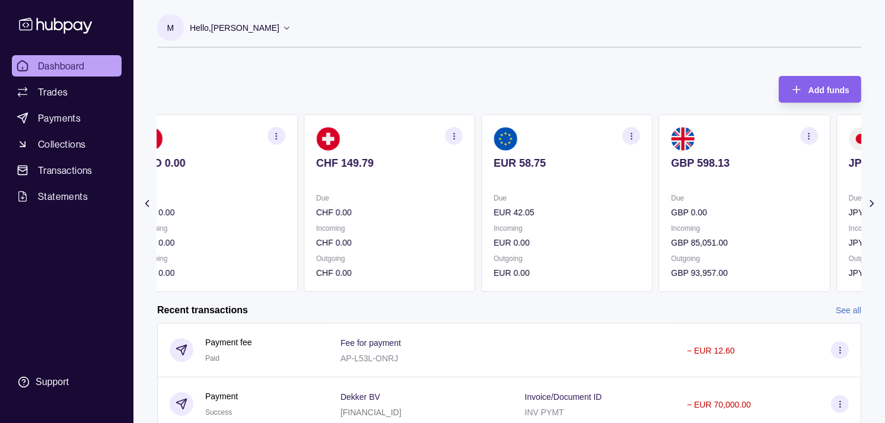
click at [679, 154] on section "GBP 598.13 Due GBP 0.00 Incoming GBP 85,051.00 Outgoing GBP 93,957.00" at bounding box center [744, 202] width 171 height 177
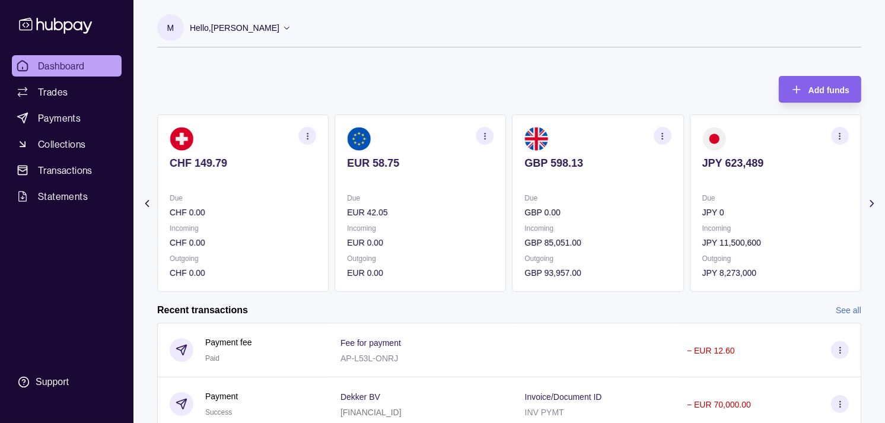
click at [722, 162] on p "JPY 623,489" at bounding box center [775, 163] width 146 height 13
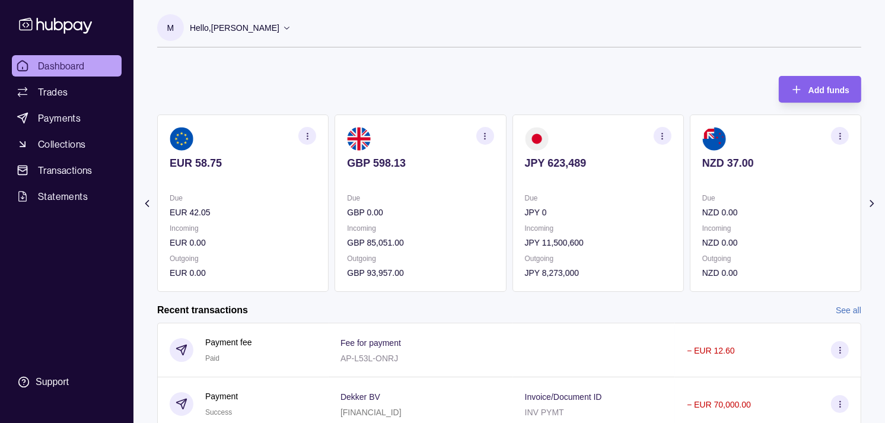
click at [663, 135] on icon "button" at bounding box center [661, 136] width 9 height 9
click at [587, 138] on link "View transactions" at bounding box center [577, 135] width 65 height 13
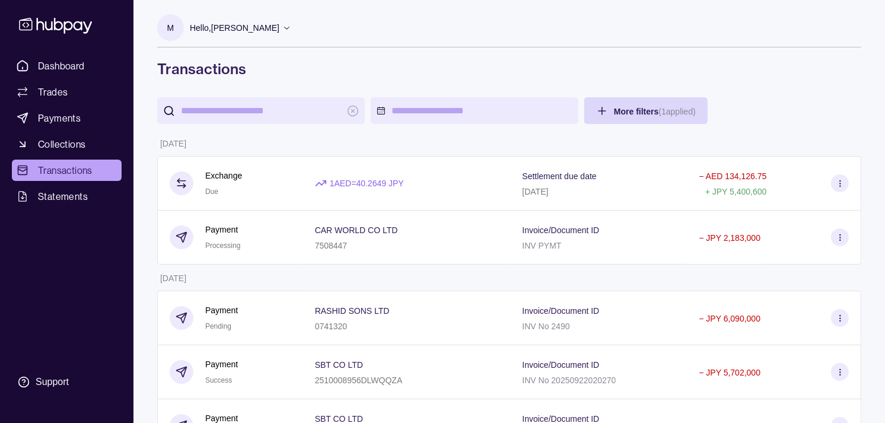
click at [69, 164] on span "Transactions" at bounding box center [65, 170] width 55 height 14
click at [85, 57] on link "Dashboard" at bounding box center [67, 65] width 110 height 21
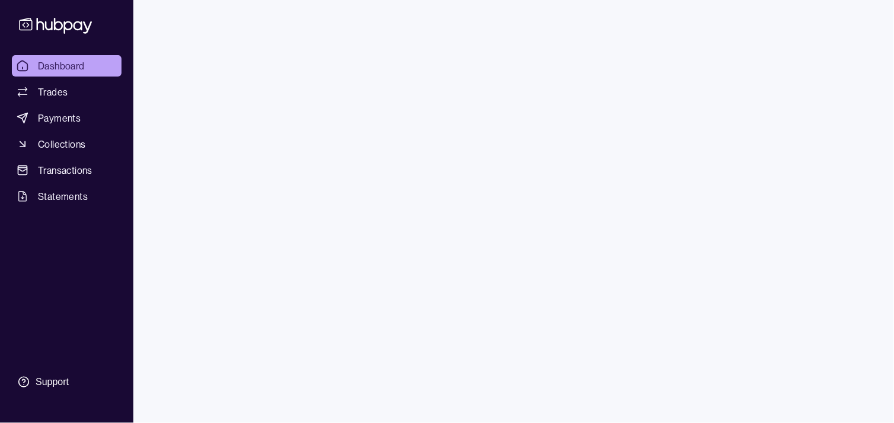
click at [55, 167] on span "Transactions" at bounding box center [65, 170] width 55 height 14
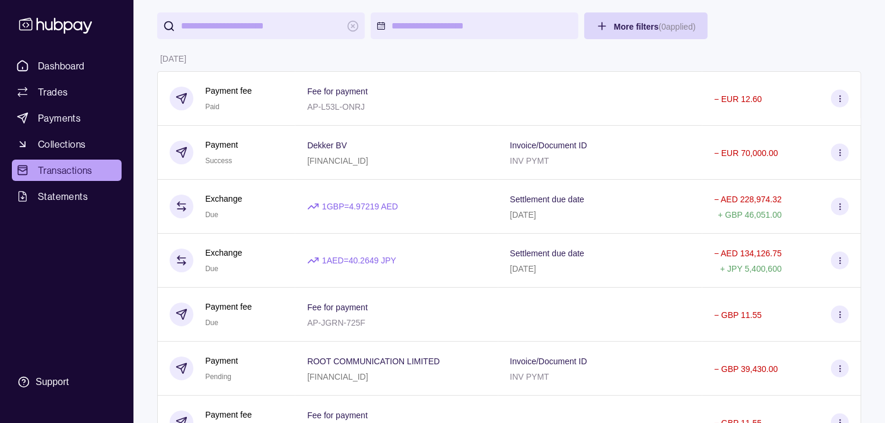
scroll to position [66, 0]
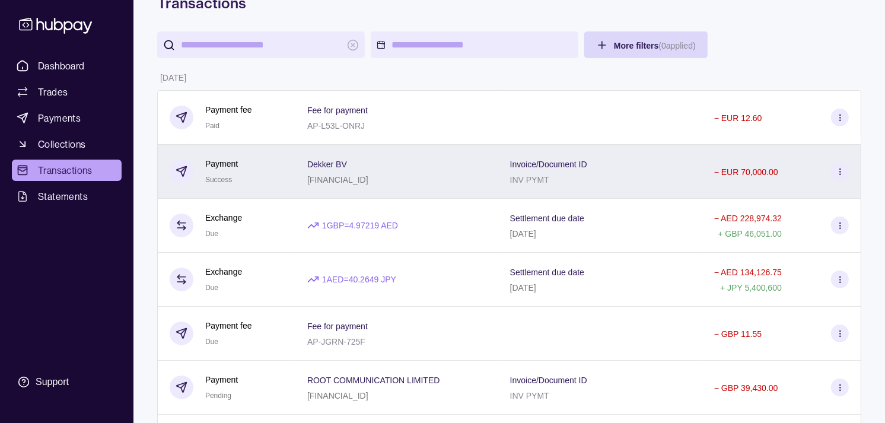
click at [270, 159] on div "Payment Success" at bounding box center [227, 171] width 114 height 29
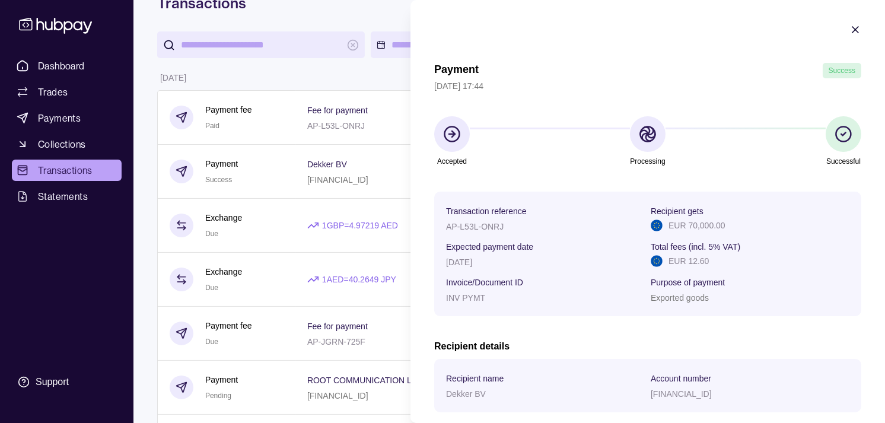
drag, startPoint x: 269, startPoint y: 11, endPoint x: 62, endPoint y: 40, distance: 208.3
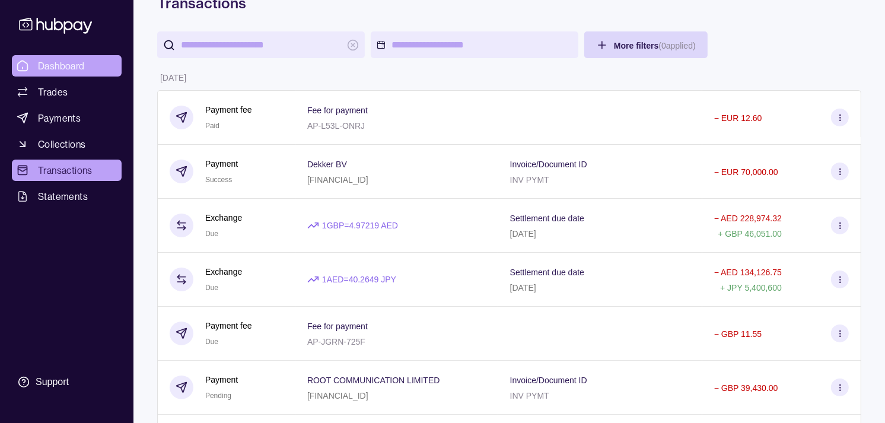
click at [49, 63] on span "Dashboard" at bounding box center [61, 66] width 47 height 14
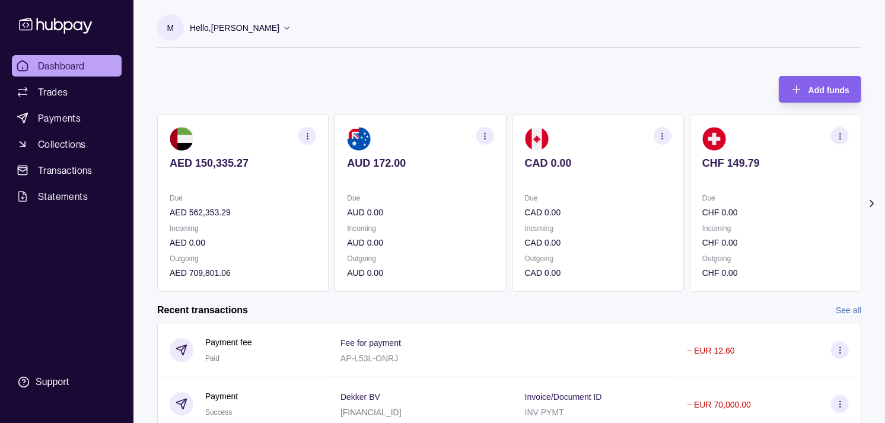
click at [596, 181] on p at bounding box center [598, 179] width 146 height 13
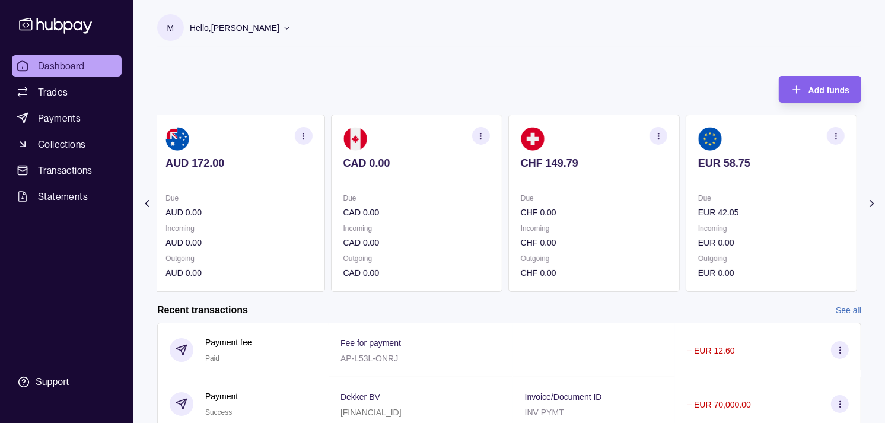
click at [618, 175] on p at bounding box center [594, 179] width 146 height 13
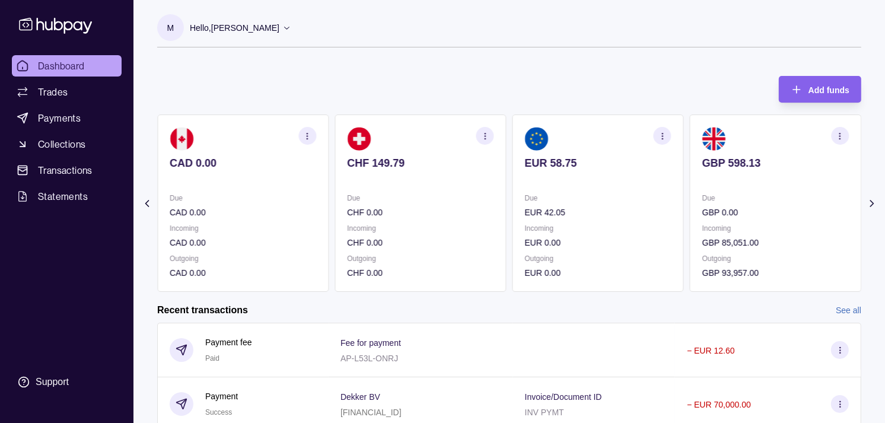
click at [620, 174] on p at bounding box center [598, 179] width 146 height 13
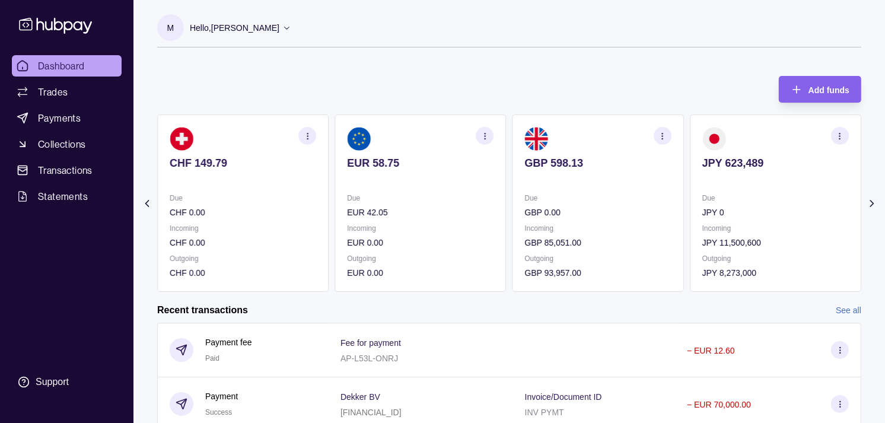
click at [784, 191] on section "JPY 623,489 Due JPY 0 Incoming JPY 11,500,600 Outgoing JPY 8,273,000" at bounding box center [774, 202] width 171 height 177
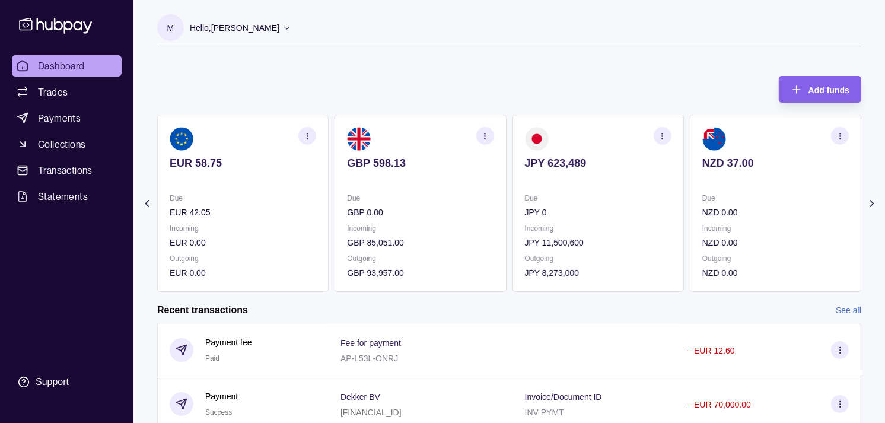
click at [660, 135] on icon "button" at bounding box center [661, 136] width 9 height 9
click at [581, 135] on link "View transactions" at bounding box center [577, 135] width 65 height 13
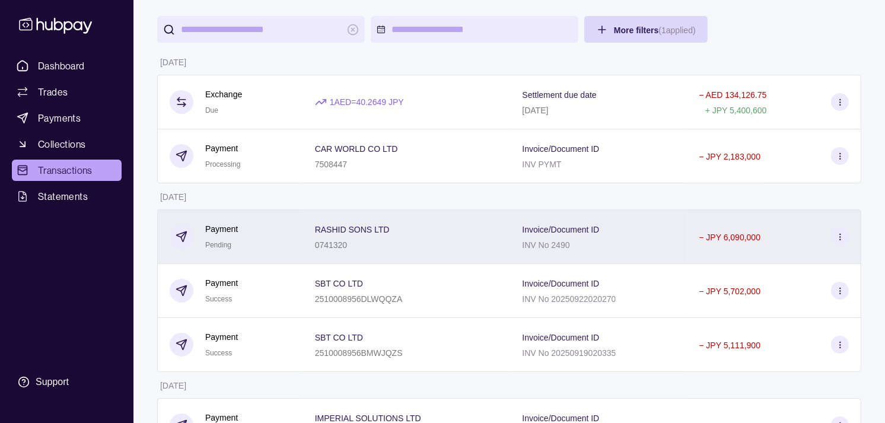
scroll to position [132, 0]
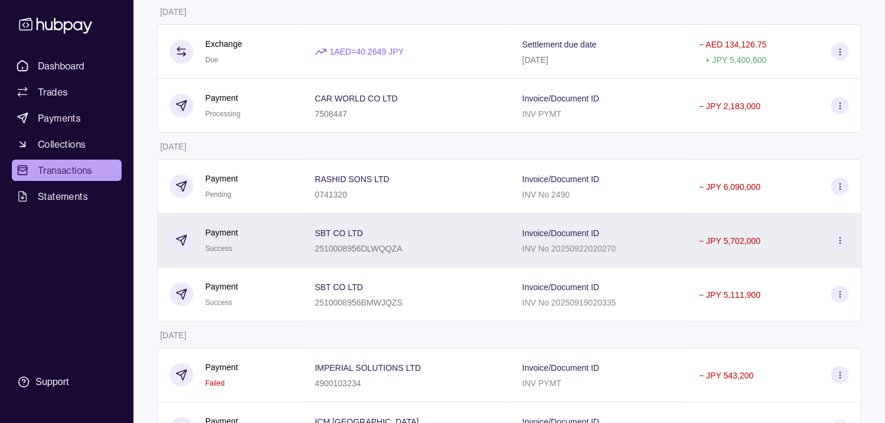
click at [288, 248] on div "Payment Success" at bounding box center [231, 240] width 122 height 29
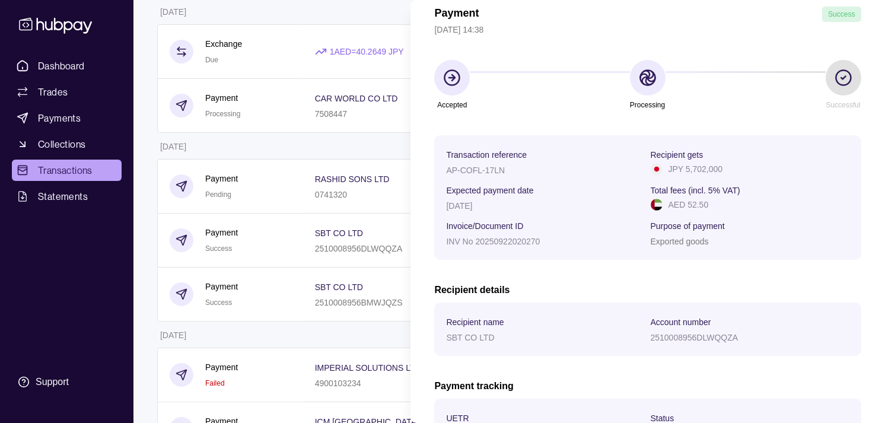
scroll to position [0, 0]
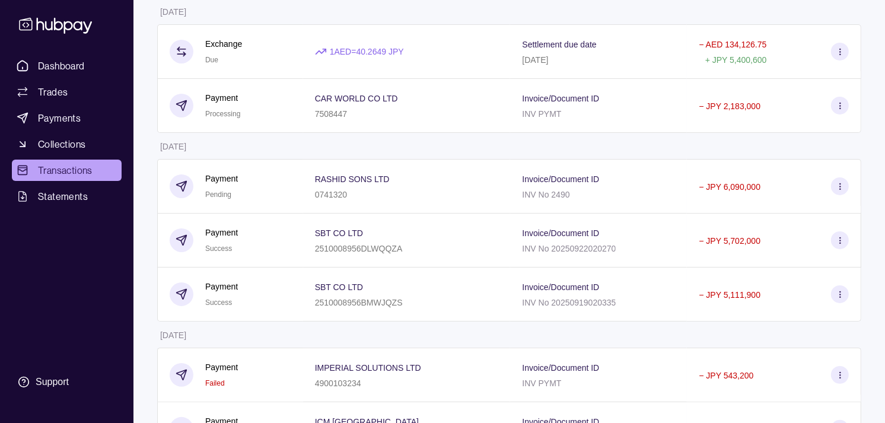
click at [97, 67] on link "Dashboard" at bounding box center [67, 65] width 110 height 21
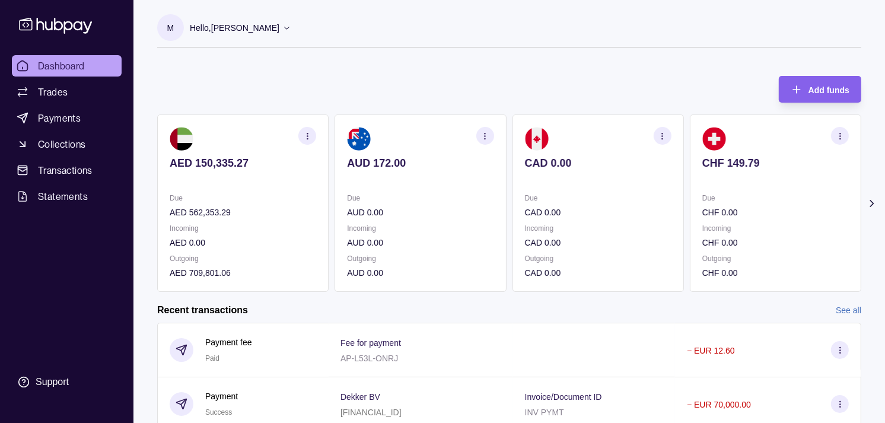
click at [576, 196] on p "Due" at bounding box center [598, 197] width 146 height 13
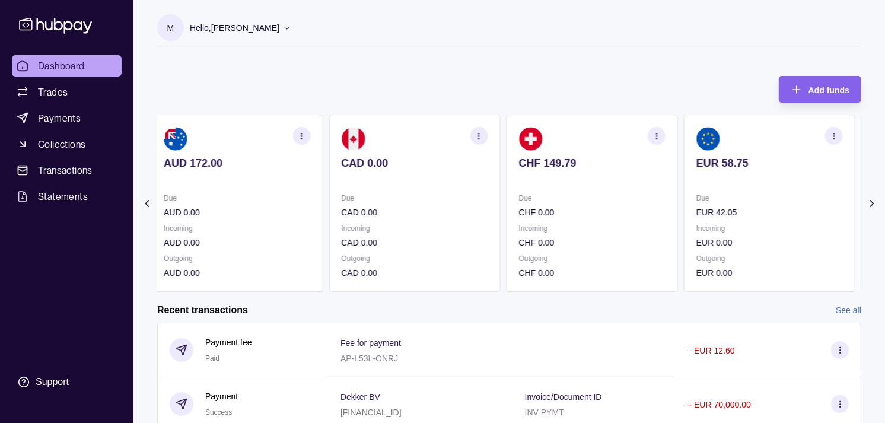
click at [612, 194] on p "Due" at bounding box center [592, 197] width 146 height 13
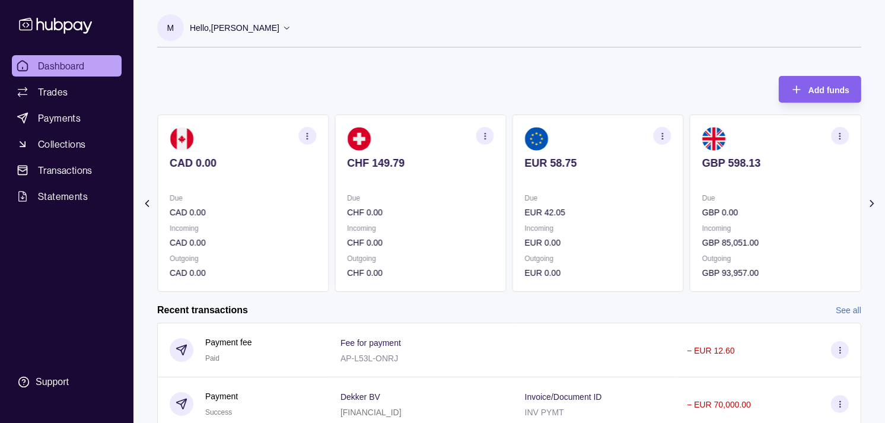
click at [612, 188] on section "EUR 58.75 Due EUR 42.05 Incoming EUR 0.00 Outgoing EUR 0.00" at bounding box center [597, 202] width 171 height 177
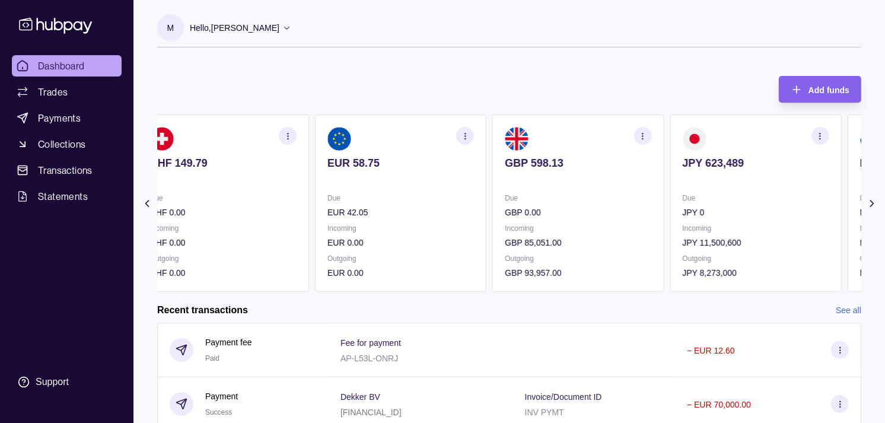
click at [607, 187] on section "GBP 598.13 Due GBP 0.00 Incoming GBP 85,051.00 Outgoing GBP 93,957.00" at bounding box center [577, 202] width 171 height 177
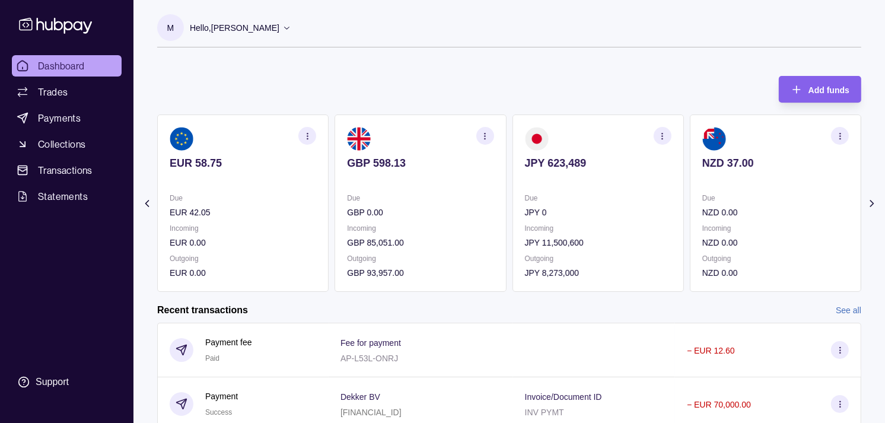
click at [664, 137] on icon "button" at bounding box center [661, 136] width 9 height 9
click at [593, 138] on link "View transactions" at bounding box center [577, 135] width 65 height 13
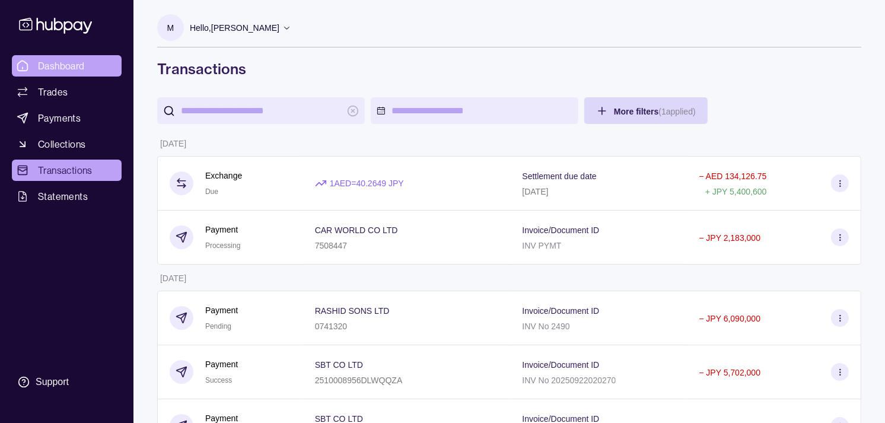
click at [81, 66] on span "Dashboard" at bounding box center [61, 66] width 47 height 14
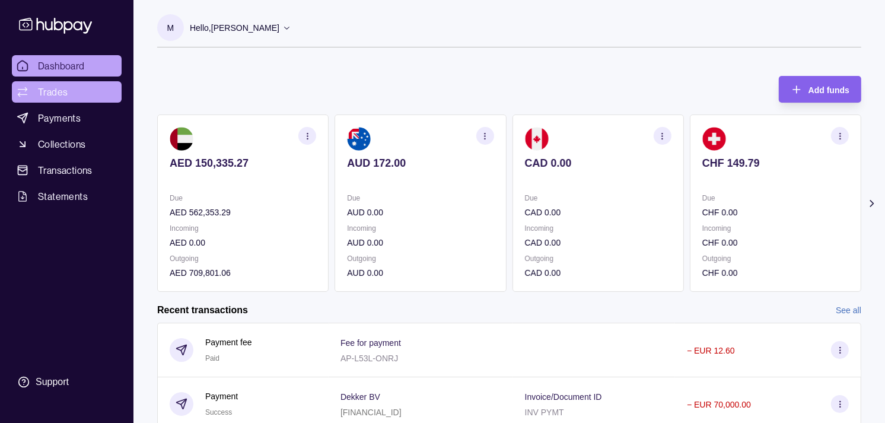
click at [70, 99] on link "Trades" at bounding box center [67, 91] width 110 height 21
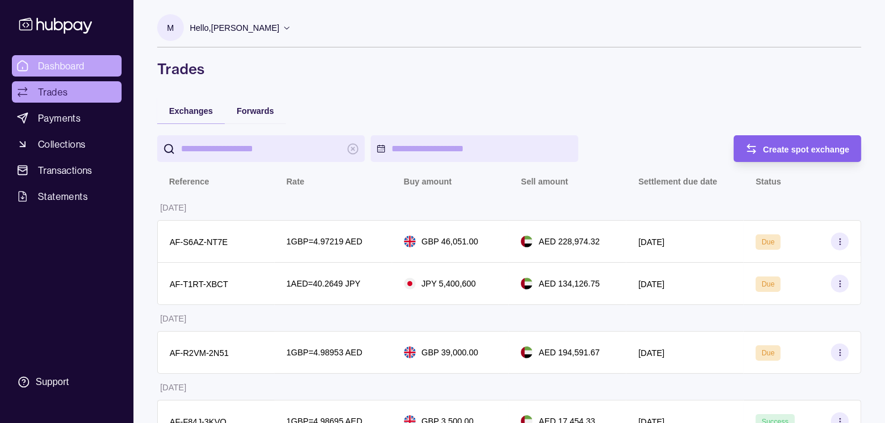
click at [87, 63] on link "Dashboard" at bounding box center [67, 65] width 110 height 21
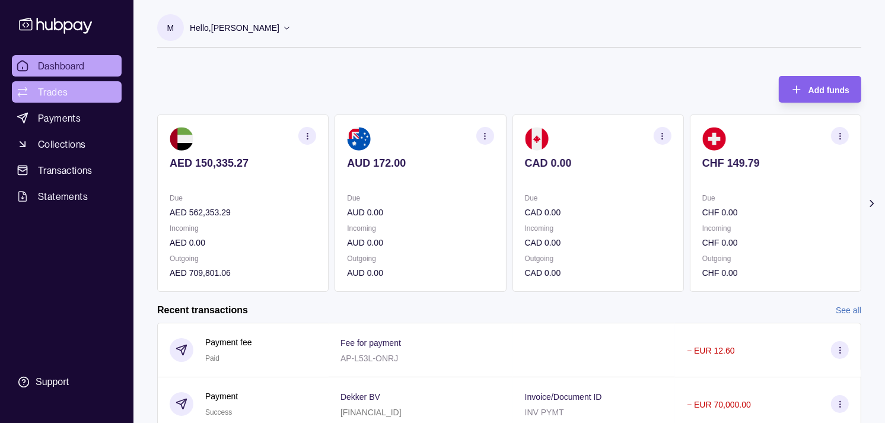
click at [51, 84] on link "Trades" at bounding box center [67, 91] width 110 height 21
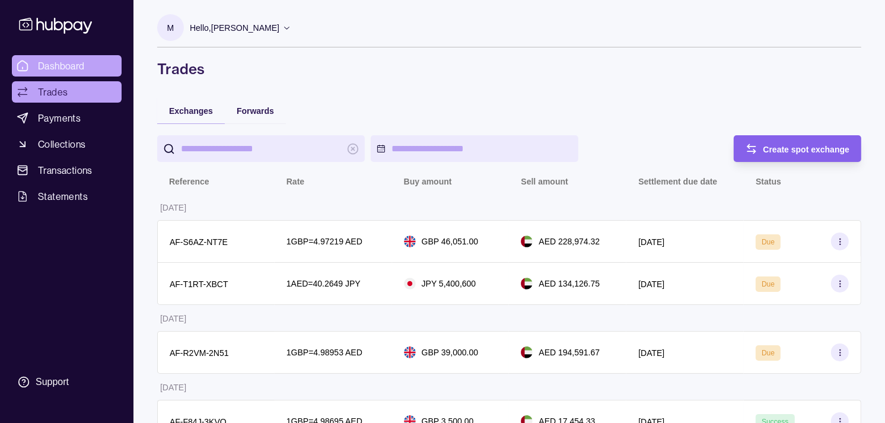
click at [73, 69] on span "Dashboard" at bounding box center [61, 66] width 47 height 14
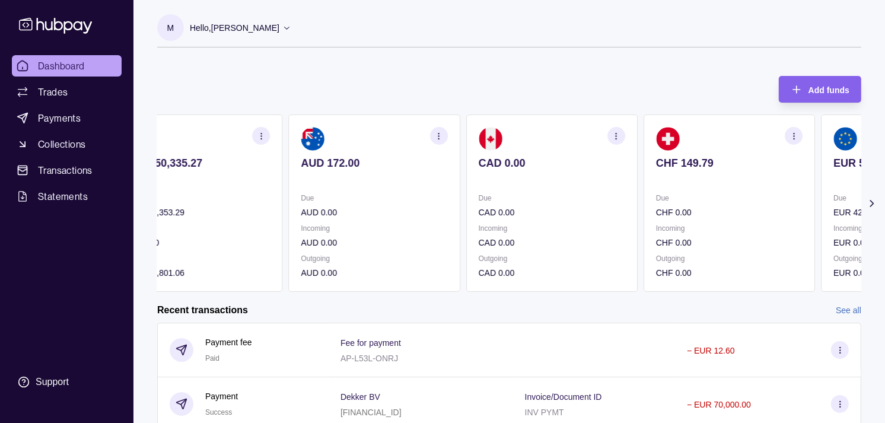
click at [713, 173] on p at bounding box center [729, 179] width 146 height 13
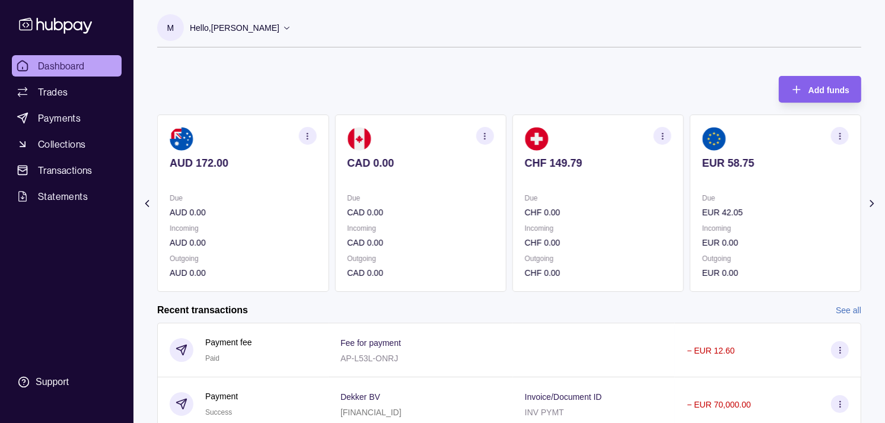
click at [720, 178] on section "EUR 58.75 Due EUR 42.05 Incoming EUR 0.00 Outgoing EUR 0.00" at bounding box center [774, 202] width 171 height 177
click at [725, 184] on p at bounding box center [775, 179] width 146 height 13
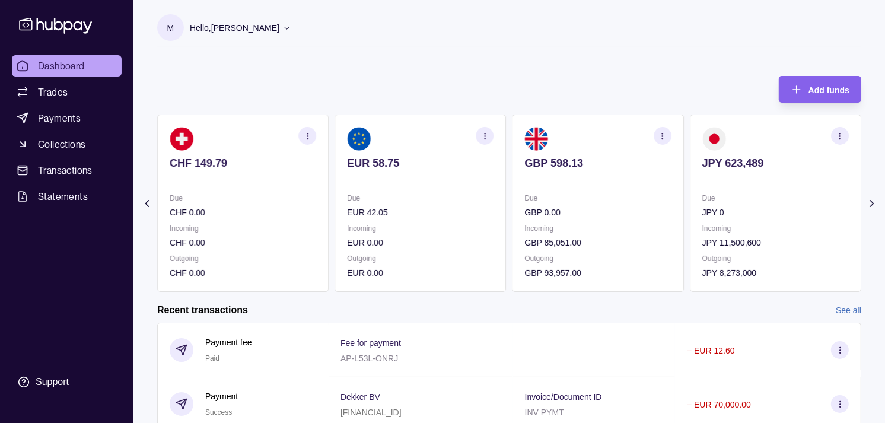
click at [837, 138] on icon "button" at bounding box center [839, 136] width 9 height 9
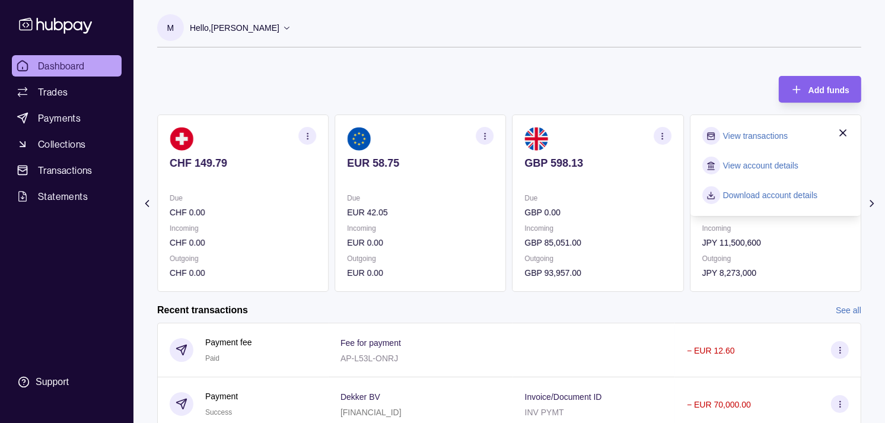
click at [773, 139] on link "View transactions" at bounding box center [755, 135] width 65 height 13
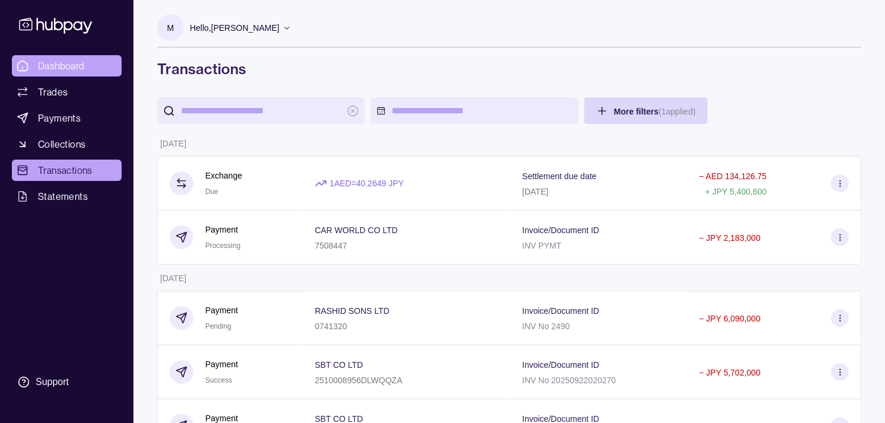
click at [87, 66] on link "Dashboard" at bounding box center [67, 65] width 110 height 21
